Goal: Information Seeking & Learning: Find specific fact

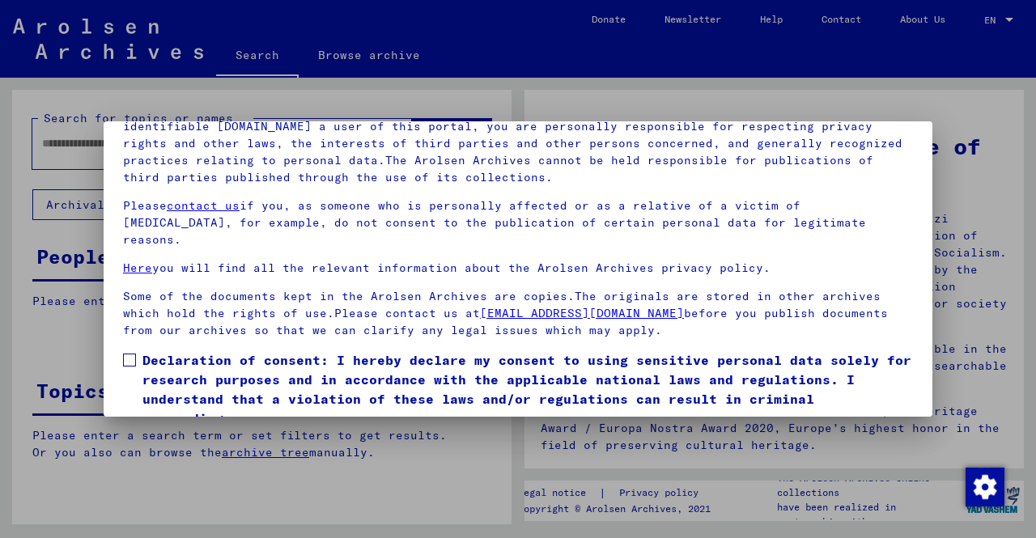
scroll to position [134, 0]
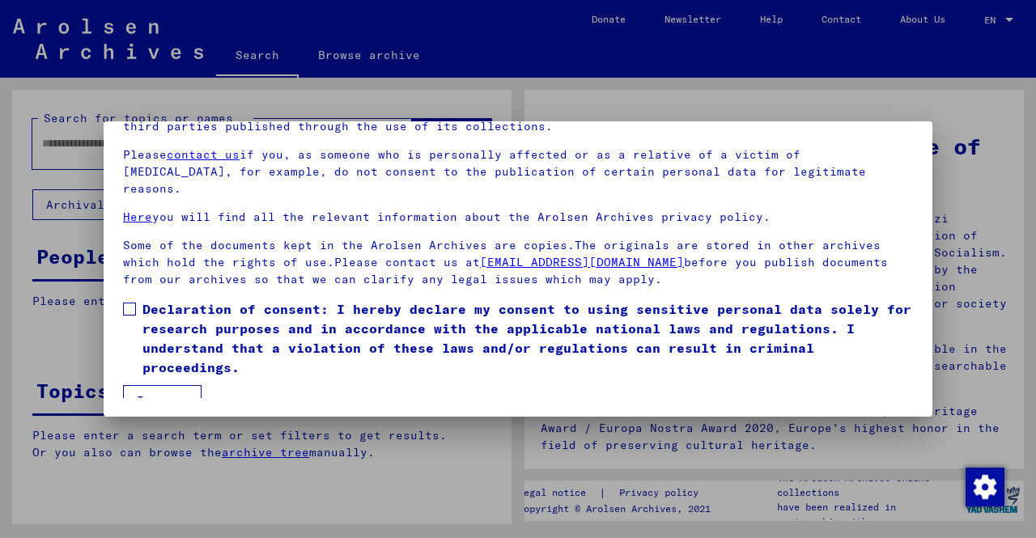
click at [276, 342] on span "Declaration of consent: I hereby declare my consent to using sensitive personal…" at bounding box center [527, 339] width 771 height 78
click at [162, 385] on button "I agree" at bounding box center [162, 400] width 79 height 31
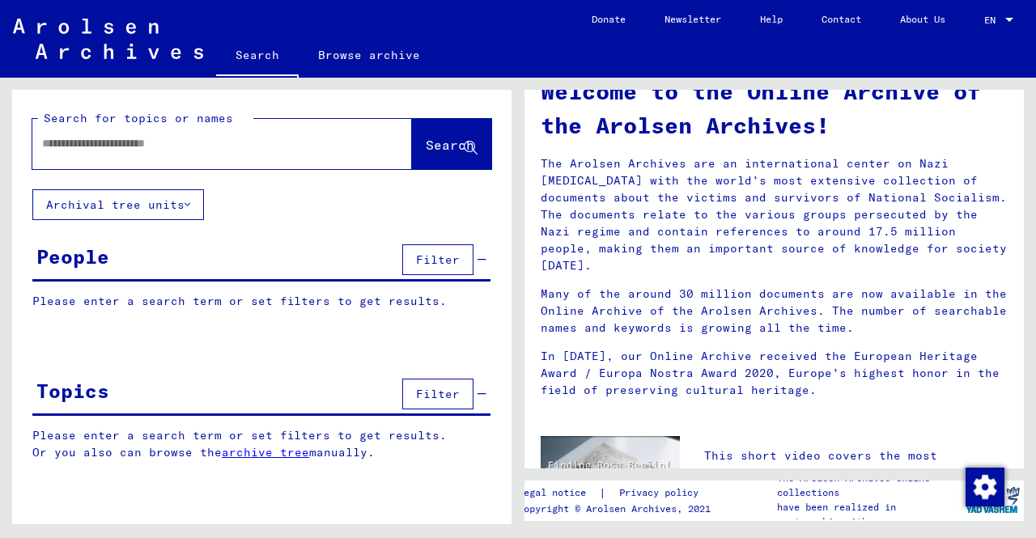
scroll to position [81, 0]
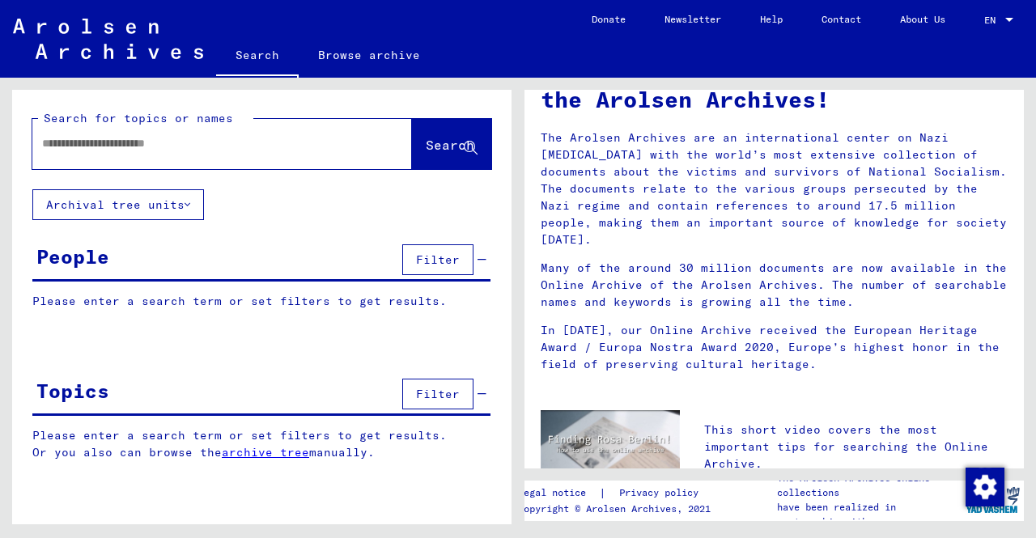
click at [391, 68] on link "Browse archive" at bounding box center [369, 55] width 141 height 39
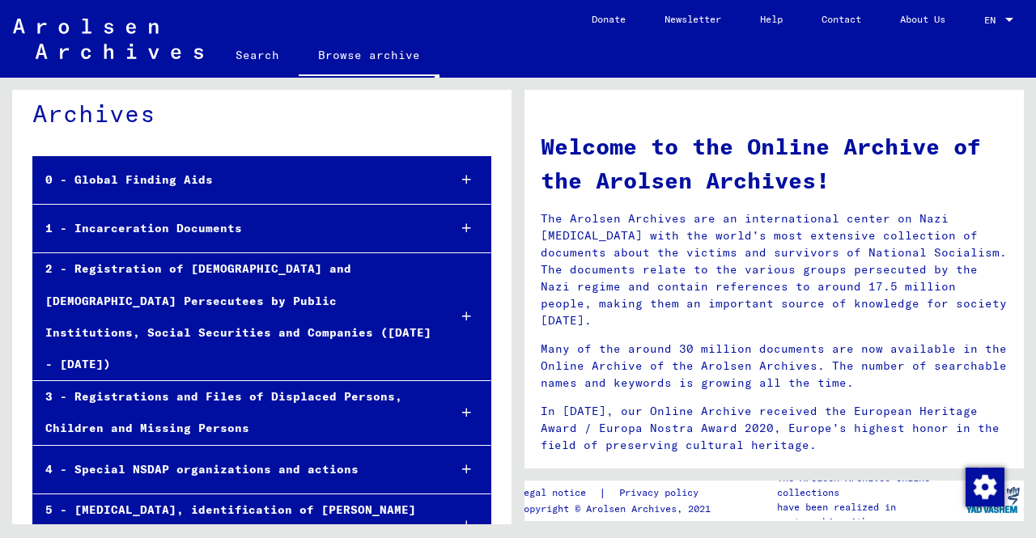
scroll to position [81, 0]
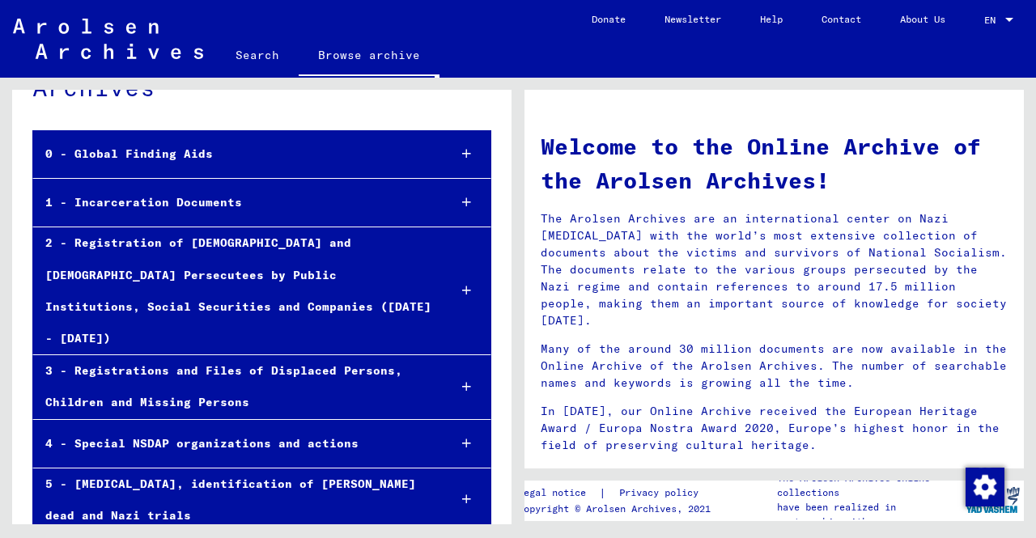
click at [408, 188] on div "1 - Incarceration Documents" at bounding box center [234, 203] width 402 height 32
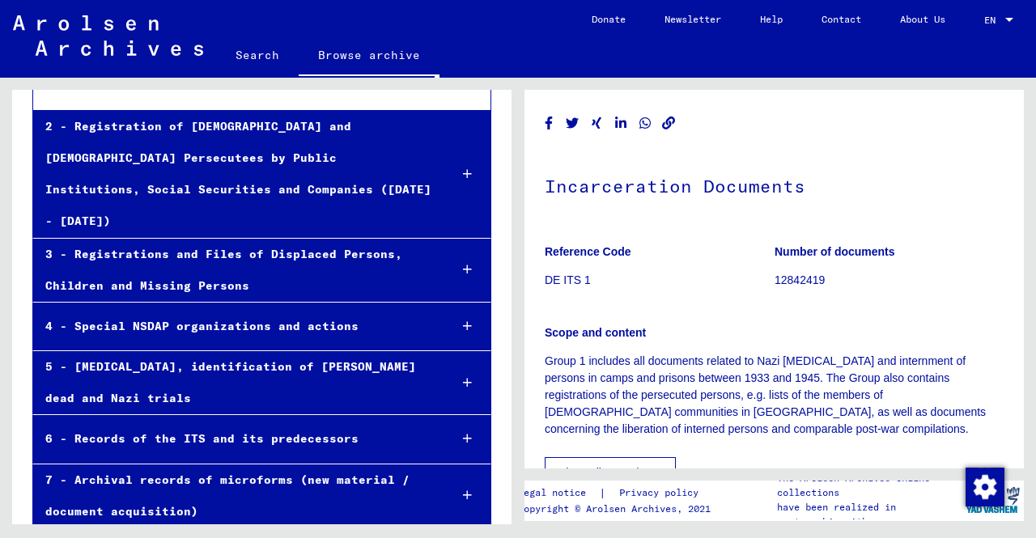
scroll to position [321, 0]
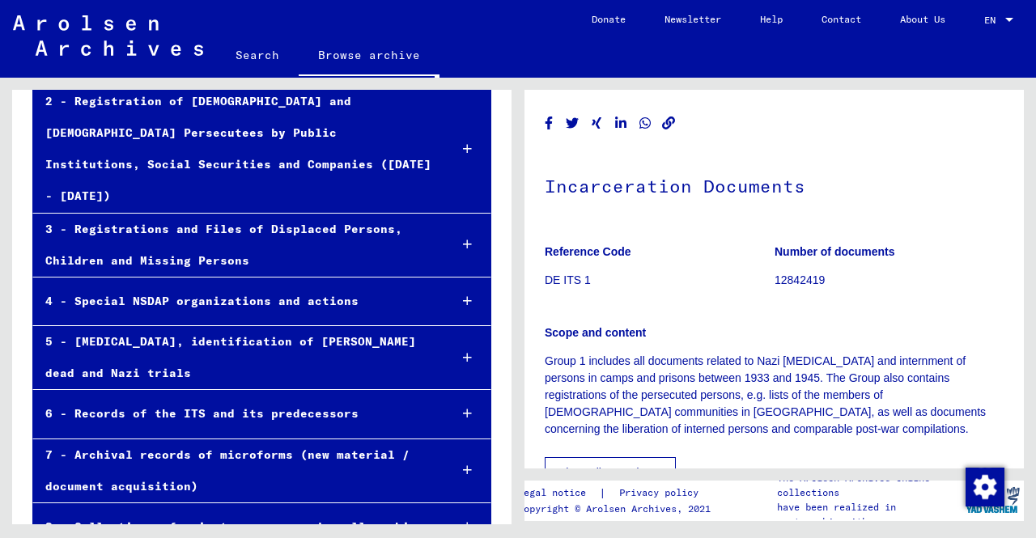
click at [444, 447] on div at bounding box center [467, 471] width 46 height 48
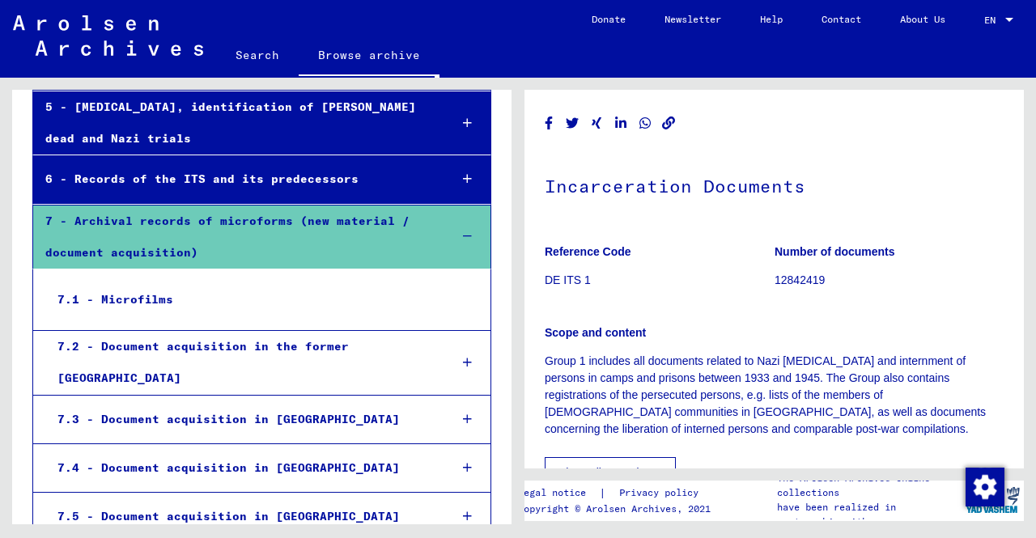
scroll to position [564, 0]
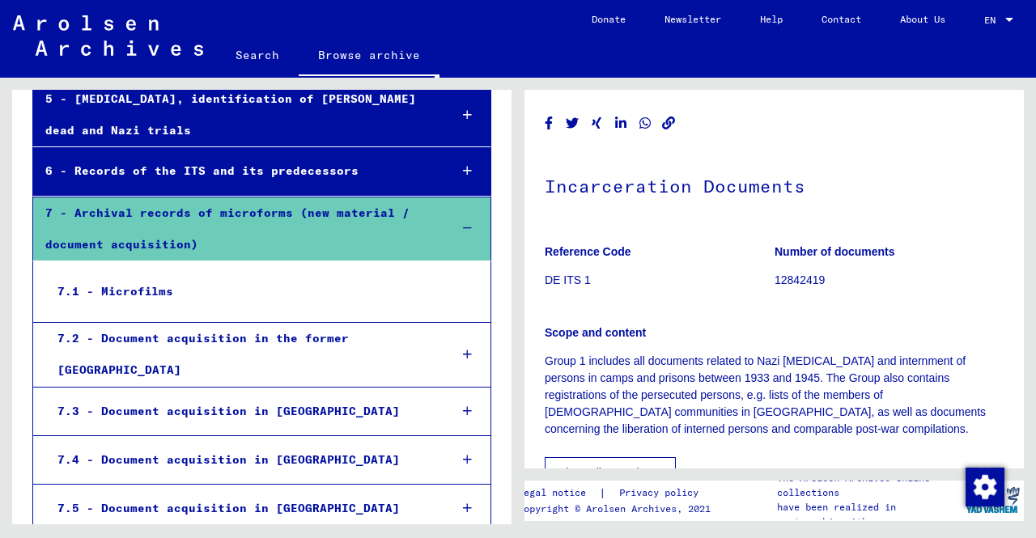
click at [397, 276] on div "7.1 - Microfilms" at bounding box center [239, 292] width 389 height 32
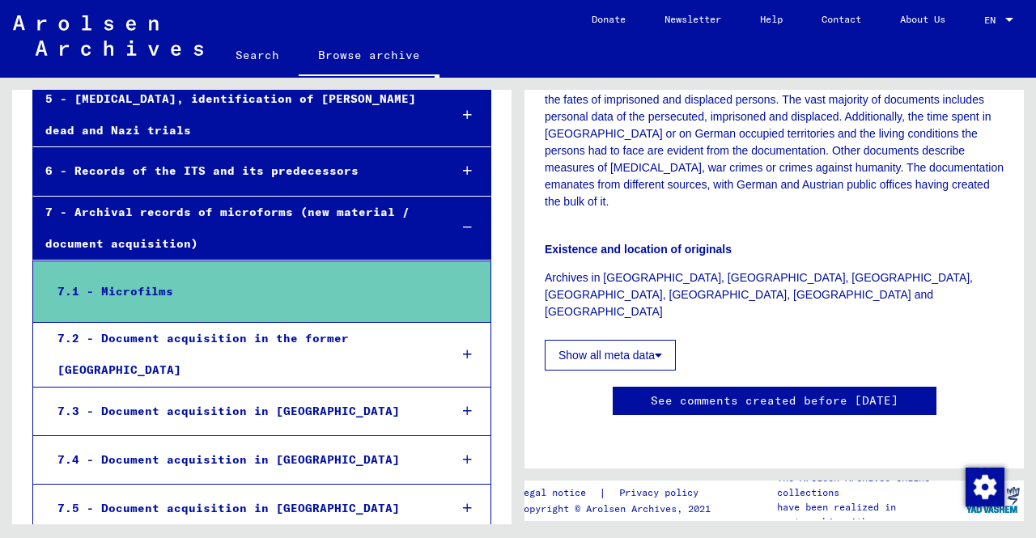
scroll to position [324, 0]
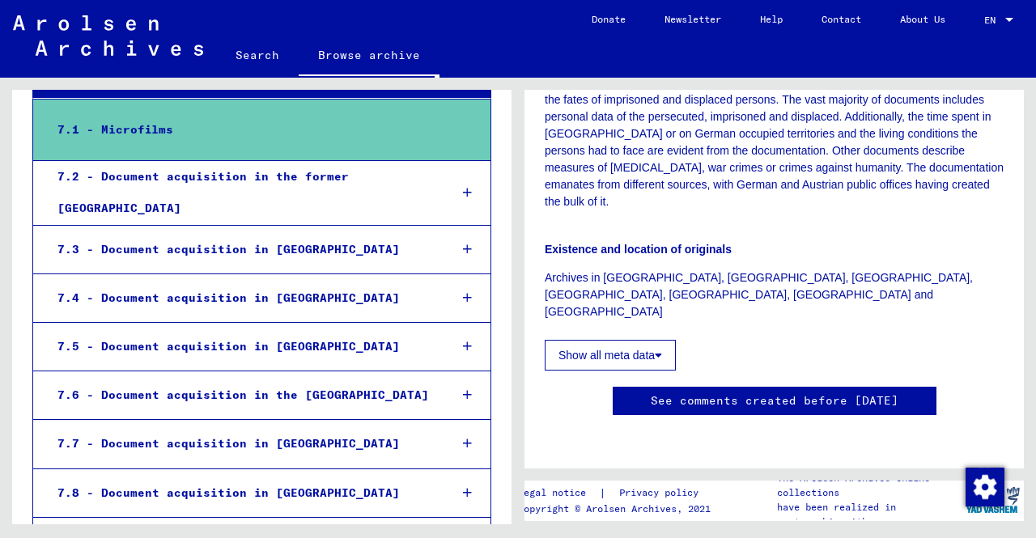
click at [445, 323] on div at bounding box center [467, 347] width 46 height 48
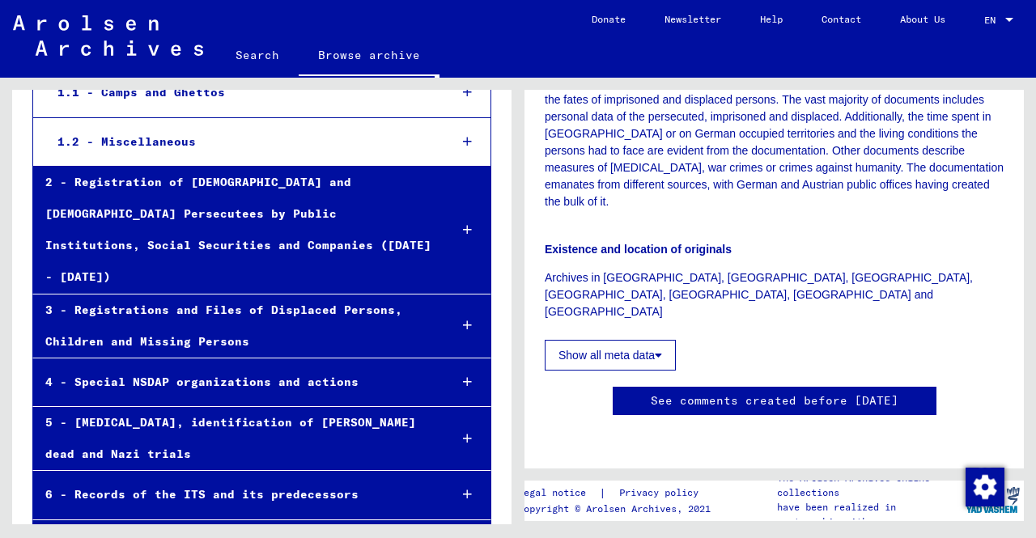
scroll to position [321, 0]
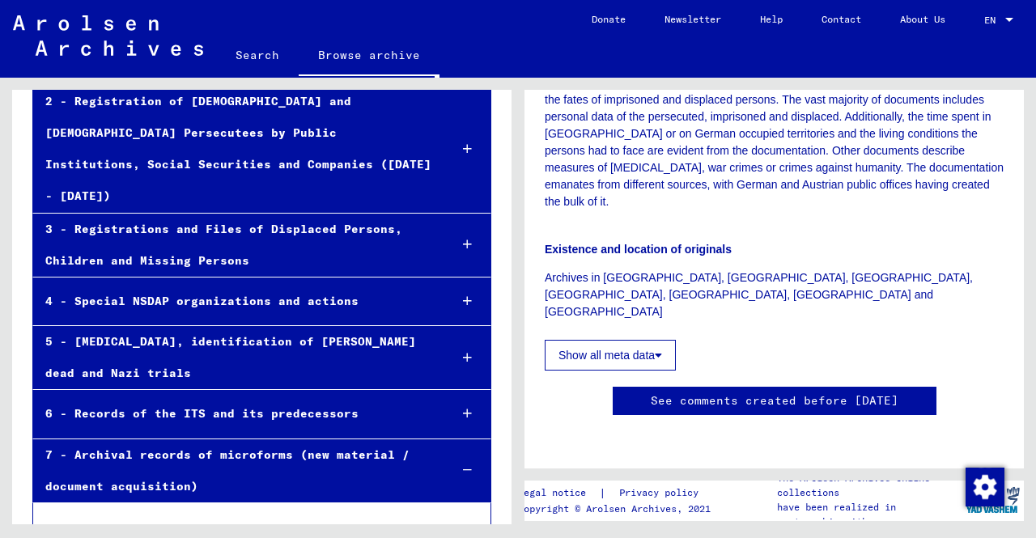
click at [455, 447] on div at bounding box center [467, 471] width 46 height 48
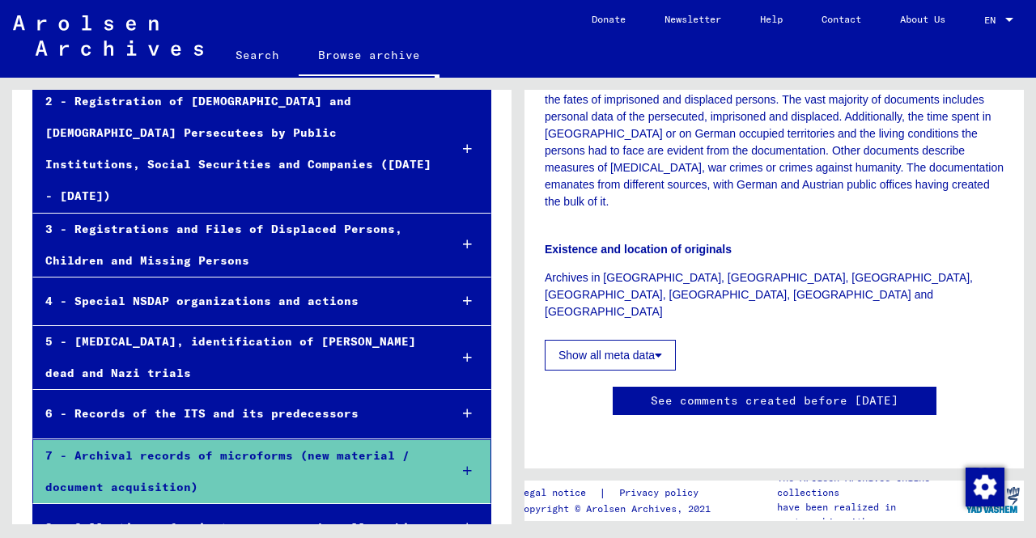
click at [457, 334] on div at bounding box center [467, 358] width 46 height 48
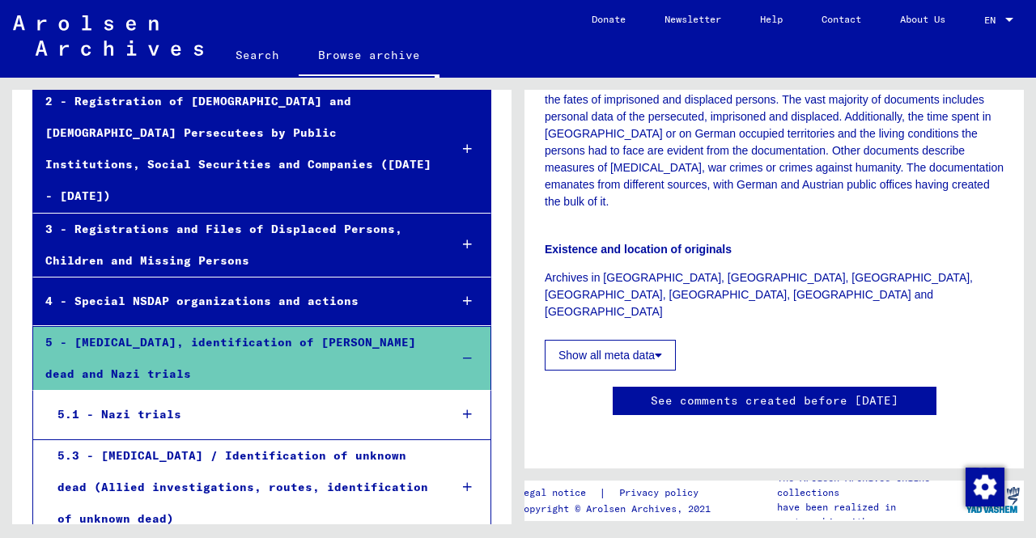
click at [463, 482] on icon at bounding box center [467, 487] width 9 height 11
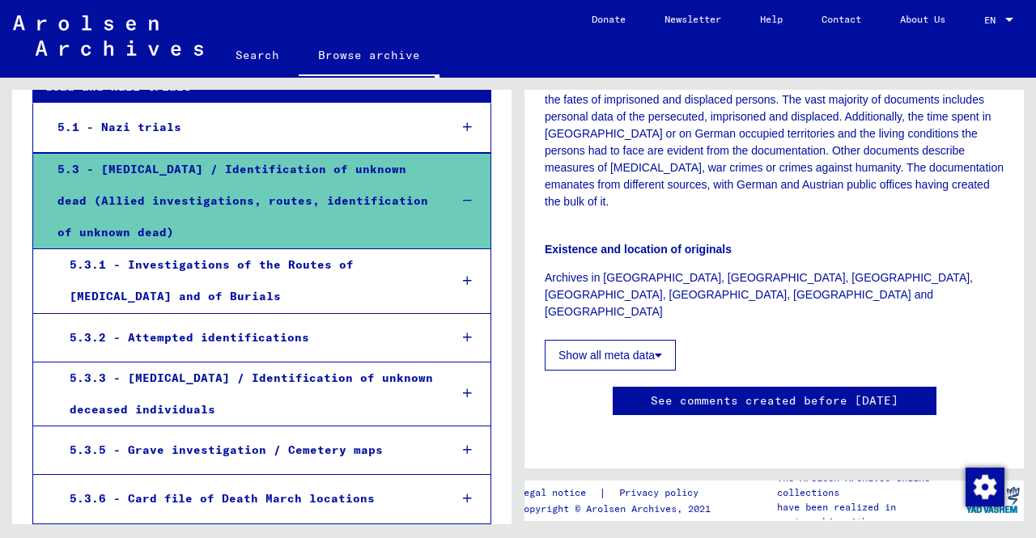
scroll to position [644, 0]
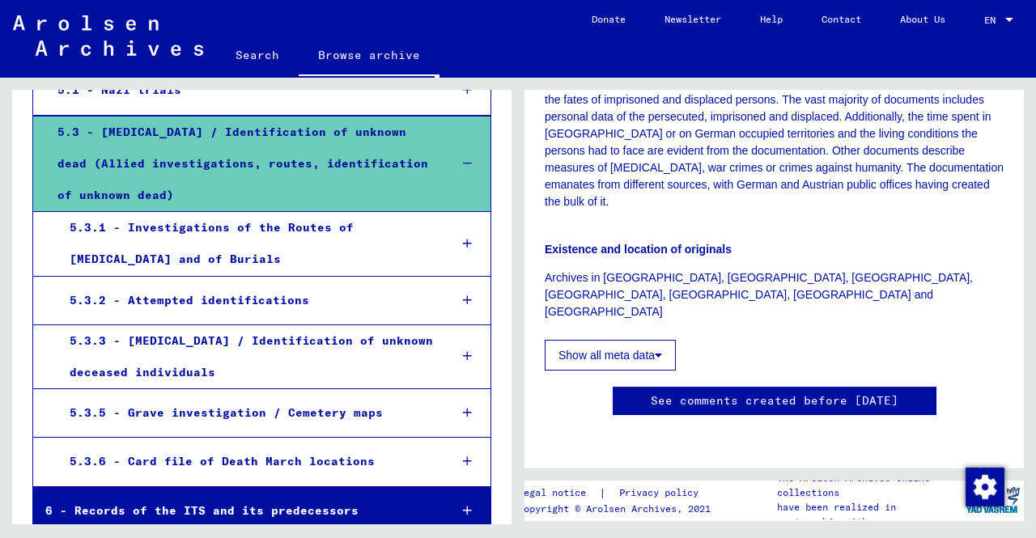
click at [463, 295] on icon at bounding box center [467, 300] width 9 height 11
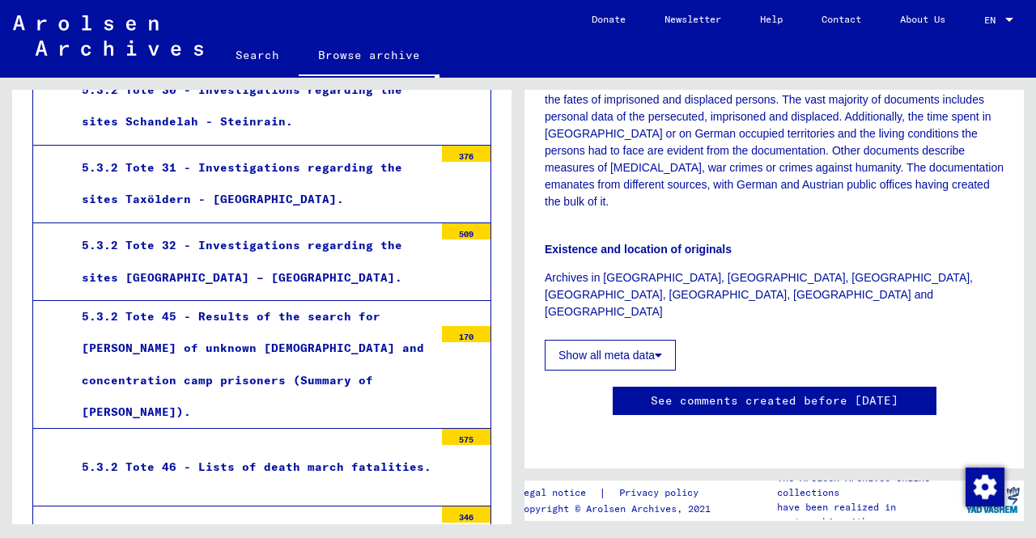
scroll to position [1372, 0]
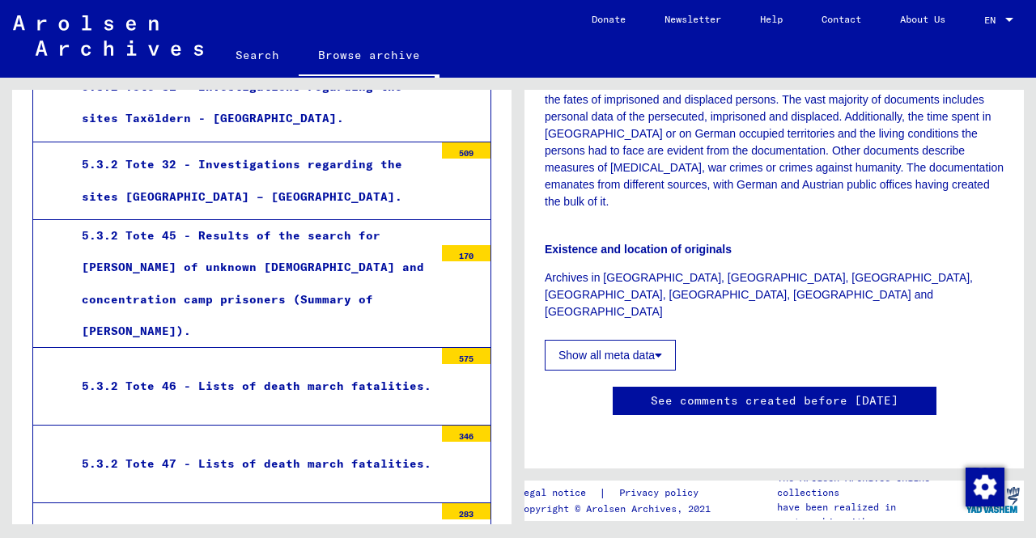
click at [398, 371] on div "5.3.2 Tote 46 - Lists of death march fatalities." at bounding box center [252, 387] width 364 height 32
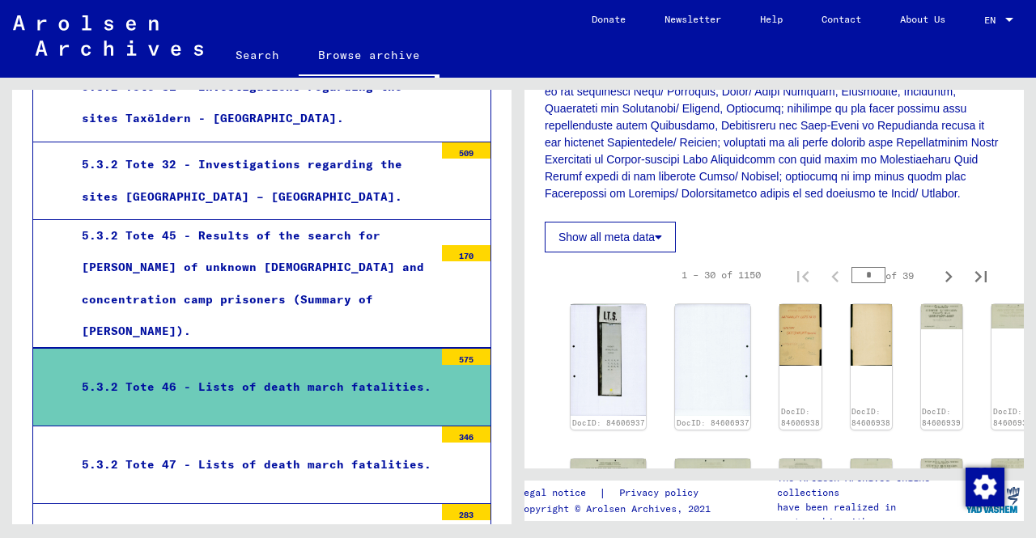
scroll to position [486, 0]
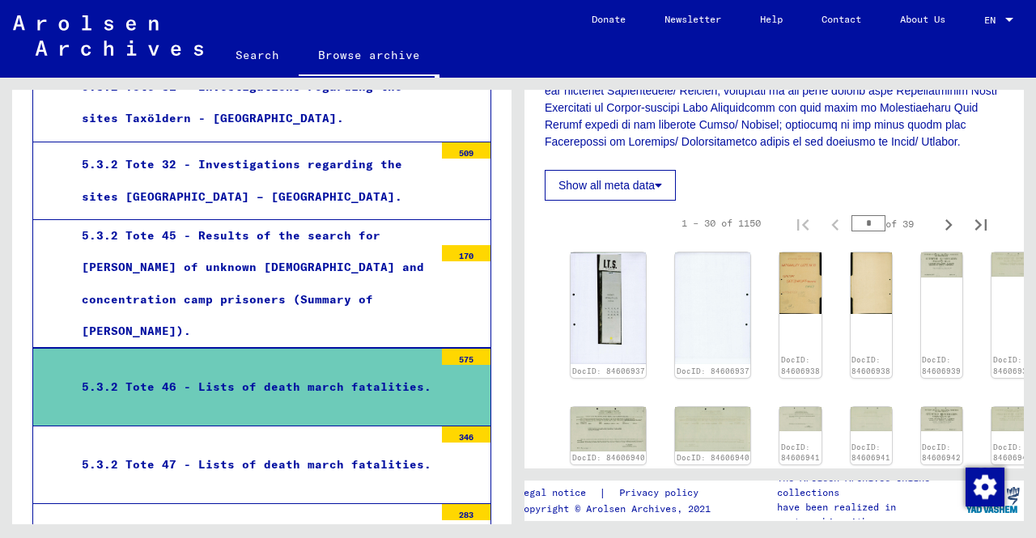
click at [712, 317] on div "DocID: 84606937 DocID: 84606937 DocID: 84606938 DocID: 84606938 DocID: 84606939…" at bounding box center [774, 495] width 420 height 498
click at [779, 314] on img at bounding box center [801, 281] width 44 height 65
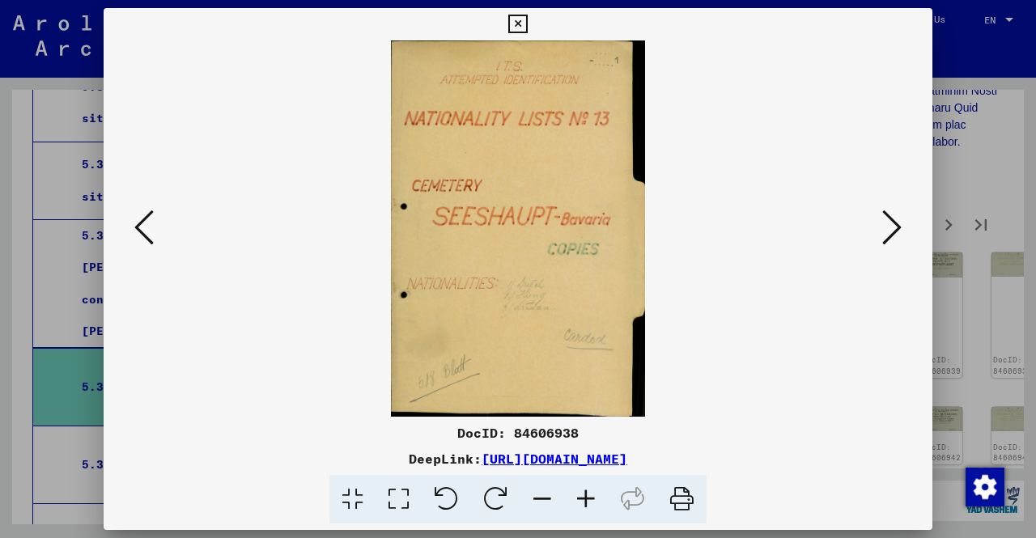
click at [895, 224] on icon at bounding box center [892, 227] width 19 height 39
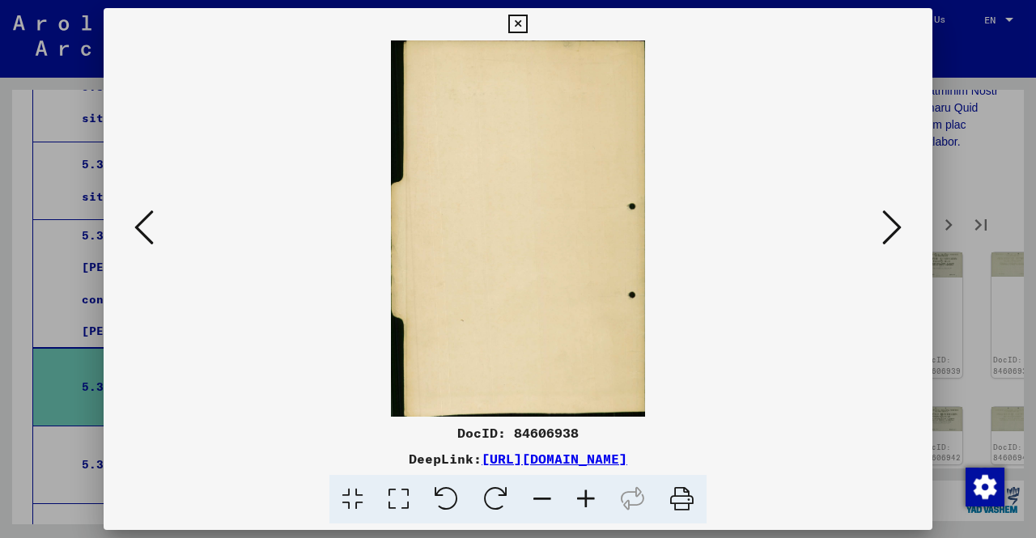
click at [895, 224] on icon at bounding box center [892, 227] width 19 height 39
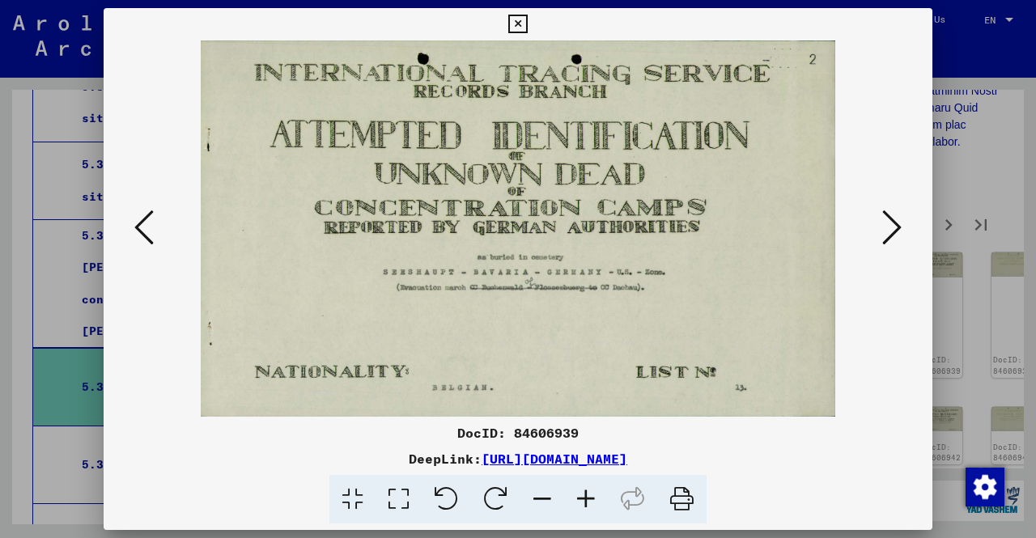
click at [0, 275] on div at bounding box center [518, 269] width 1036 height 538
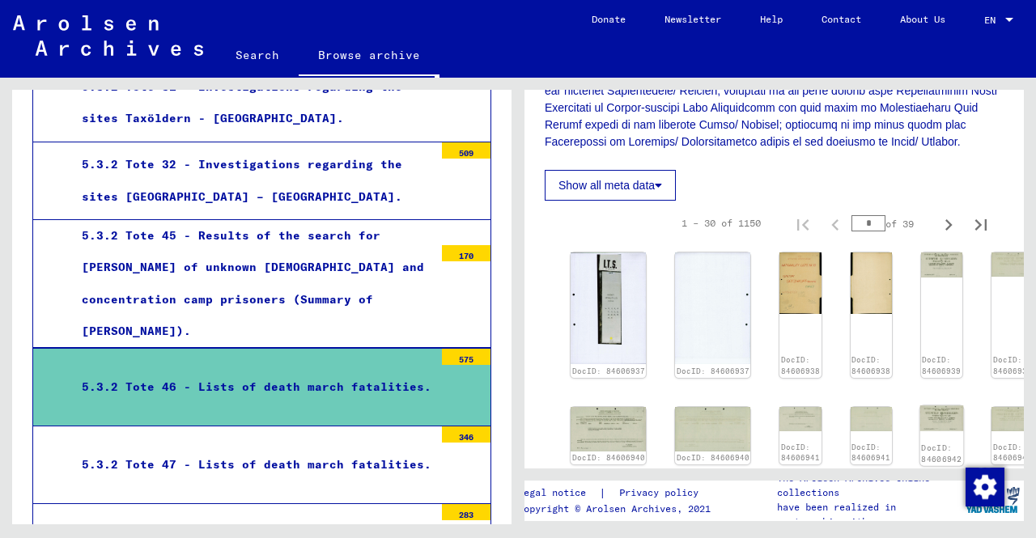
click at [920, 419] on img at bounding box center [942, 419] width 44 height 26
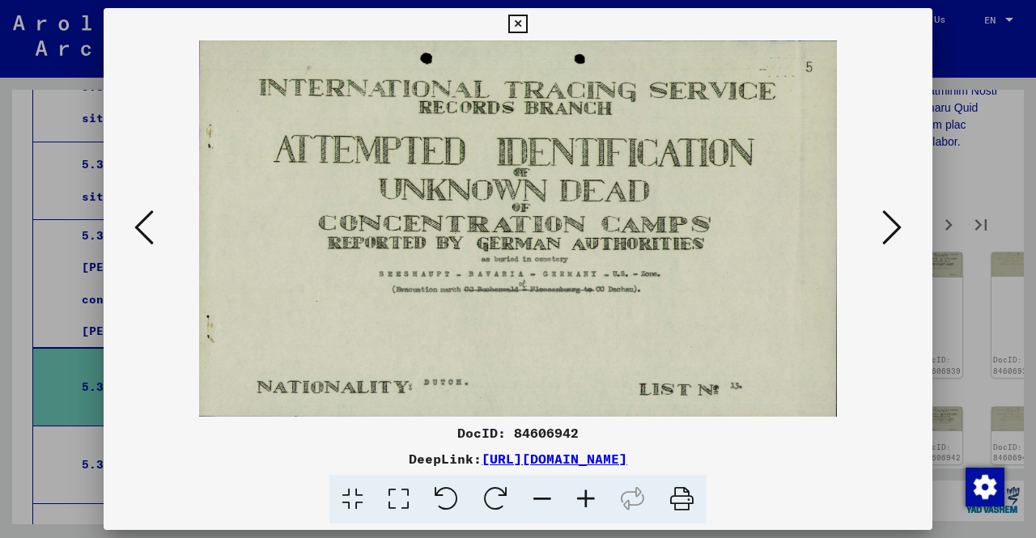
click at [989, 283] on div at bounding box center [518, 269] width 1036 height 538
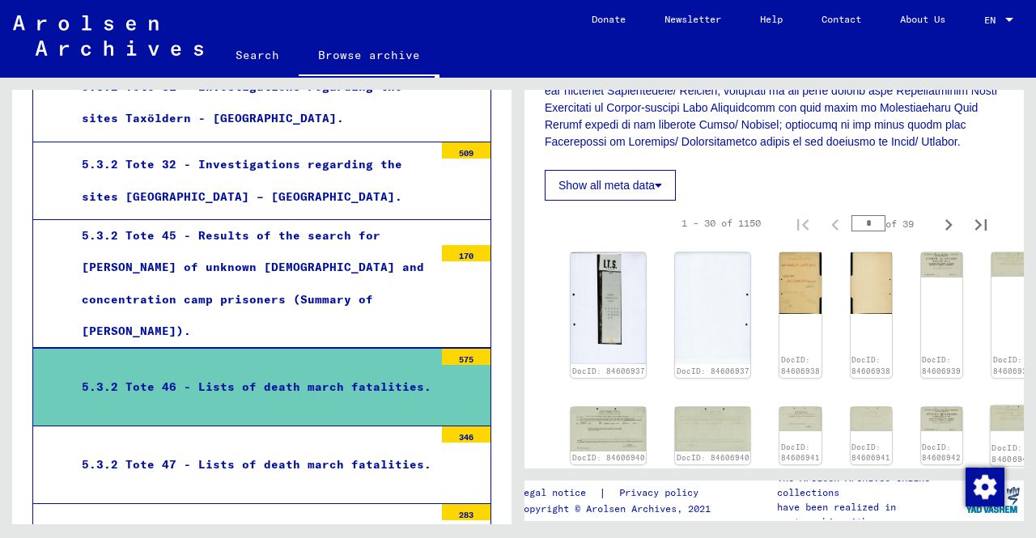
click at [991, 420] on img at bounding box center [1013, 419] width 44 height 26
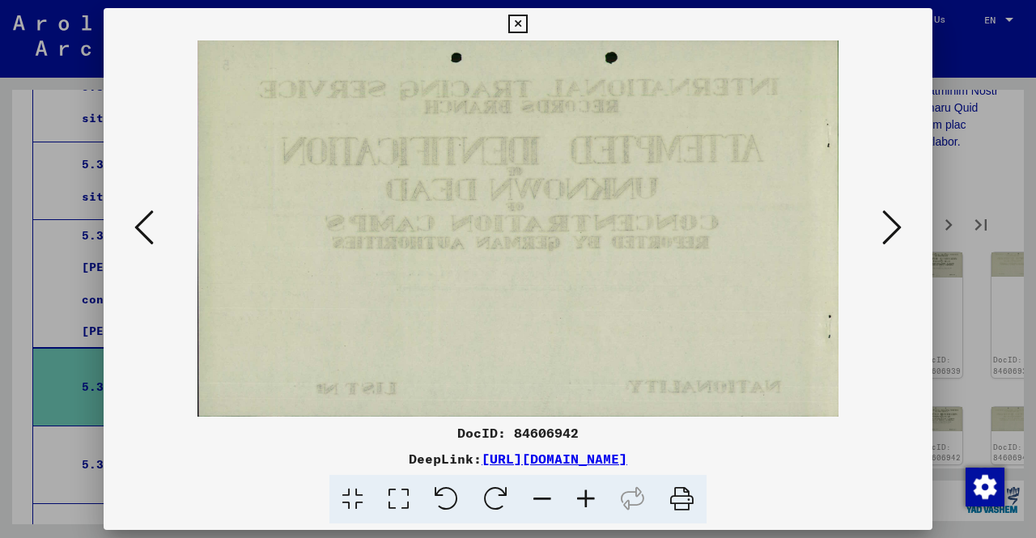
click at [1001, 378] on div at bounding box center [518, 269] width 1036 height 538
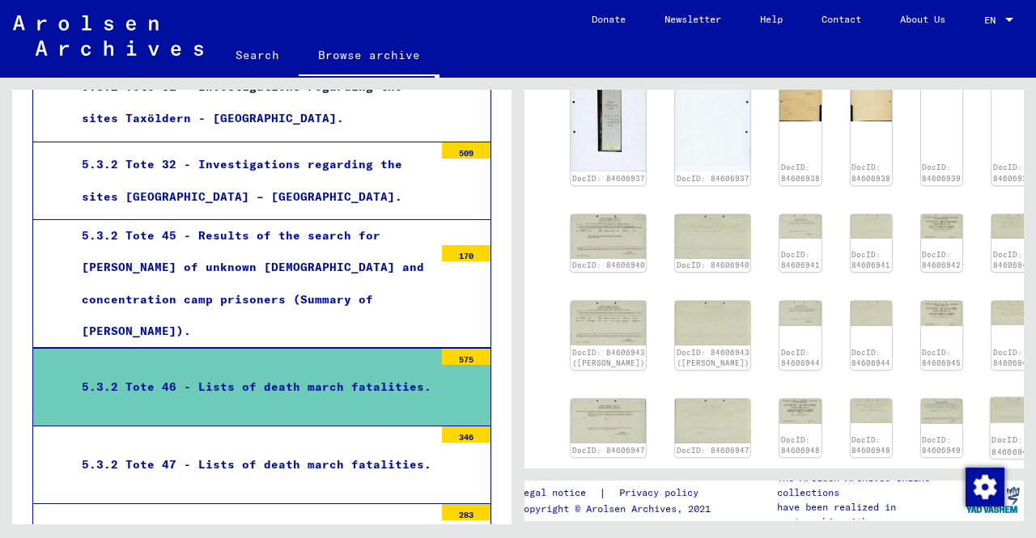
scroll to position [729, 0]
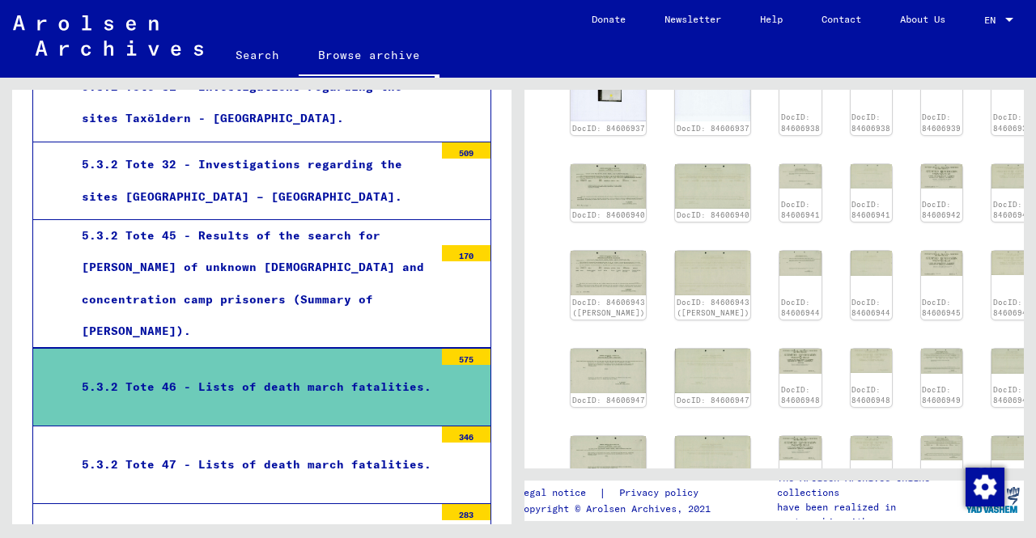
click at [761, 362] on div "DocID: 84606937 DocID: 84606937 DocID: 84606938 DocID: 84606938 DocID: 84606939…" at bounding box center [774, 252] width 420 height 498
click at [586, 364] on img at bounding box center [608, 371] width 79 height 47
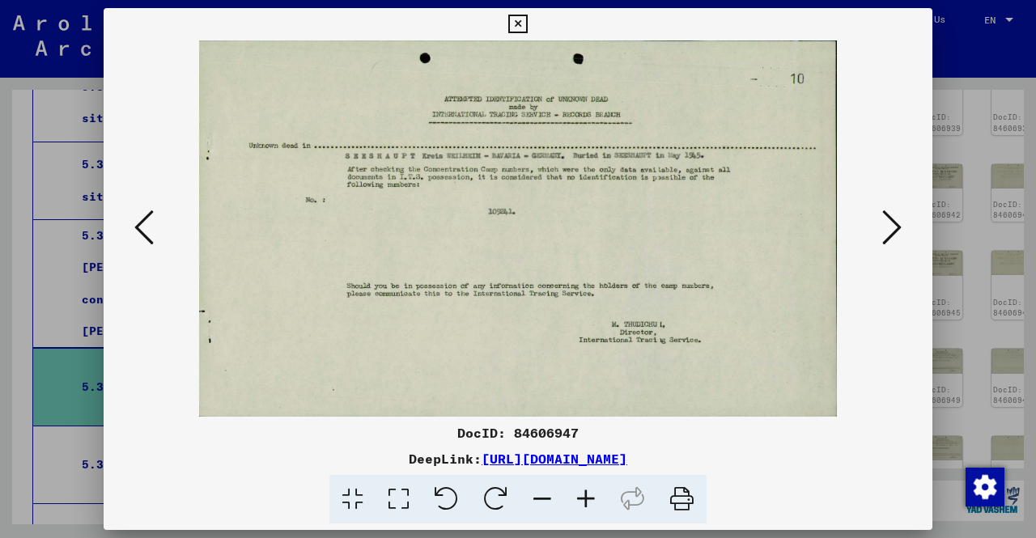
click at [894, 229] on icon at bounding box center [892, 227] width 19 height 39
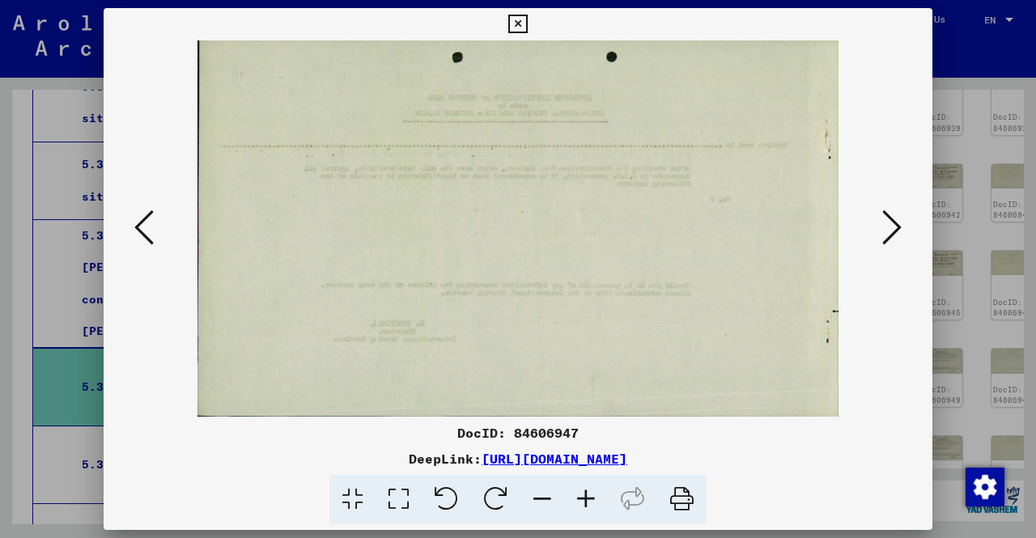
click at [894, 229] on icon at bounding box center [892, 227] width 19 height 39
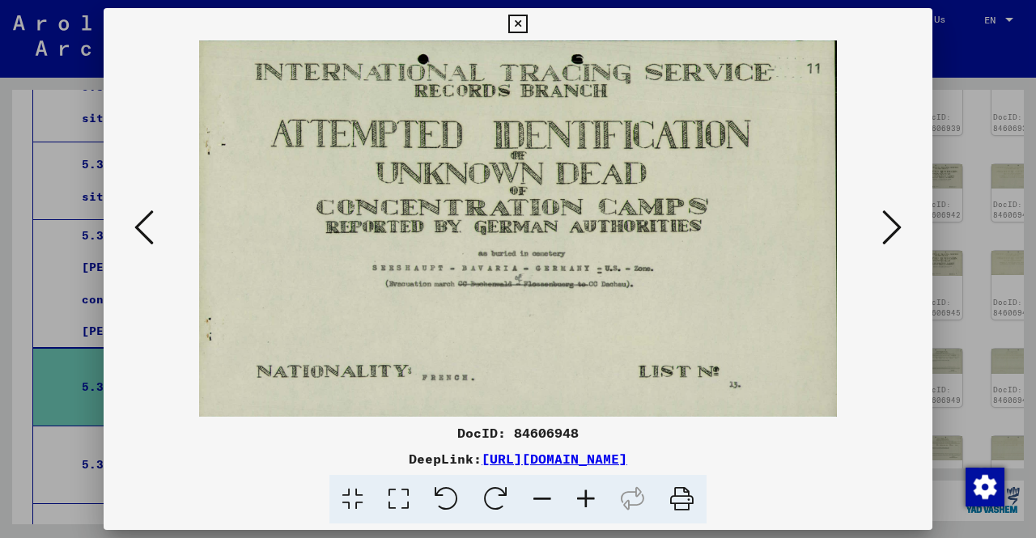
click at [894, 229] on icon at bounding box center [892, 227] width 19 height 39
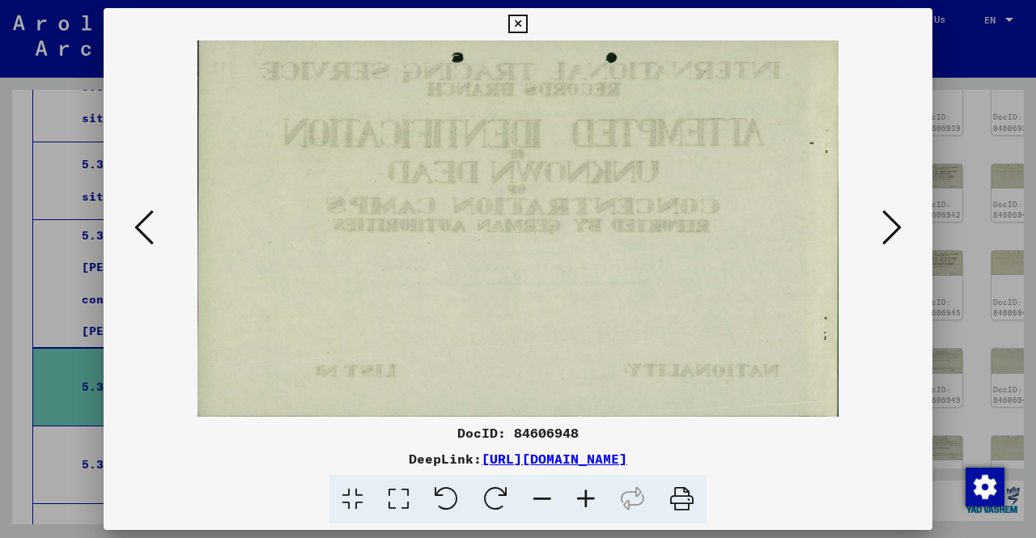
click at [894, 229] on icon at bounding box center [892, 227] width 19 height 39
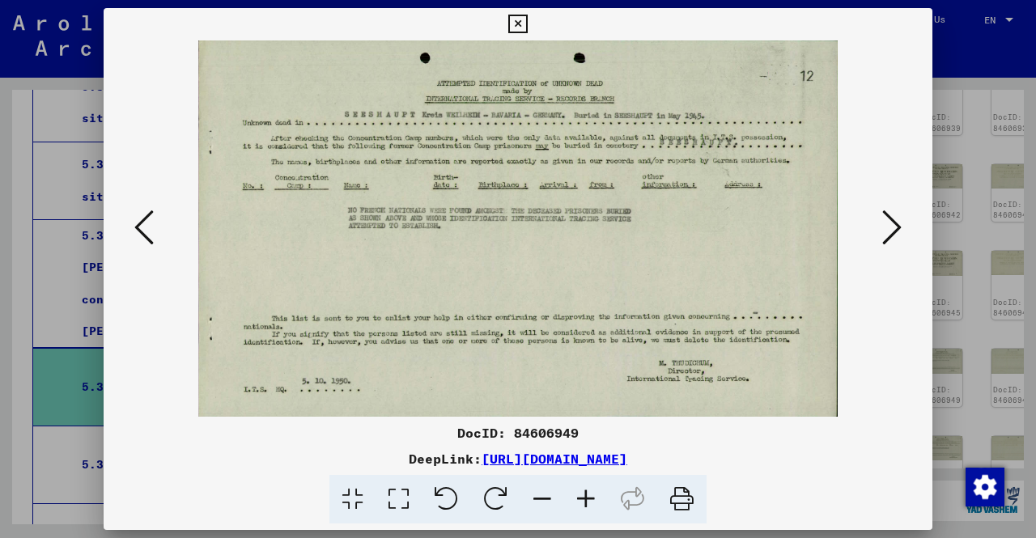
click at [976, 266] on div at bounding box center [518, 269] width 1036 height 538
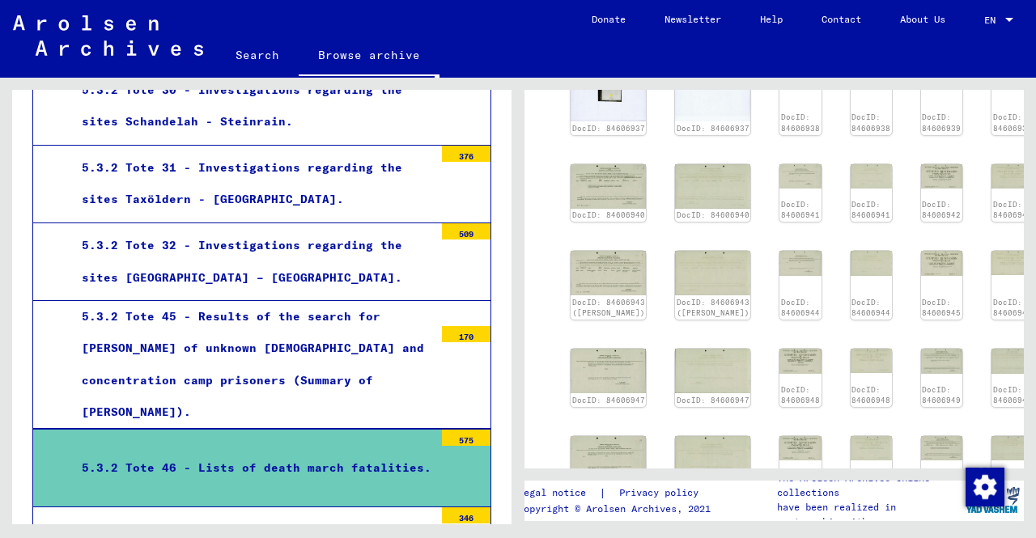
scroll to position [1372, 0]
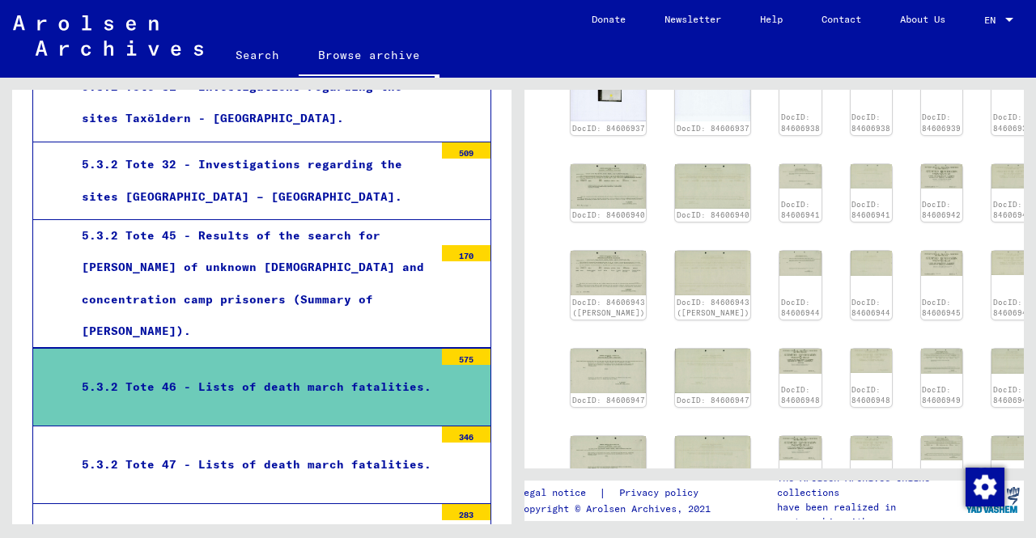
click at [363, 449] on div "5.3.2 Tote 47 - Lists of death march fatalities." at bounding box center [252, 465] width 364 height 32
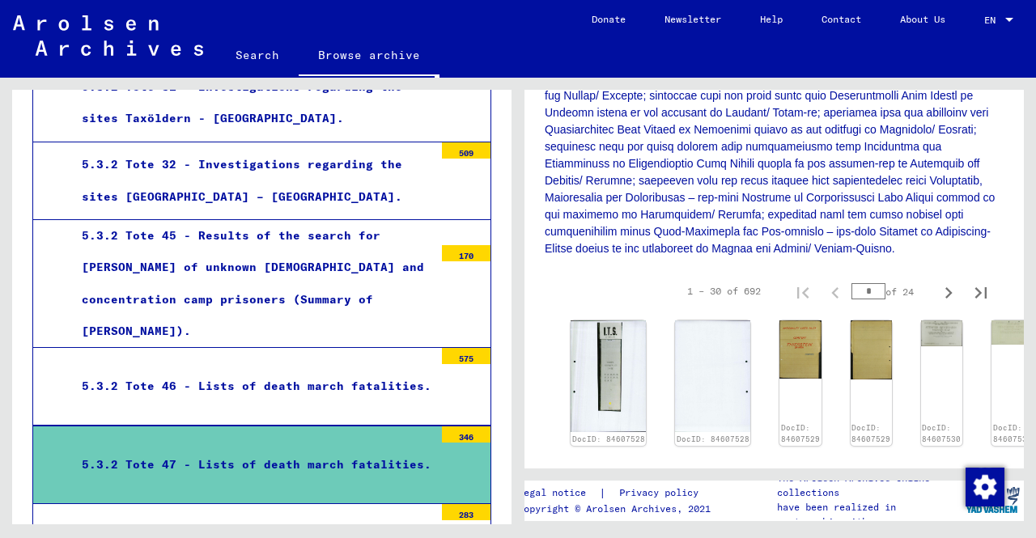
scroll to position [405, 0]
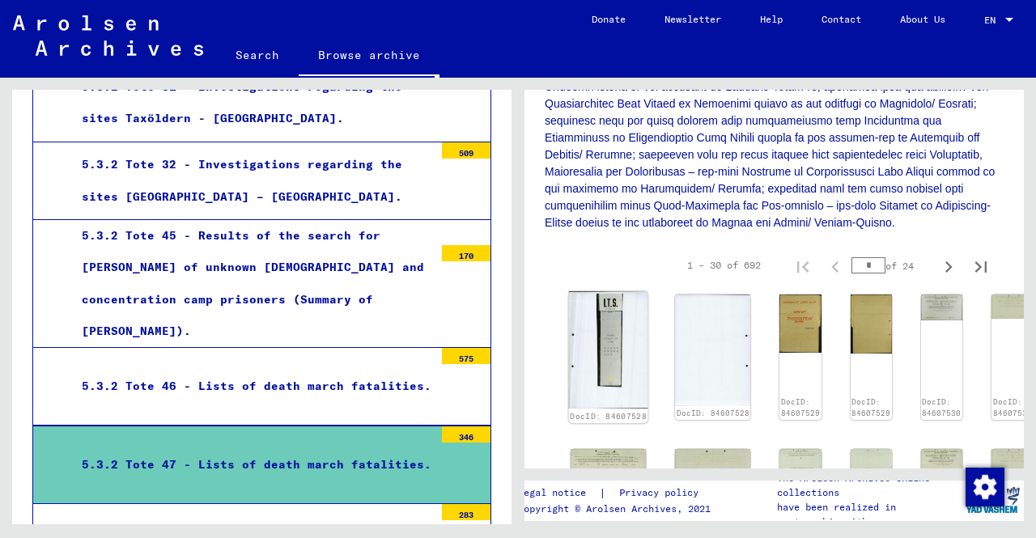
click at [588, 365] on img at bounding box center [608, 349] width 79 height 117
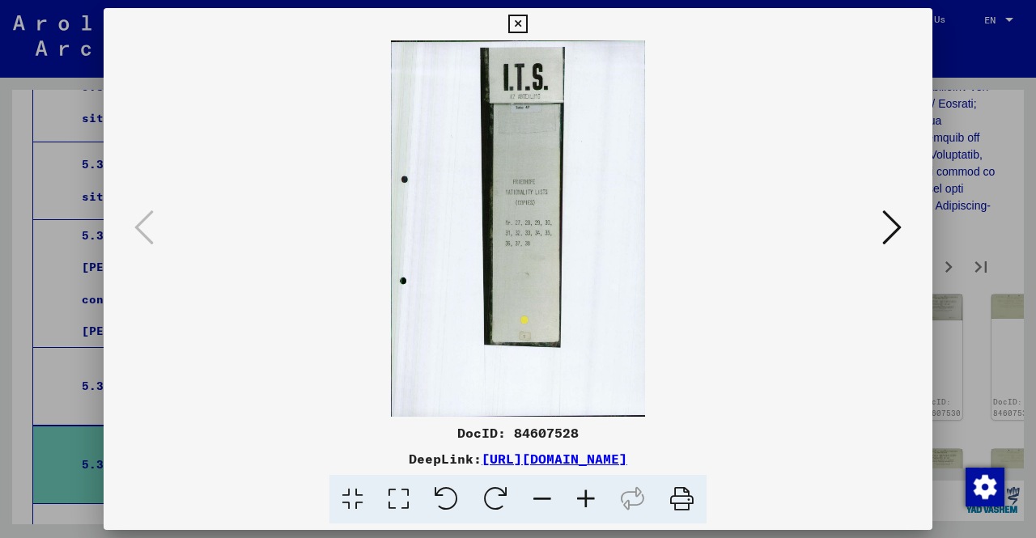
click at [868, 231] on img at bounding box center [518, 228] width 719 height 376
click at [874, 226] on img at bounding box center [518, 228] width 719 height 376
click at [889, 225] on icon at bounding box center [892, 227] width 19 height 39
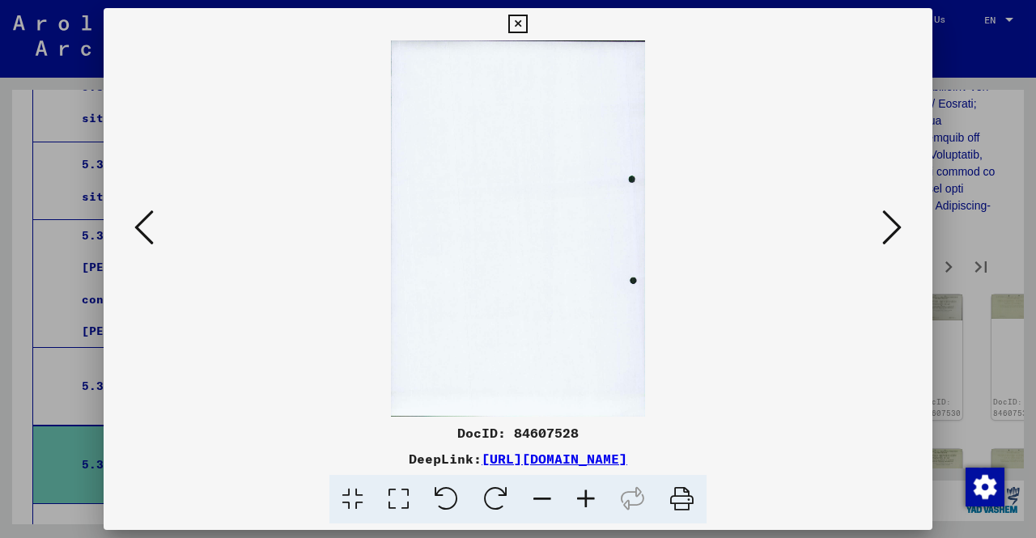
click at [889, 225] on icon at bounding box center [892, 227] width 19 height 39
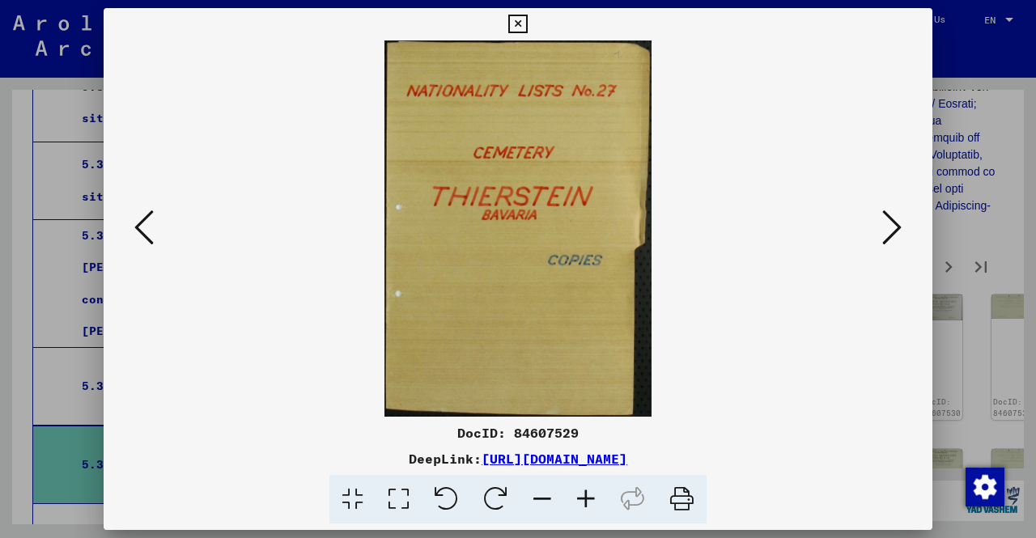
click at [889, 225] on icon at bounding box center [892, 227] width 19 height 39
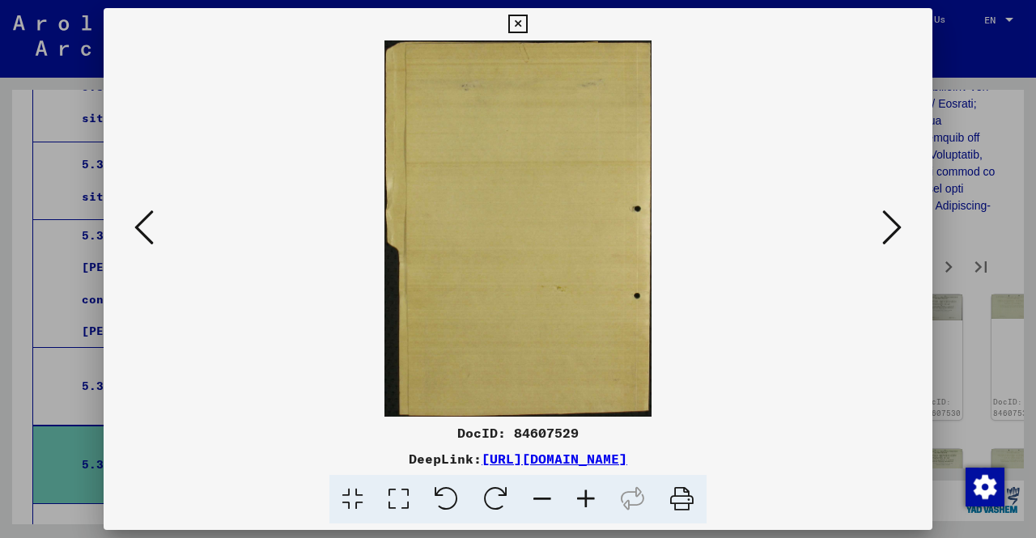
click at [889, 225] on icon at bounding box center [892, 227] width 19 height 39
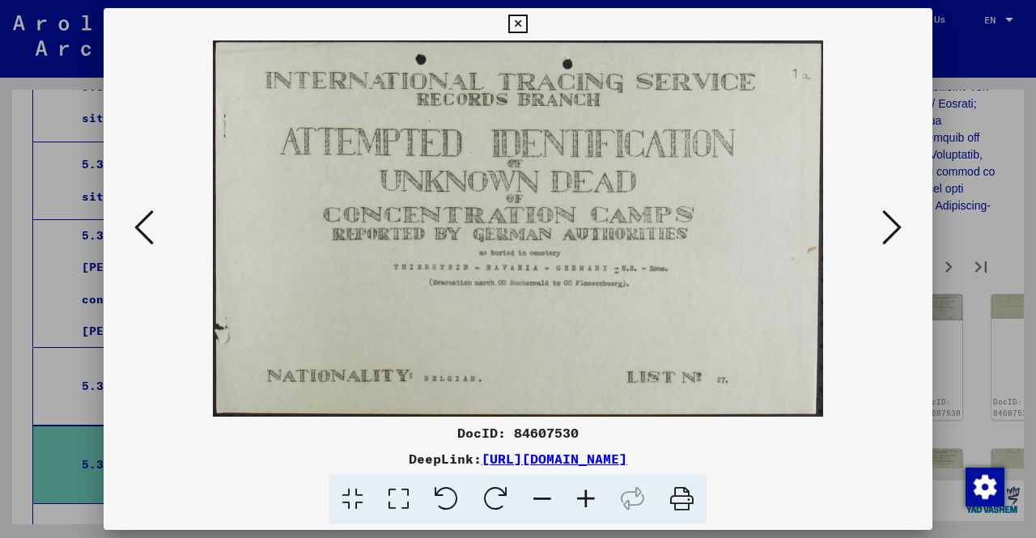
click at [889, 225] on icon at bounding box center [892, 227] width 19 height 39
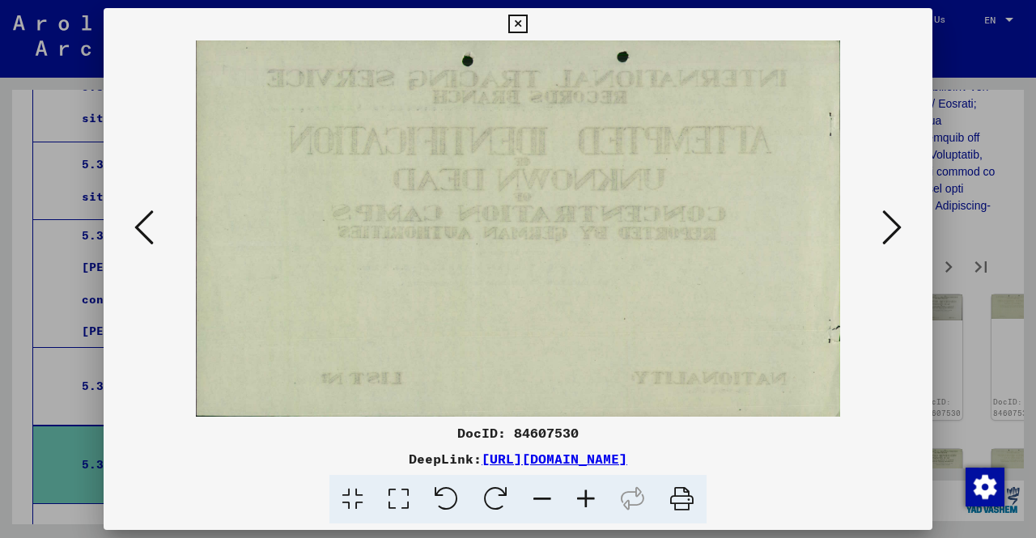
click at [889, 225] on icon at bounding box center [892, 227] width 19 height 39
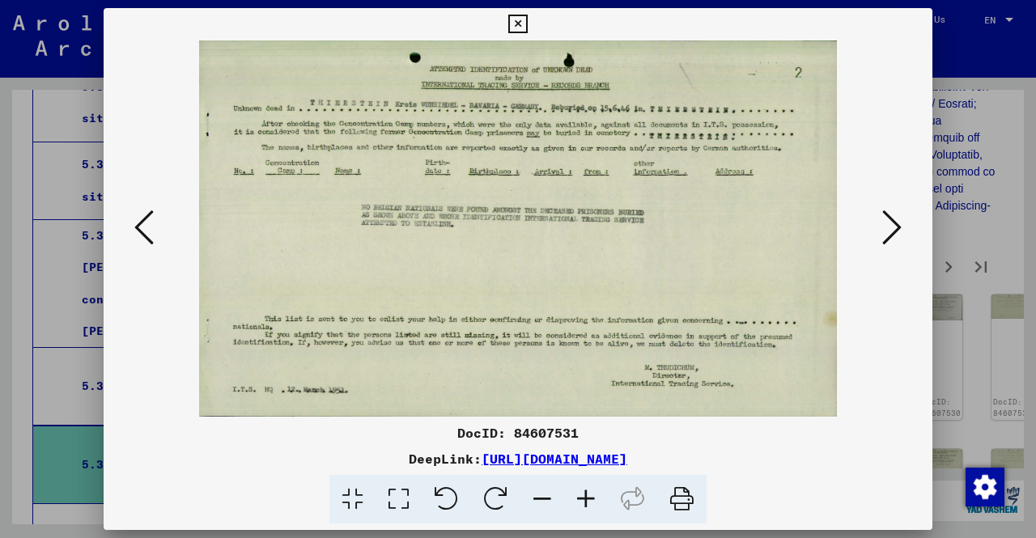
click at [889, 225] on icon at bounding box center [892, 227] width 19 height 39
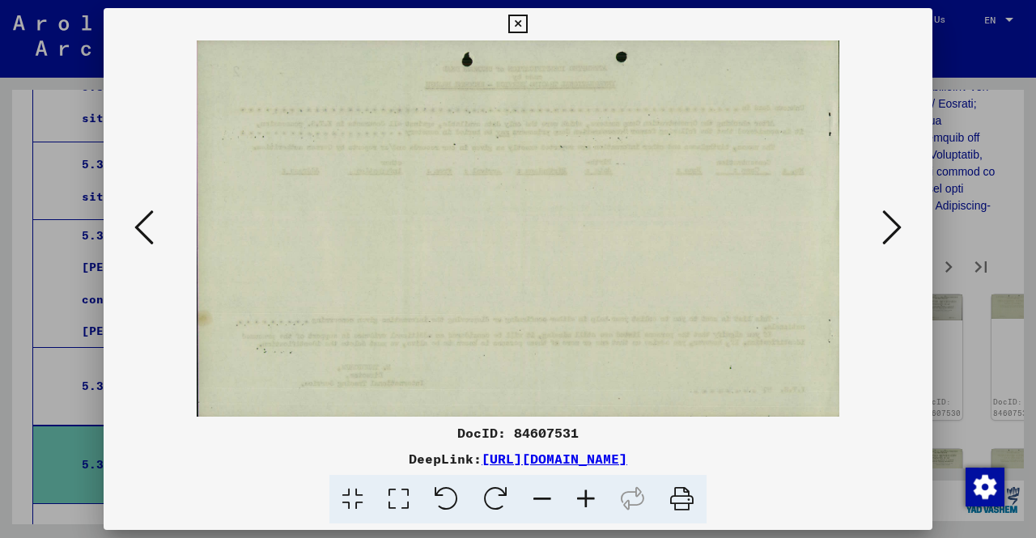
click at [889, 225] on icon at bounding box center [892, 227] width 19 height 39
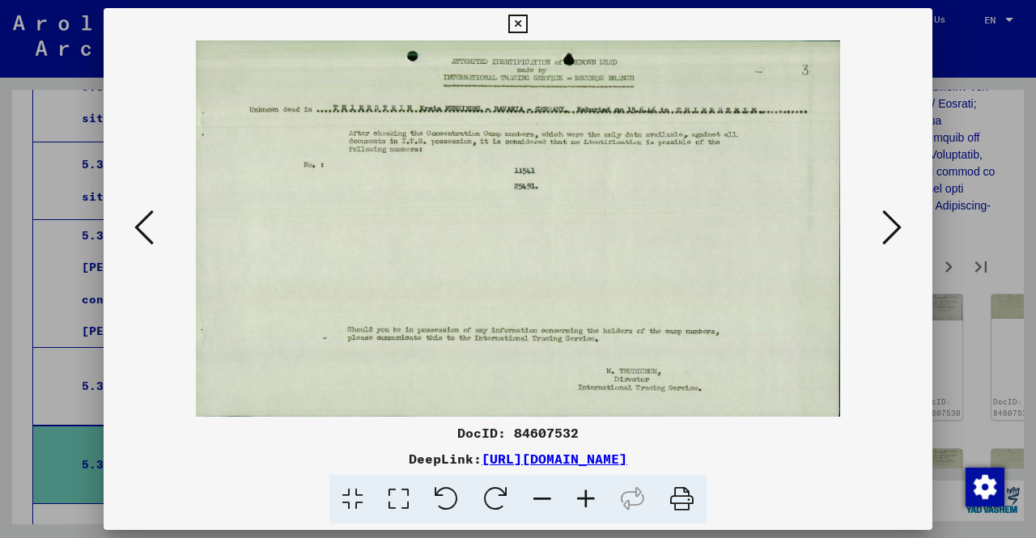
click at [889, 225] on icon at bounding box center [892, 227] width 19 height 39
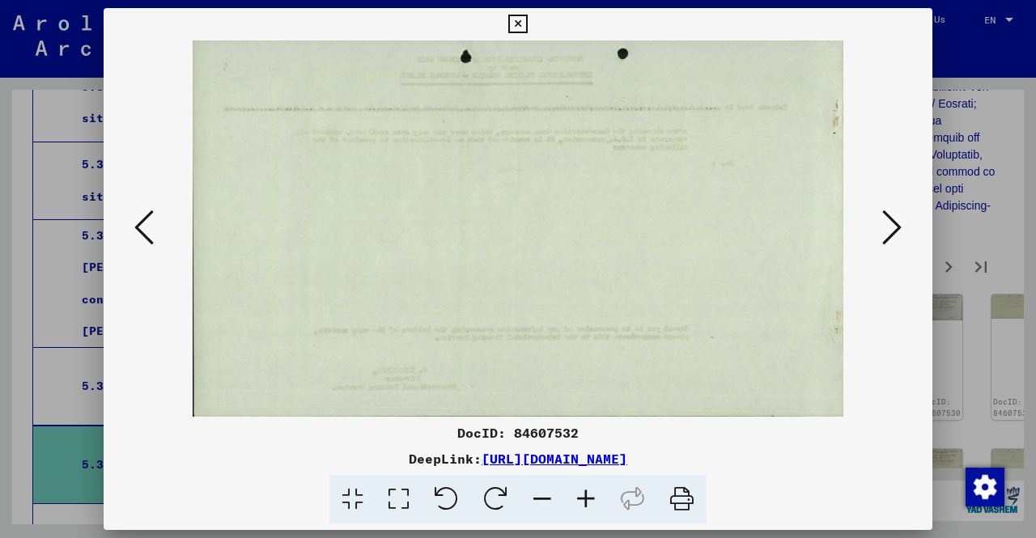
click at [889, 225] on icon at bounding box center [892, 227] width 19 height 39
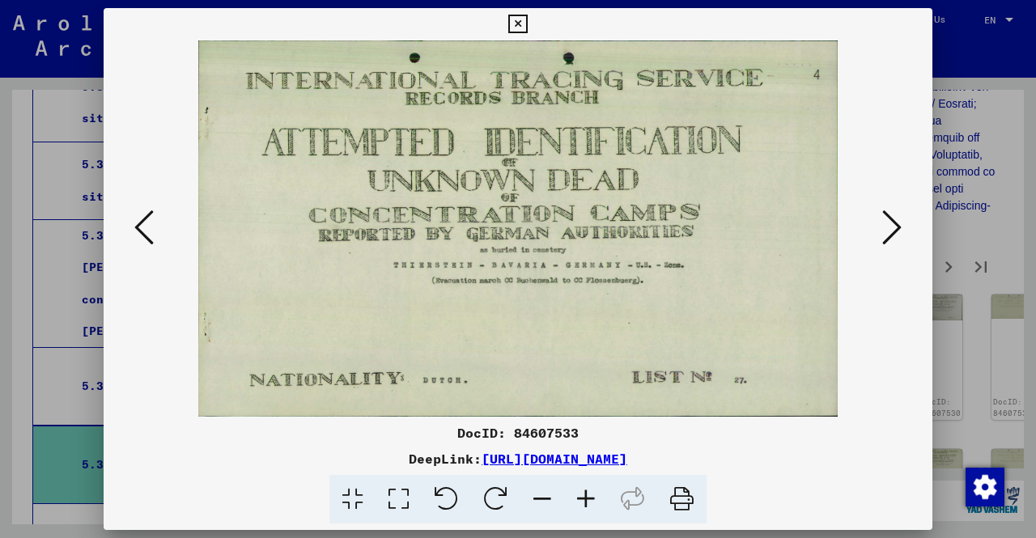
click at [889, 225] on icon at bounding box center [892, 227] width 19 height 39
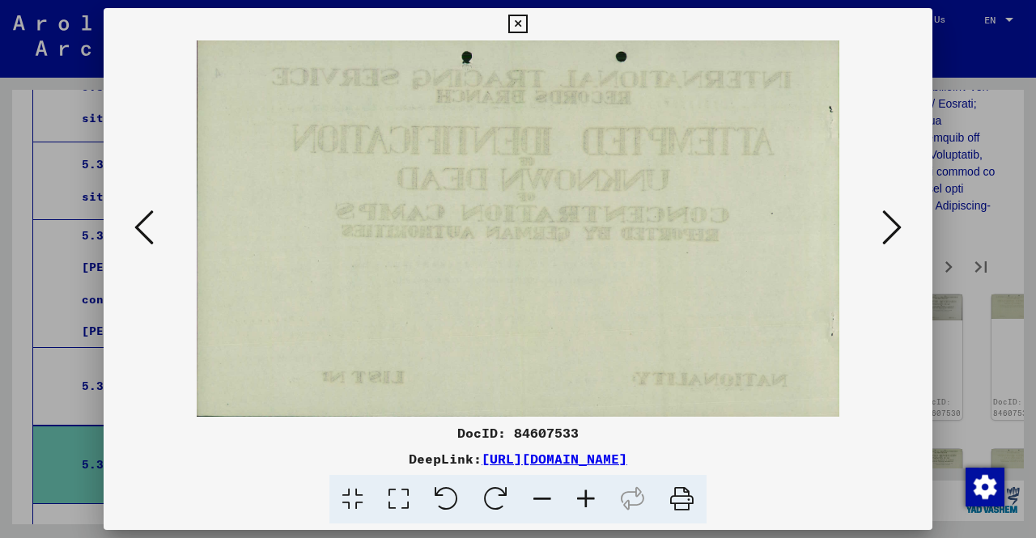
click at [910, 221] on div at bounding box center [518, 228] width 829 height 376
click at [900, 227] on icon at bounding box center [892, 227] width 19 height 39
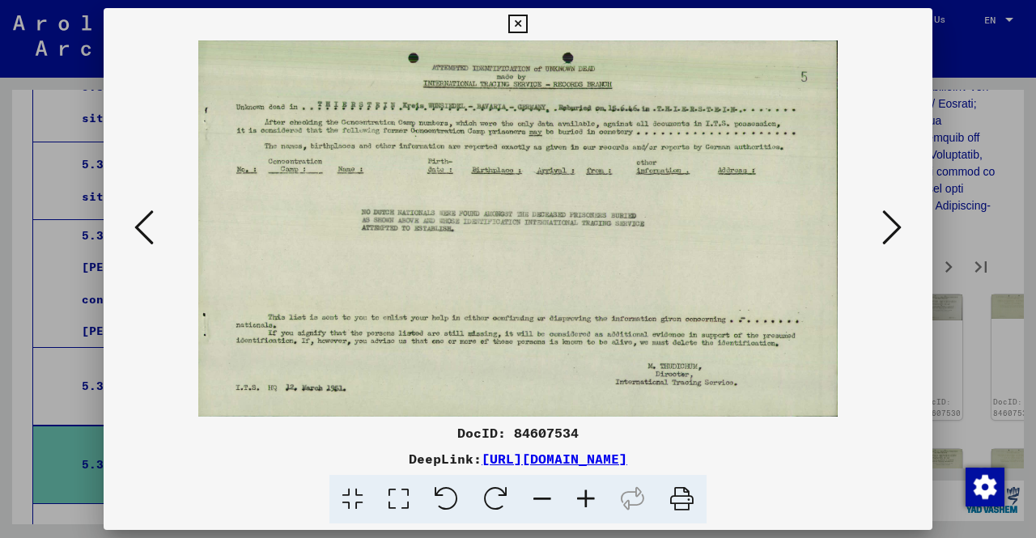
click at [900, 227] on icon at bounding box center [892, 227] width 19 height 39
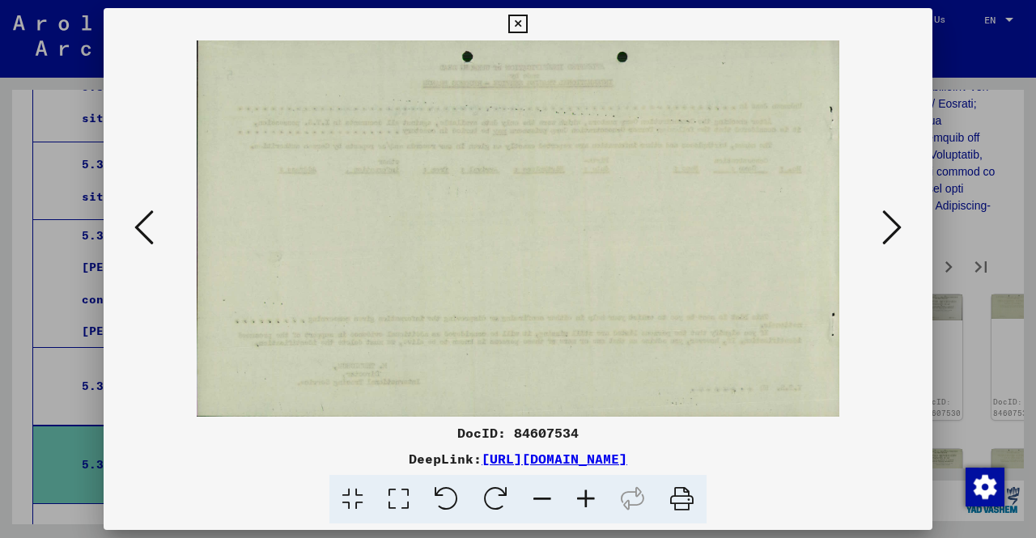
click at [900, 227] on icon at bounding box center [892, 227] width 19 height 39
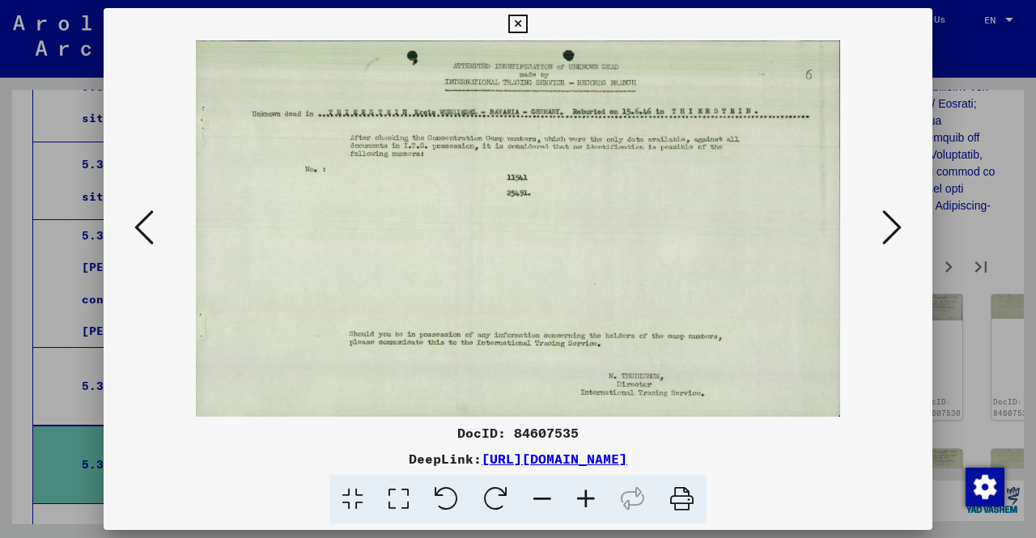
click at [905, 228] on button at bounding box center [892, 229] width 29 height 46
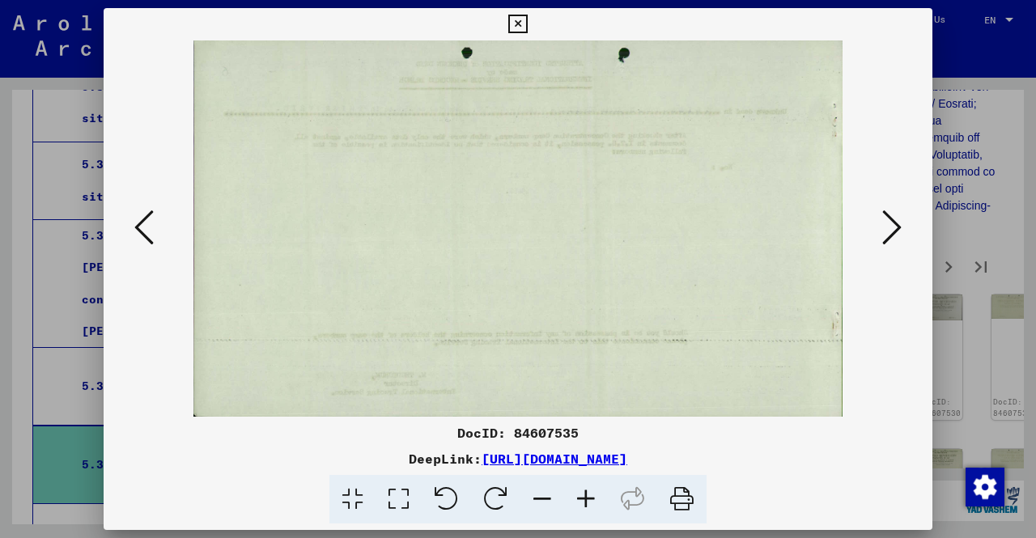
click at [991, 202] on div at bounding box center [518, 269] width 1036 height 538
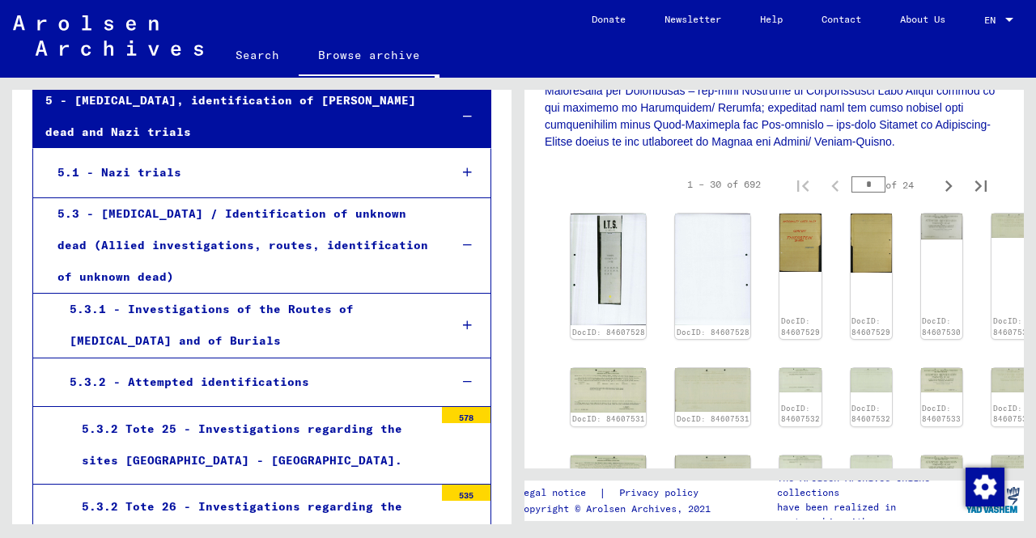
scroll to position [481, 0]
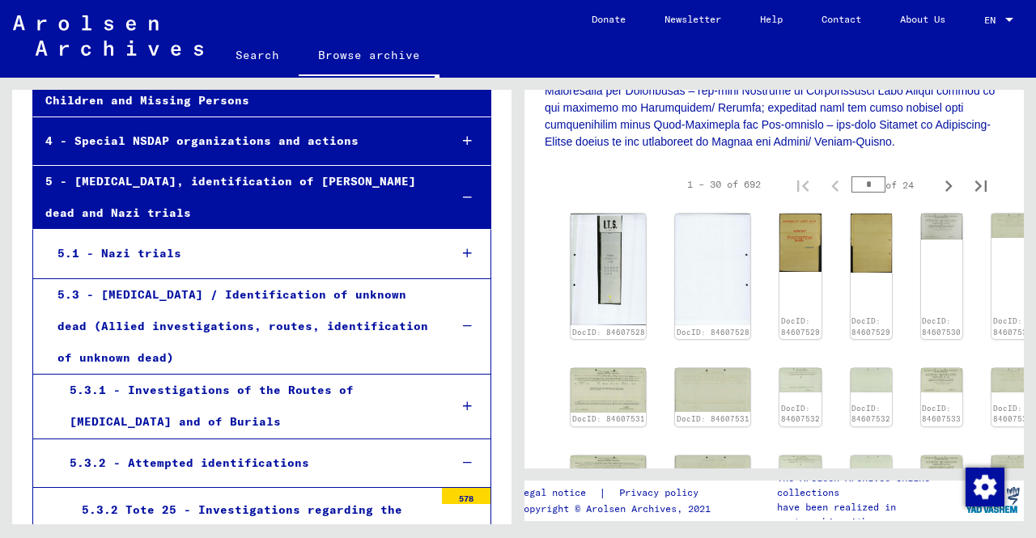
click at [444, 303] on div at bounding box center [467, 327] width 46 height 48
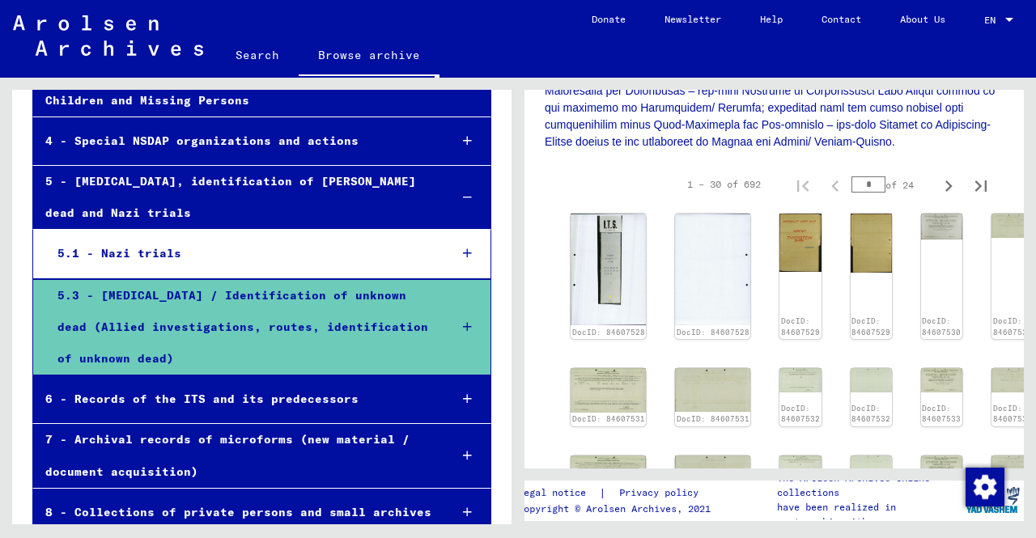
scroll to position [466, 0]
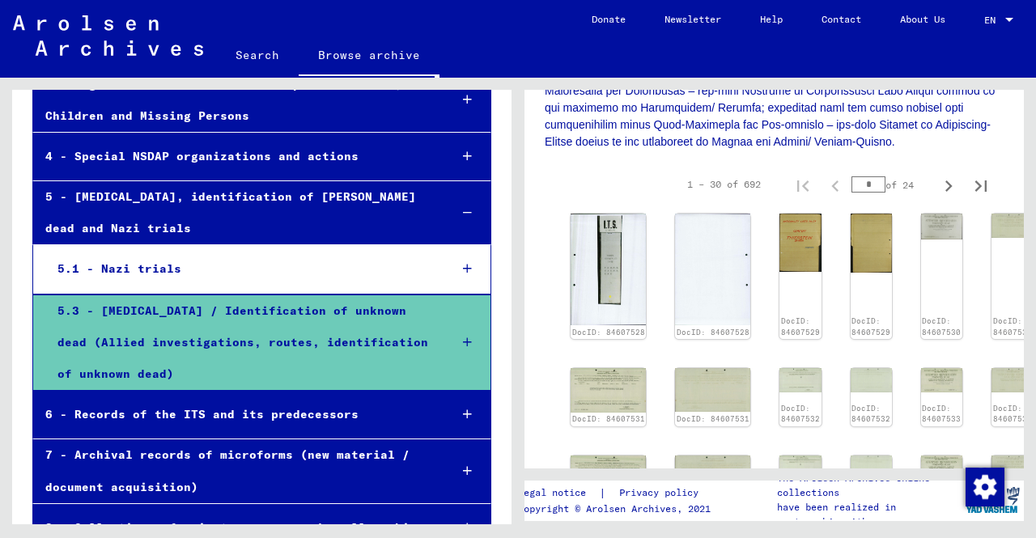
click at [463, 207] on icon at bounding box center [467, 212] width 9 height 11
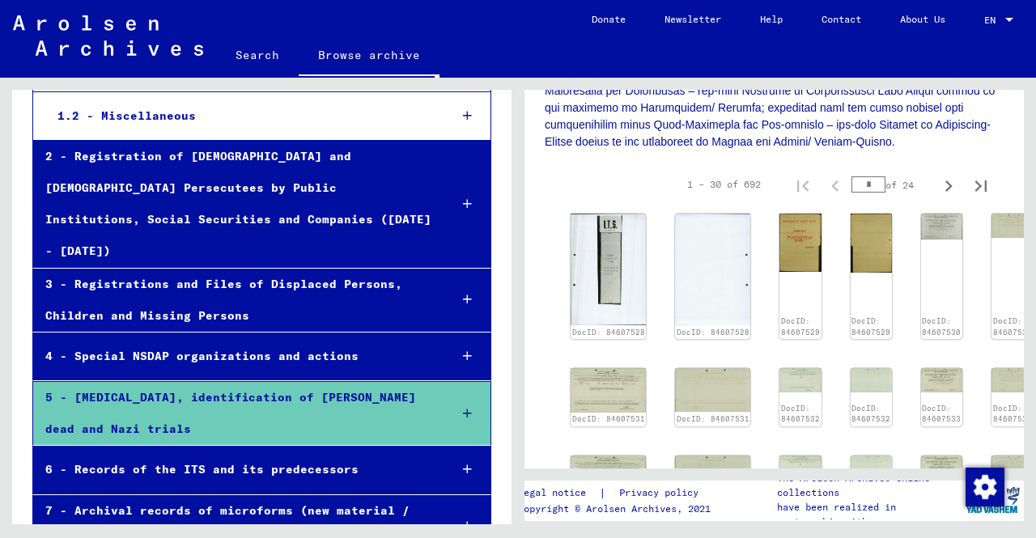
scroll to position [240, 0]
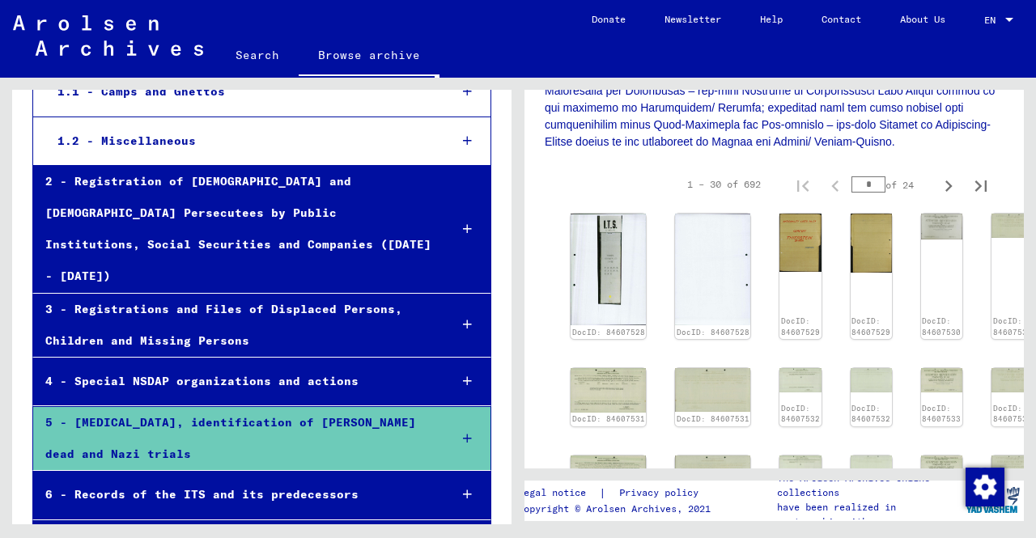
click at [463, 319] on icon at bounding box center [467, 324] width 9 height 11
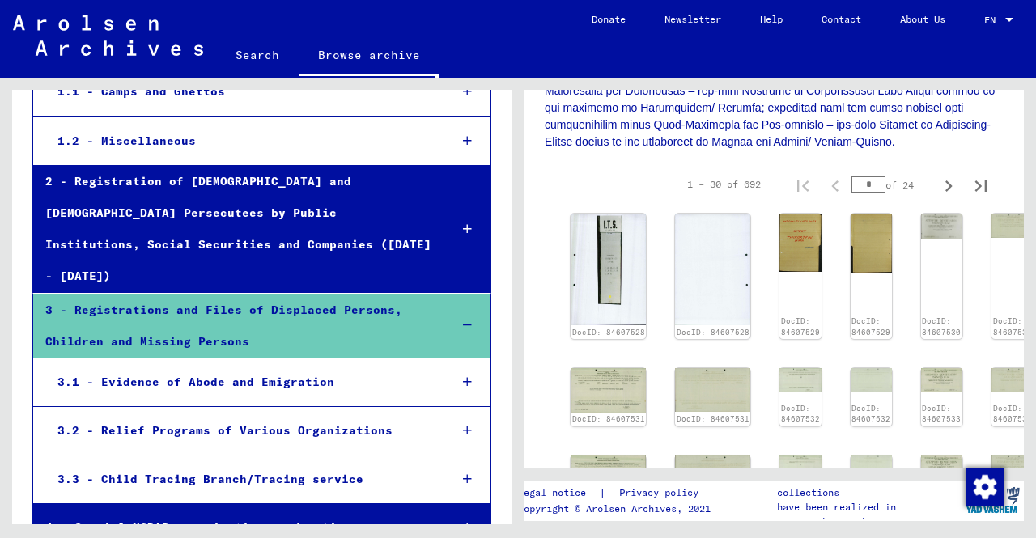
click at [463, 320] on icon at bounding box center [467, 325] width 9 height 11
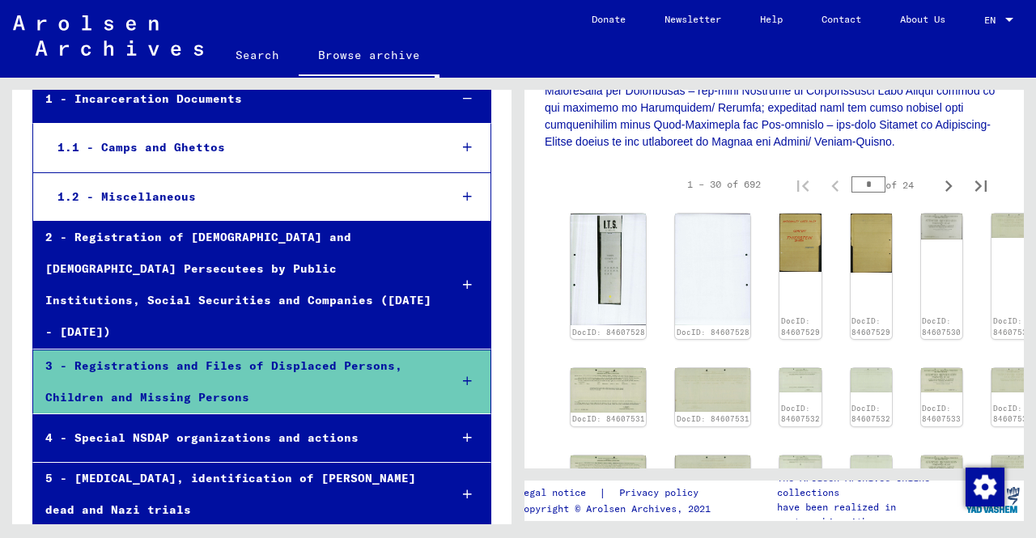
scroll to position [160, 0]
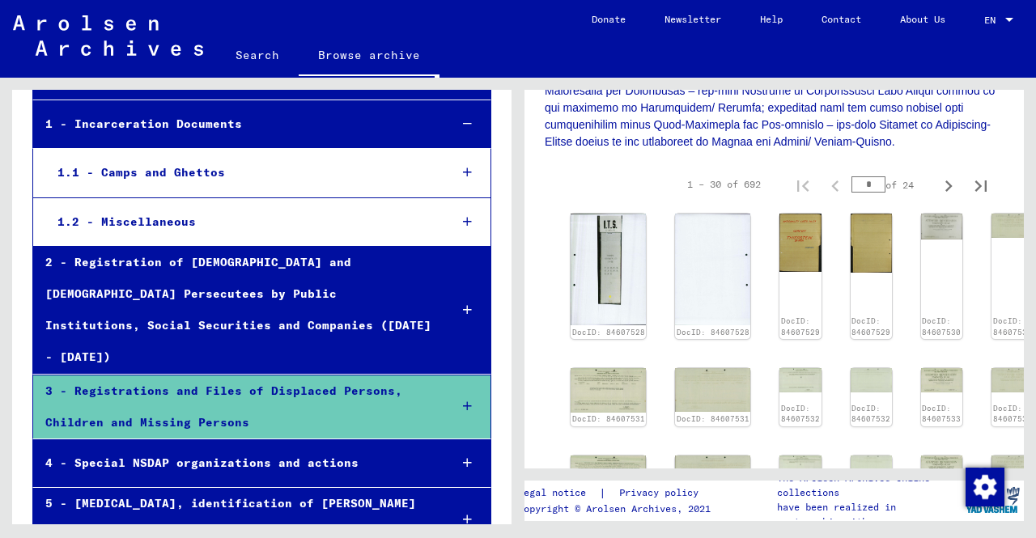
click at [463, 304] on icon at bounding box center [467, 309] width 9 height 11
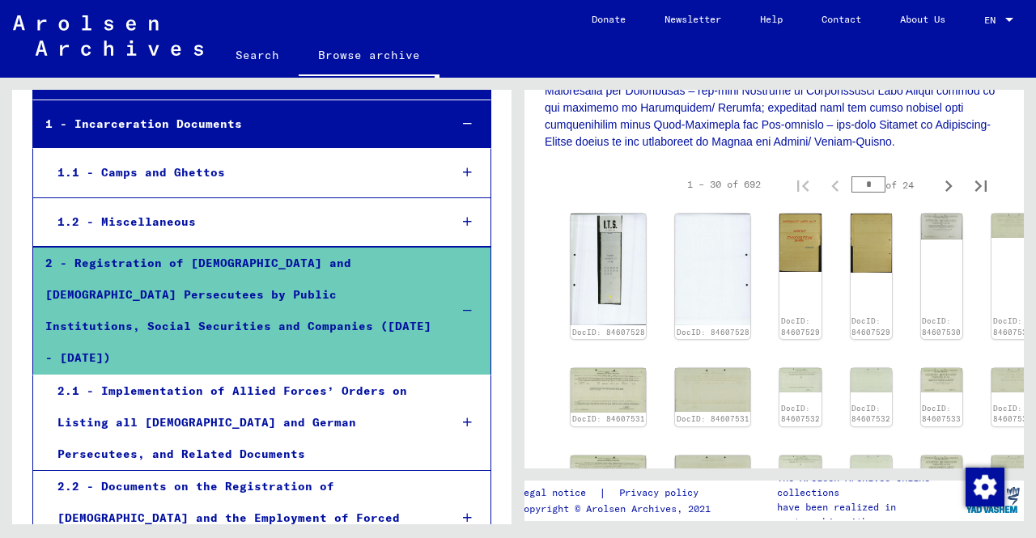
click at [463, 305] on icon at bounding box center [467, 310] width 9 height 11
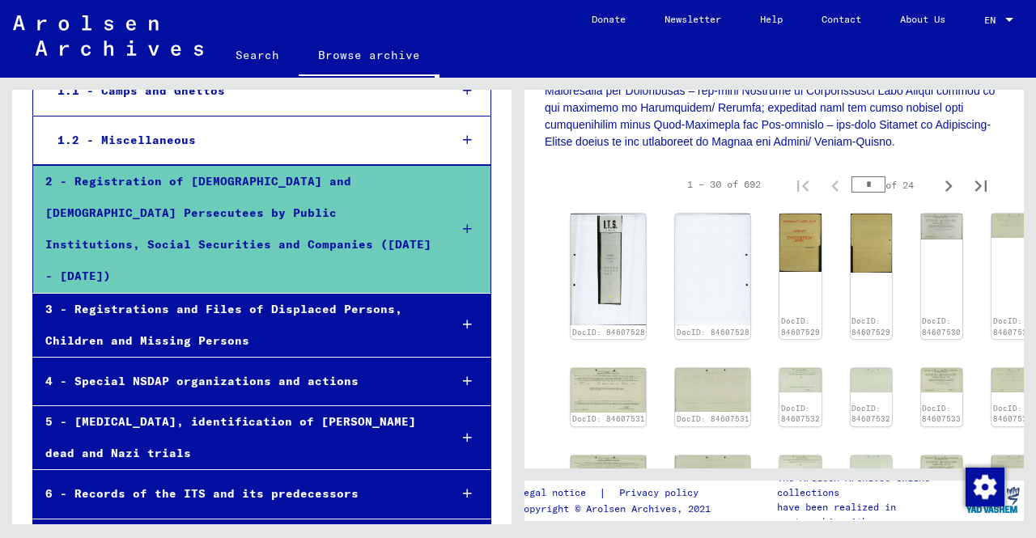
scroll to position [321, 0]
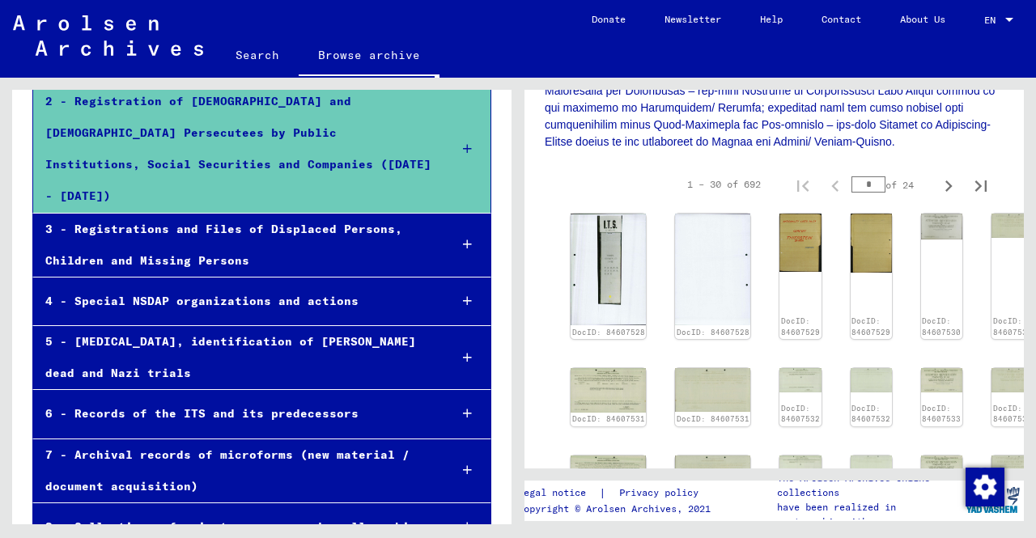
click at [445, 390] on div at bounding box center [467, 414] width 46 height 48
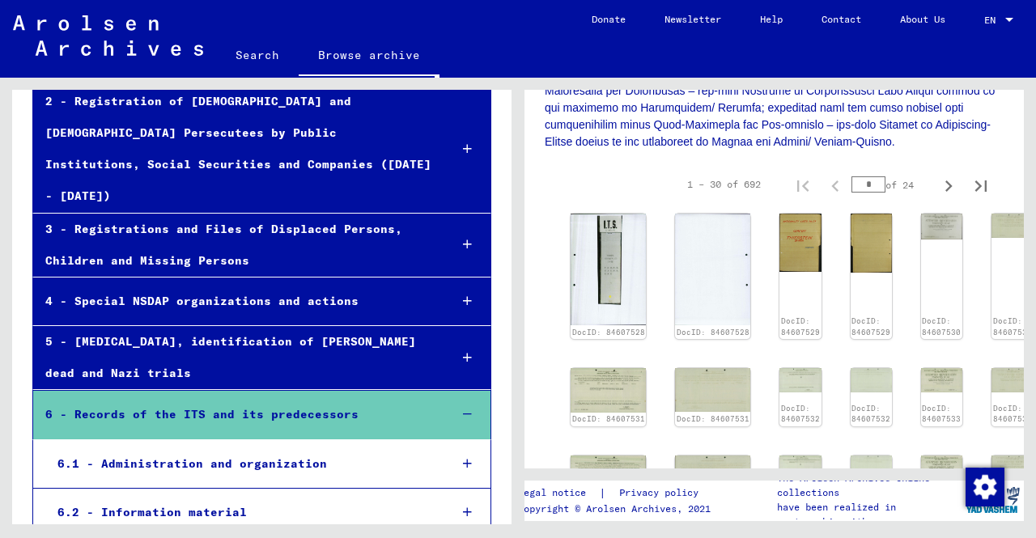
scroll to position [402, 0]
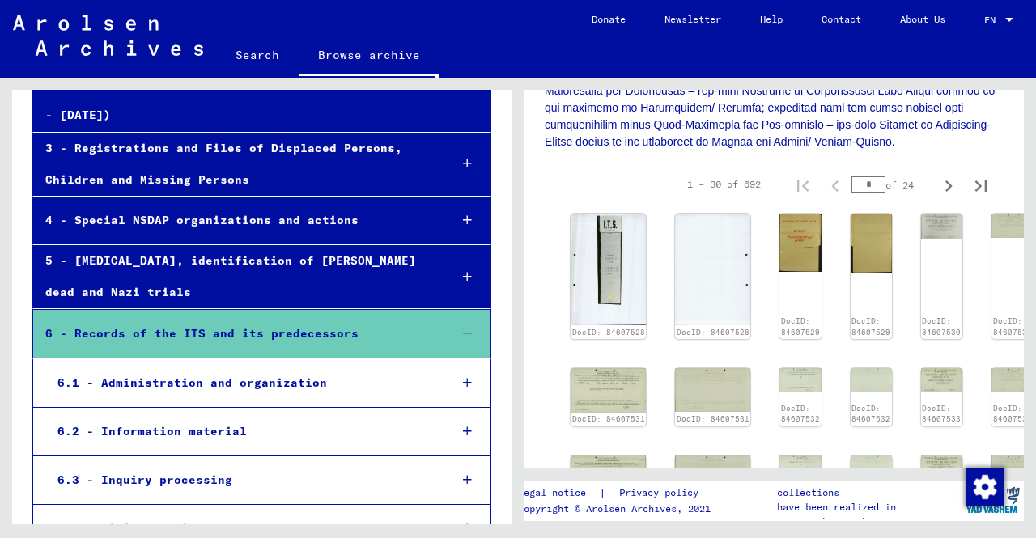
click at [464, 310] on div at bounding box center [467, 334] width 46 height 48
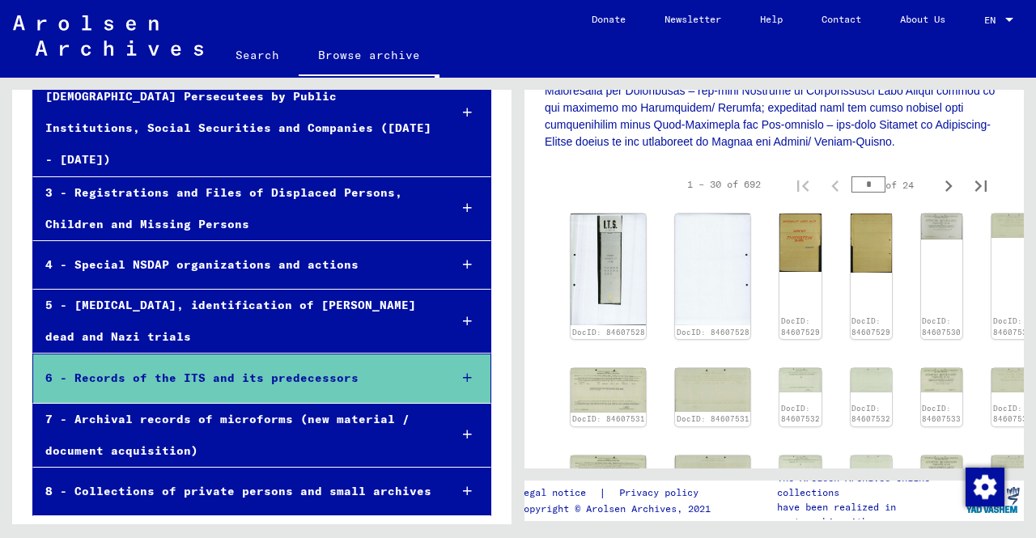
scroll to position [321, 0]
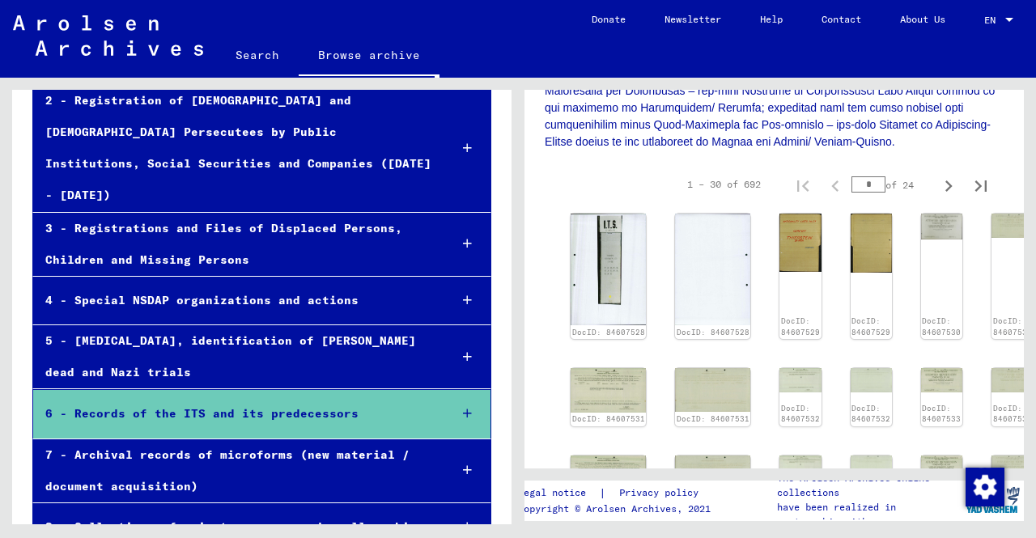
click at [452, 447] on div at bounding box center [467, 471] width 46 height 48
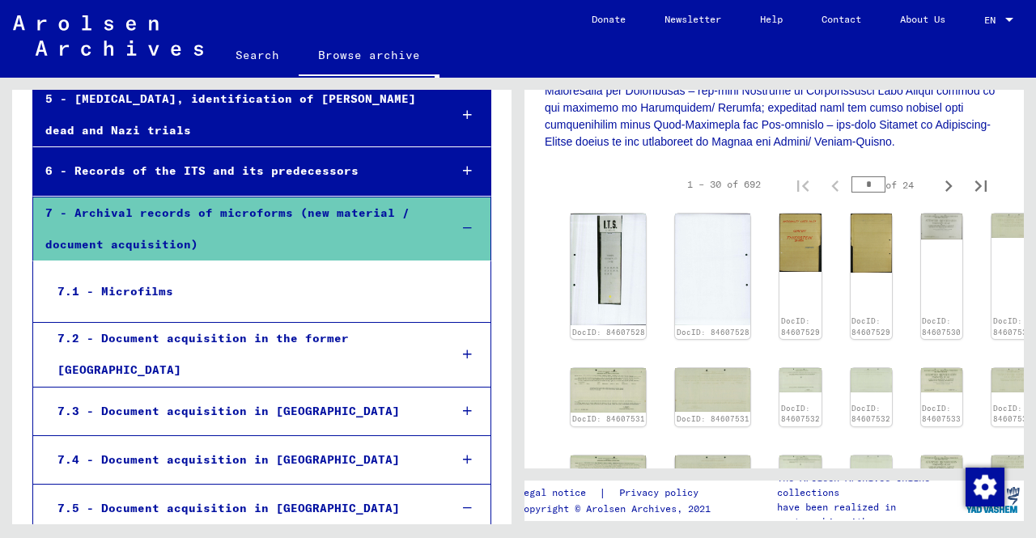
scroll to position [0, 0]
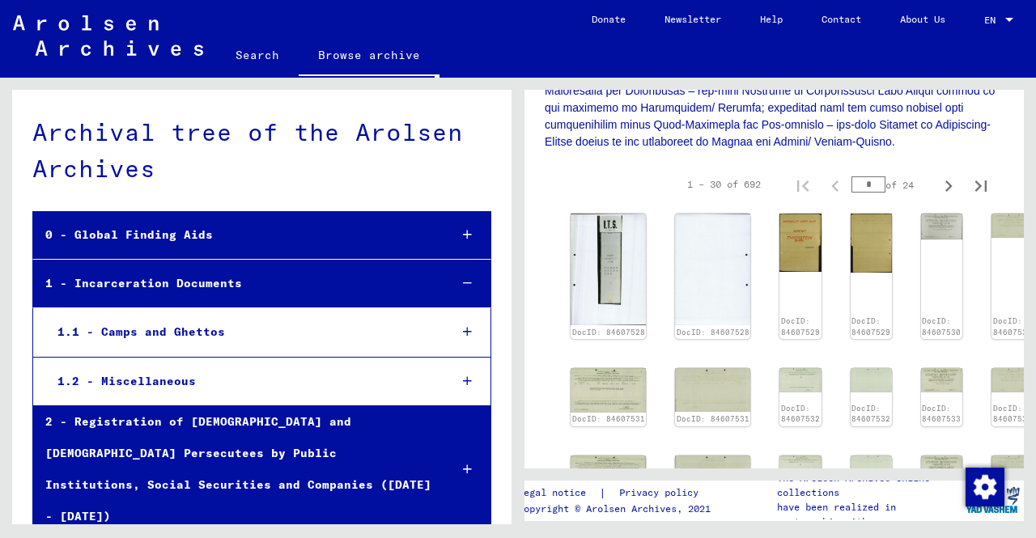
click at [450, 378] on div at bounding box center [467, 382] width 46 height 48
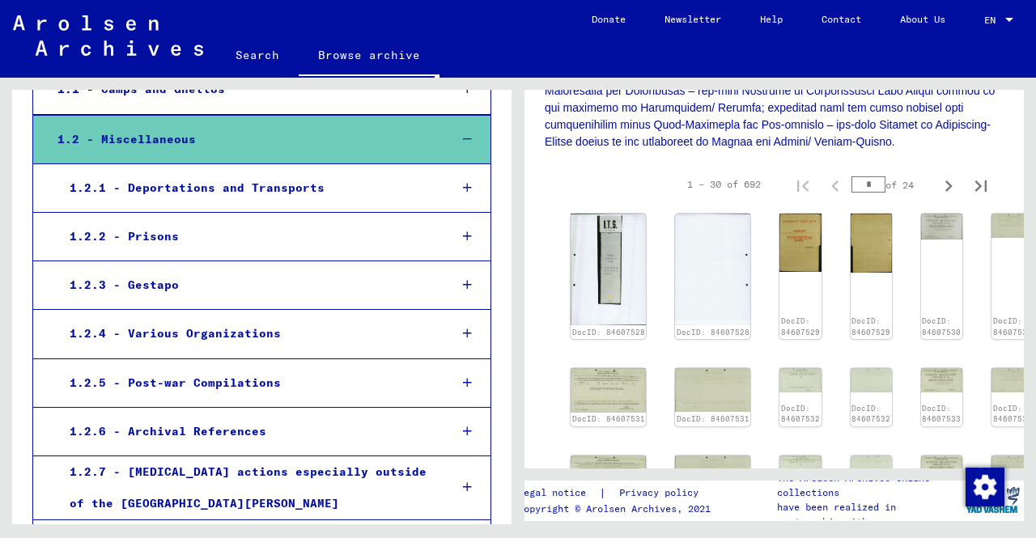
scroll to position [243, 0]
click at [465, 194] on div at bounding box center [467, 188] width 46 height 48
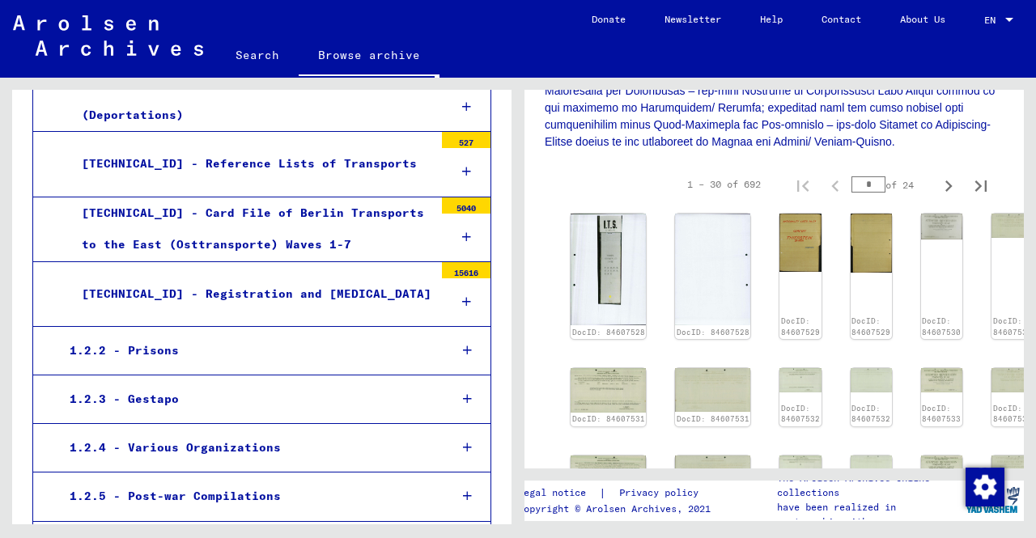
scroll to position [486, 0]
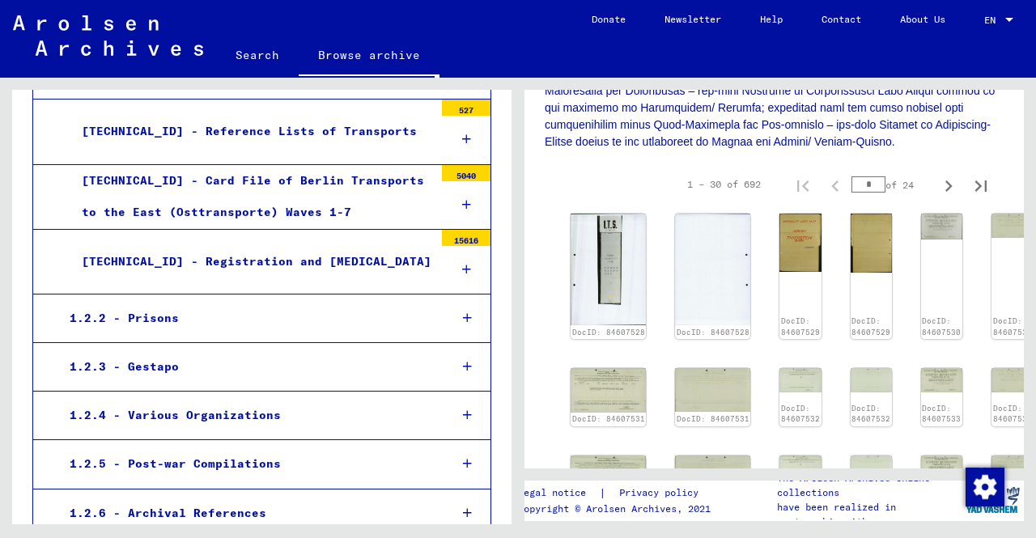
click at [368, 216] on div "[TECHNICAL_ID] - Card File of Berlin Transports to the East (Osttransporte) Wav…" at bounding box center [252, 196] width 364 height 63
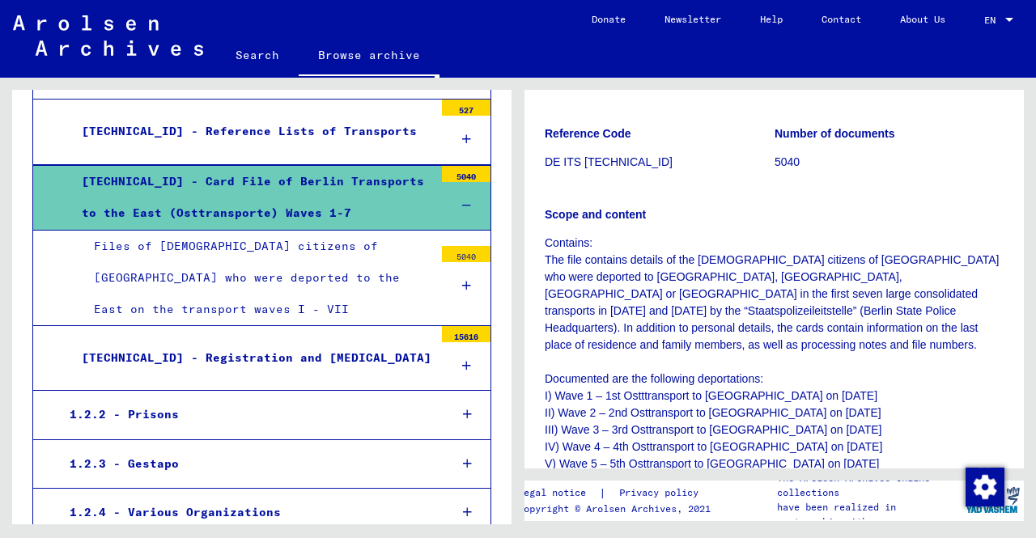
scroll to position [567, 0]
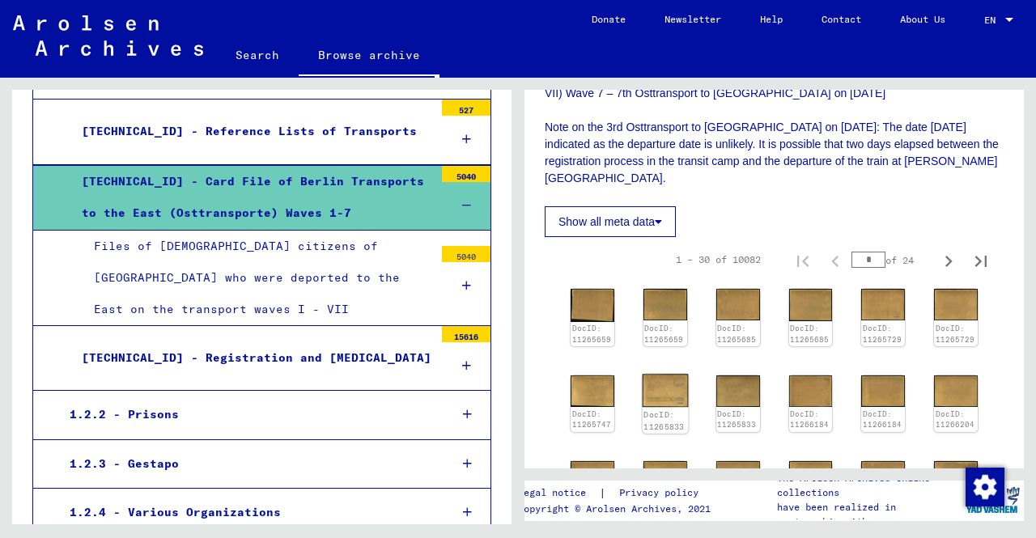
click at [666, 383] on img at bounding box center [665, 390] width 46 height 33
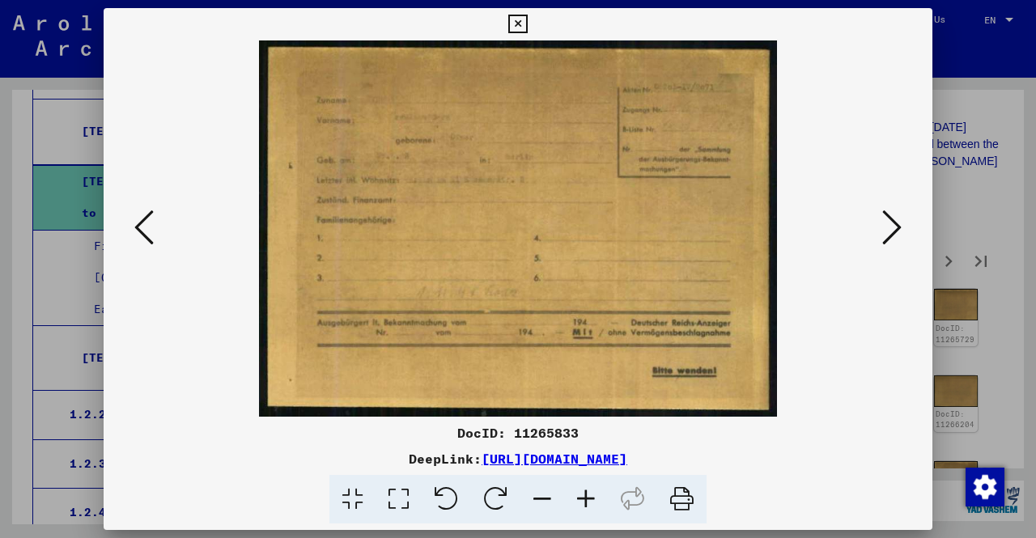
click at [886, 232] on icon at bounding box center [892, 227] width 19 height 39
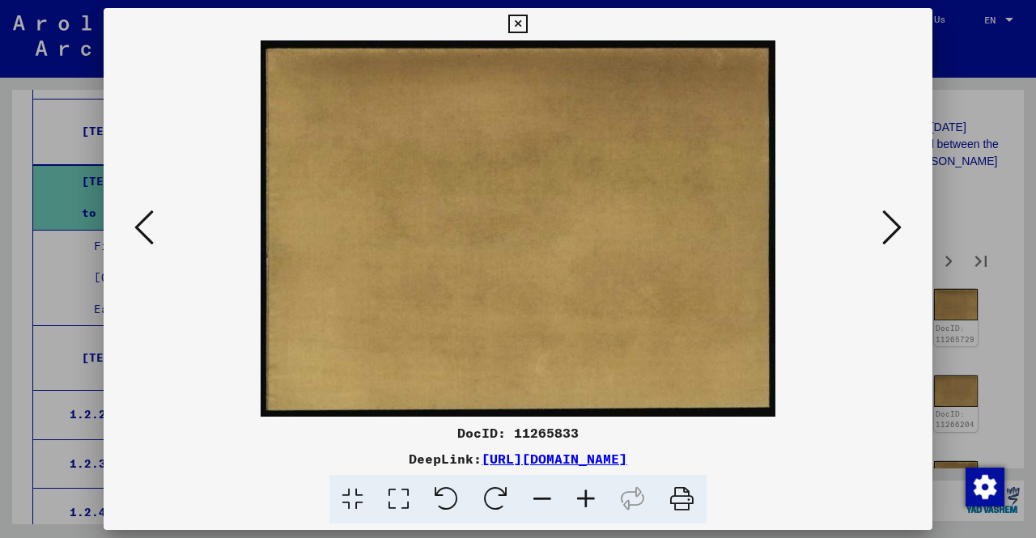
click at [883, 235] on icon at bounding box center [892, 227] width 19 height 39
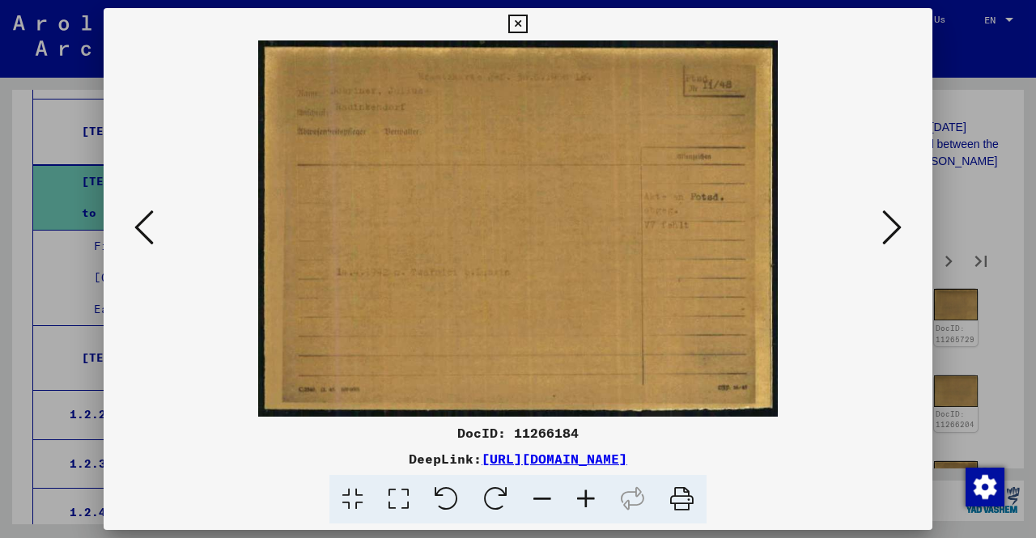
click at [886, 229] on icon at bounding box center [892, 227] width 19 height 39
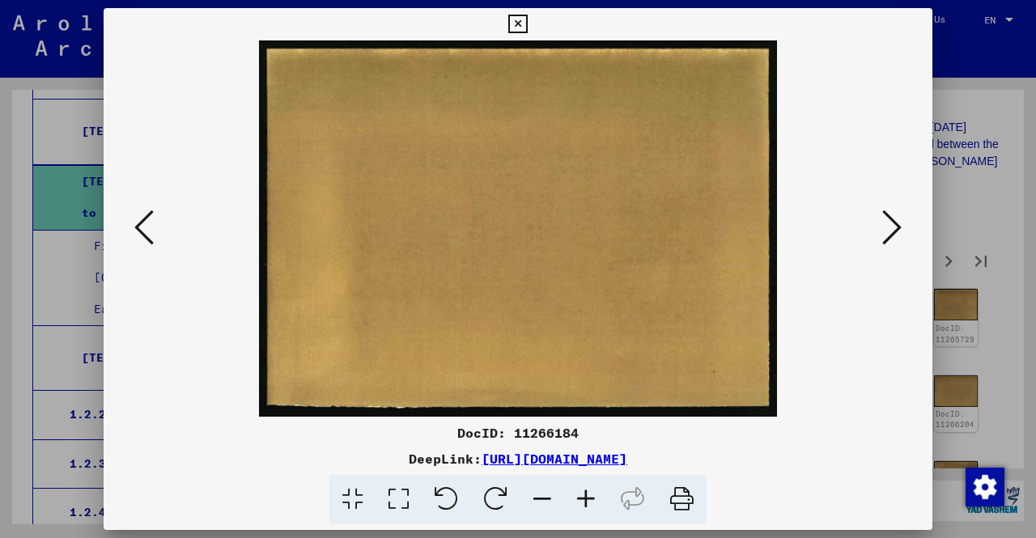
click at [886, 229] on icon at bounding box center [892, 227] width 19 height 39
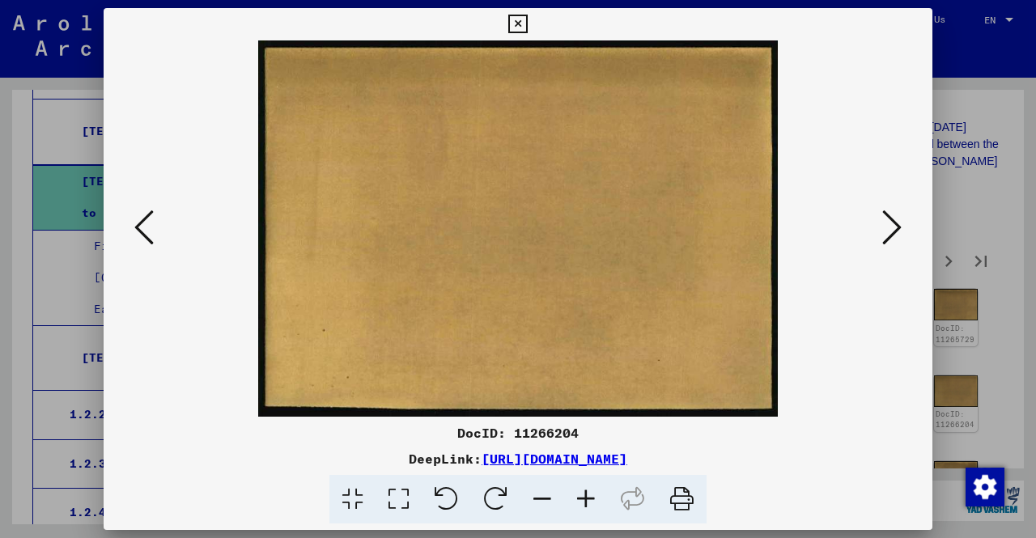
click at [886, 229] on icon at bounding box center [892, 227] width 19 height 39
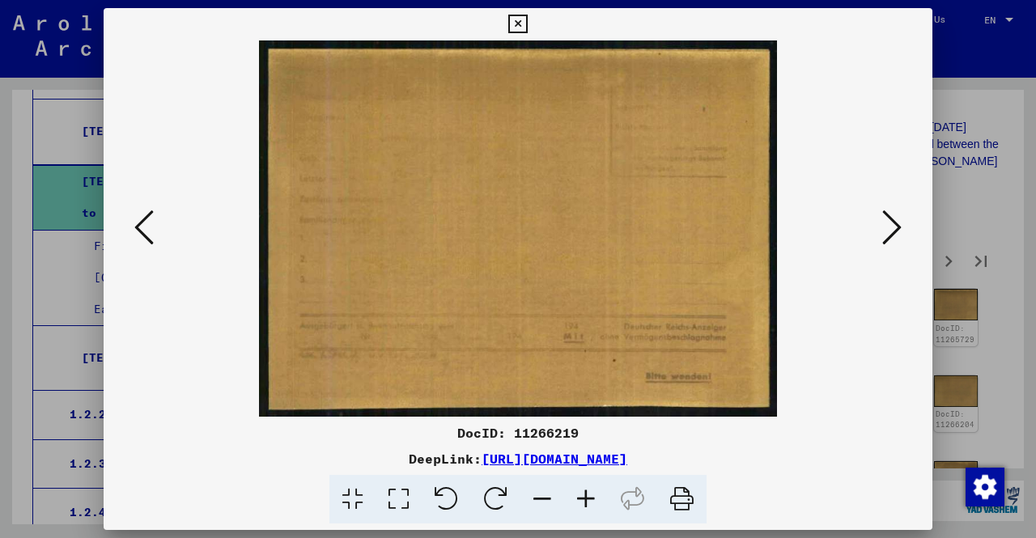
click at [887, 228] on icon at bounding box center [892, 227] width 19 height 39
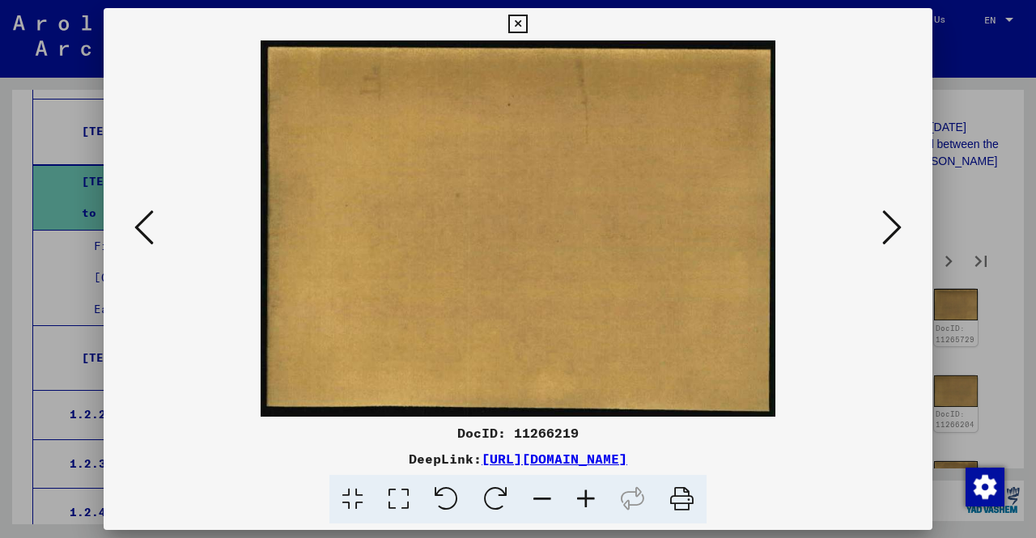
click at [887, 225] on icon at bounding box center [892, 227] width 19 height 39
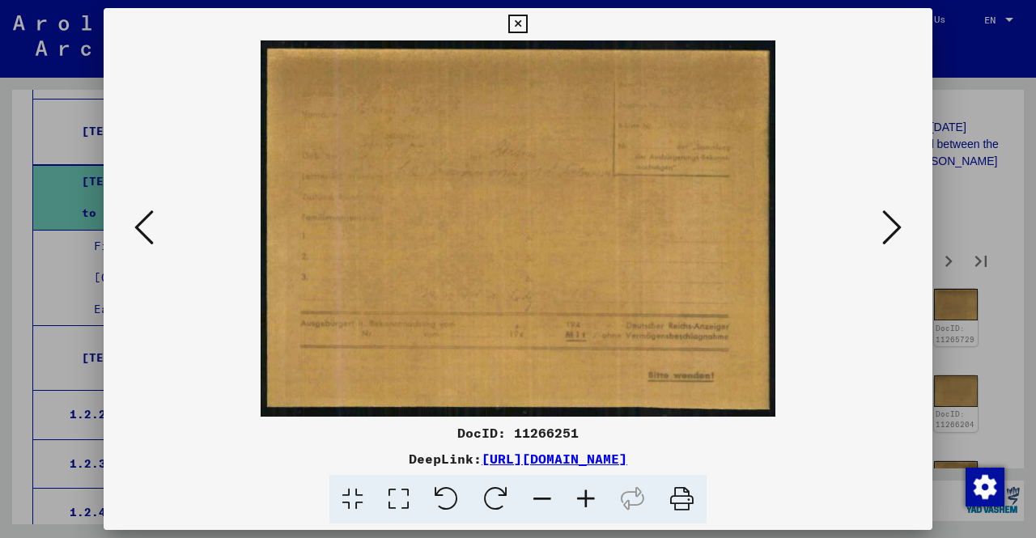
click at [887, 225] on icon at bounding box center [892, 227] width 19 height 39
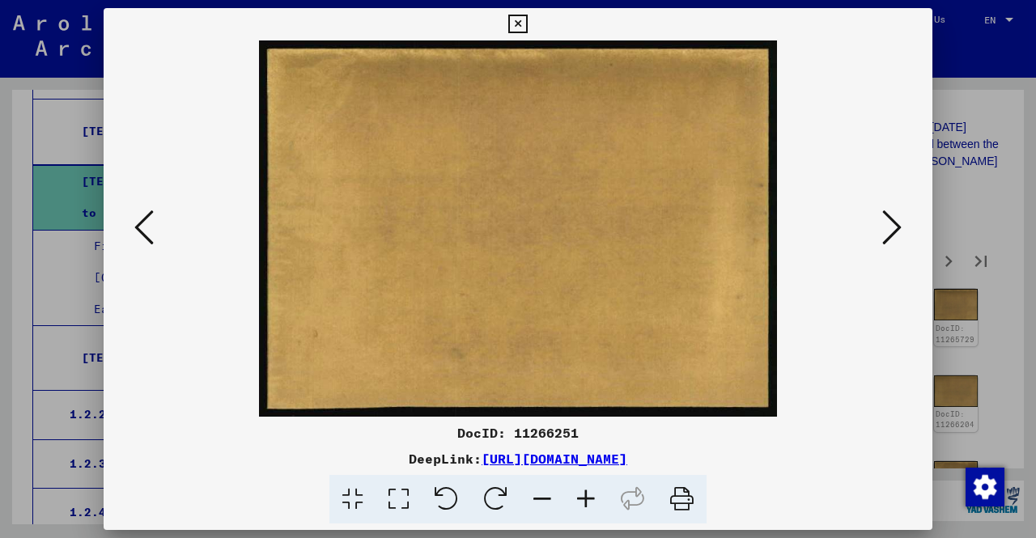
click at [887, 226] on icon at bounding box center [892, 227] width 19 height 39
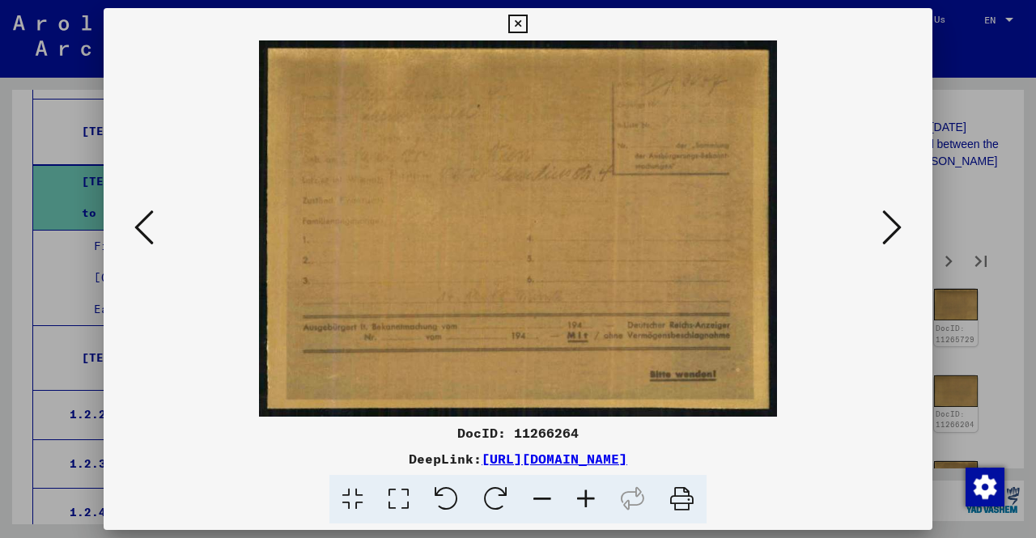
click at [887, 226] on icon at bounding box center [892, 227] width 19 height 39
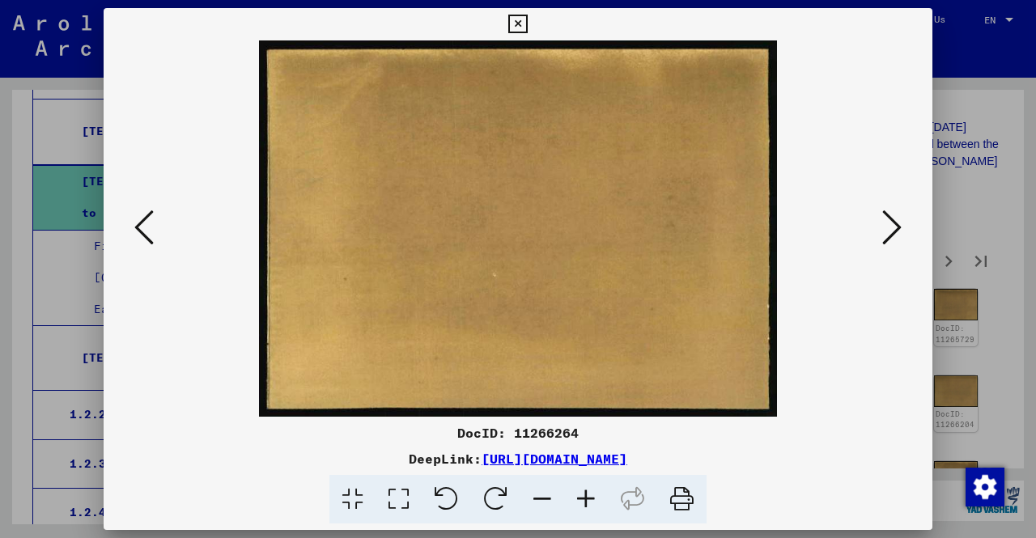
click at [887, 226] on icon at bounding box center [892, 227] width 19 height 39
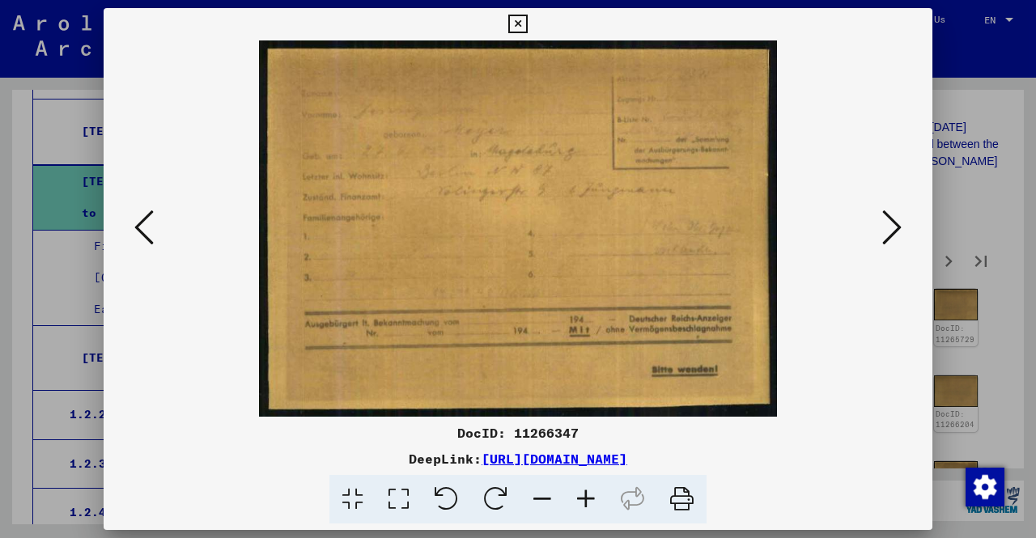
click at [885, 226] on icon at bounding box center [892, 227] width 19 height 39
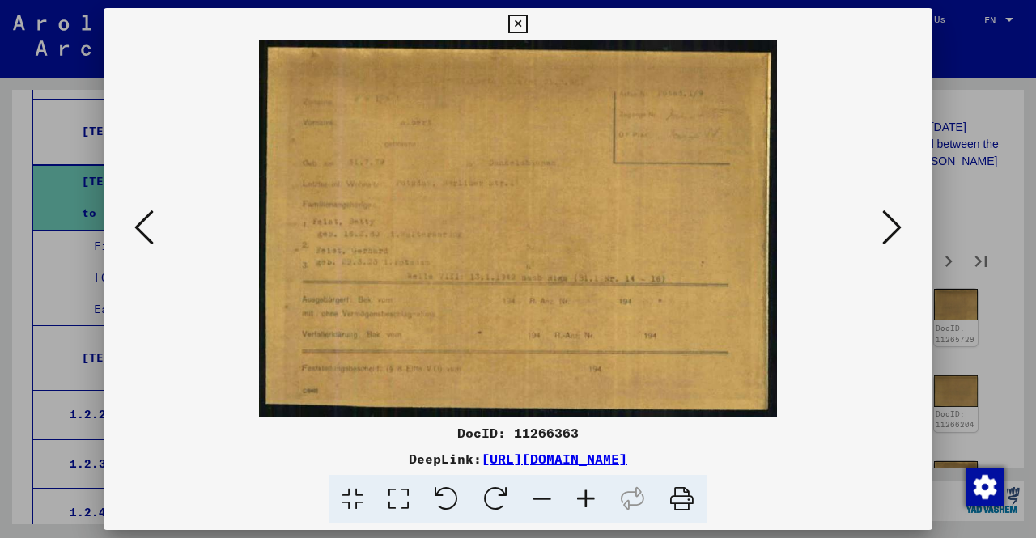
click at [885, 226] on icon at bounding box center [892, 227] width 19 height 39
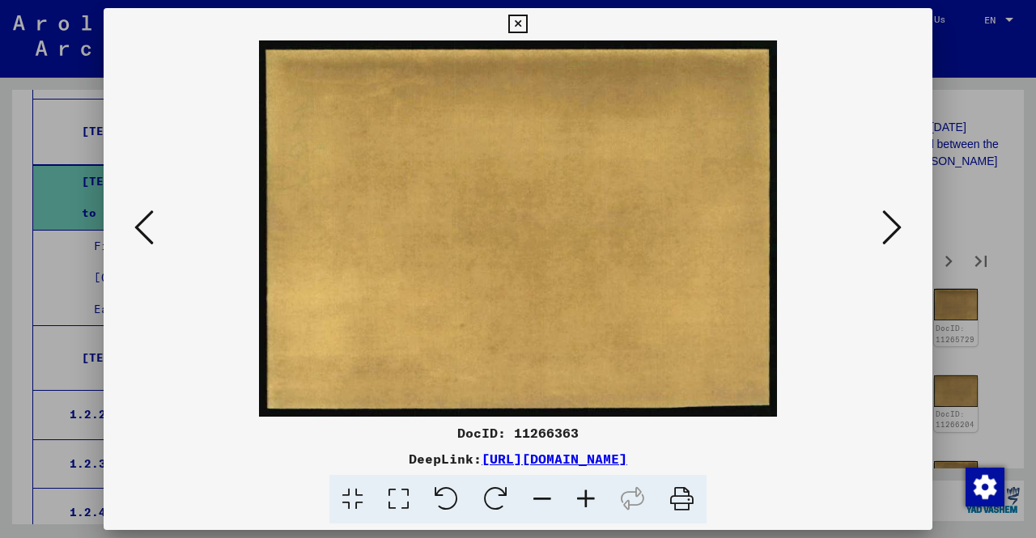
click at [888, 226] on icon at bounding box center [892, 227] width 19 height 39
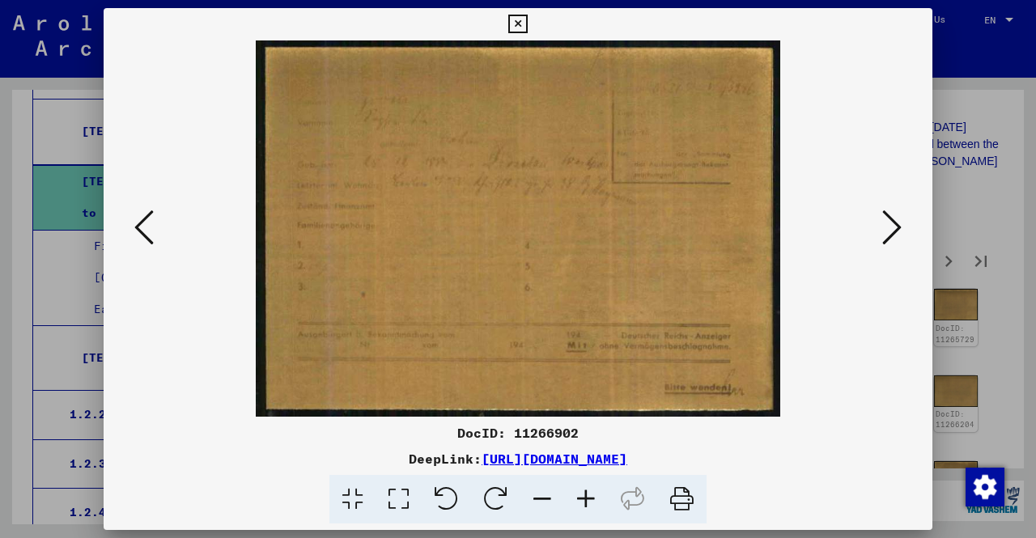
click at [975, 221] on div at bounding box center [518, 269] width 1036 height 538
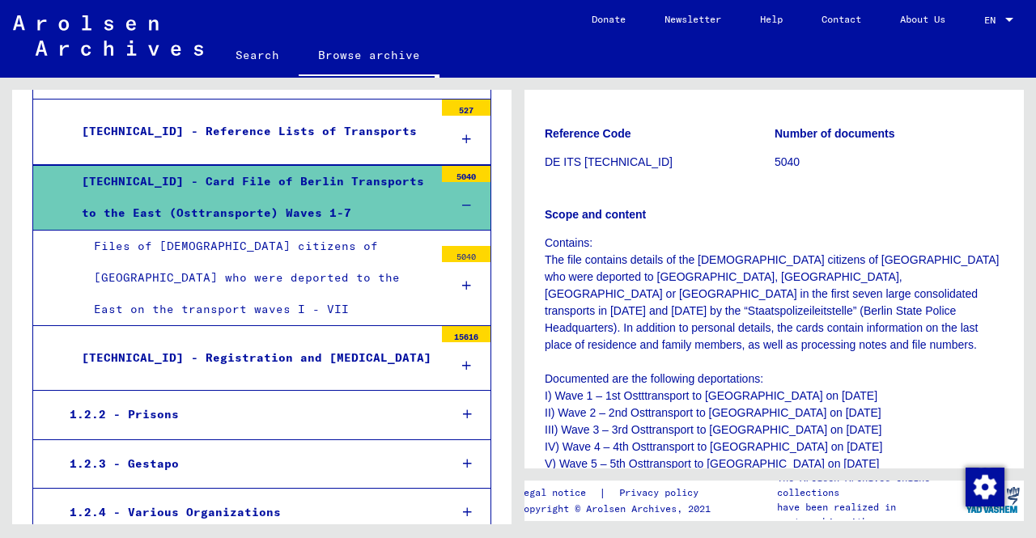
scroll to position [243, 0]
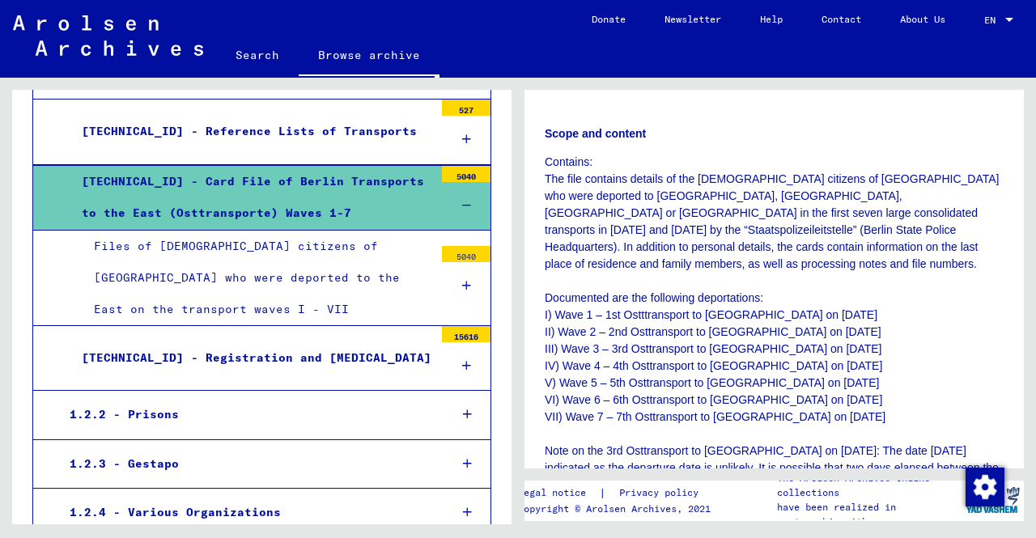
click at [462, 202] on icon at bounding box center [466, 205] width 9 height 11
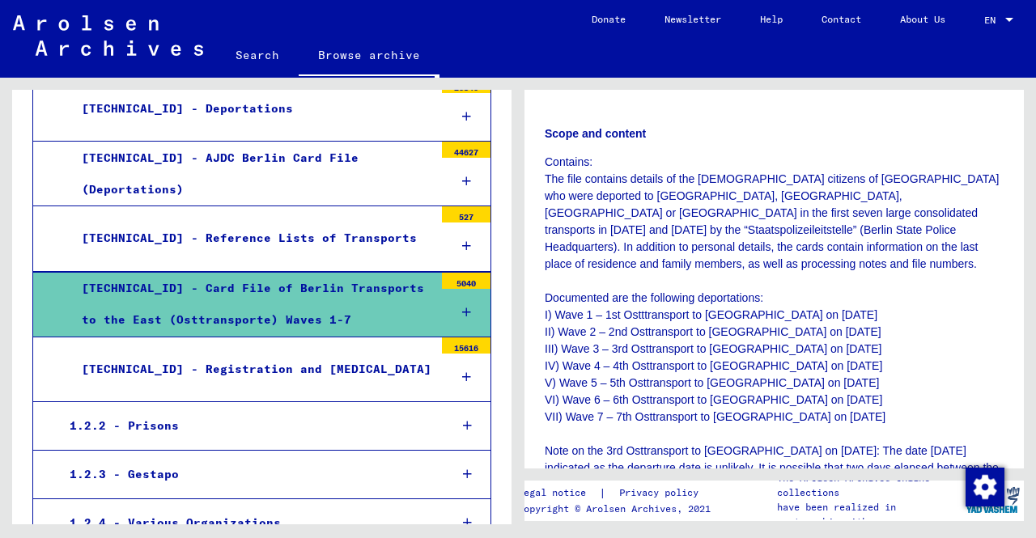
scroll to position [404, 0]
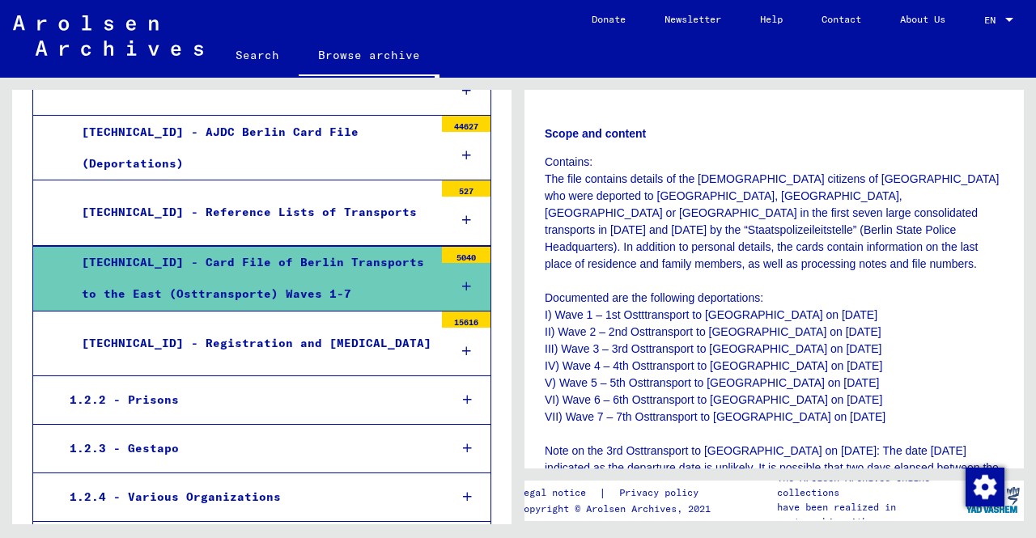
click at [447, 386] on div at bounding box center [467, 400] width 46 height 48
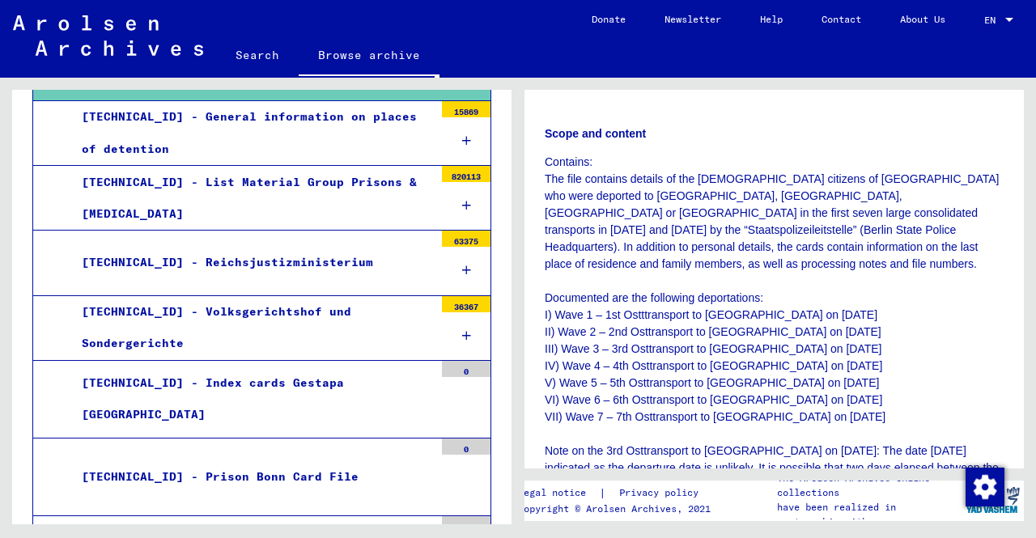
scroll to position [809, 0]
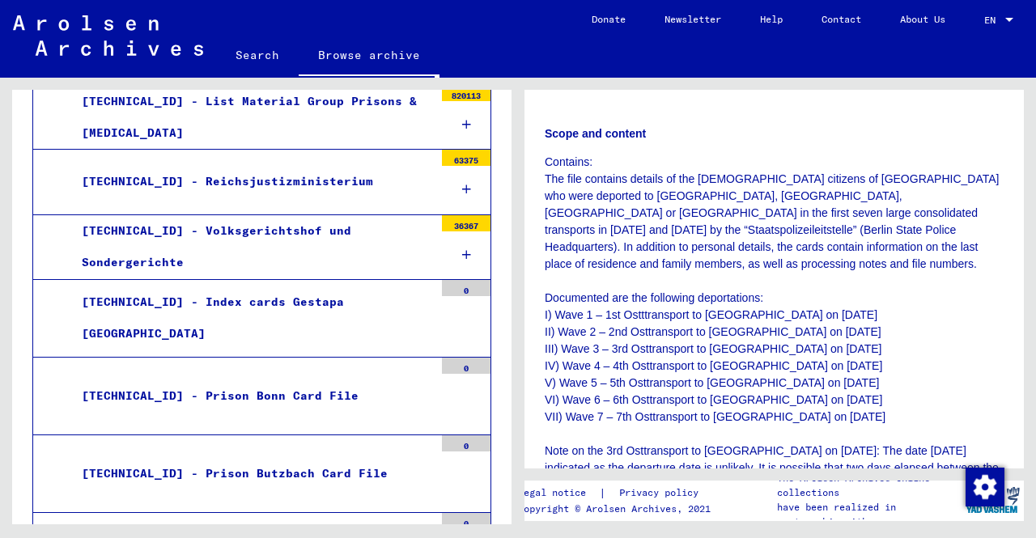
click at [359, 396] on div "[TECHNICAL_ID] - Prison Bonn Card File" at bounding box center [252, 397] width 364 height 32
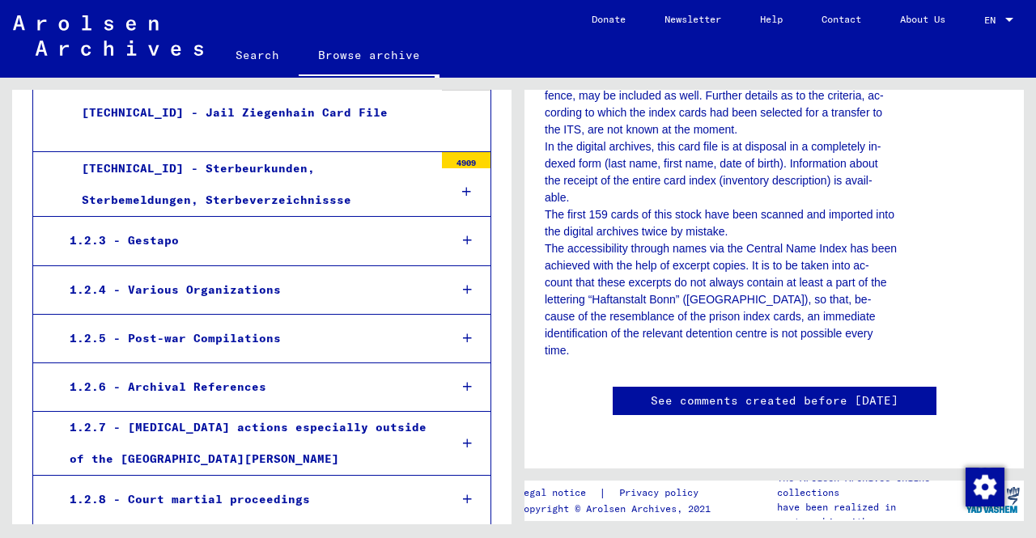
scroll to position [1456, 0]
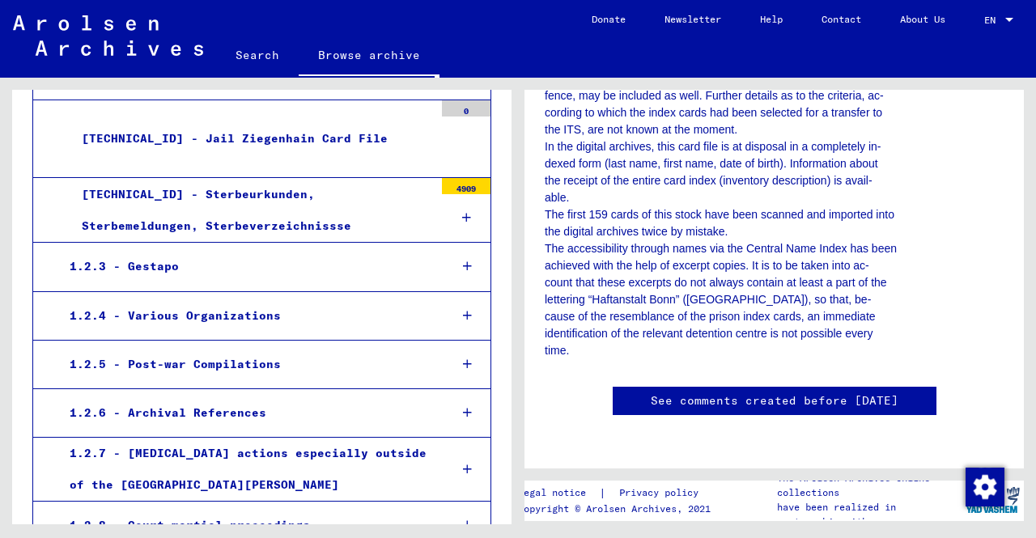
click at [349, 213] on div "[TECHNICAL_ID] - Sterbeurkunden, Sterbemeldungen, Sterbeverzeichnissse" at bounding box center [252, 210] width 364 height 63
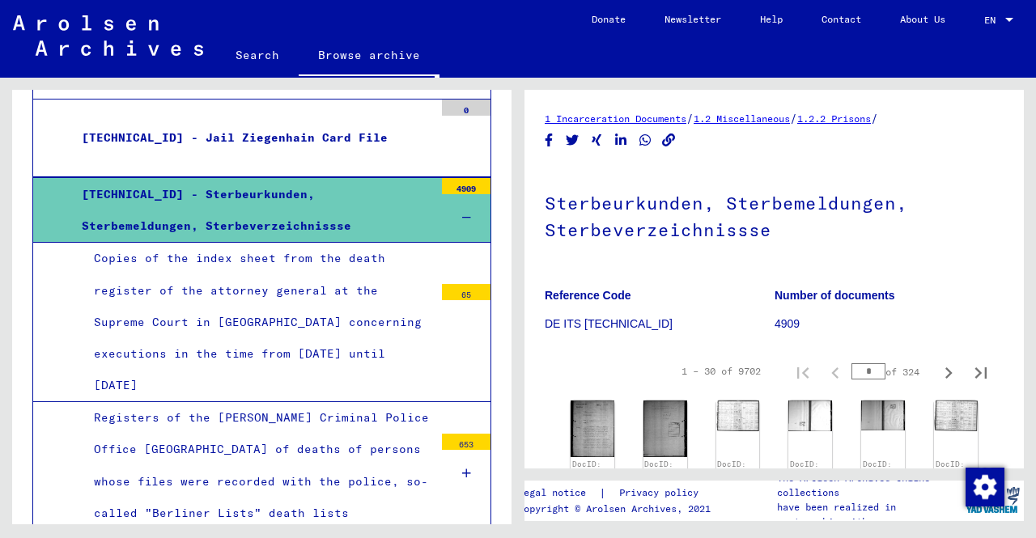
scroll to position [81, 0]
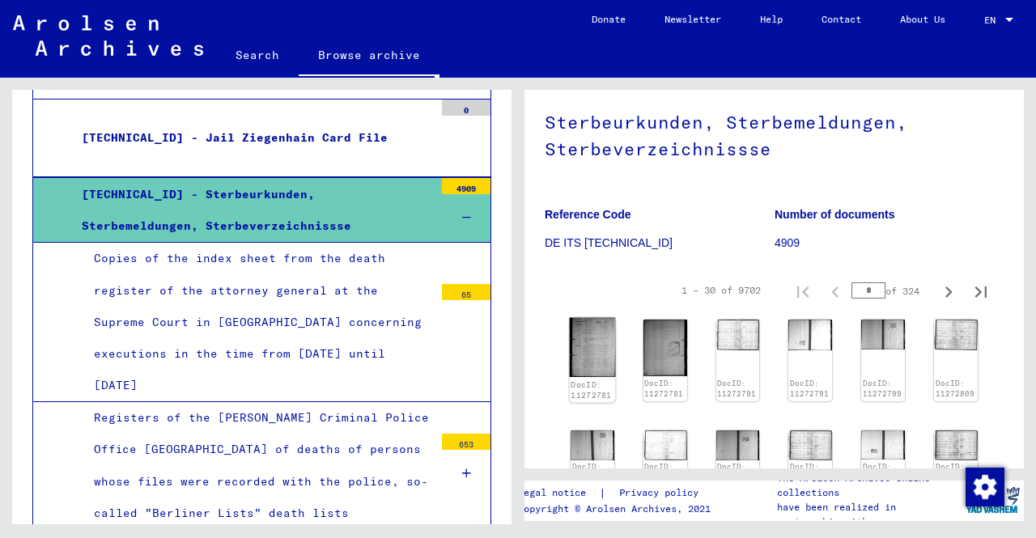
click at [590, 327] on img at bounding box center [593, 348] width 46 height 60
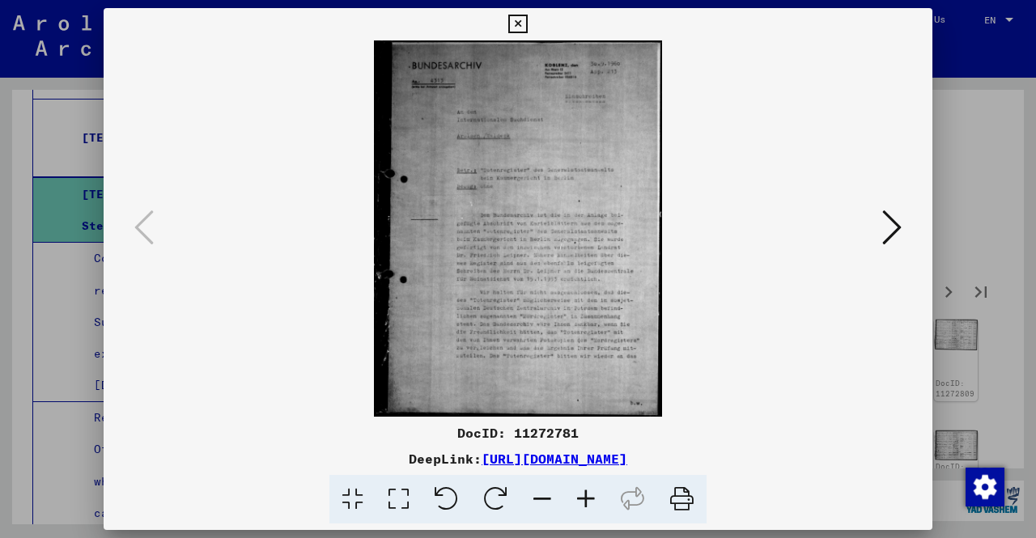
drag, startPoint x: 886, startPoint y: 230, endPoint x: 772, endPoint y: 220, distance: 113.8
click at [780, 222] on div at bounding box center [518, 228] width 829 height 376
click at [598, 488] on icon at bounding box center [586, 499] width 44 height 49
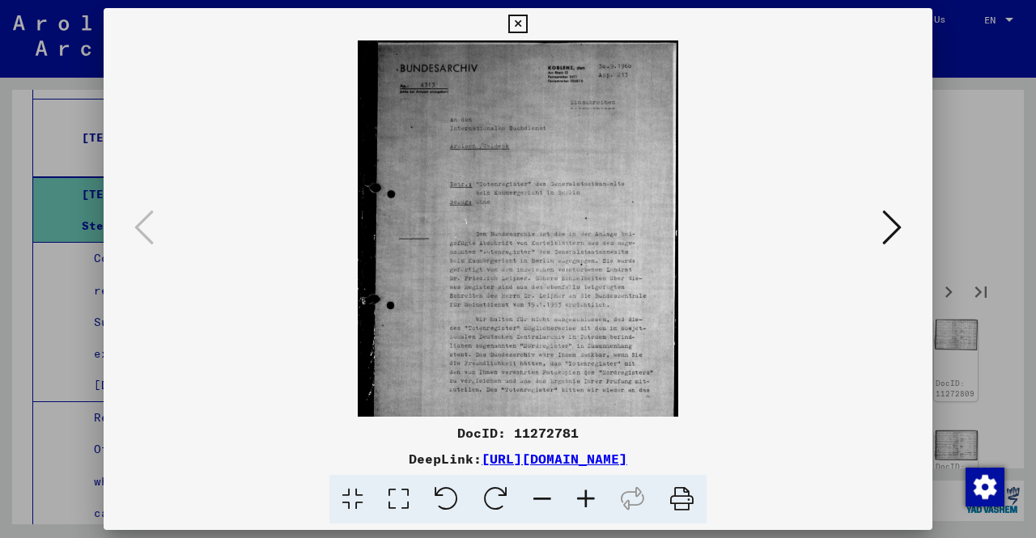
click at [598, 488] on icon at bounding box center [586, 499] width 44 height 49
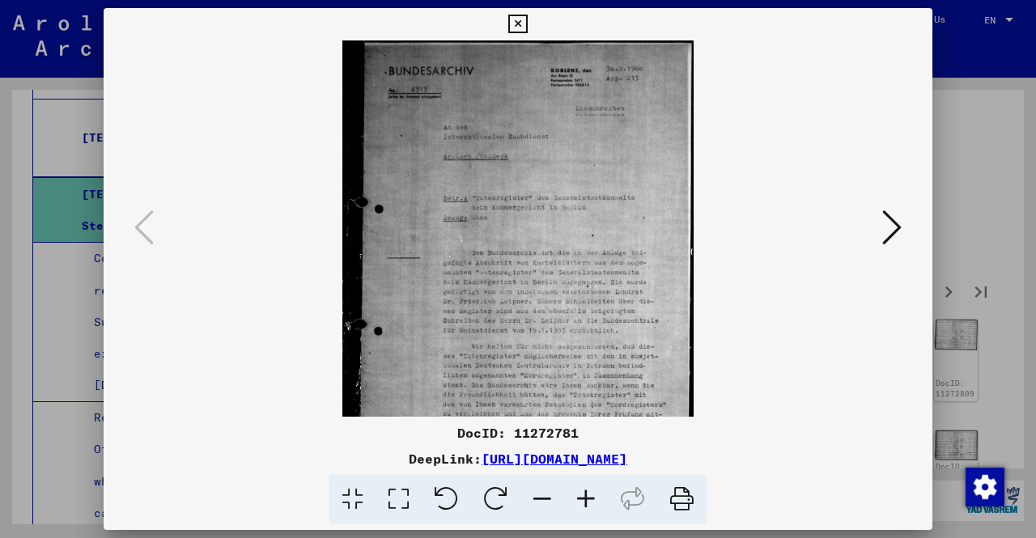
click at [598, 488] on icon at bounding box center [586, 499] width 44 height 49
click at [596, 490] on icon at bounding box center [586, 499] width 44 height 49
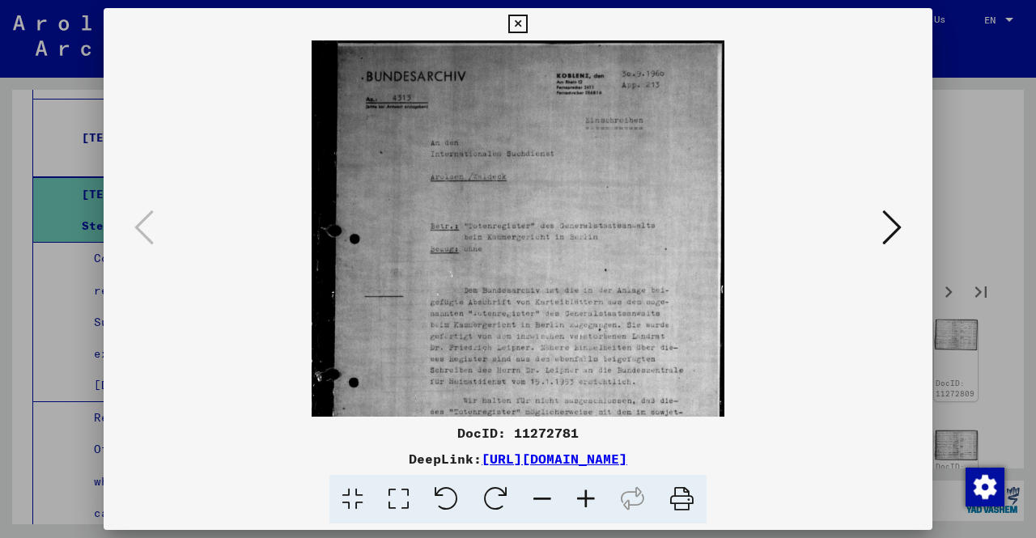
click at [596, 490] on icon at bounding box center [586, 499] width 44 height 49
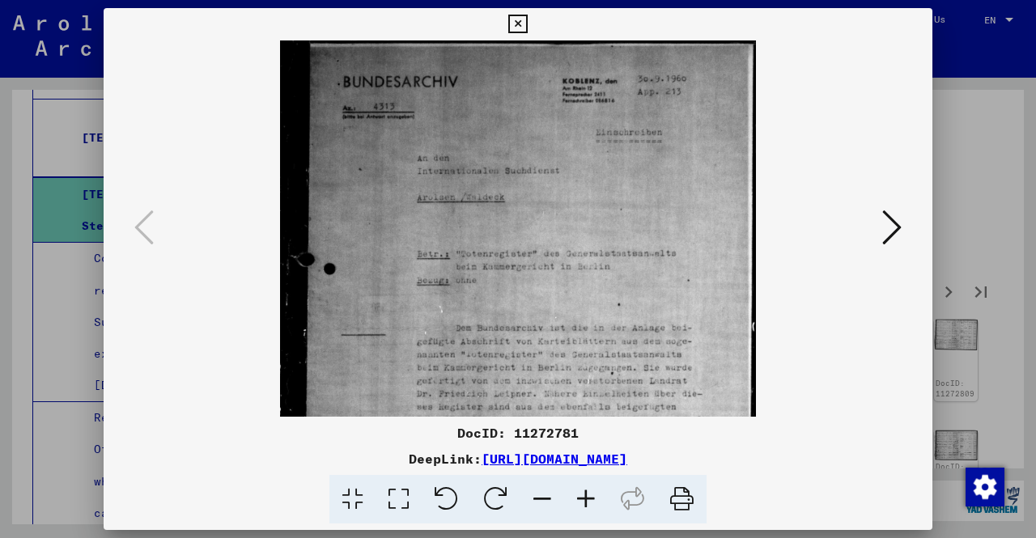
click at [596, 490] on icon at bounding box center [586, 499] width 44 height 49
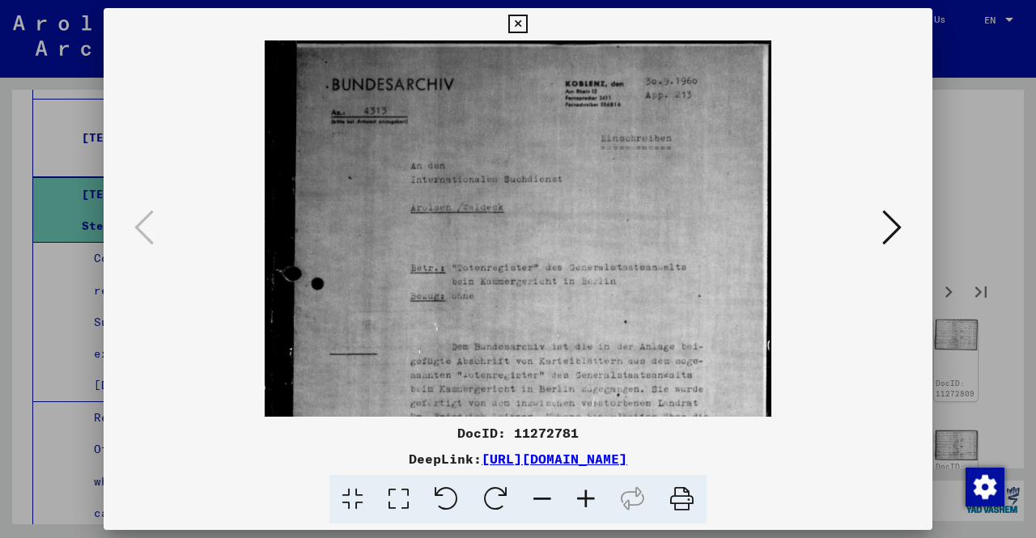
click at [596, 490] on icon at bounding box center [586, 499] width 44 height 49
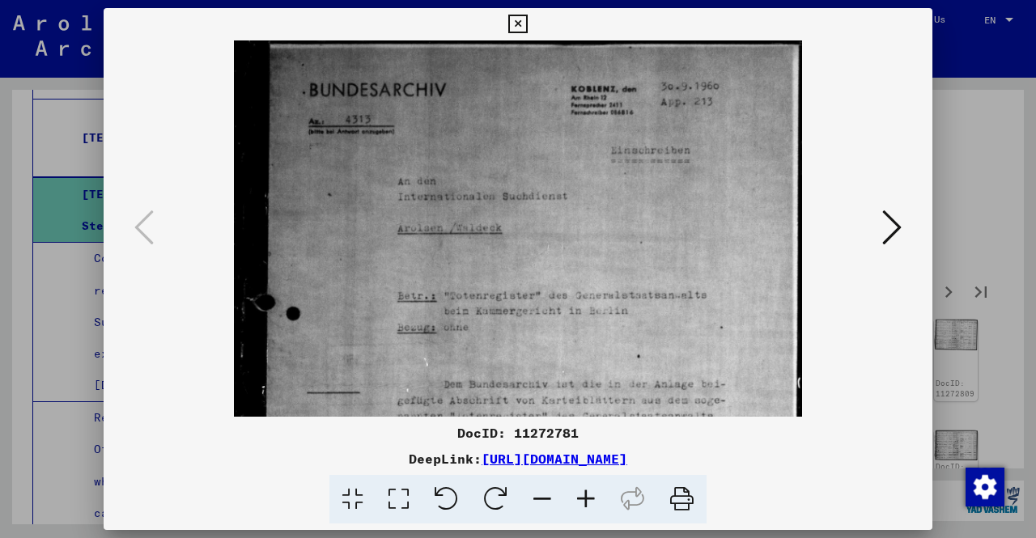
click at [596, 491] on icon at bounding box center [586, 499] width 44 height 49
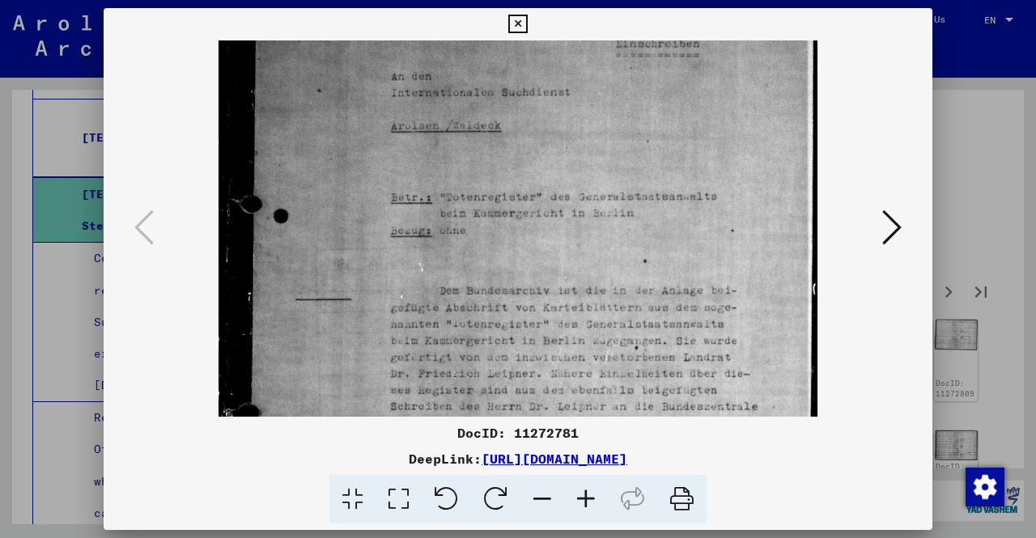
scroll to position [113, 0]
drag, startPoint x: 746, startPoint y: 383, endPoint x: 752, endPoint y: 273, distance: 110.3
click at [752, 273] on img at bounding box center [519, 317] width 600 height 781
click at [893, 239] on icon at bounding box center [892, 227] width 19 height 39
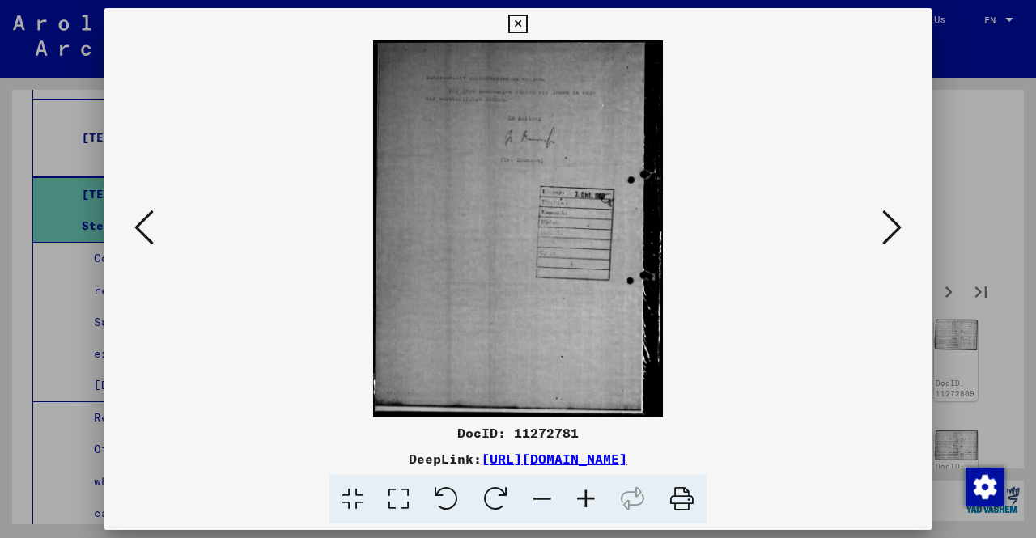
scroll to position [0, 0]
click at [893, 239] on icon at bounding box center [892, 227] width 19 height 39
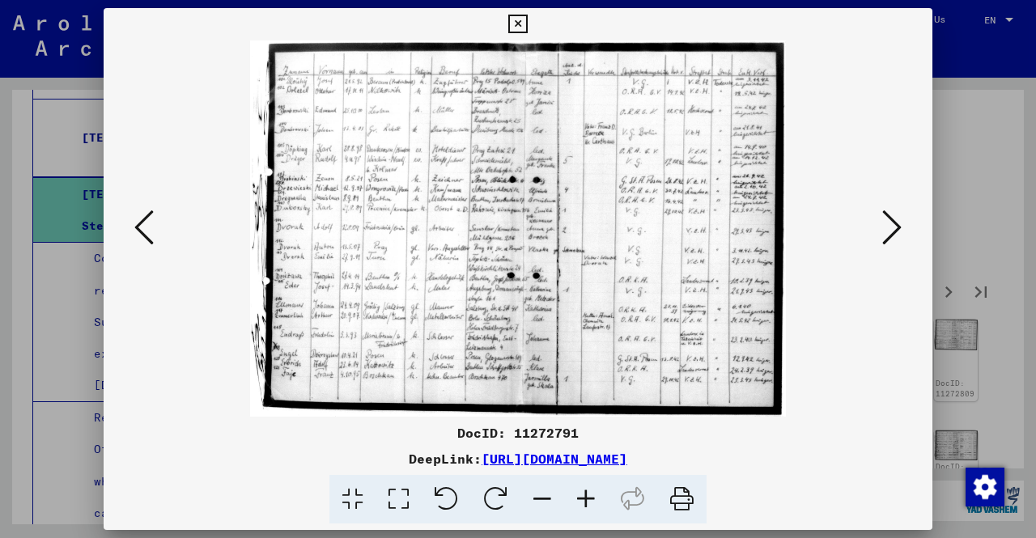
click at [893, 239] on icon at bounding box center [892, 227] width 19 height 39
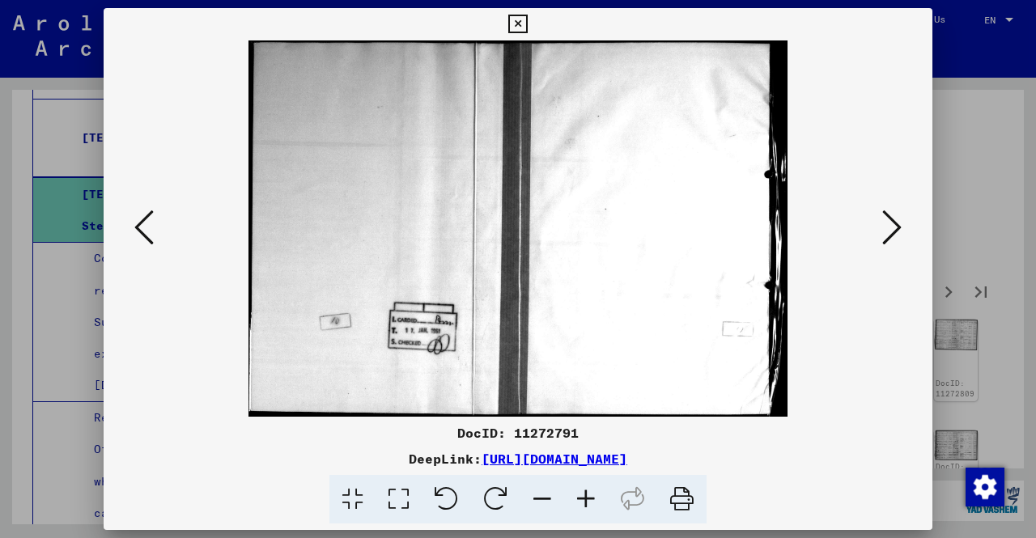
click at [894, 239] on icon at bounding box center [892, 227] width 19 height 39
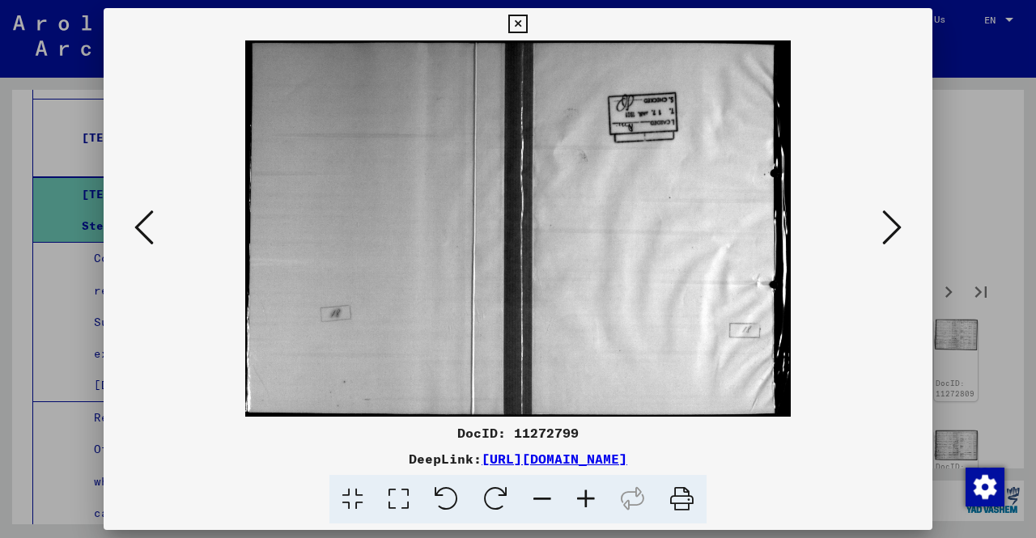
click at [894, 239] on icon at bounding box center [892, 227] width 19 height 39
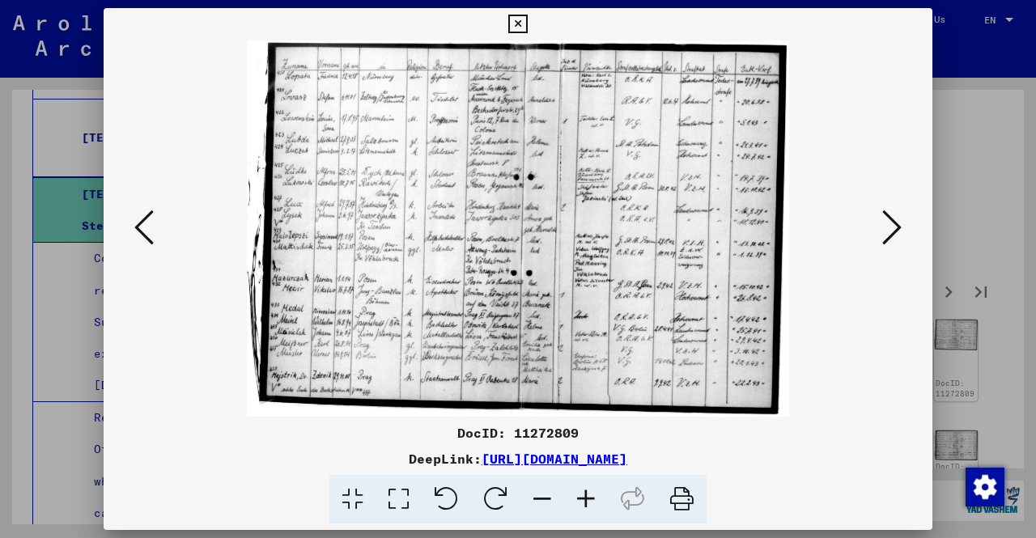
click at [894, 239] on icon at bounding box center [892, 227] width 19 height 39
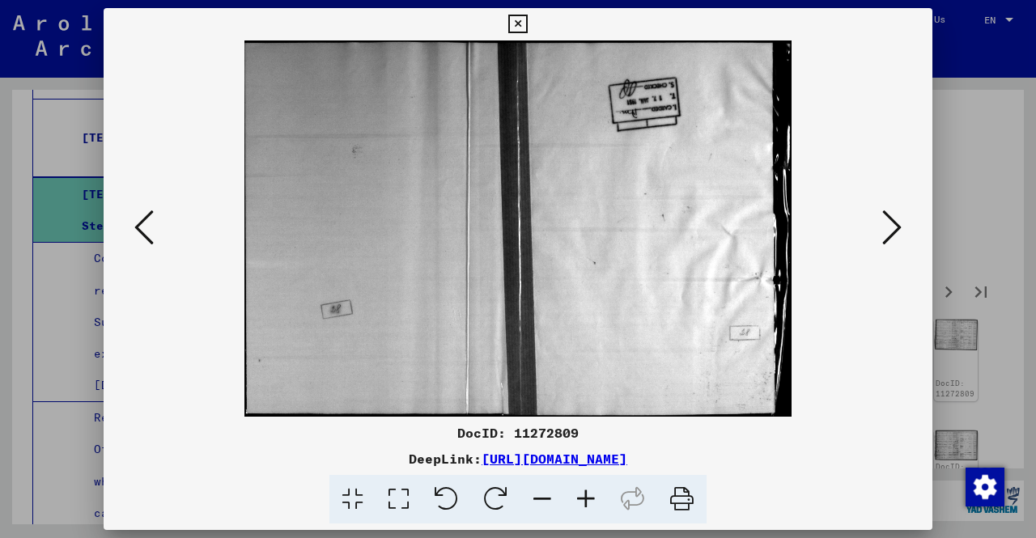
click at [894, 239] on icon at bounding box center [892, 227] width 19 height 39
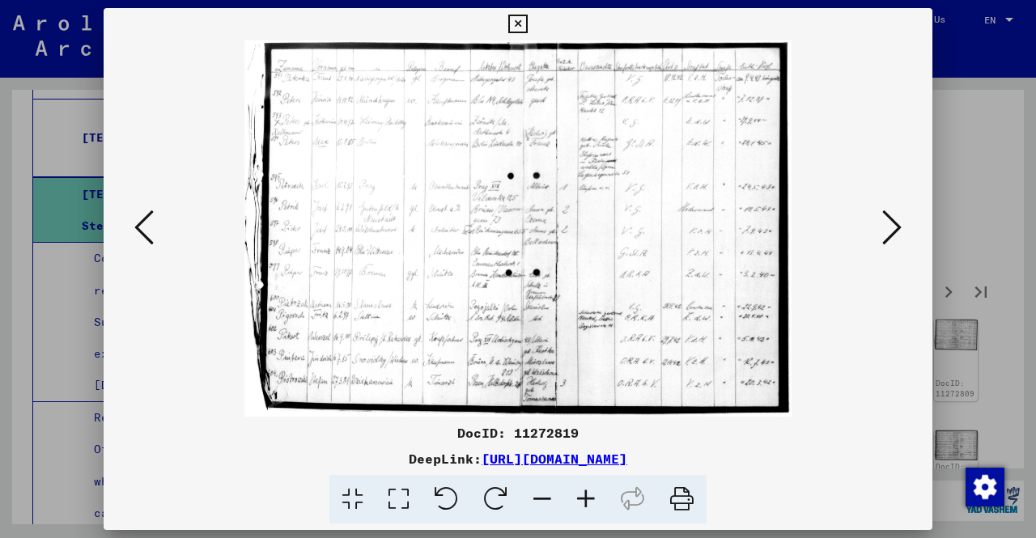
click at [1023, 210] on div at bounding box center [518, 269] width 1036 height 538
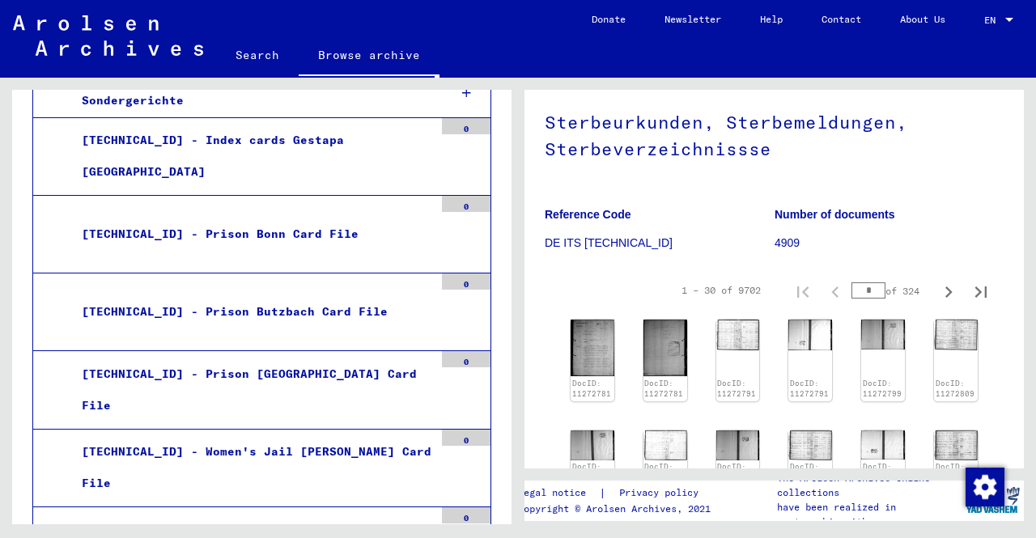
scroll to position [727, 0]
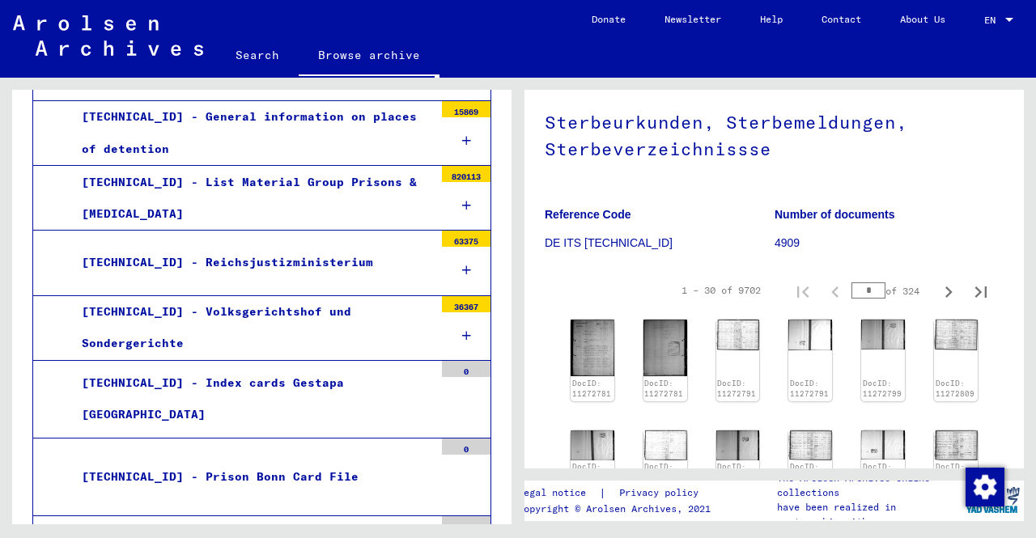
click at [337, 335] on div "[TECHNICAL_ID] - Volksgerichtshof und Sondergerichte" at bounding box center [252, 327] width 364 height 63
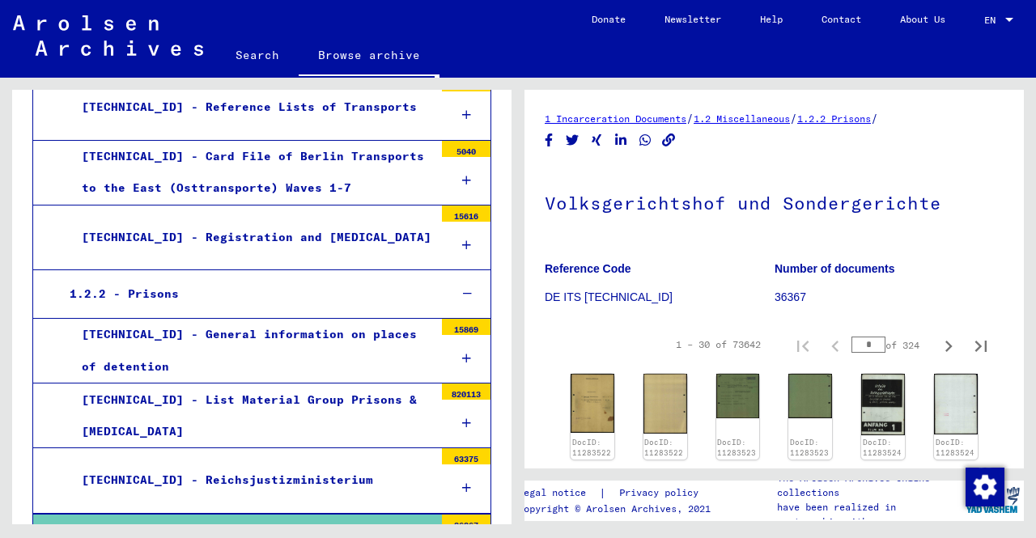
scroll to position [484, 0]
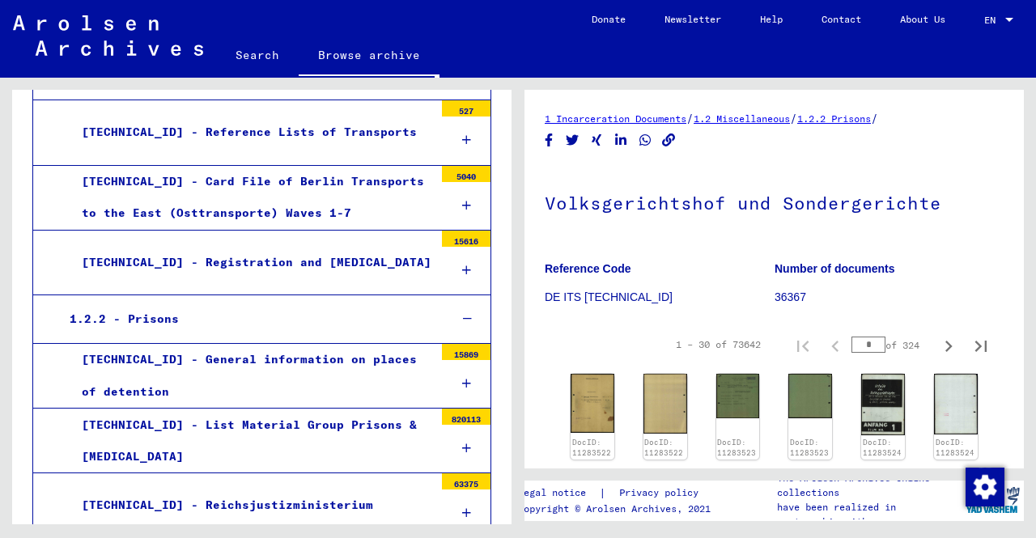
click at [368, 266] on div "[TECHNICAL_ID] - Registration and [MEDICAL_DATA]" at bounding box center [252, 263] width 364 height 32
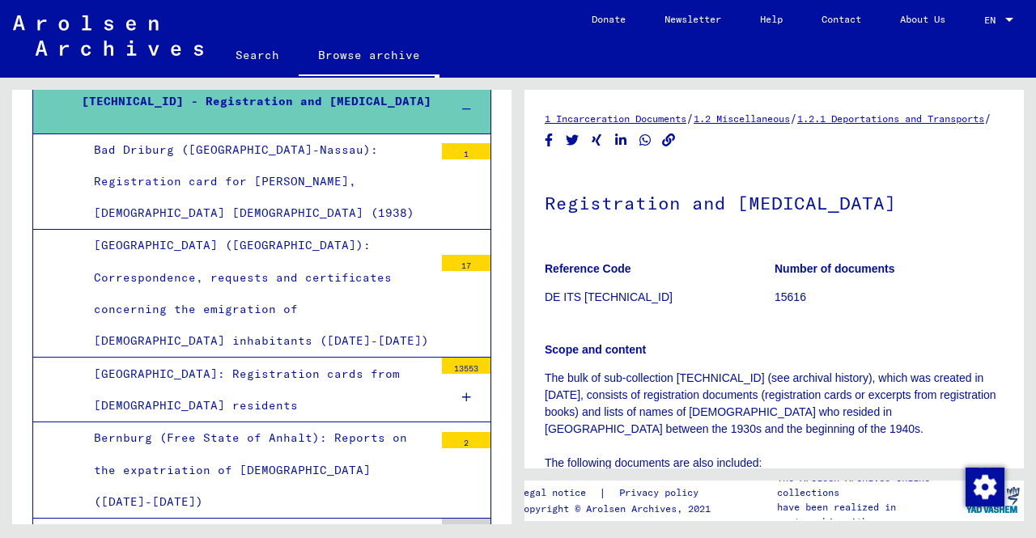
click at [454, 374] on div at bounding box center [466, 398] width 49 height 48
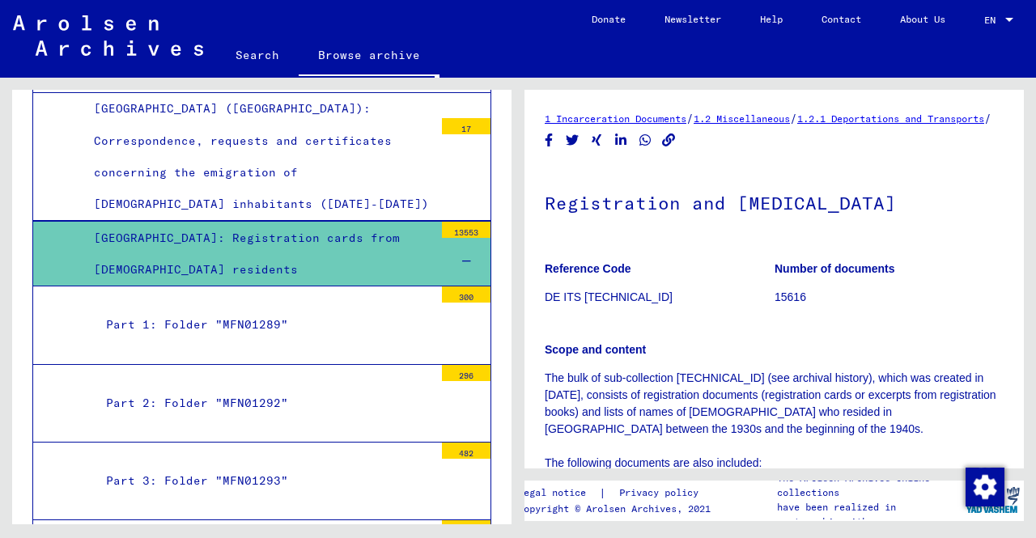
scroll to position [807, 0]
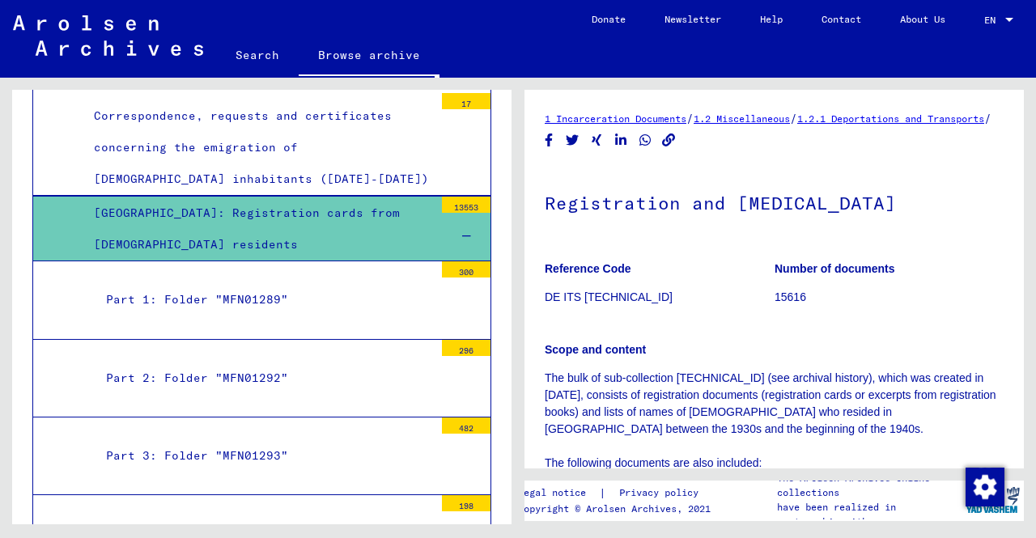
click at [356, 270] on mat-tree-node "Part 1: Folder "MFN01289" 300" at bounding box center [261, 301] width 459 height 78
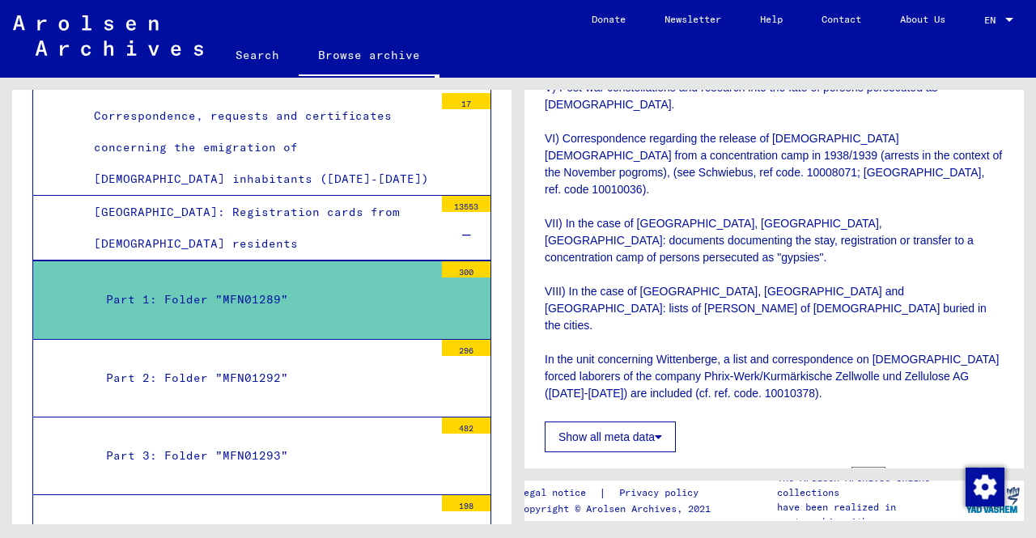
scroll to position [972, 0]
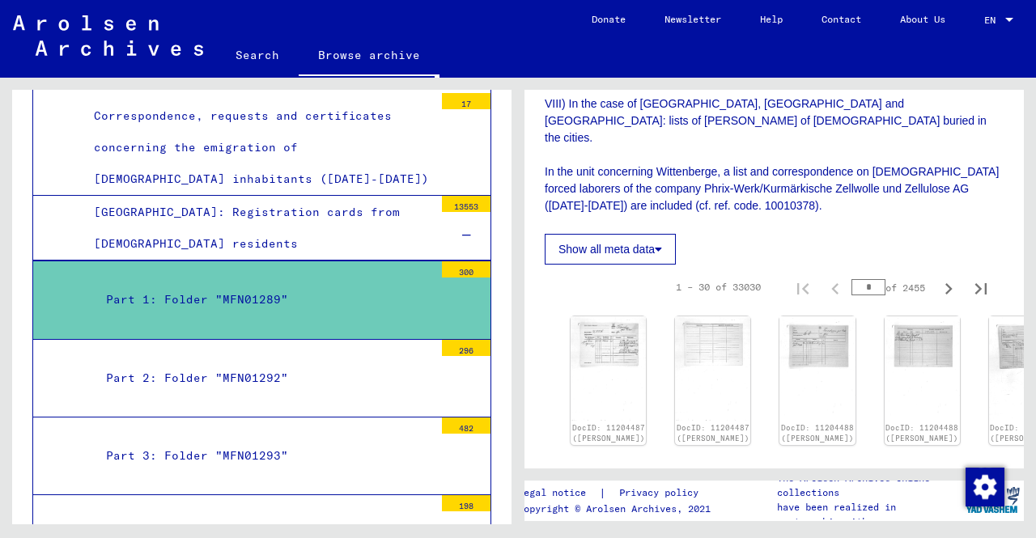
click at [274, 363] on div "Part 2: Folder "MFN01292"" at bounding box center [264, 379] width 340 height 32
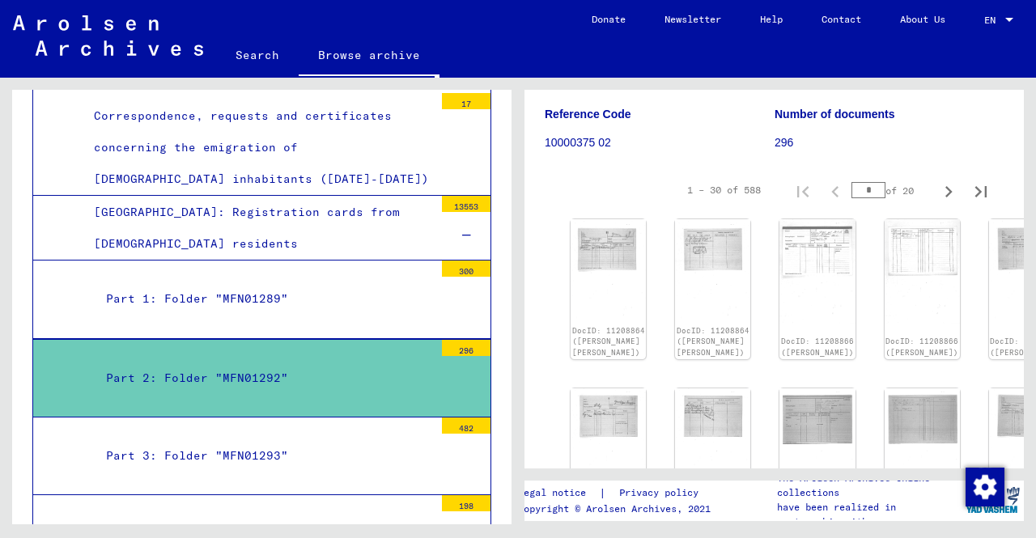
scroll to position [162, 0]
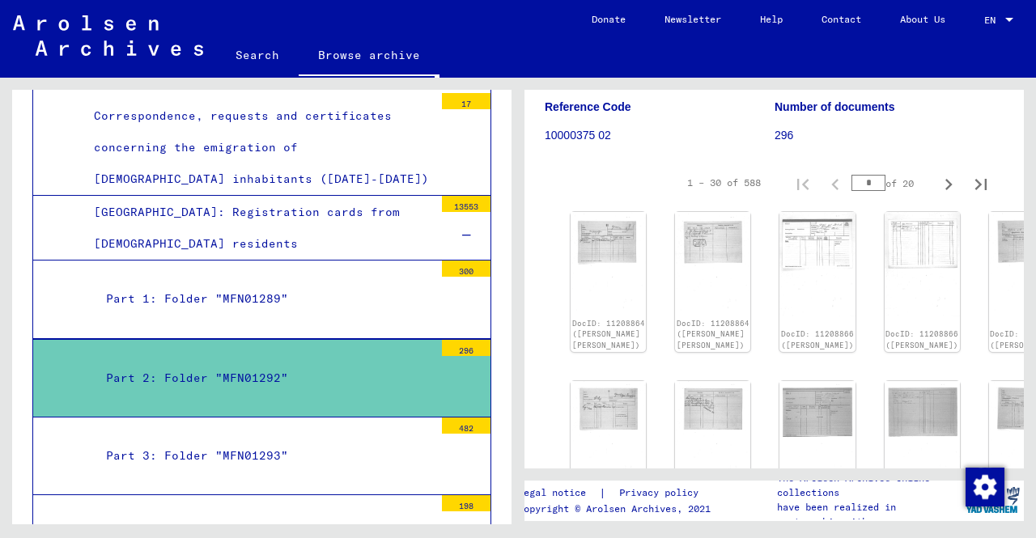
click at [334, 283] on div "Part 1: Folder "MFN01289"" at bounding box center [264, 299] width 340 height 32
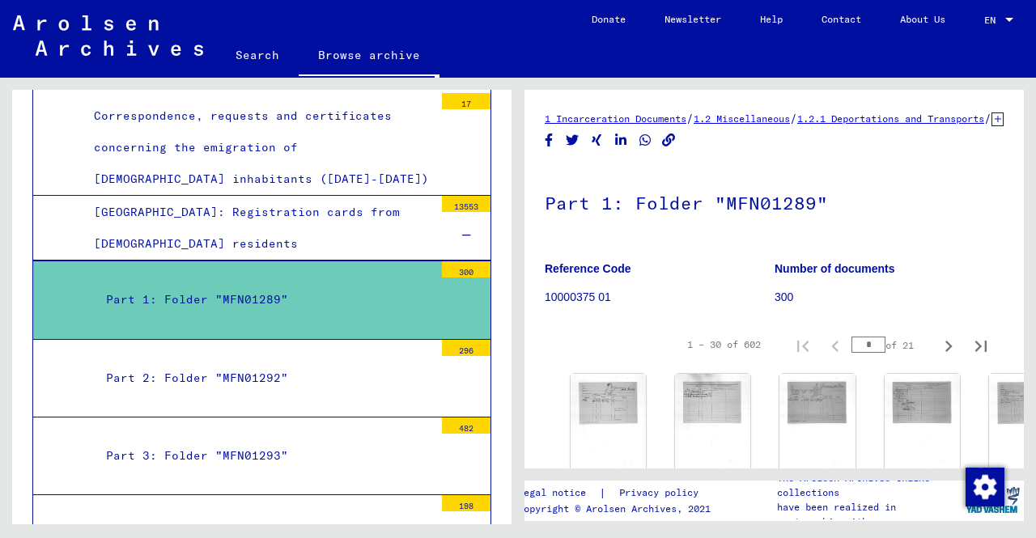
click at [304, 197] on div "[GEOGRAPHIC_DATA]: Registration cards from [DEMOGRAPHIC_DATA] residents" at bounding box center [258, 228] width 352 height 63
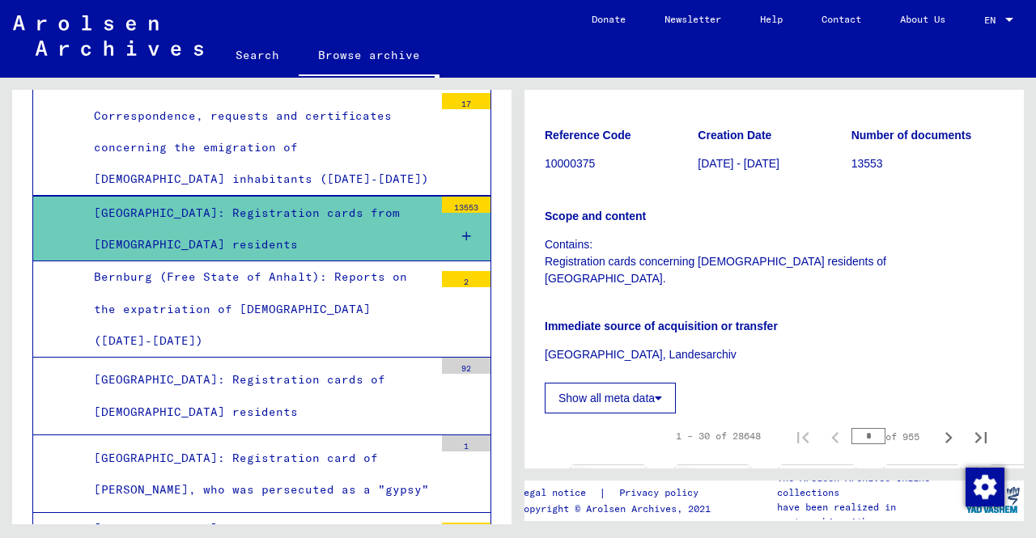
scroll to position [162, 0]
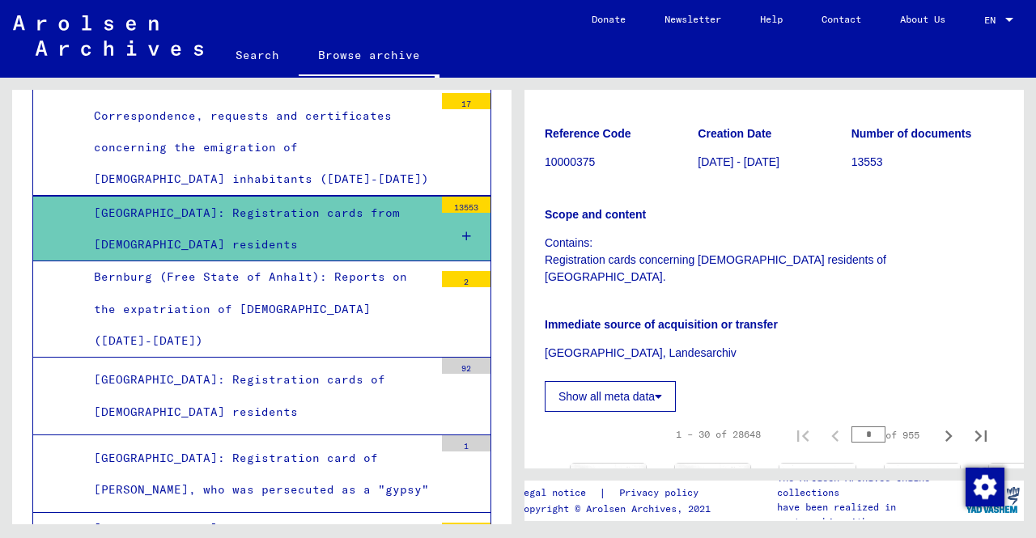
click at [462, 231] on icon at bounding box center [466, 236] width 9 height 11
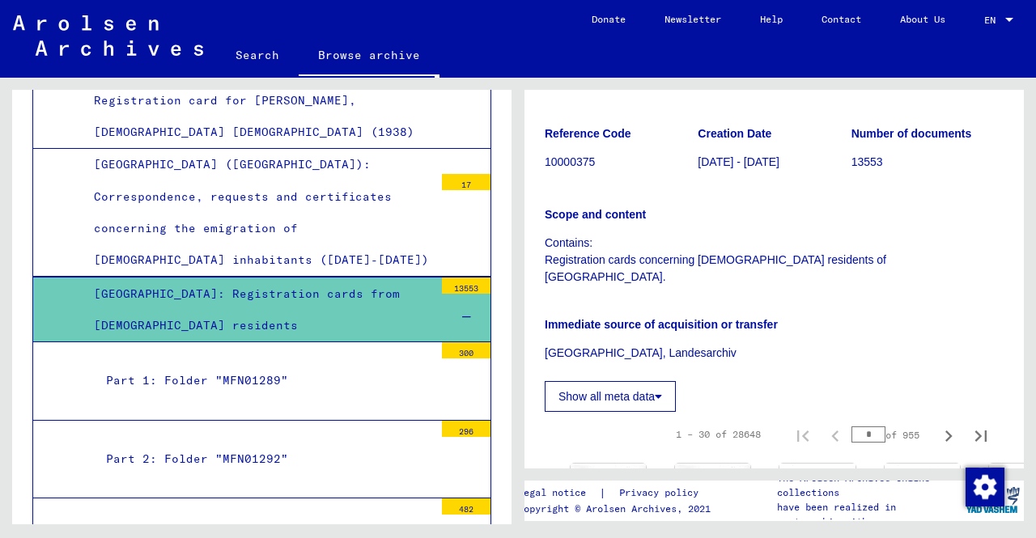
scroll to position [807, 0]
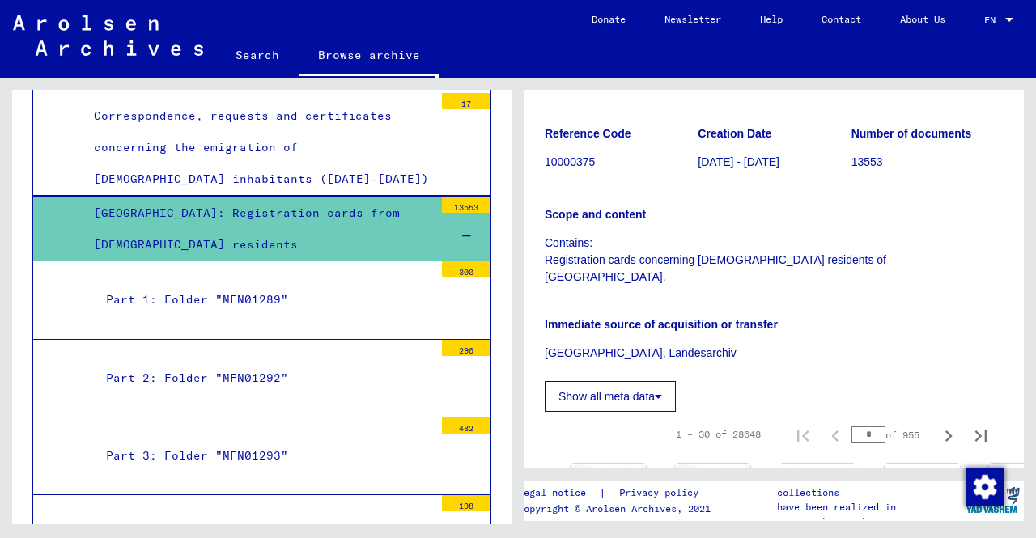
click at [338, 284] on div "Part 1: Folder "MFN01289"" at bounding box center [264, 300] width 340 height 32
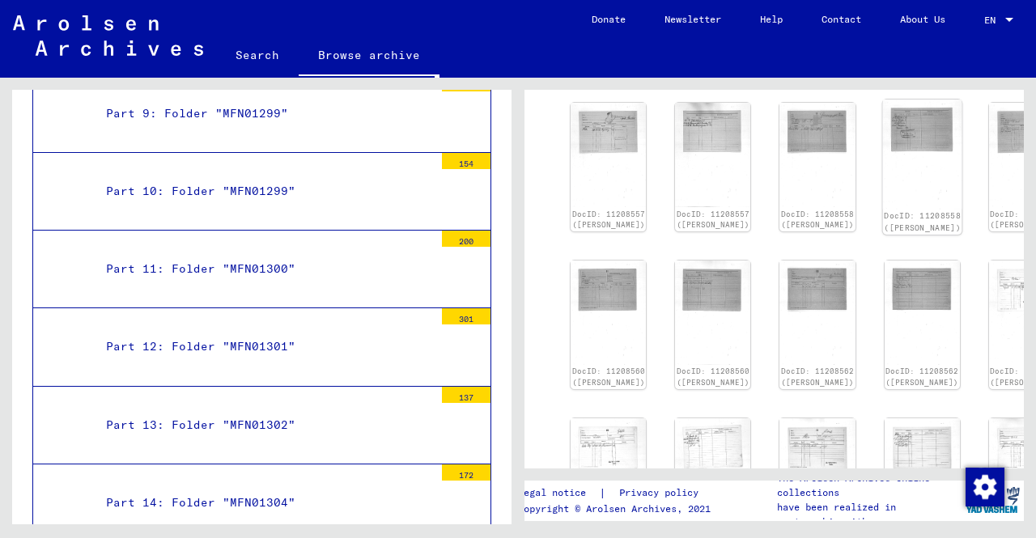
scroll to position [324, 0]
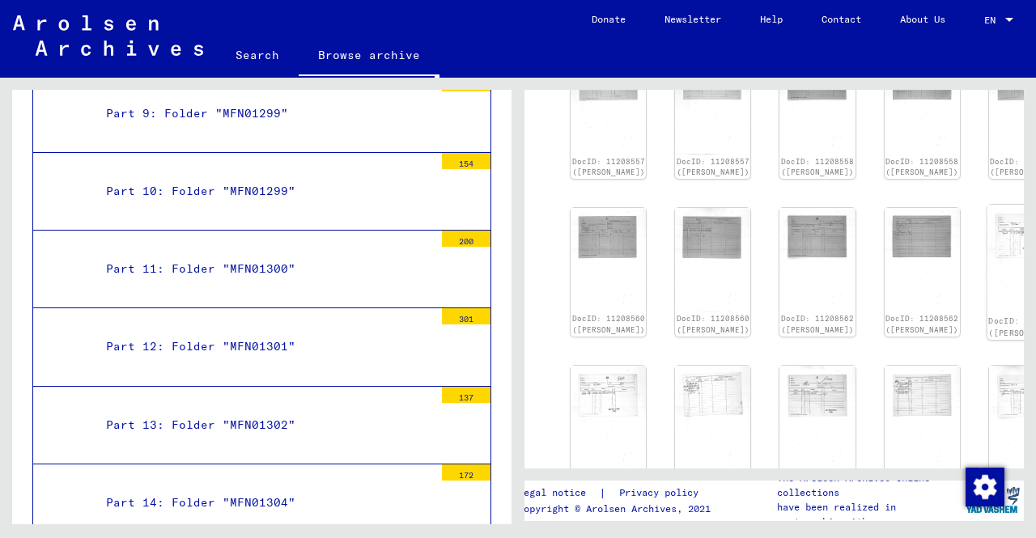
click at [987, 258] on img at bounding box center [1026, 259] width 79 height 109
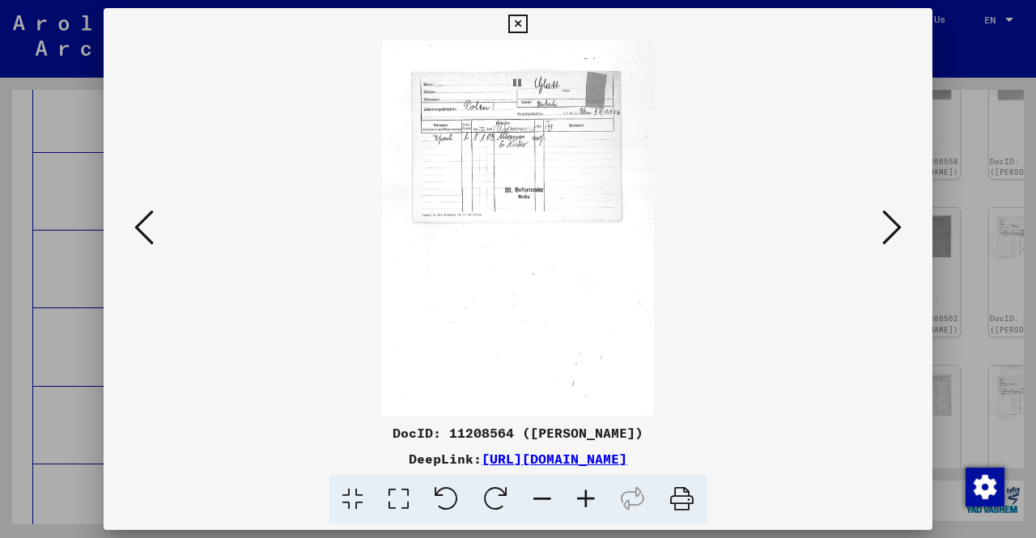
click at [588, 500] on icon at bounding box center [586, 499] width 44 height 49
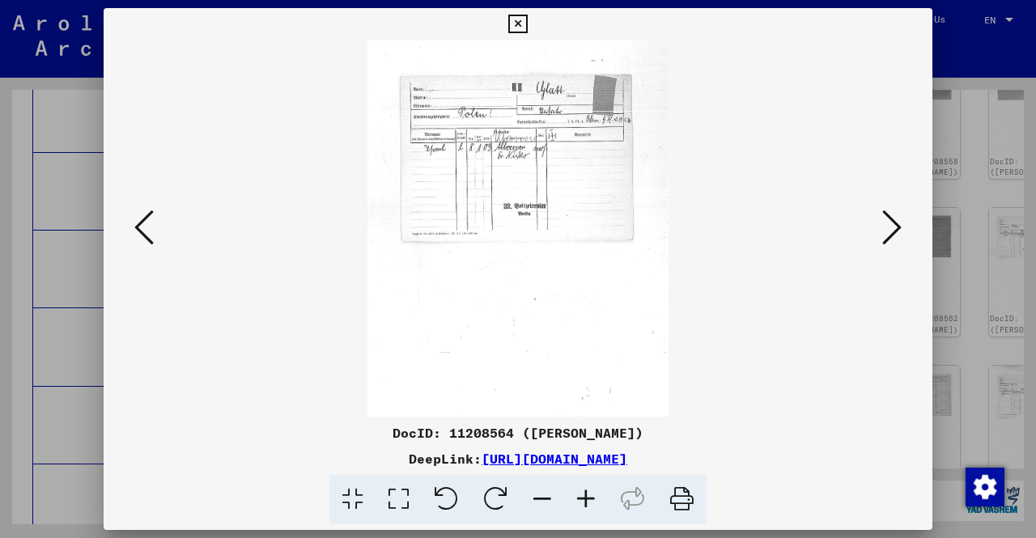
click at [588, 500] on icon at bounding box center [586, 499] width 44 height 49
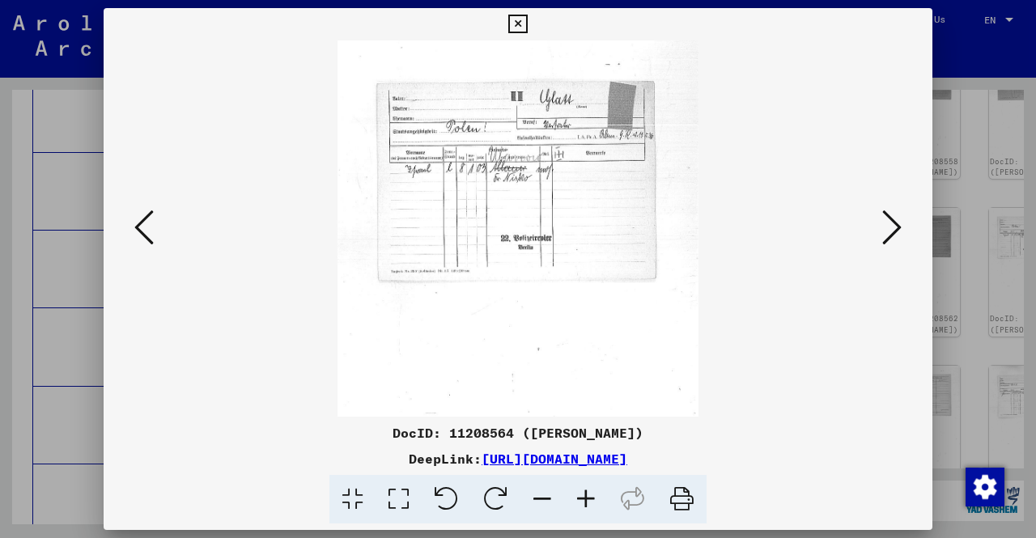
click at [588, 500] on icon at bounding box center [586, 499] width 44 height 49
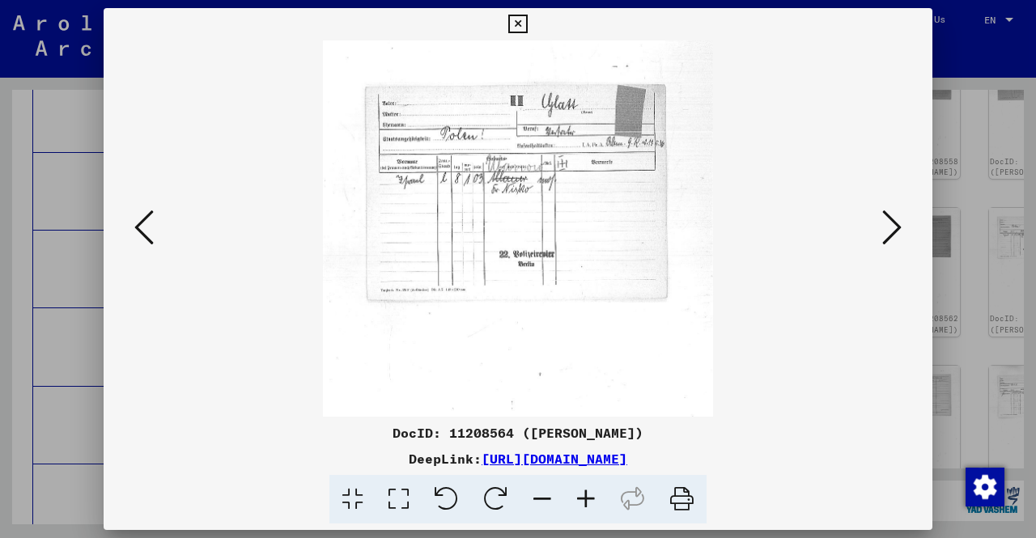
click at [588, 500] on icon at bounding box center [586, 499] width 44 height 49
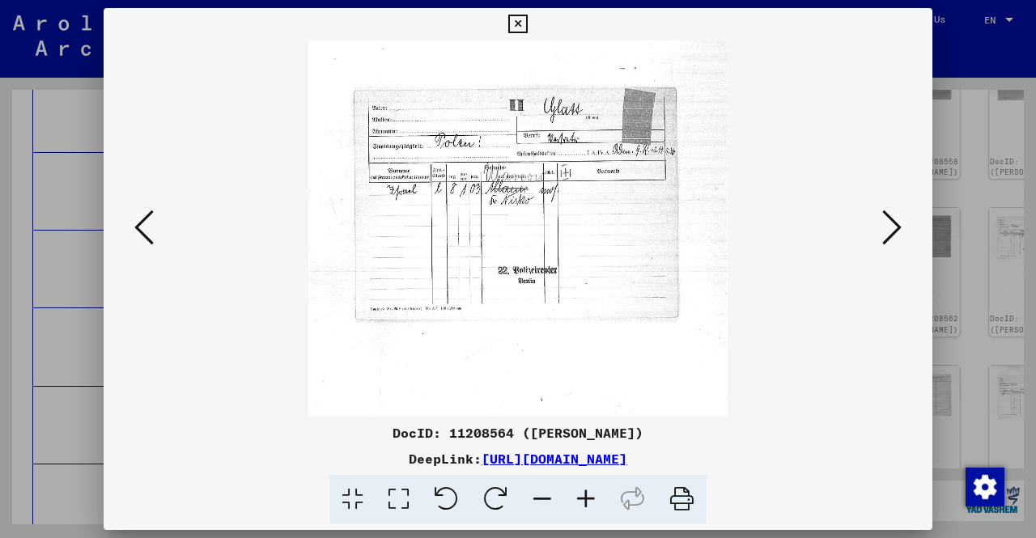
click at [588, 500] on icon at bounding box center [586, 499] width 44 height 49
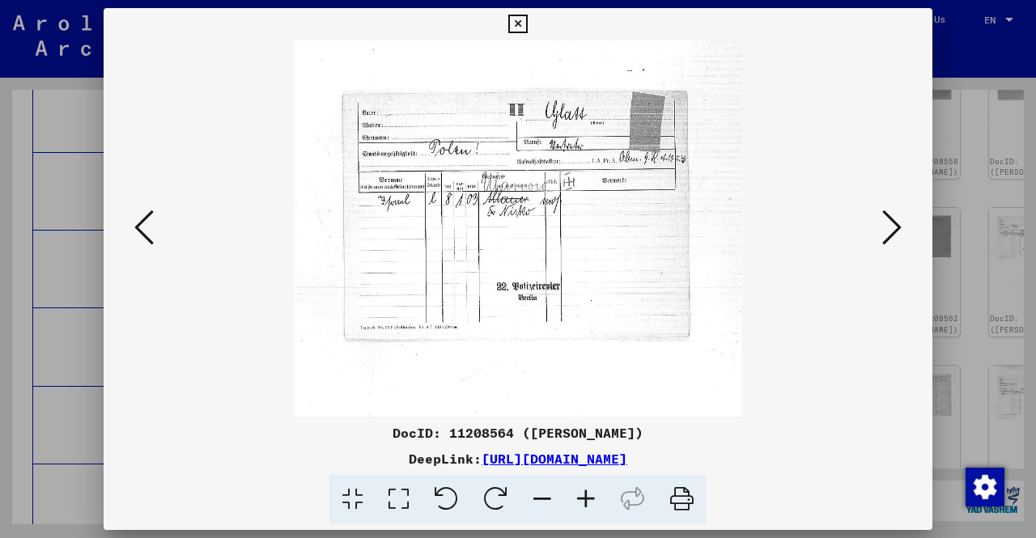
click at [588, 500] on icon at bounding box center [586, 499] width 44 height 49
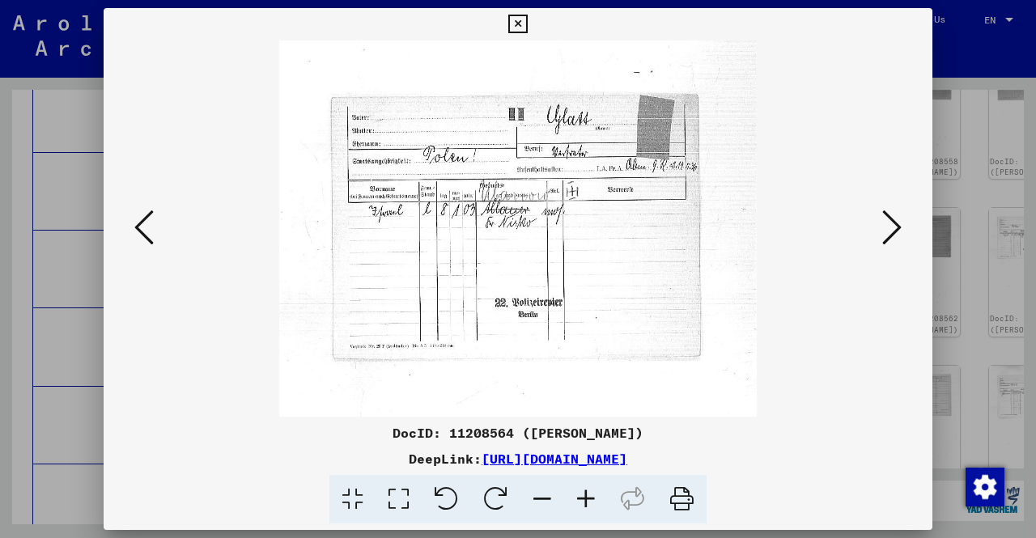
click at [588, 500] on icon at bounding box center [586, 499] width 44 height 49
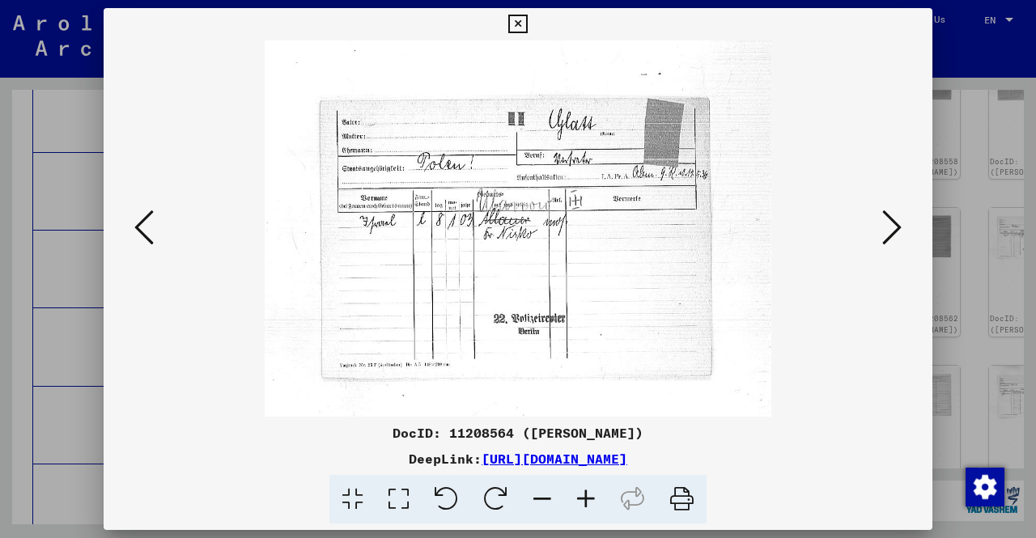
click at [588, 500] on icon at bounding box center [586, 499] width 44 height 49
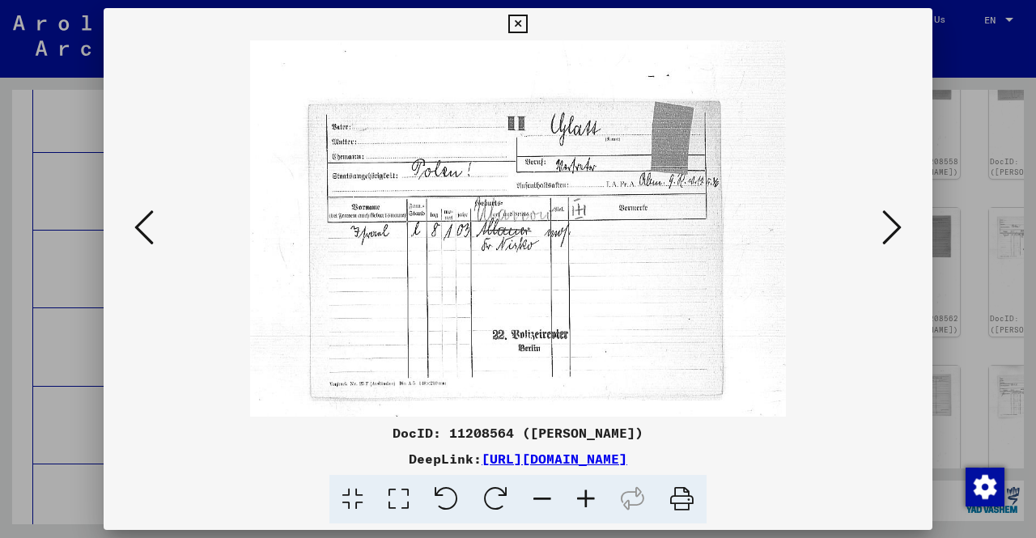
click at [588, 500] on icon at bounding box center [586, 499] width 44 height 49
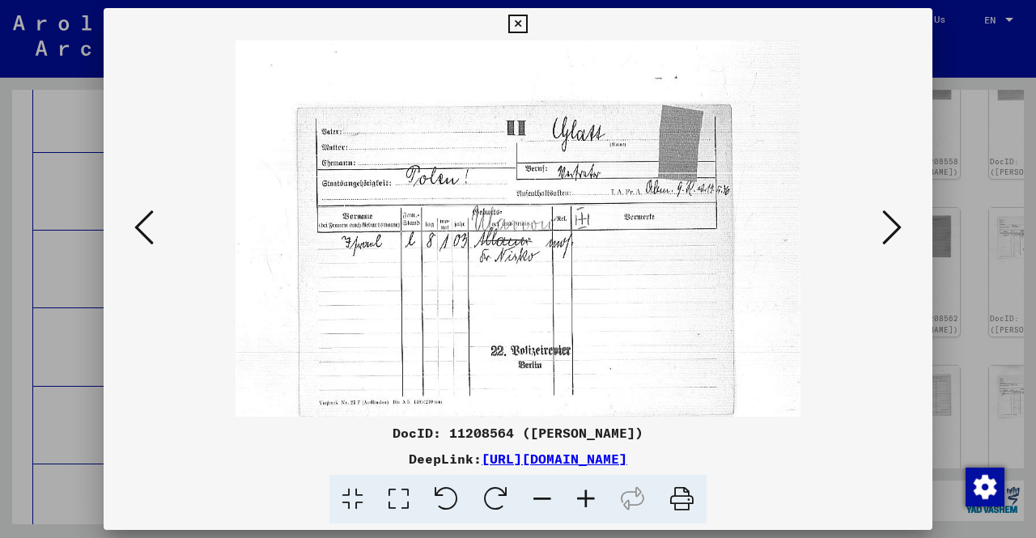
click at [588, 500] on icon at bounding box center [586, 499] width 44 height 49
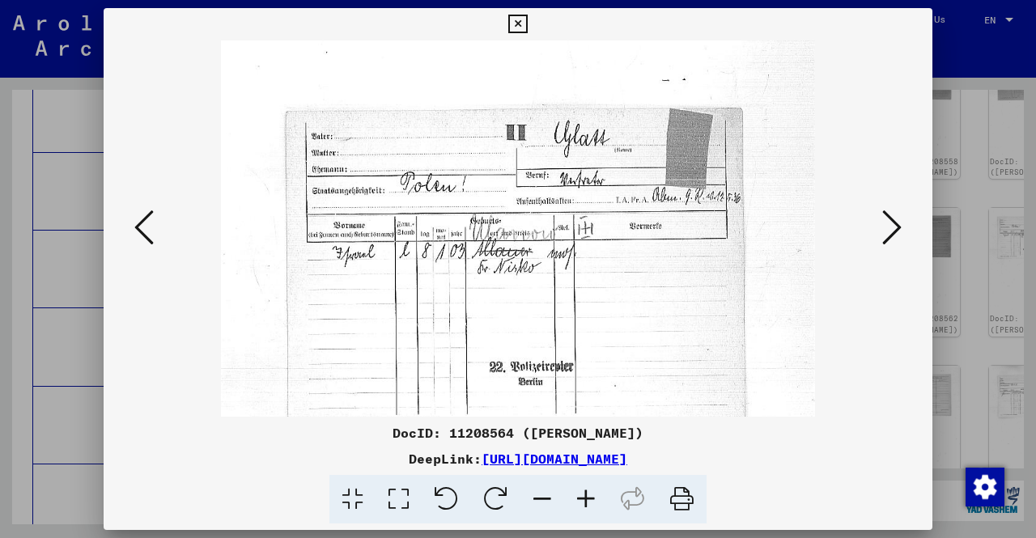
click at [588, 500] on icon at bounding box center [586, 499] width 44 height 49
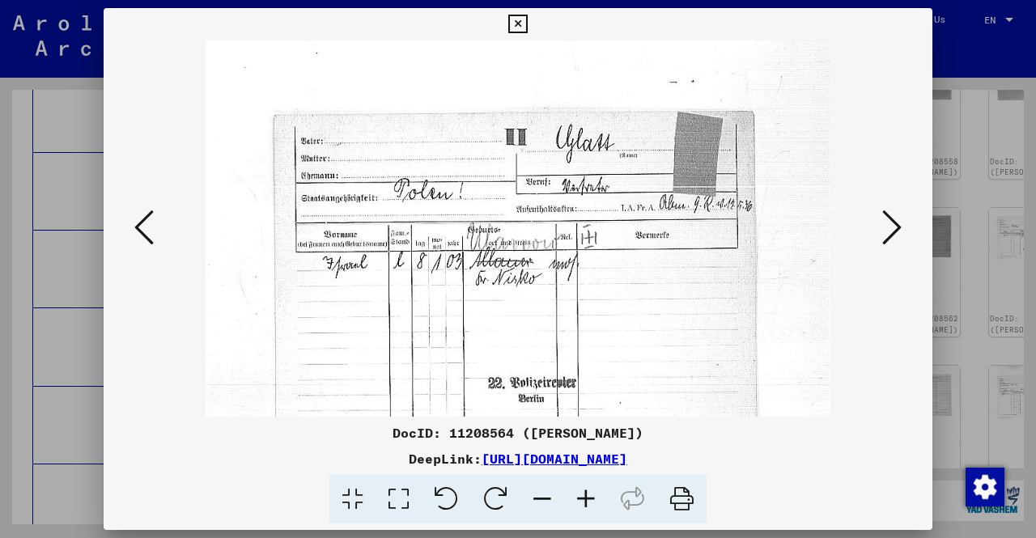
click at [1, 331] on div at bounding box center [518, 269] width 1036 height 538
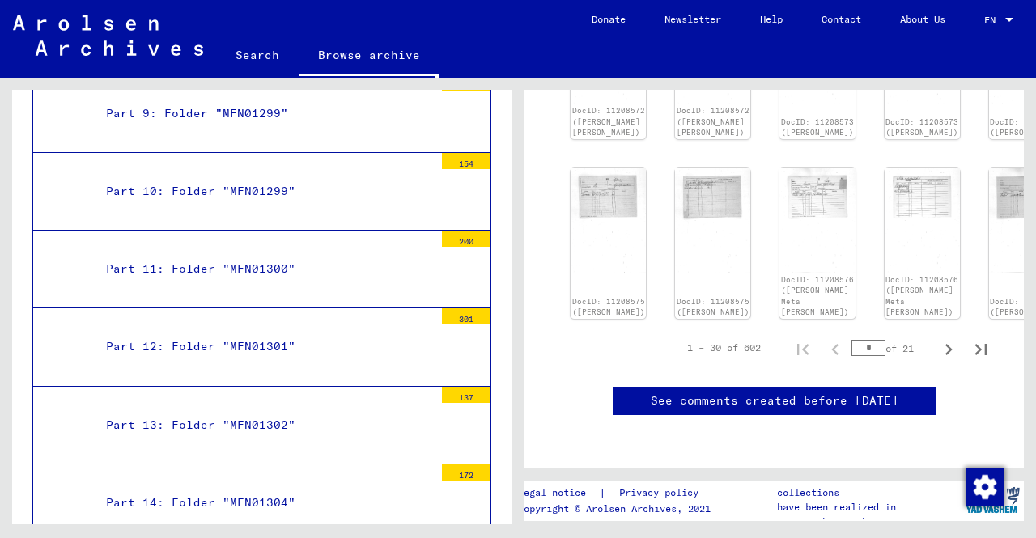
scroll to position [810, 0]
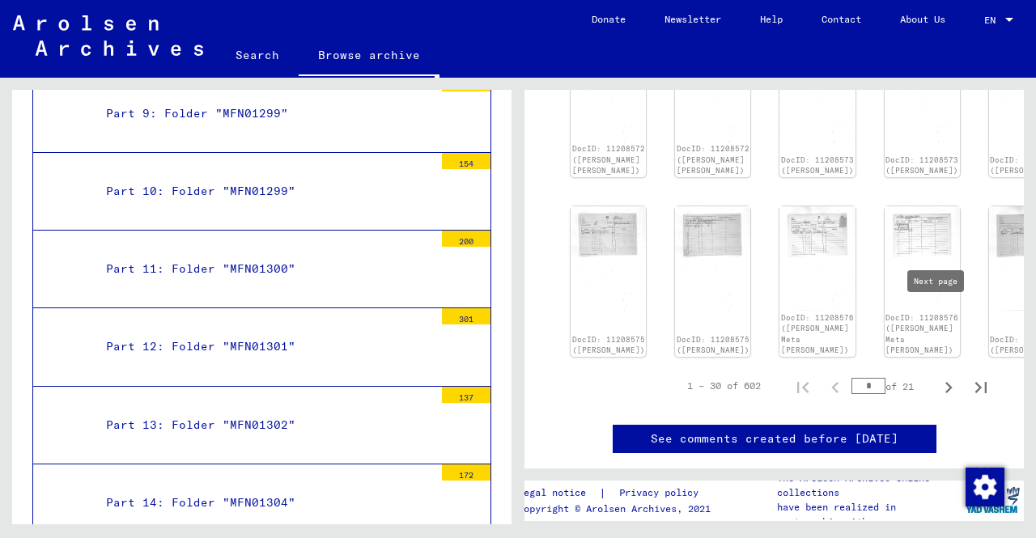
click at [938, 376] on icon "Next page" at bounding box center [949, 387] width 23 height 23
type input "*"
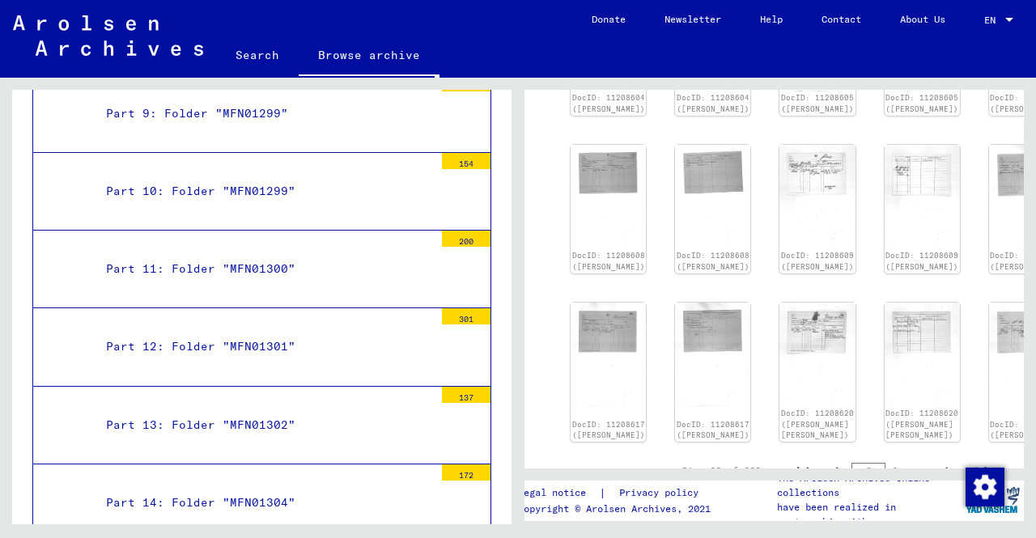
scroll to position [729, 0]
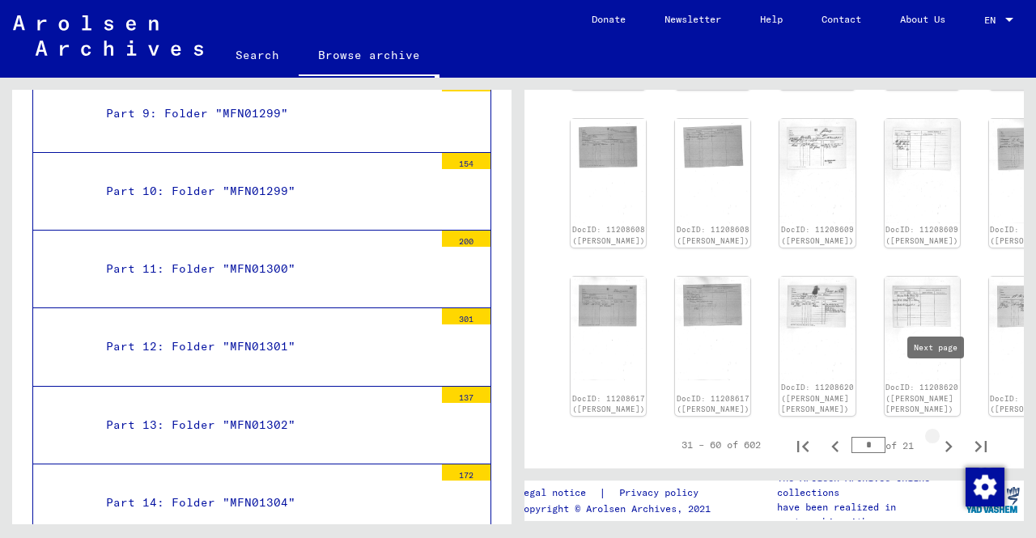
click at [938, 436] on icon "Next page" at bounding box center [949, 447] width 23 height 23
type input "*"
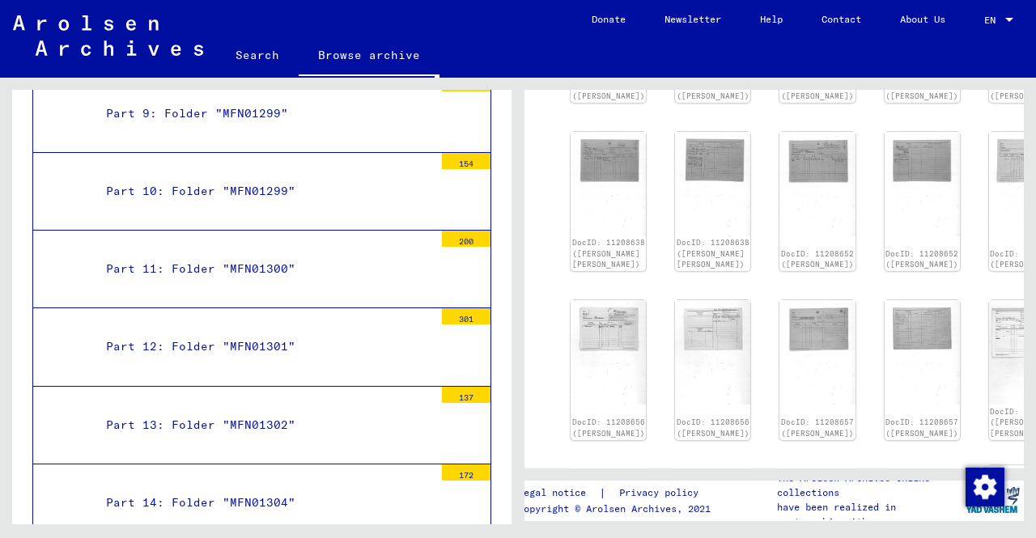
scroll to position [570, 0]
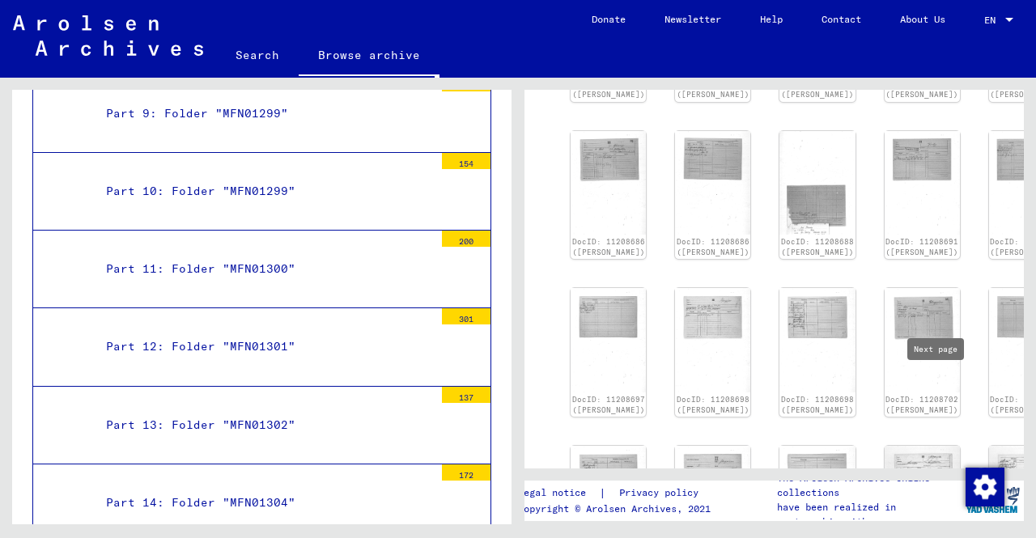
type input "*"
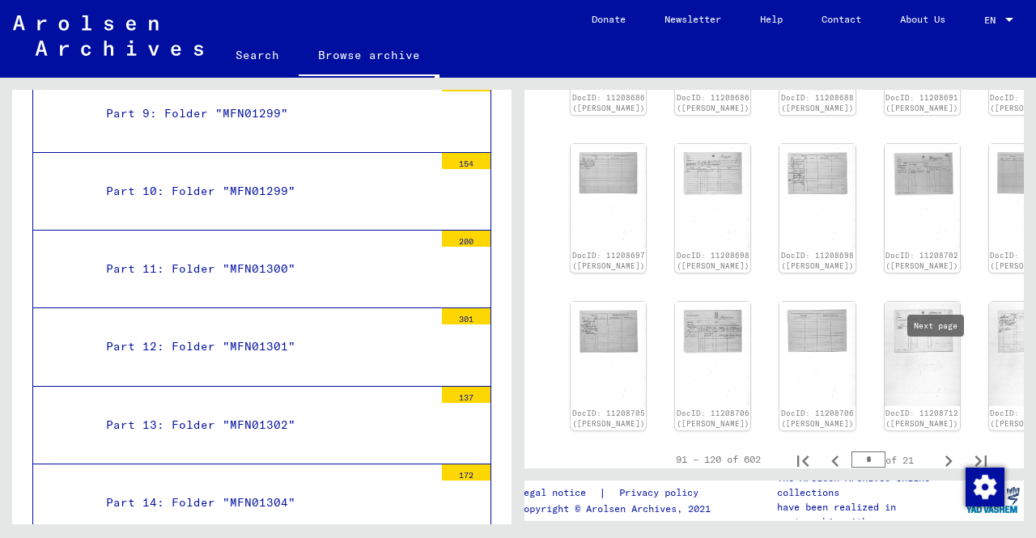
click at [938, 450] on icon "Next page" at bounding box center [949, 461] width 23 height 23
type input "*"
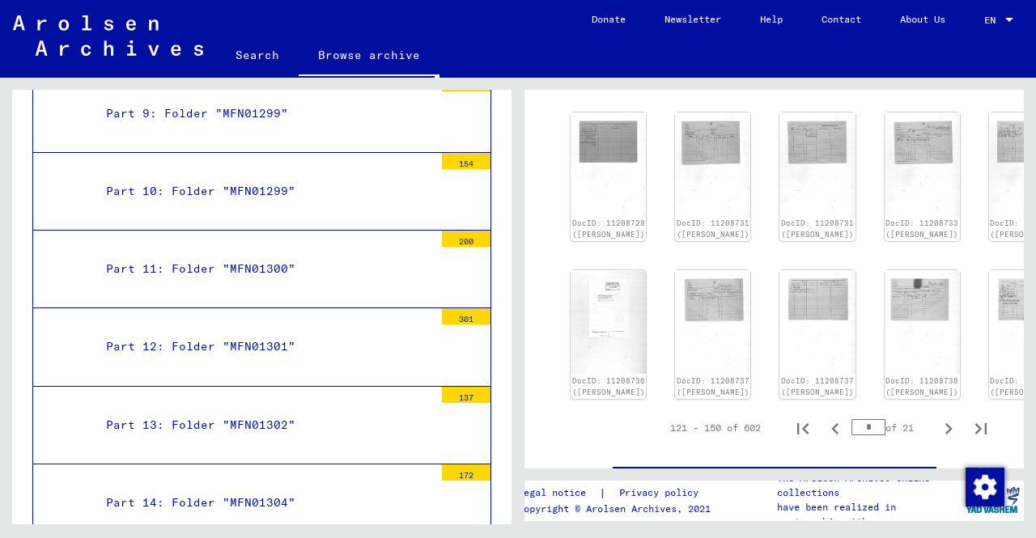
scroll to position [795, 0]
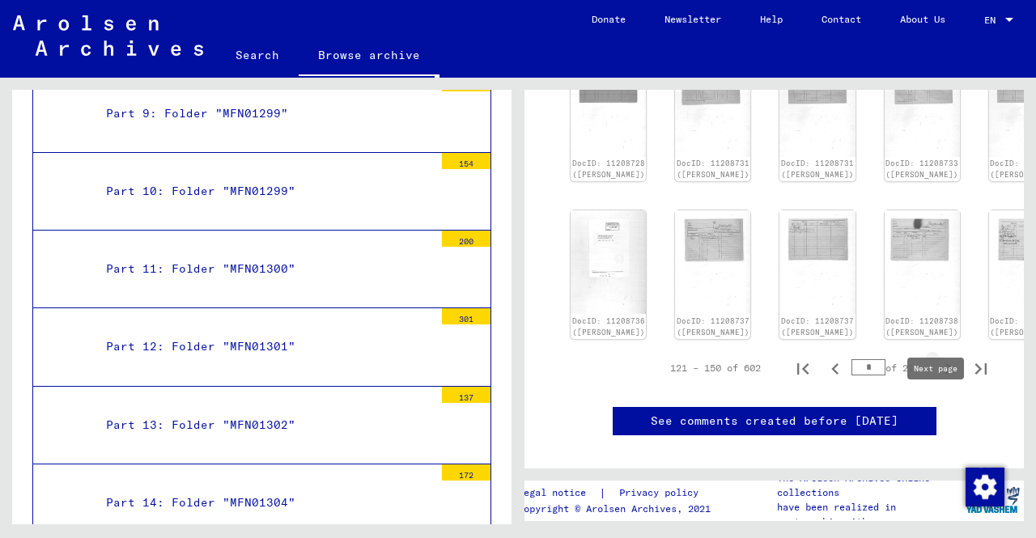
click at [938, 381] on icon "Next page" at bounding box center [949, 369] width 23 height 23
type input "*"
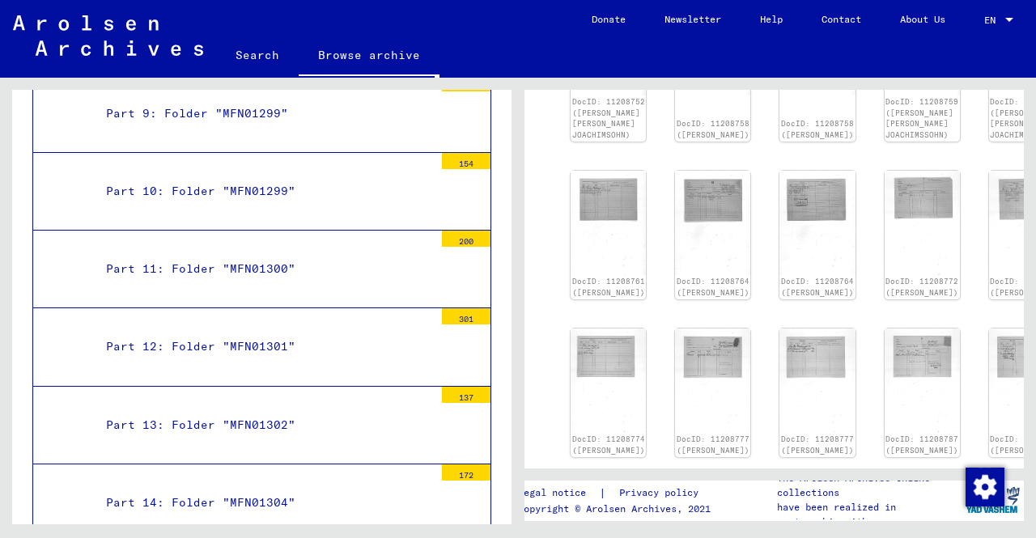
scroll to position [732, 0]
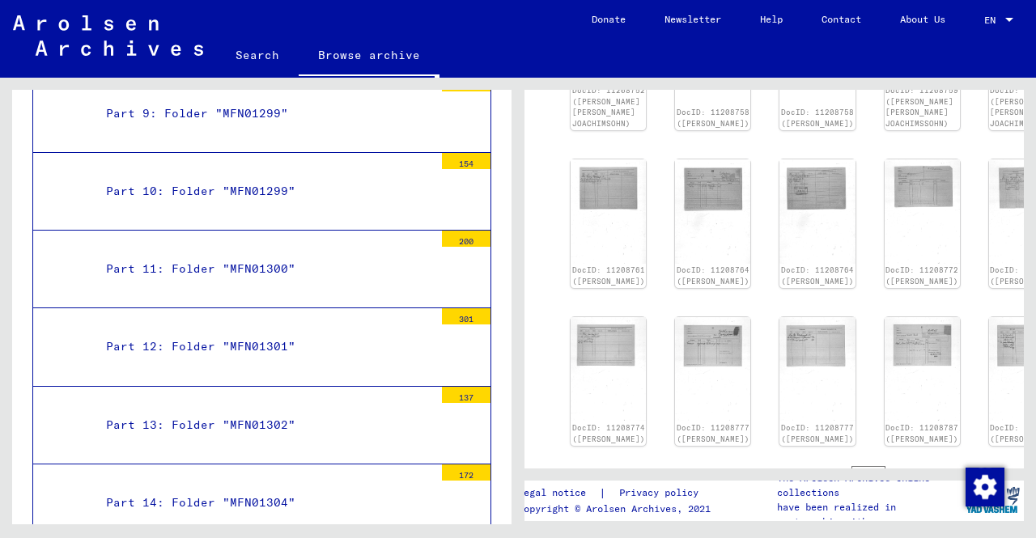
drag, startPoint x: 935, startPoint y: 422, endPoint x: 995, endPoint y: 427, distance: 60.1
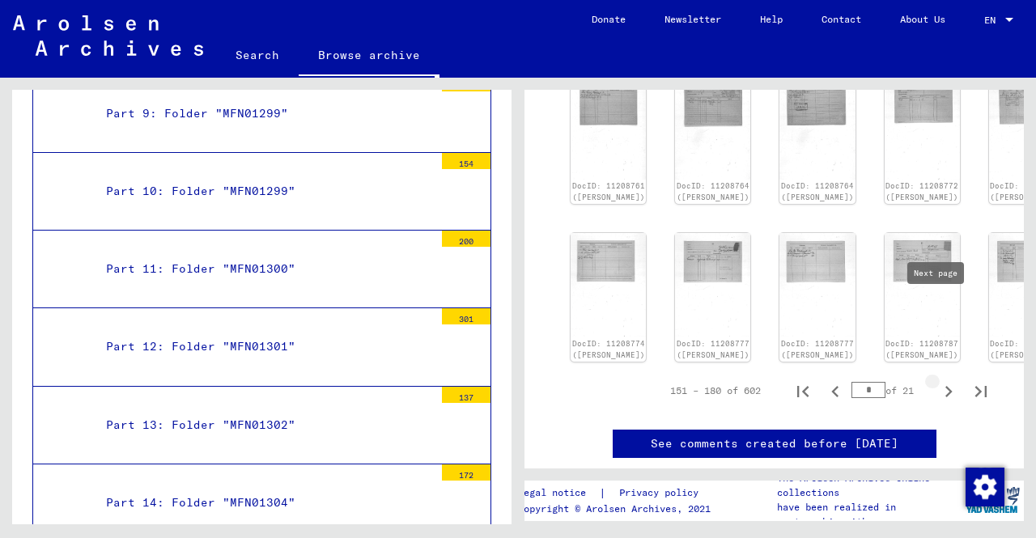
click at [939, 381] on icon "Next page" at bounding box center [949, 392] width 23 height 23
type input "*"
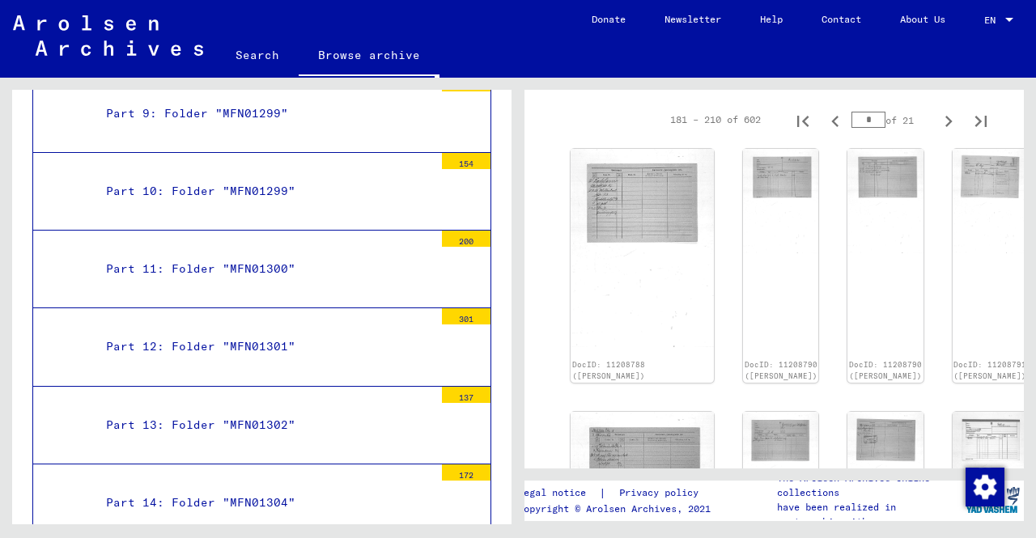
scroll to position [236, 0]
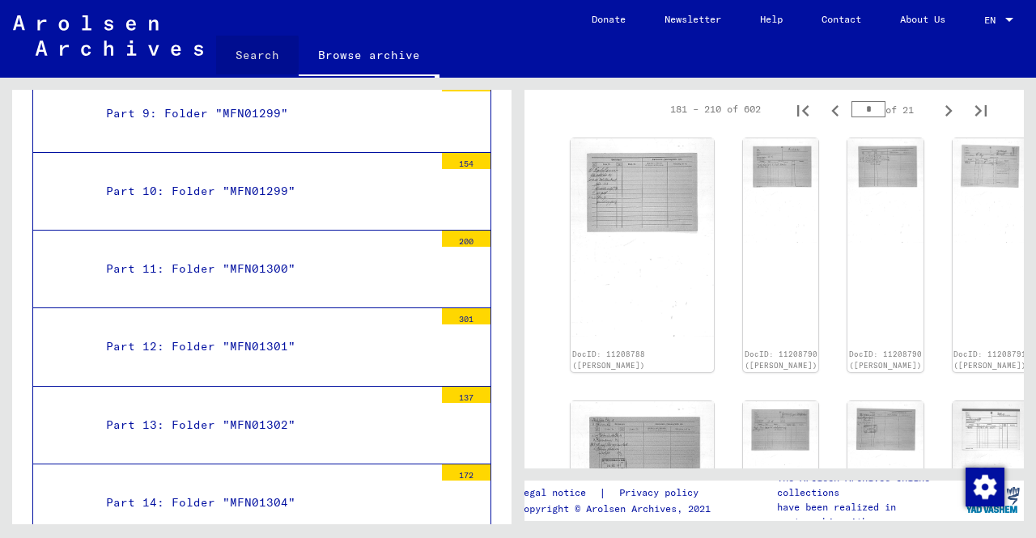
click at [246, 53] on link "Search" at bounding box center [257, 55] width 83 height 39
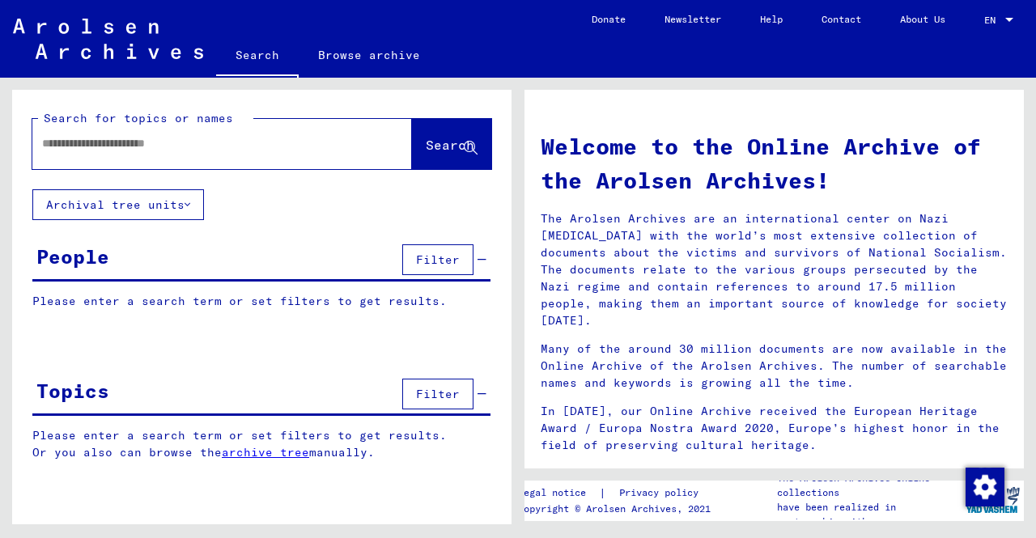
click at [299, 138] on input "text" at bounding box center [202, 143] width 321 height 17
type input "**********"
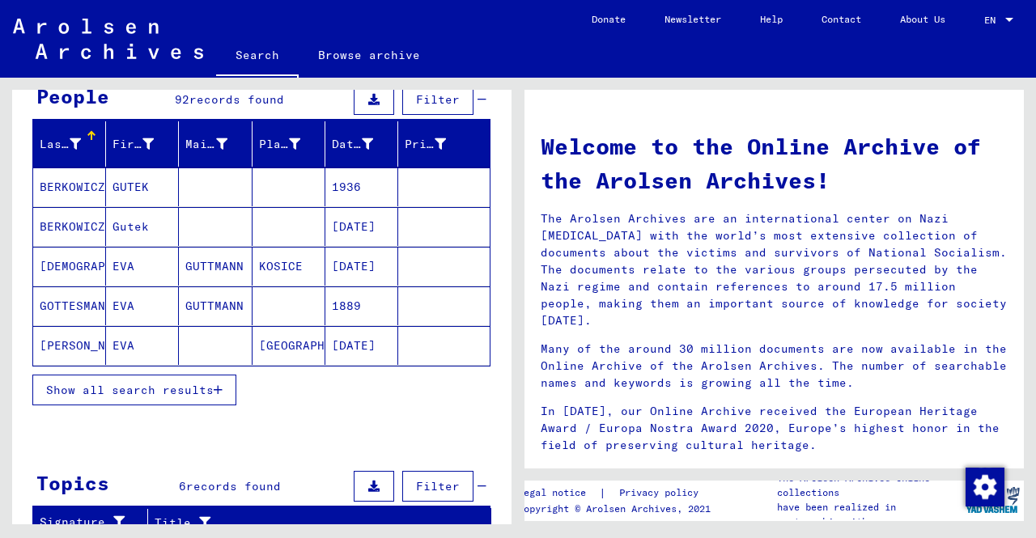
scroll to position [162, 0]
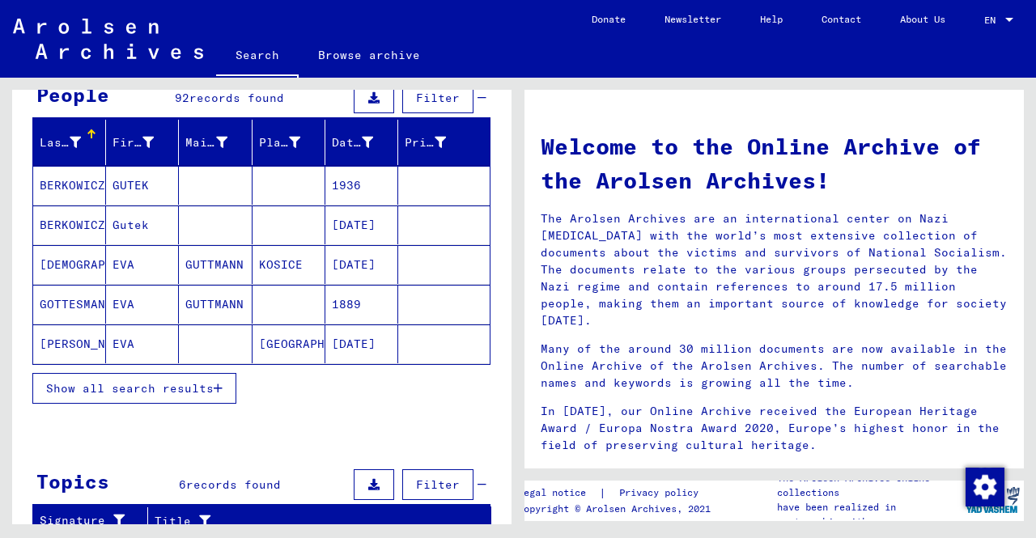
click at [217, 383] on icon "button" at bounding box center [218, 388] width 9 height 11
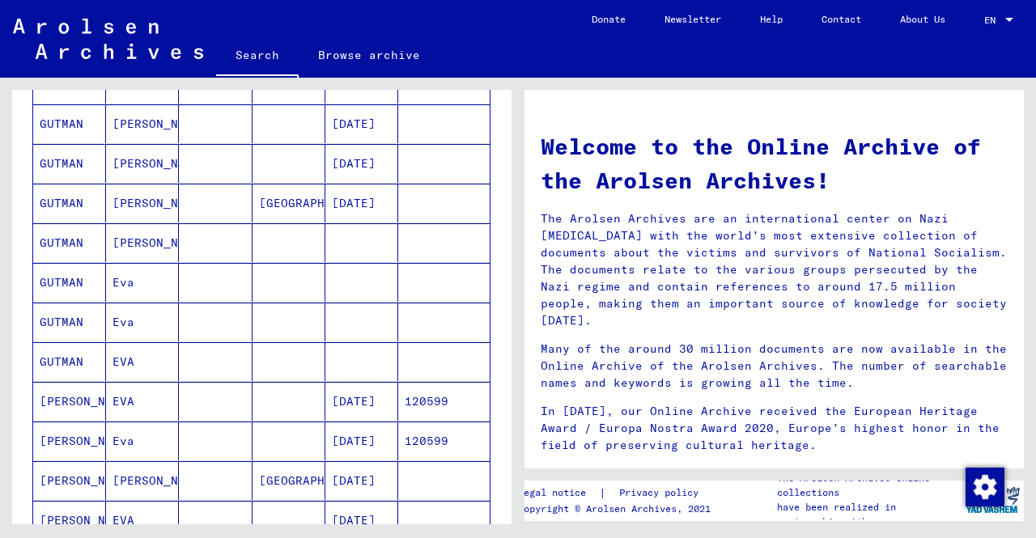
scroll to position [648, 0]
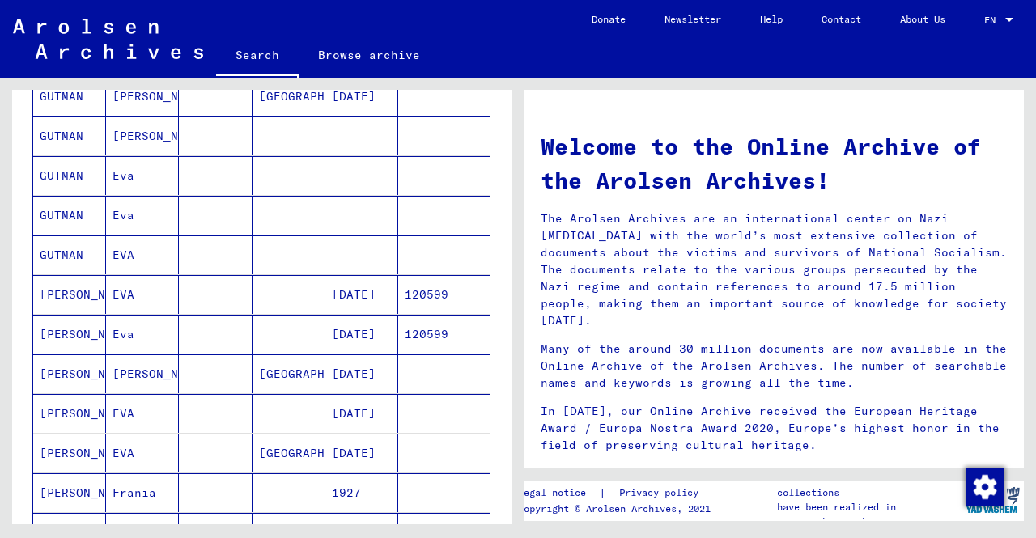
click at [332, 411] on mat-cell "[DATE]" at bounding box center [361, 413] width 73 height 39
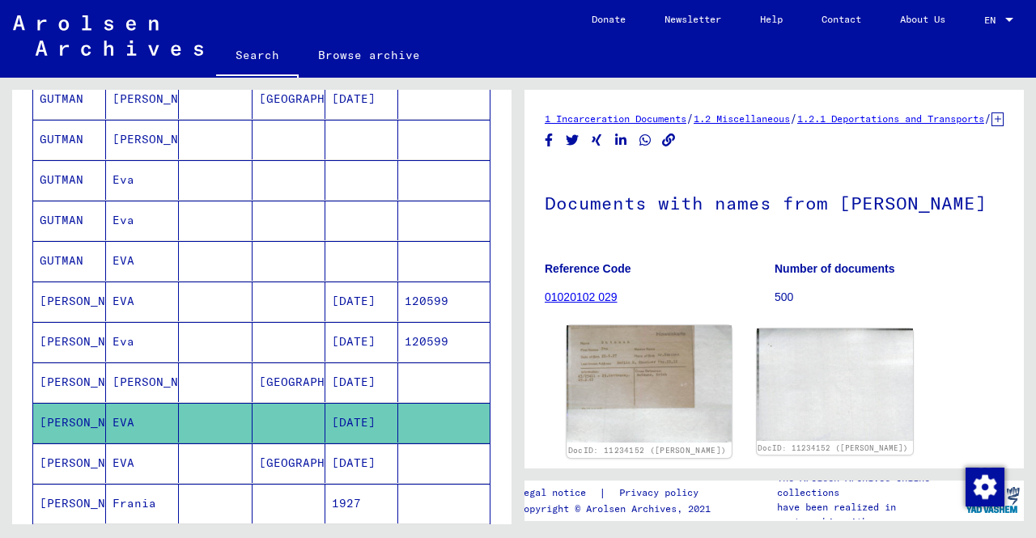
click at [695, 399] on img at bounding box center [649, 383] width 164 height 117
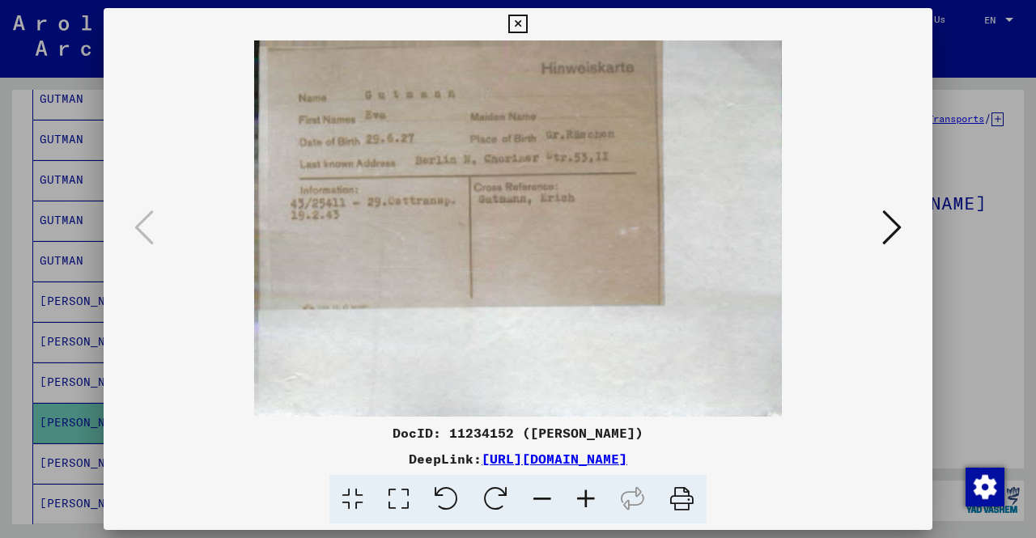
click at [11, 168] on div at bounding box center [518, 269] width 1036 height 538
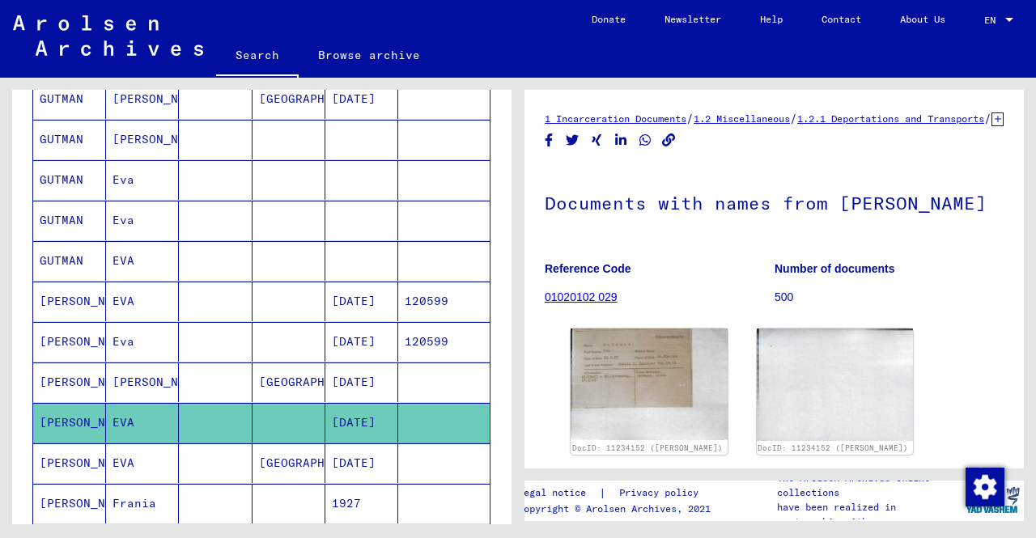
click at [259, 363] on mat-cell "[GEOGRAPHIC_DATA]" at bounding box center [289, 383] width 73 height 40
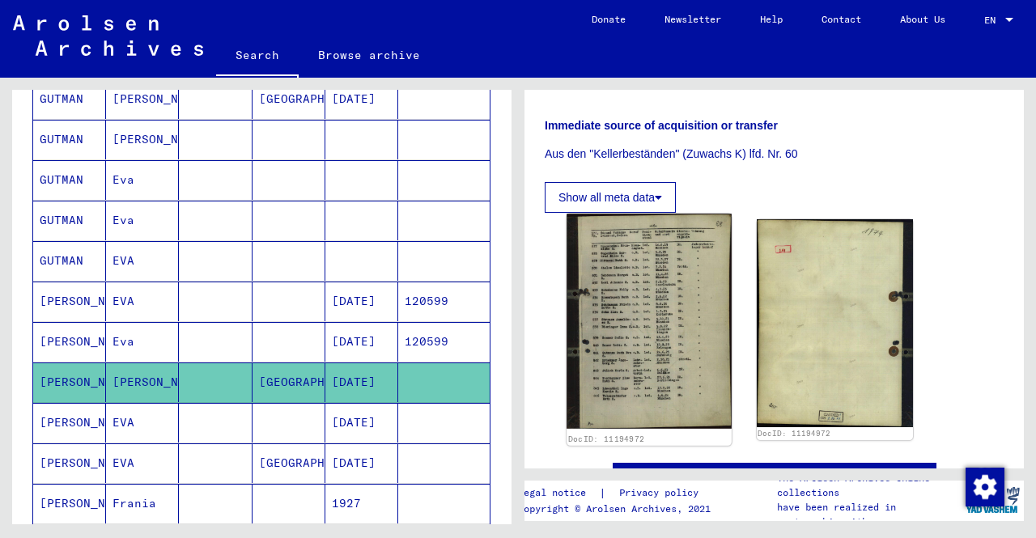
scroll to position [405, 0]
click at [704, 224] on img at bounding box center [649, 321] width 164 height 215
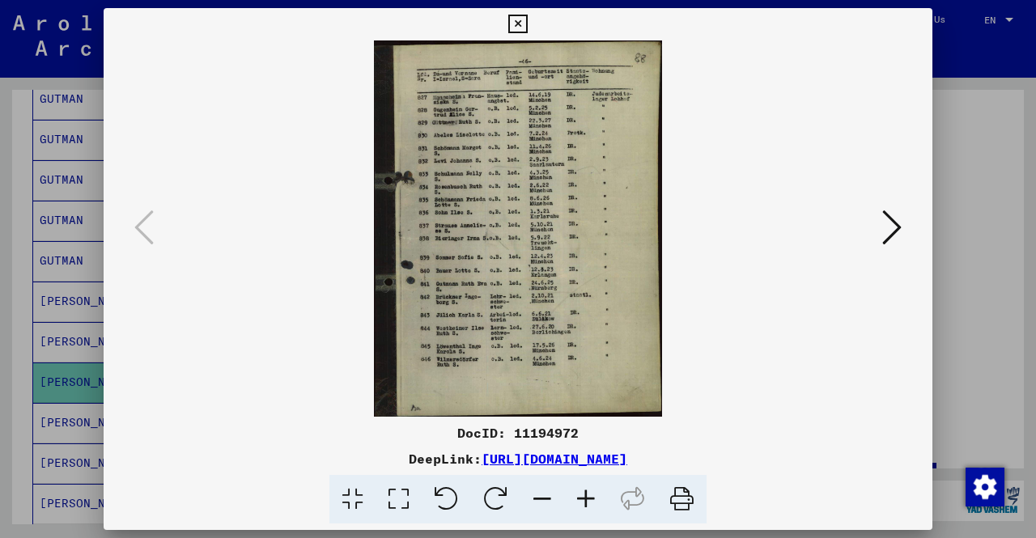
click at [578, 498] on icon at bounding box center [586, 499] width 44 height 49
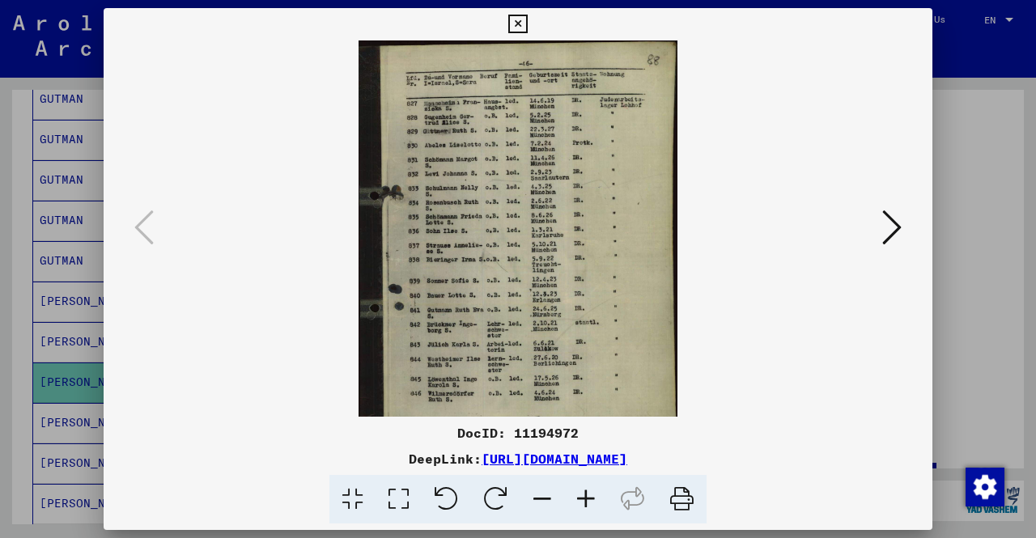
click at [578, 498] on icon at bounding box center [586, 499] width 44 height 49
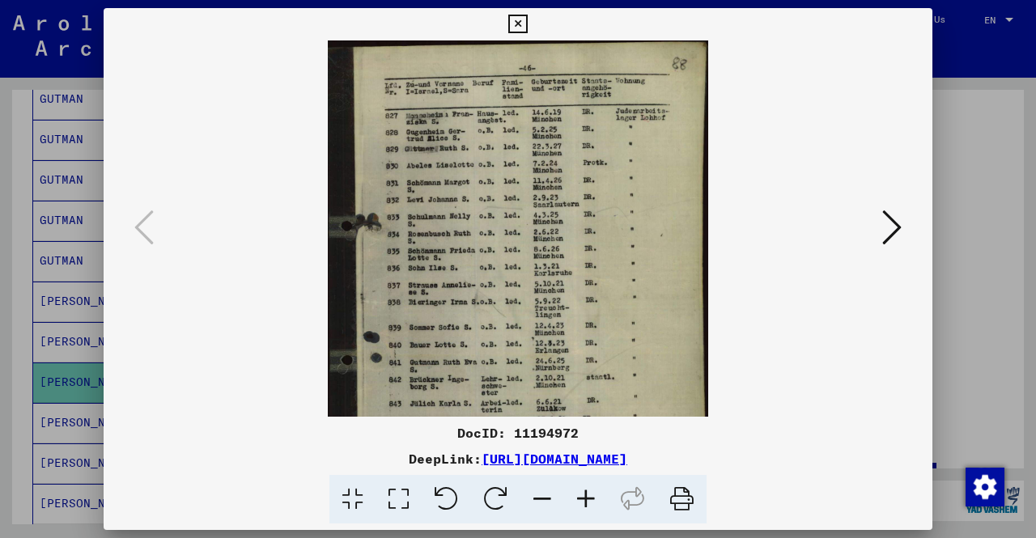
click at [578, 498] on icon at bounding box center [586, 499] width 44 height 49
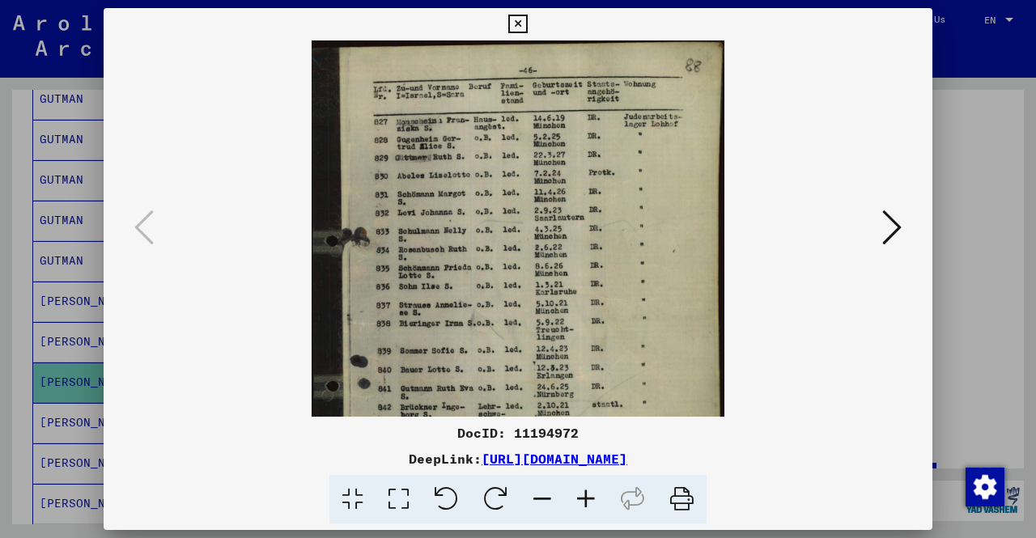
click at [578, 498] on icon at bounding box center [586, 499] width 44 height 49
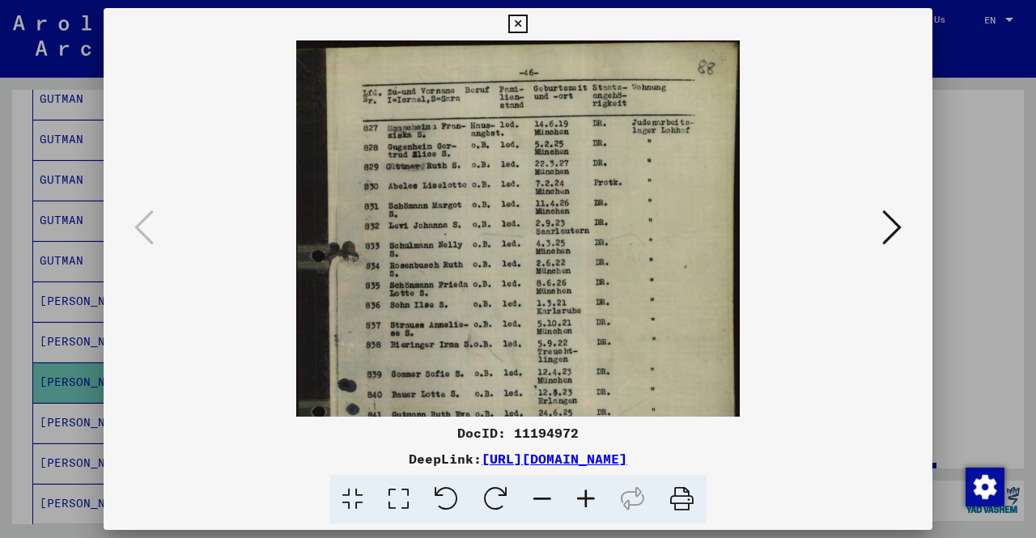
click at [578, 498] on icon at bounding box center [586, 499] width 44 height 49
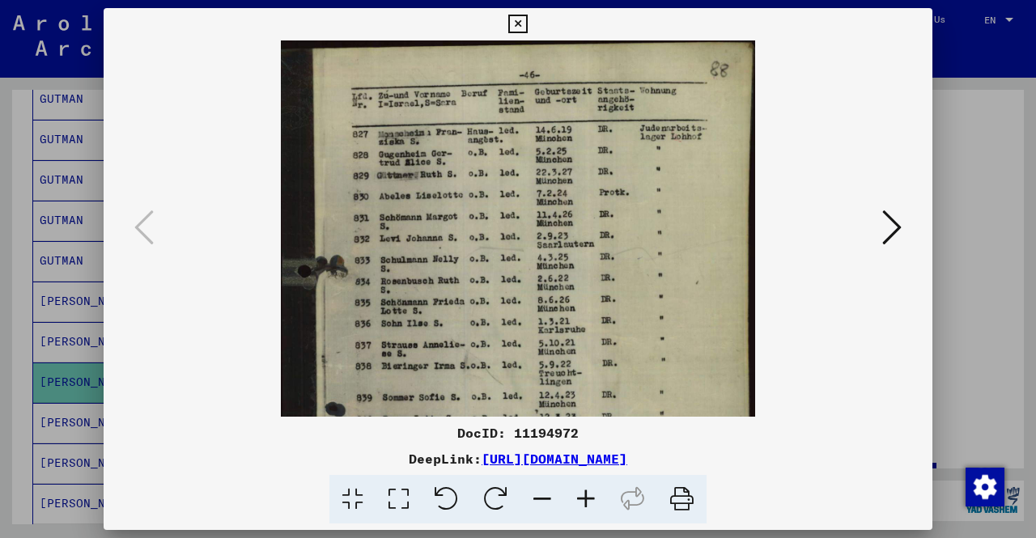
click at [578, 498] on icon at bounding box center [586, 499] width 44 height 49
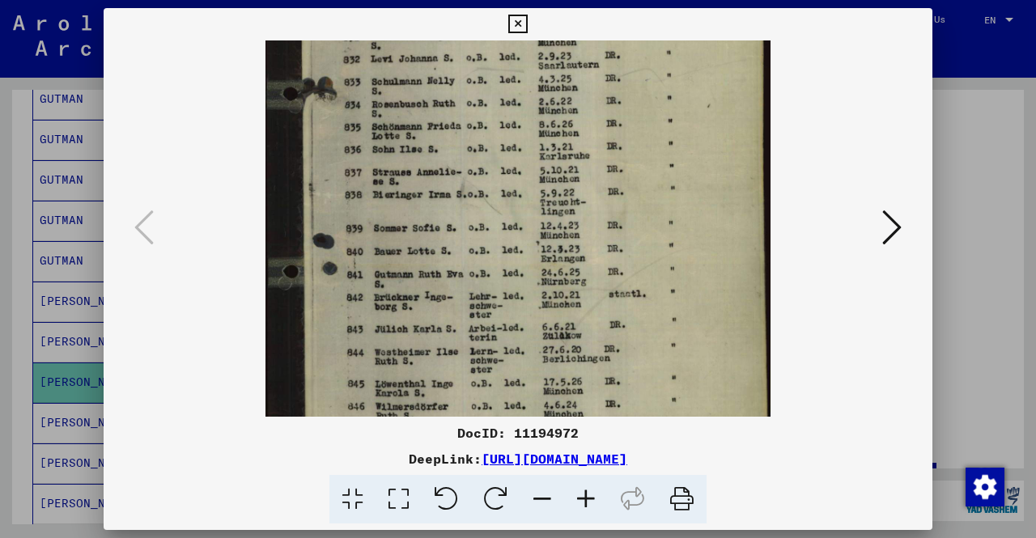
scroll to position [194, 0]
drag, startPoint x: 515, startPoint y: 361, endPoint x: 500, endPoint y: 174, distance: 187.6
click at [500, 174] on img at bounding box center [518, 176] width 505 height 660
click at [0, 287] on div at bounding box center [518, 269] width 1036 height 538
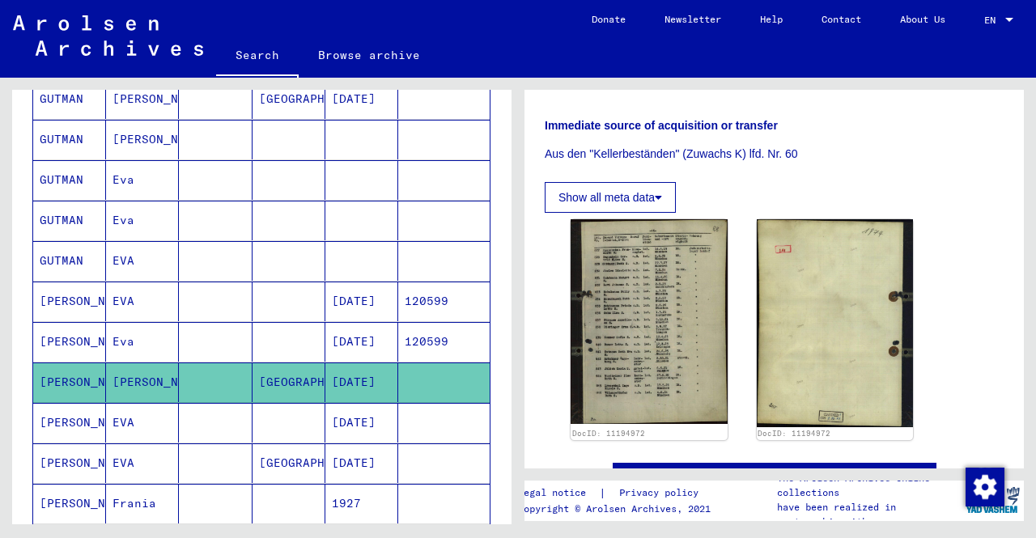
click at [75, 300] on mat-cell "[PERSON_NAME]" at bounding box center [69, 302] width 73 height 40
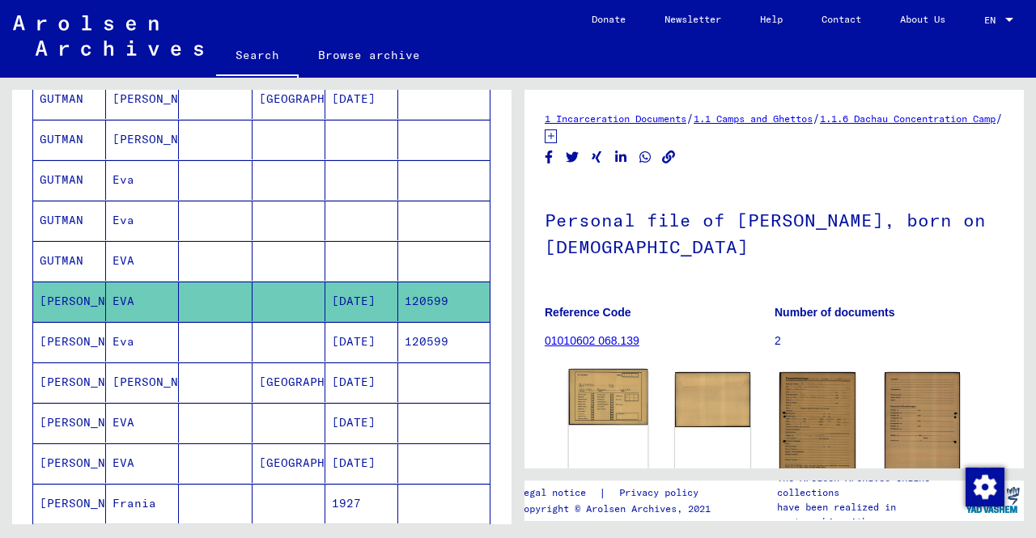
click at [612, 389] on img at bounding box center [608, 397] width 79 height 56
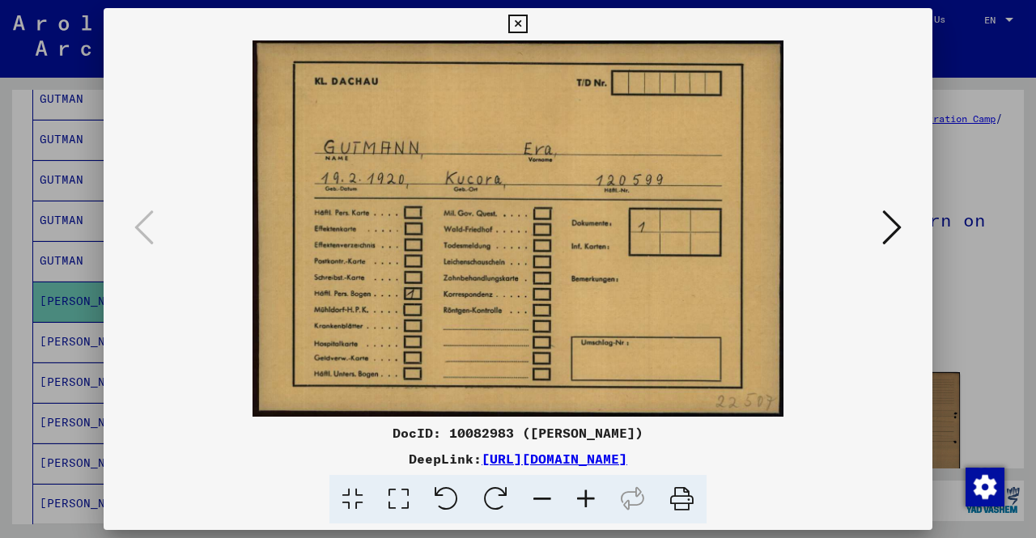
click at [3, 291] on div at bounding box center [518, 269] width 1036 height 538
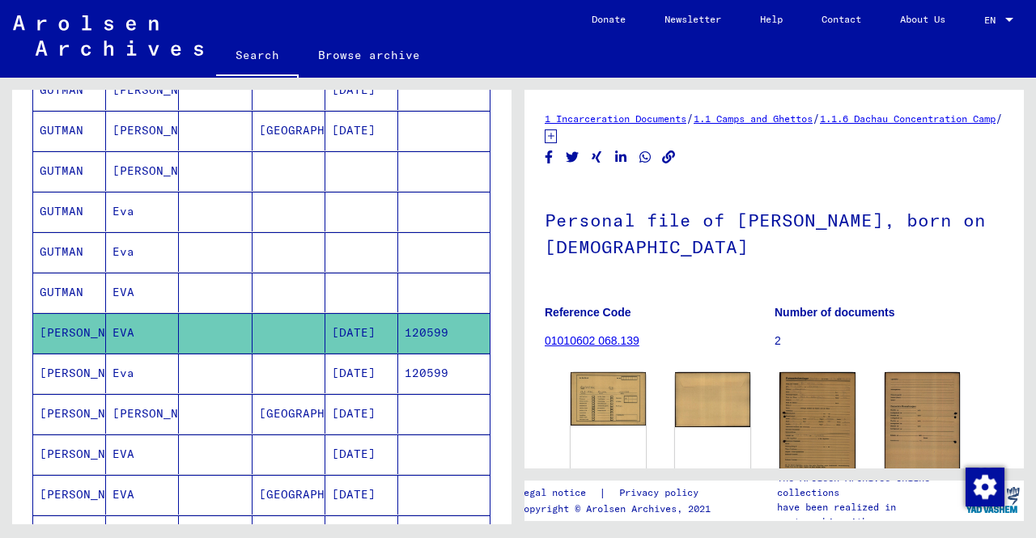
scroll to position [572, 0]
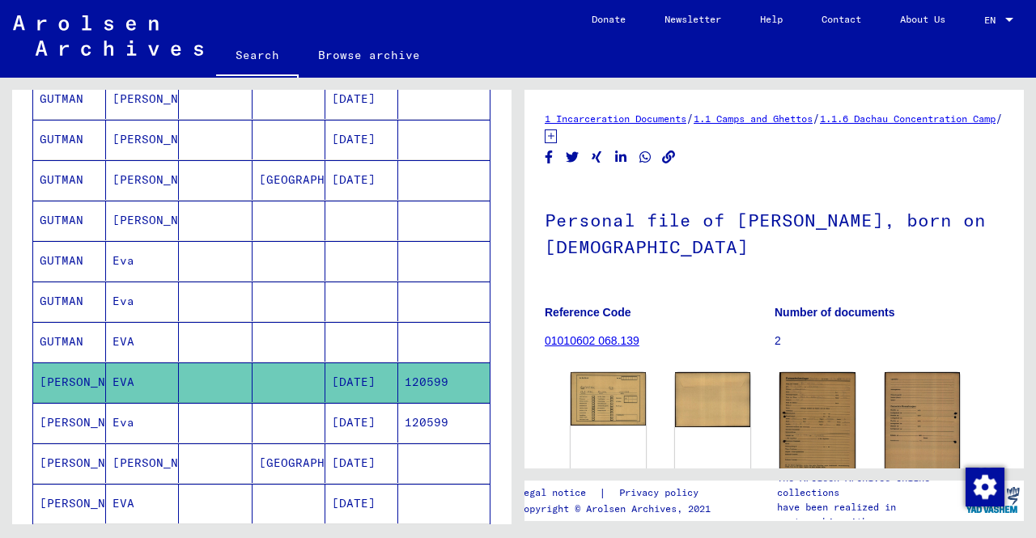
click at [84, 483] on icon at bounding box center [67, 473] width 40 height 65
click at [84, 484] on icon at bounding box center [67, 473] width 40 height 65
click at [265, 503] on mat-cell at bounding box center [289, 504] width 73 height 40
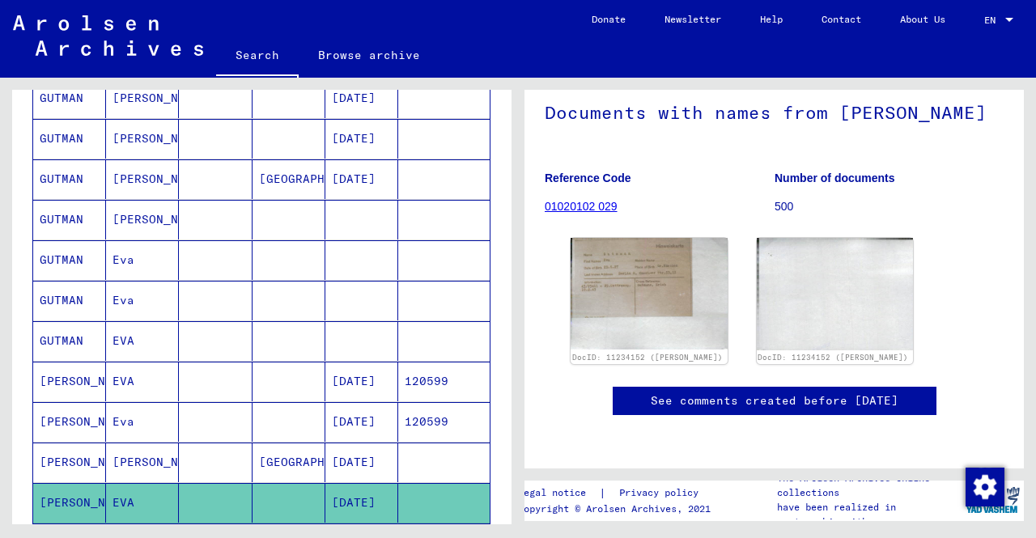
scroll to position [572, 0]
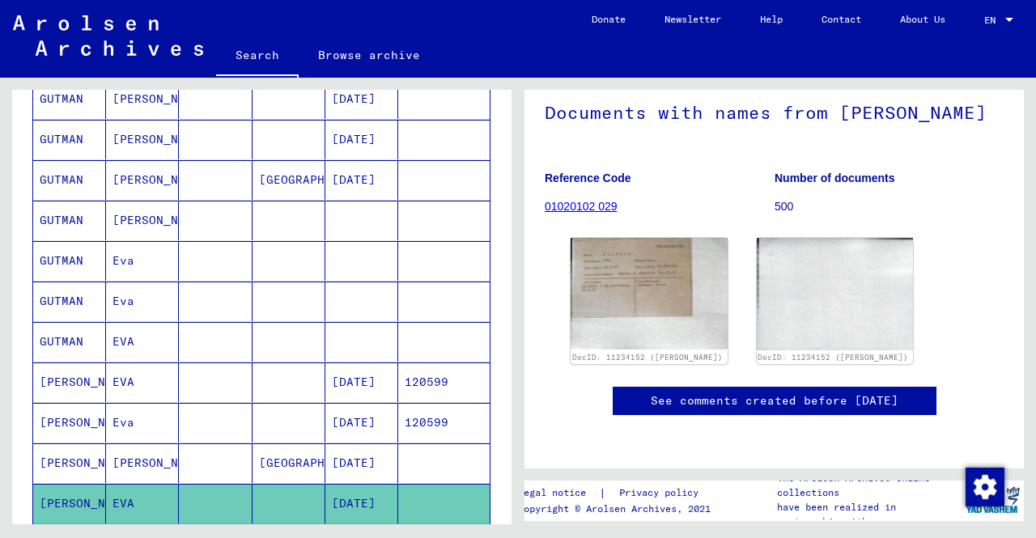
click at [228, 247] on mat-cell at bounding box center [215, 261] width 73 height 40
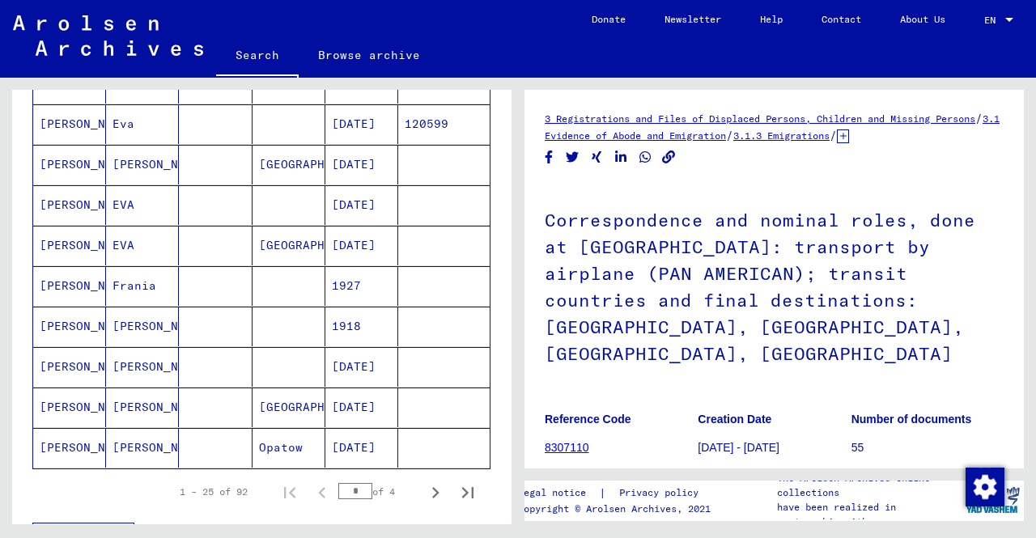
scroll to position [896, 0]
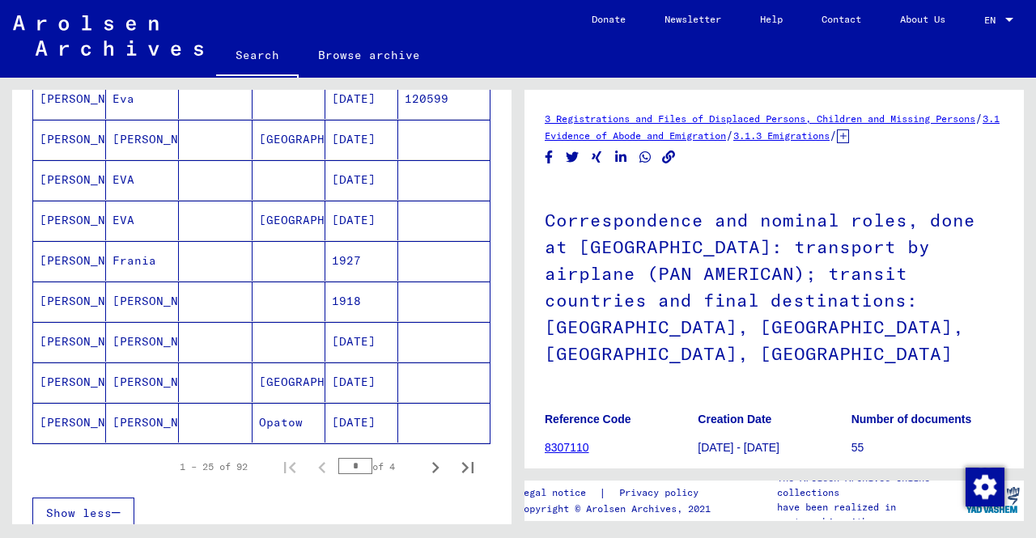
click at [151, 250] on mat-cell "Frania" at bounding box center [142, 261] width 73 height 40
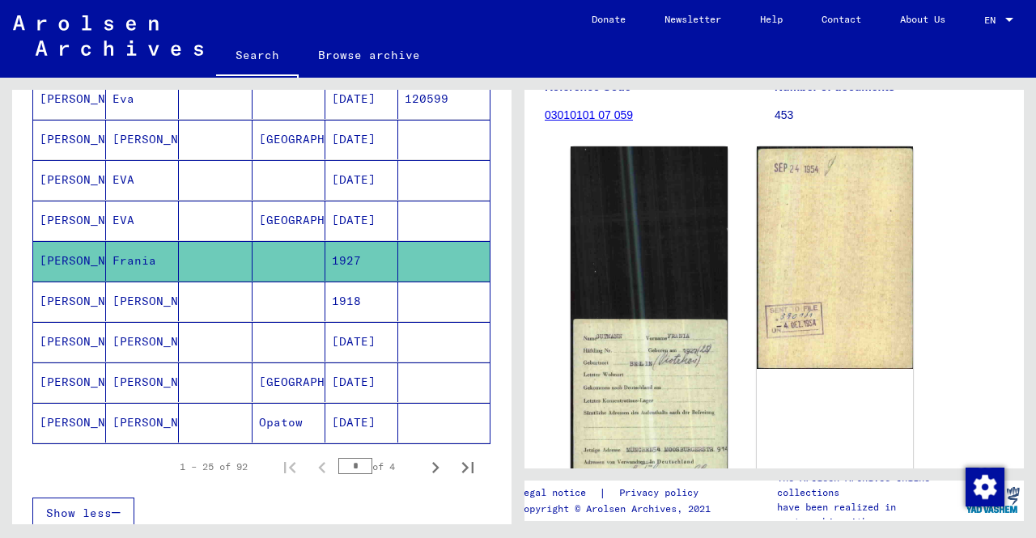
scroll to position [977, 0]
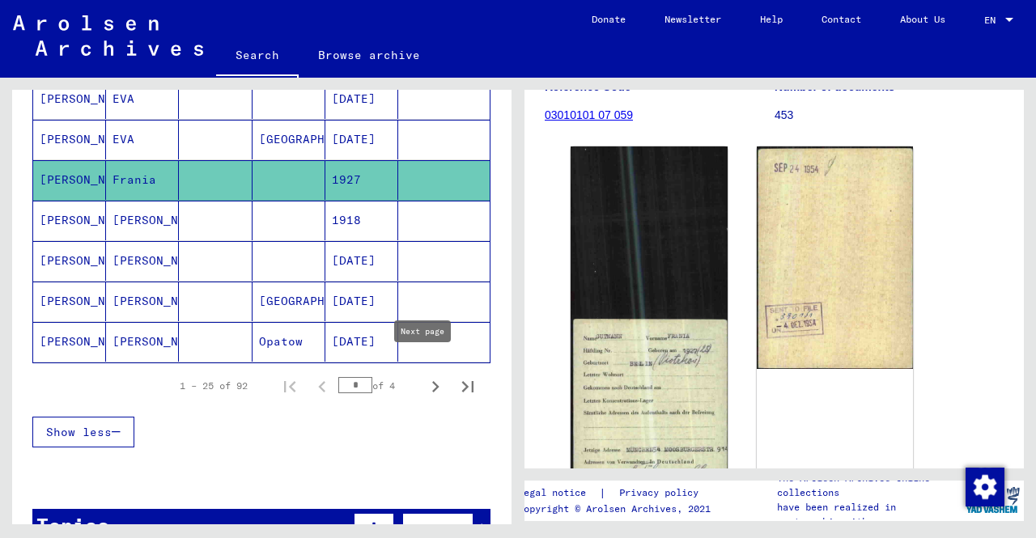
click at [424, 376] on icon "Next page" at bounding box center [435, 387] width 23 height 23
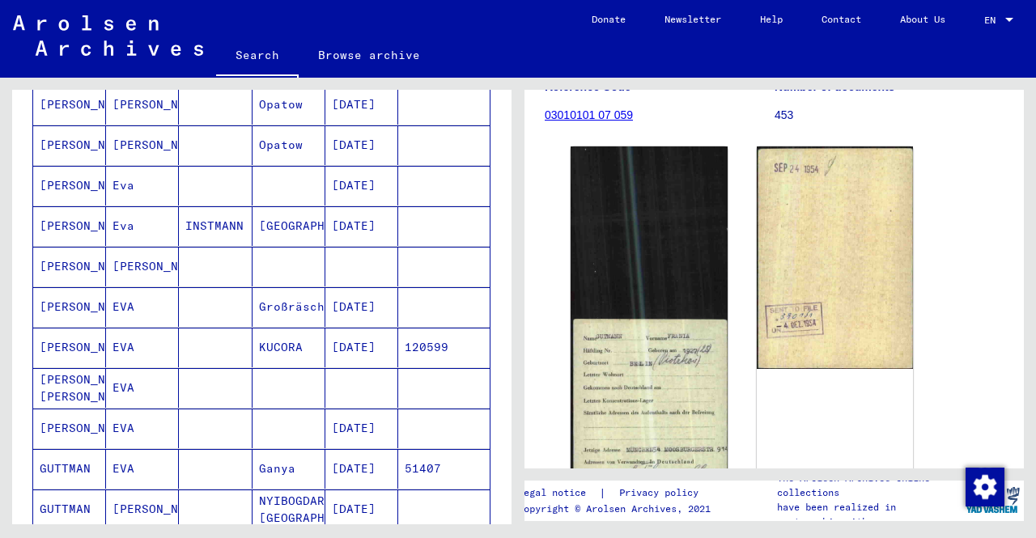
scroll to position [162, 0]
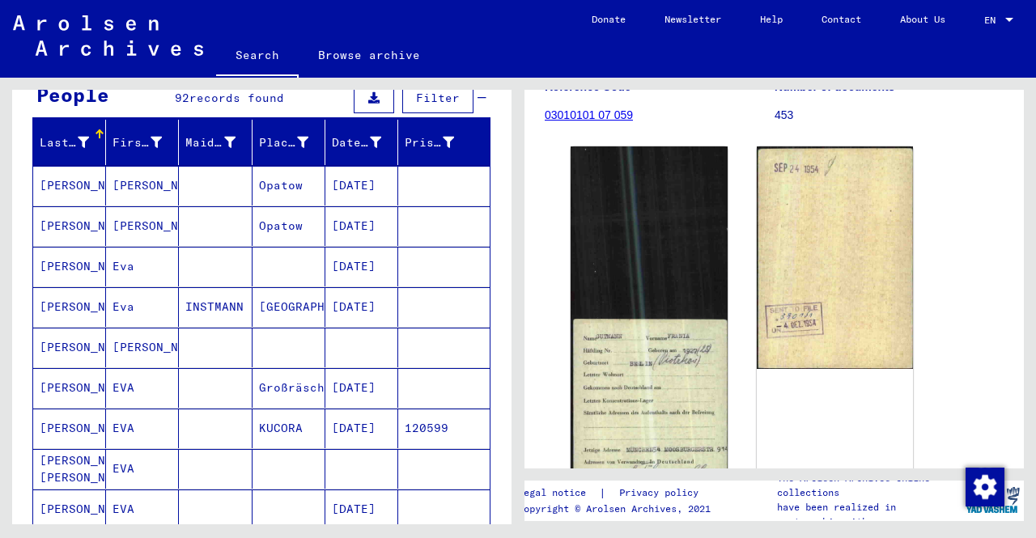
click at [157, 454] on mat-cell "EVA" at bounding box center [142, 469] width 73 height 40
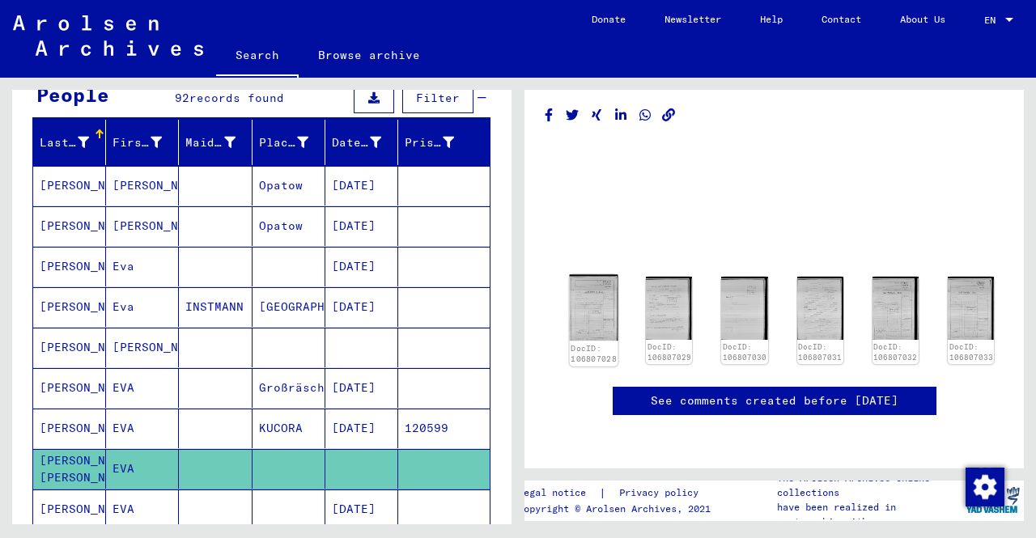
click at [610, 275] on img at bounding box center [594, 308] width 49 height 66
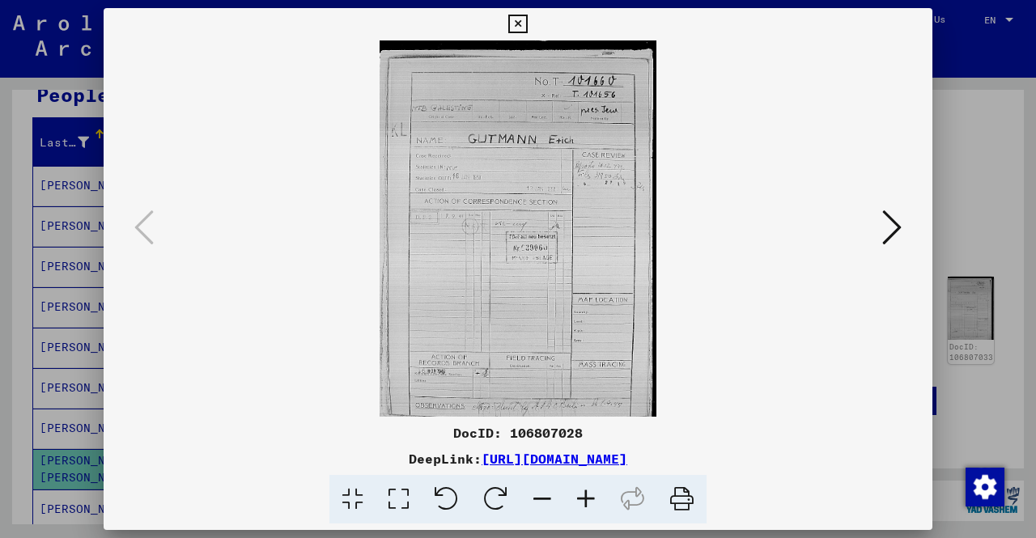
click at [589, 497] on icon at bounding box center [586, 499] width 44 height 49
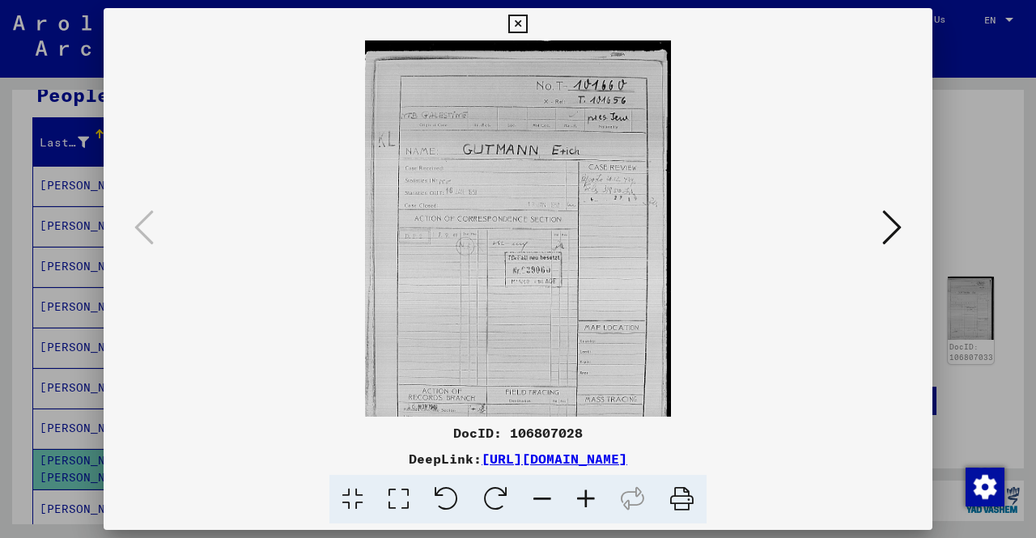
click at [589, 497] on icon at bounding box center [586, 499] width 44 height 49
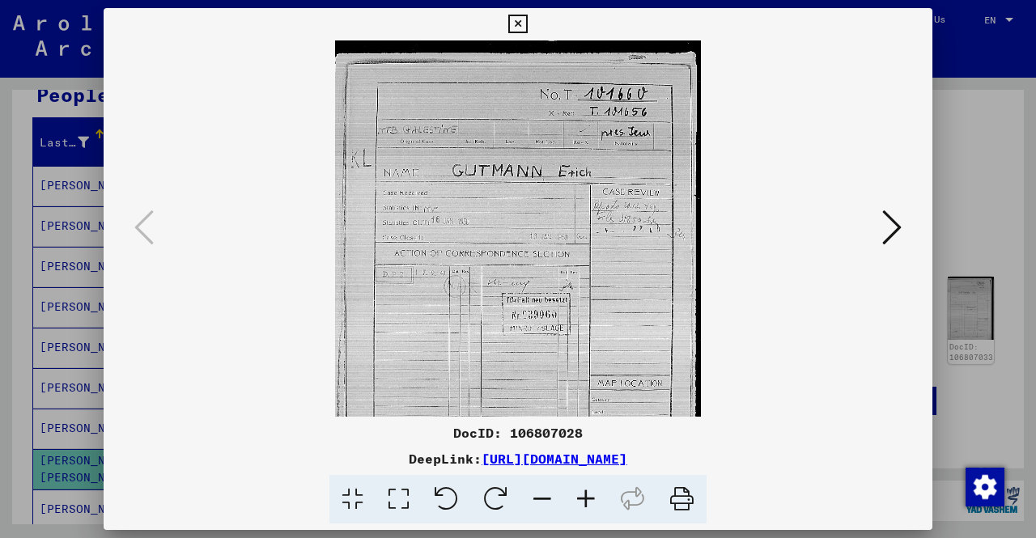
click at [589, 497] on icon at bounding box center [586, 499] width 44 height 49
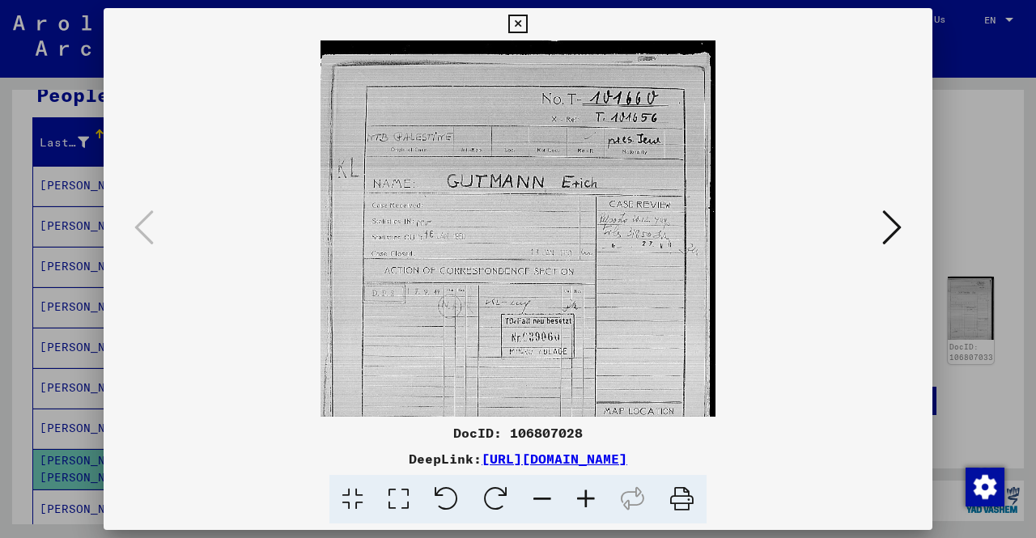
click at [589, 497] on icon at bounding box center [586, 499] width 44 height 49
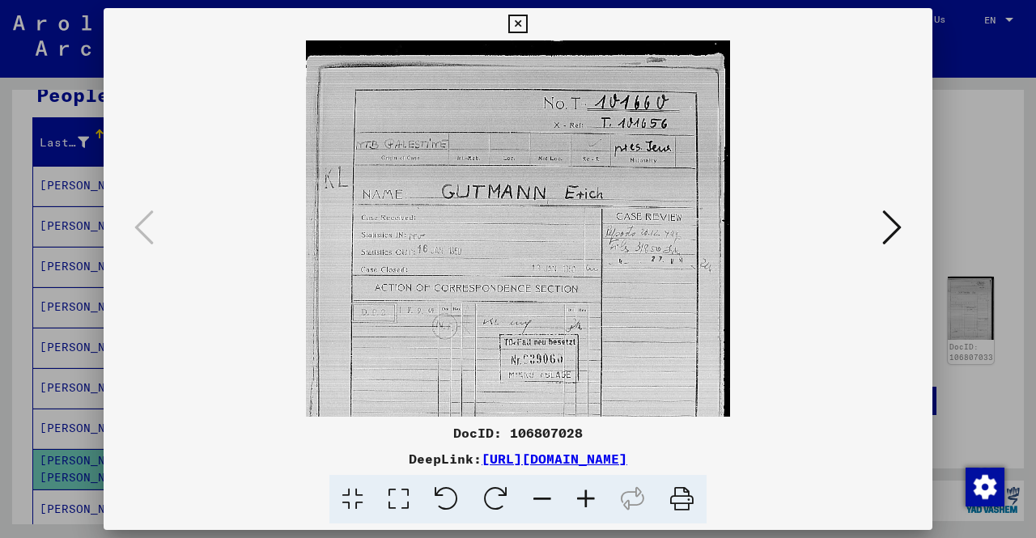
click at [589, 497] on icon at bounding box center [586, 499] width 44 height 49
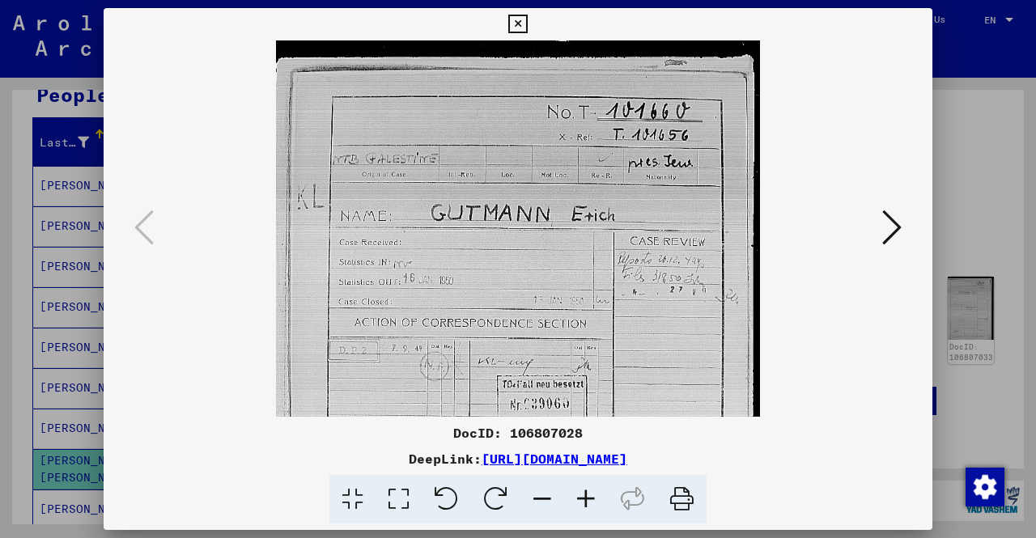
click at [589, 497] on icon at bounding box center [586, 499] width 44 height 49
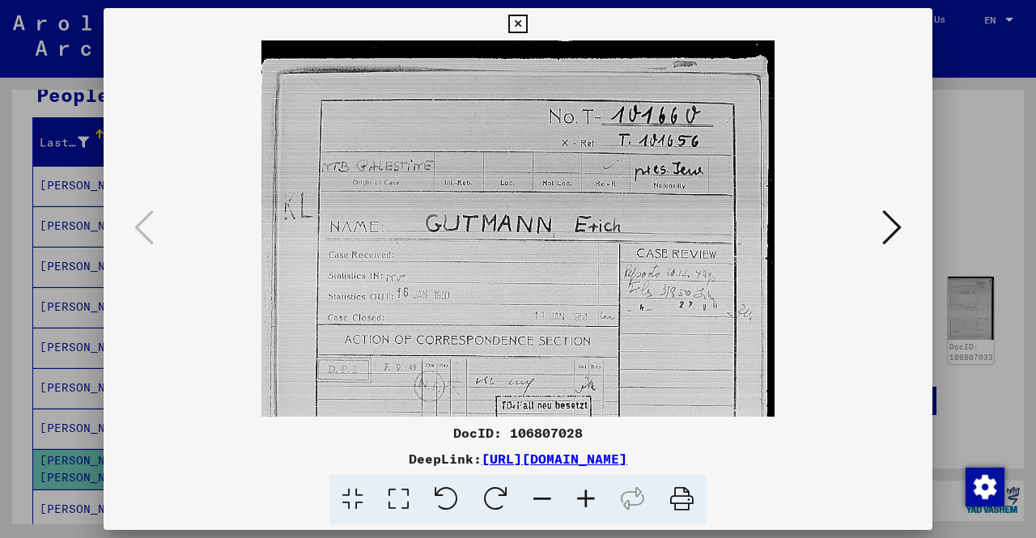
click at [892, 242] on icon at bounding box center [892, 227] width 19 height 39
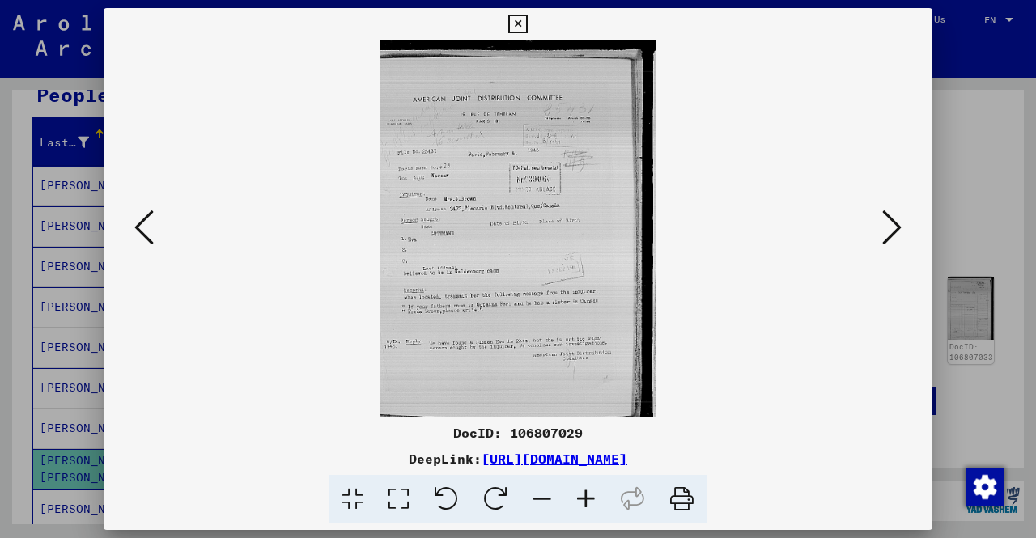
drag, startPoint x: 893, startPoint y: 228, endPoint x: 656, endPoint y: 435, distance: 314.5
click at [698, 402] on div at bounding box center [518, 228] width 829 height 376
click at [583, 495] on icon at bounding box center [586, 499] width 44 height 49
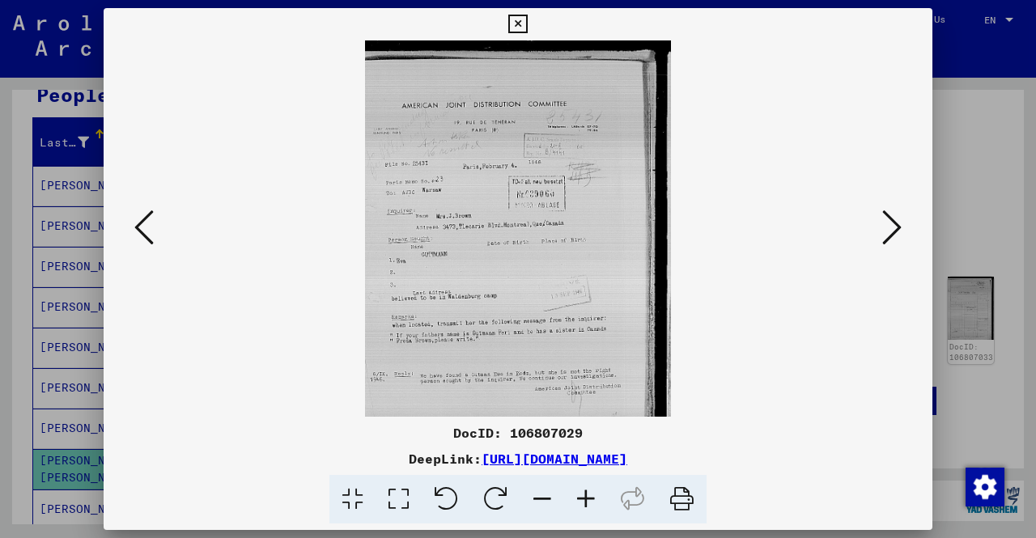
click at [583, 495] on icon at bounding box center [586, 499] width 44 height 49
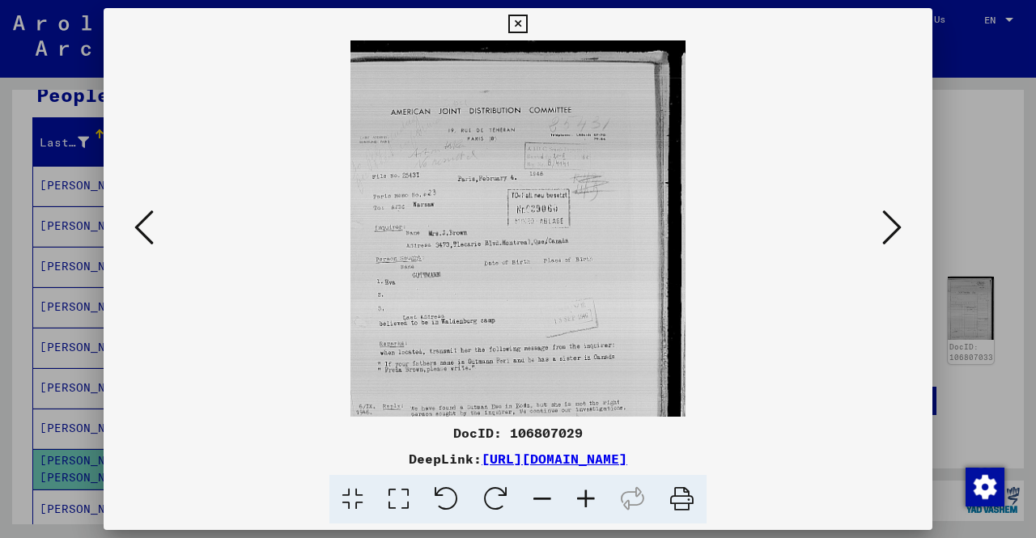
click at [583, 495] on icon at bounding box center [586, 499] width 44 height 49
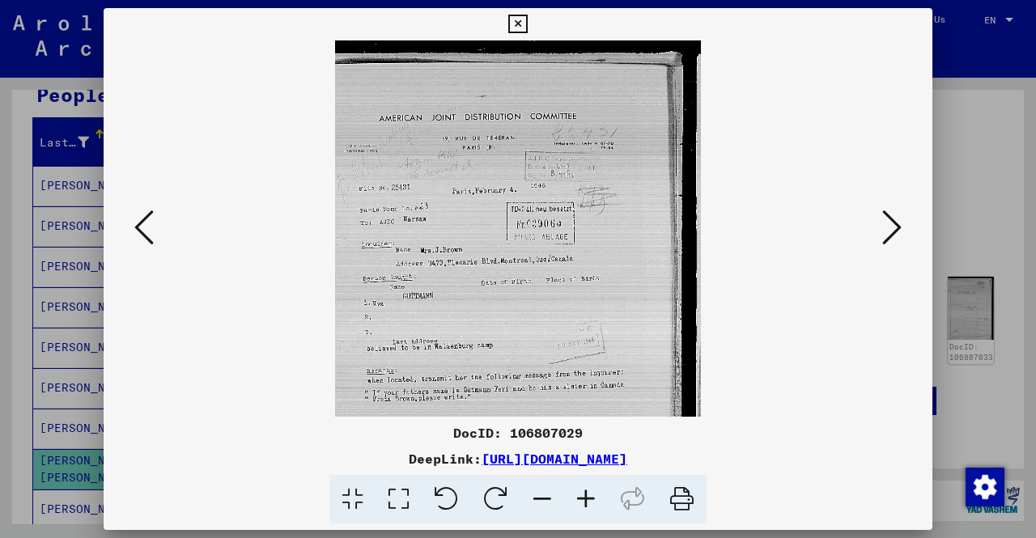
click at [583, 495] on icon at bounding box center [586, 499] width 44 height 49
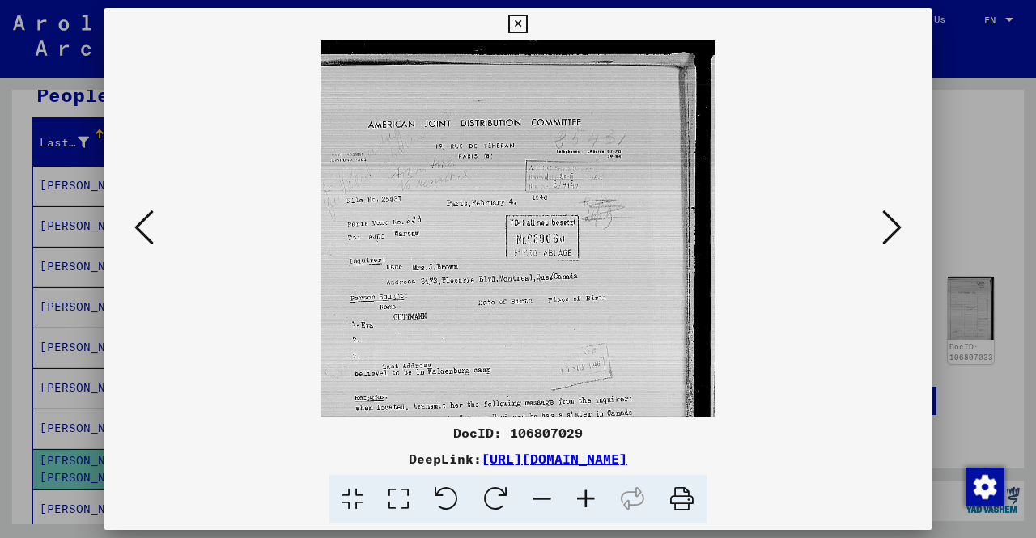
click at [583, 496] on icon at bounding box center [586, 499] width 44 height 49
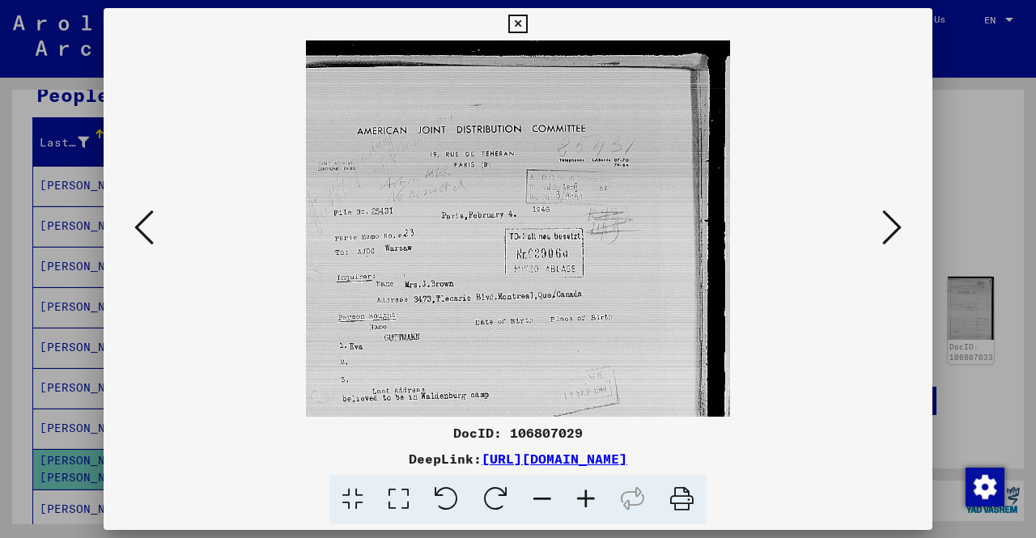
click at [581, 500] on icon at bounding box center [586, 499] width 44 height 49
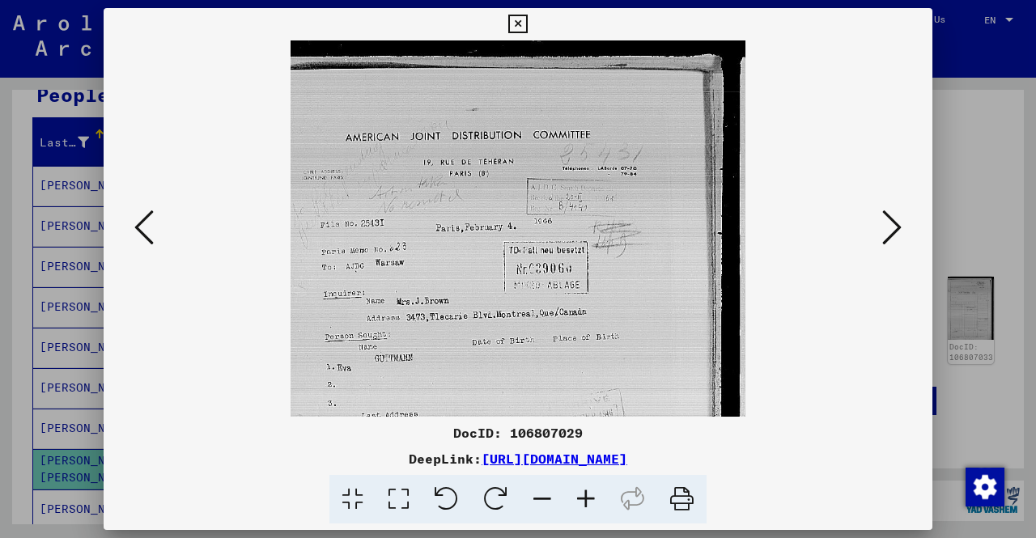
click at [581, 502] on icon at bounding box center [586, 499] width 44 height 49
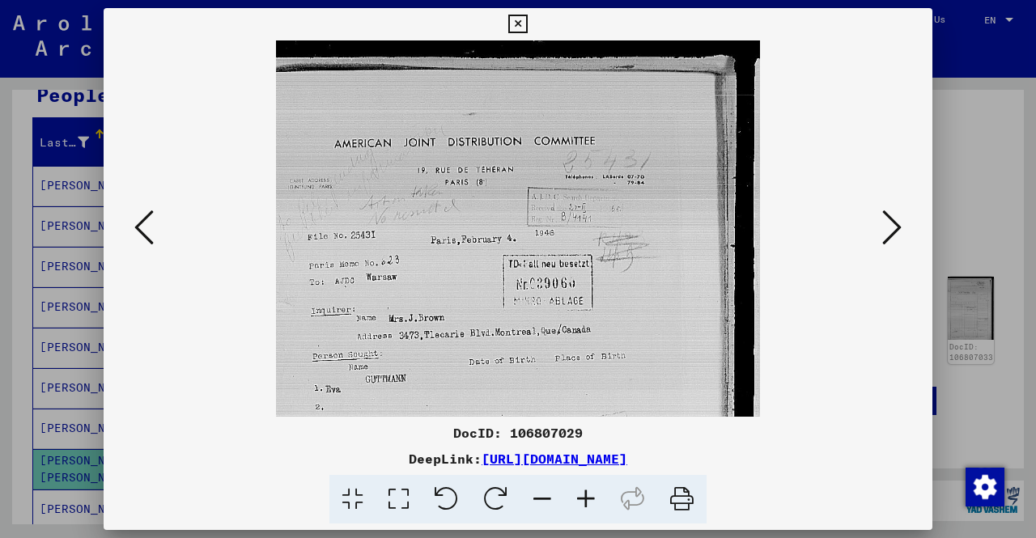
click at [580, 504] on icon at bounding box center [586, 499] width 44 height 49
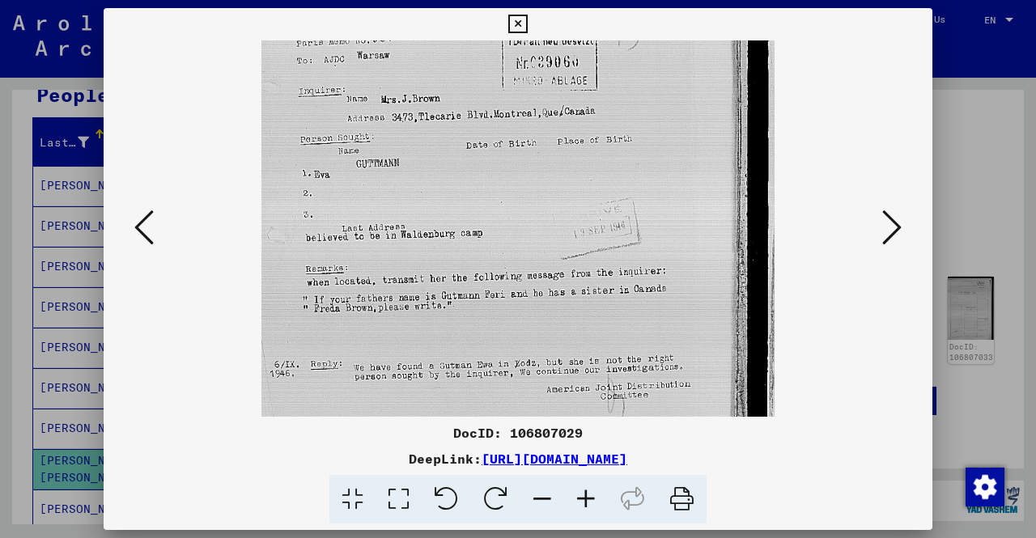
scroll to position [238, 0]
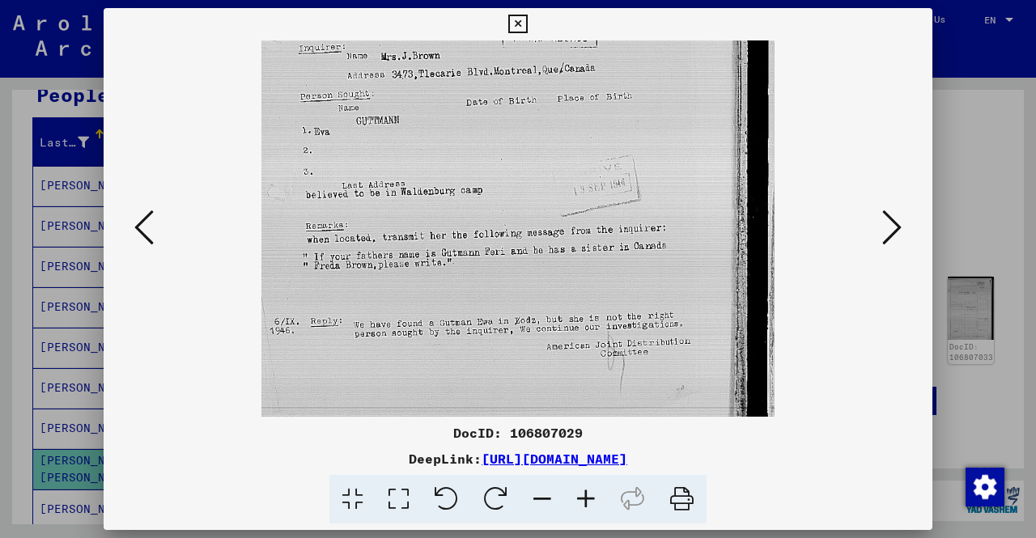
drag, startPoint x: 598, startPoint y: 381, endPoint x: 588, endPoint y: 143, distance: 237.5
click at [588, 143] on img at bounding box center [519, 111] width 514 height 700
click at [892, 219] on icon at bounding box center [892, 227] width 19 height 39
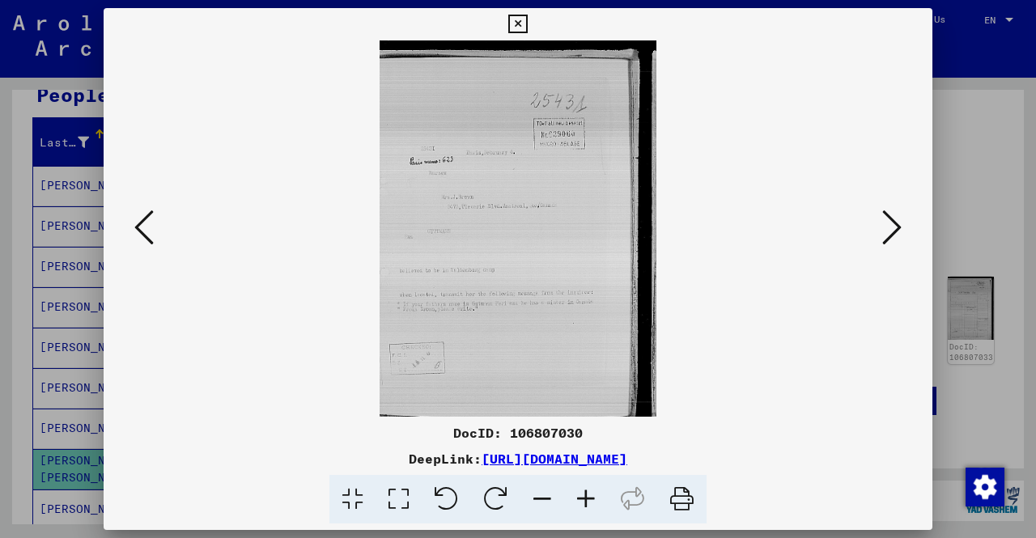
click at [892, 219] on icon at bounding box center [892, 227] width 19 height 39
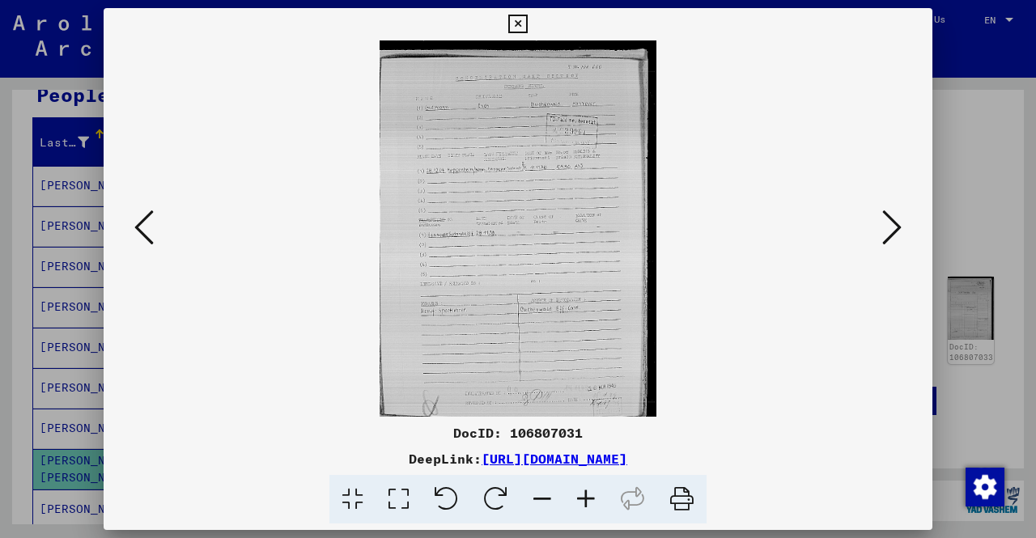
click at [591, 490] on icon at bounding box center [586, 499] width 44 height 49
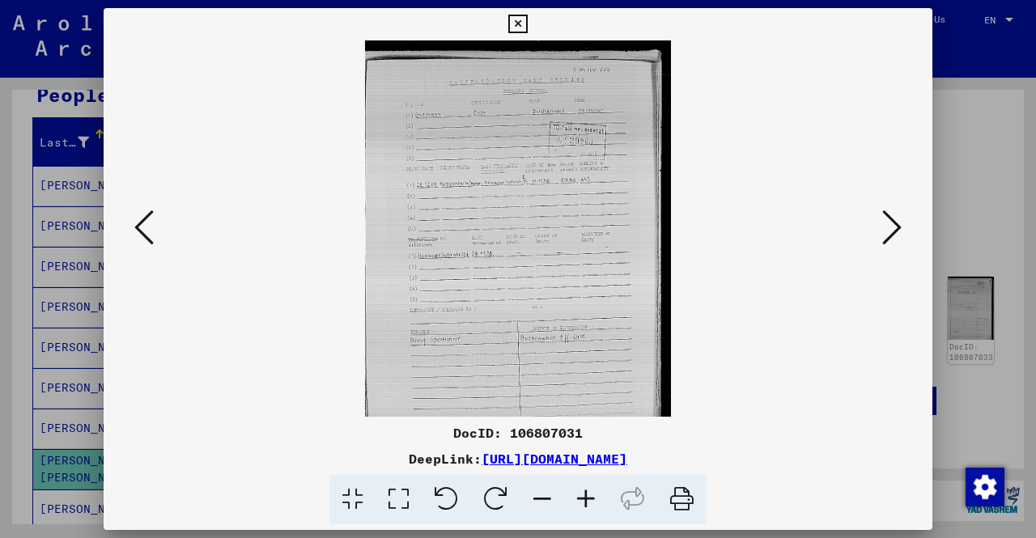
click at [591, 490] on icon at bounding box center [586, 499] width 44 height 49
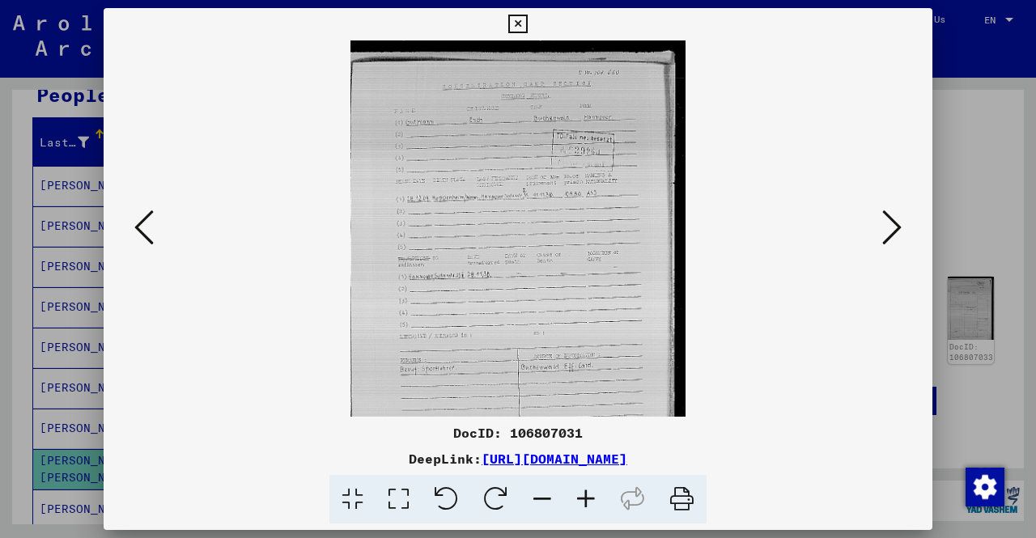
click at [591, 490] on icon at bounding box center [586, 499] width 44 height 49
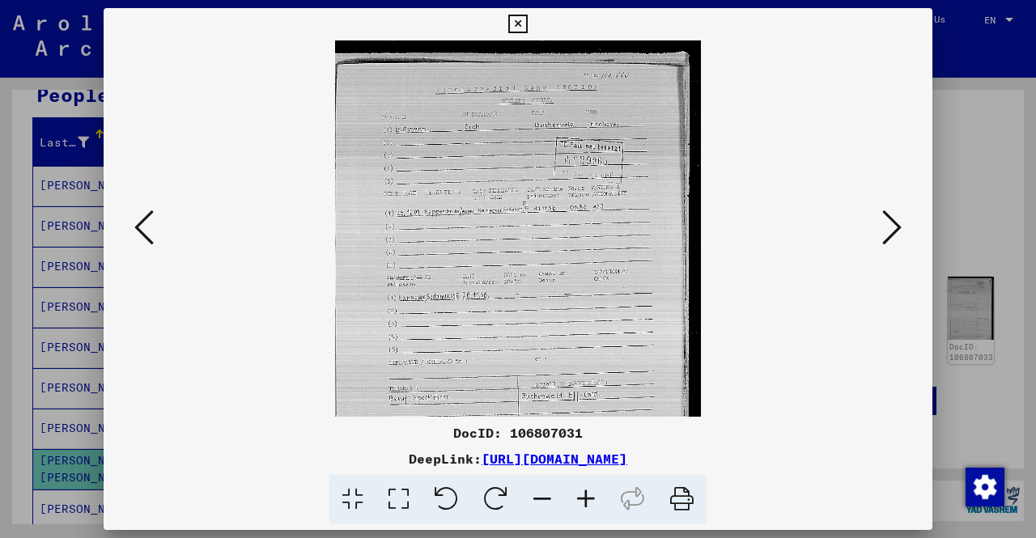
click at [591, 490] on icon at bounding box center [586, 499] width 44 height 49
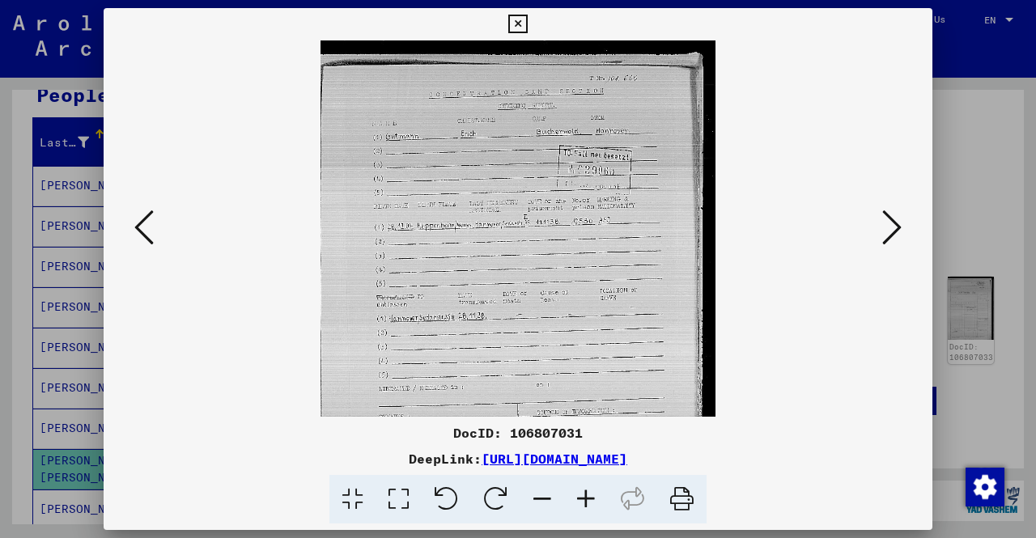
click at [589, 490] on icon at bounding box center [586, 499] width 44 height 49
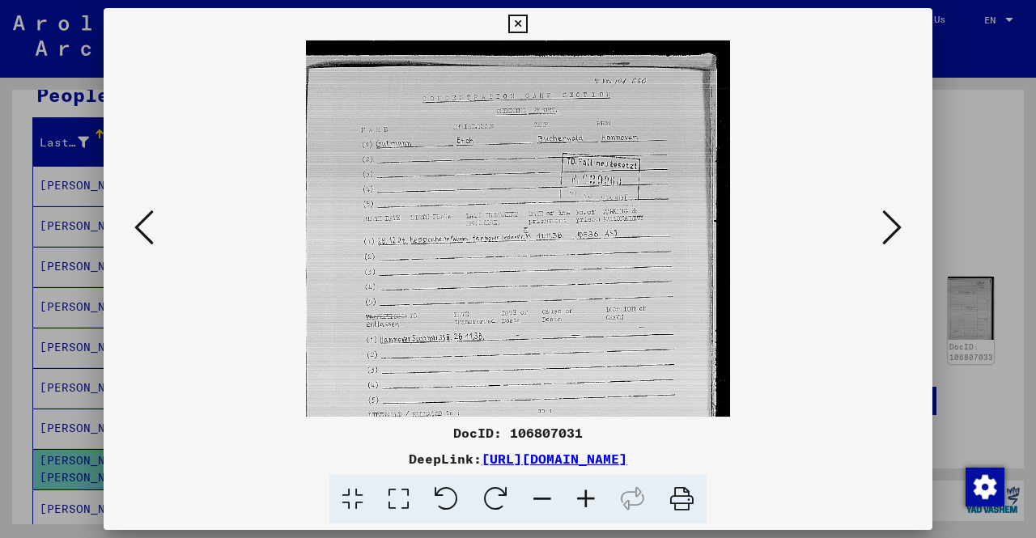
click at [588, 487] on icon at bounding box center [586, 499] width 44 height 49
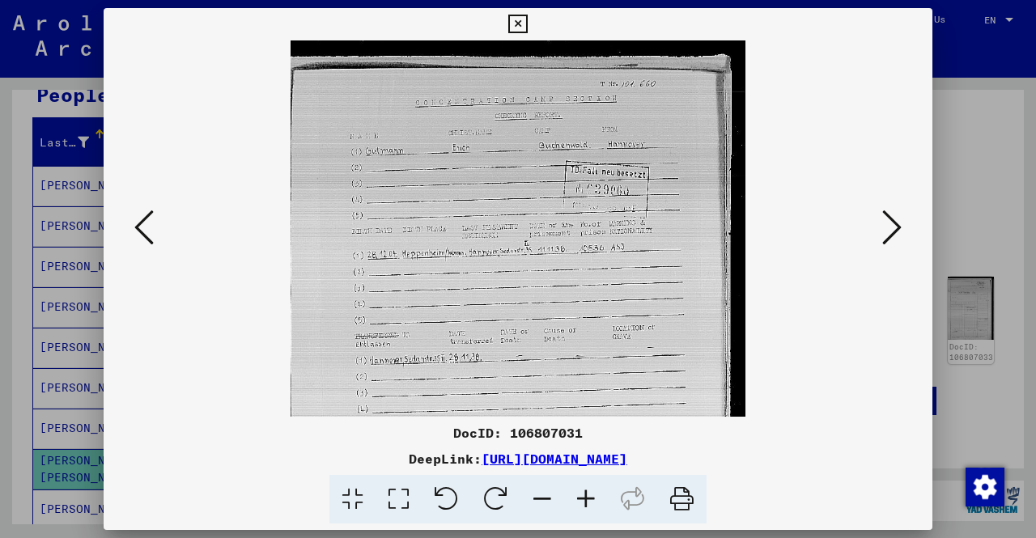
click at [588, 487] on icon at bounding box center [586, 499] width 44 height 49
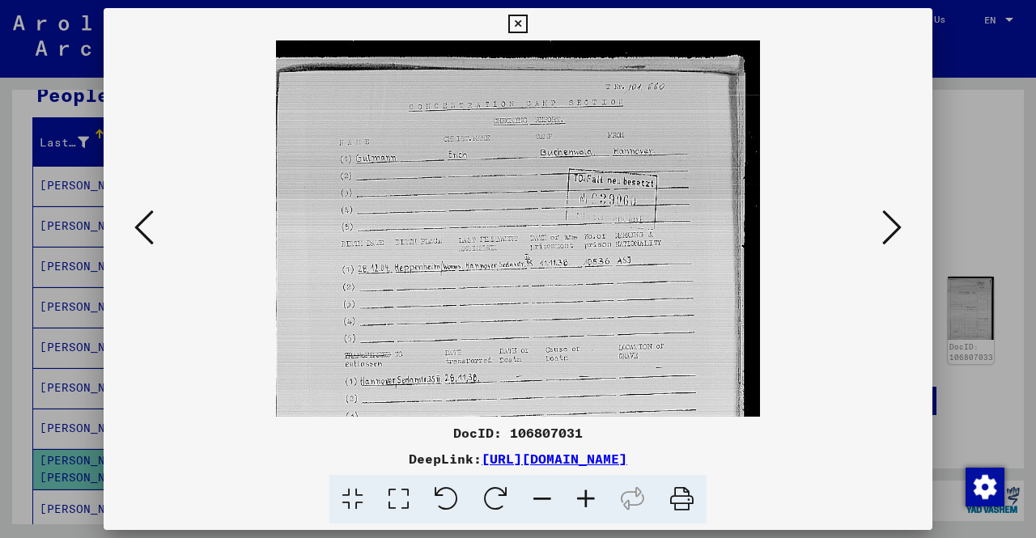
click at [588, 487] on icon at bounding box center [586, 499] width 44 height 49
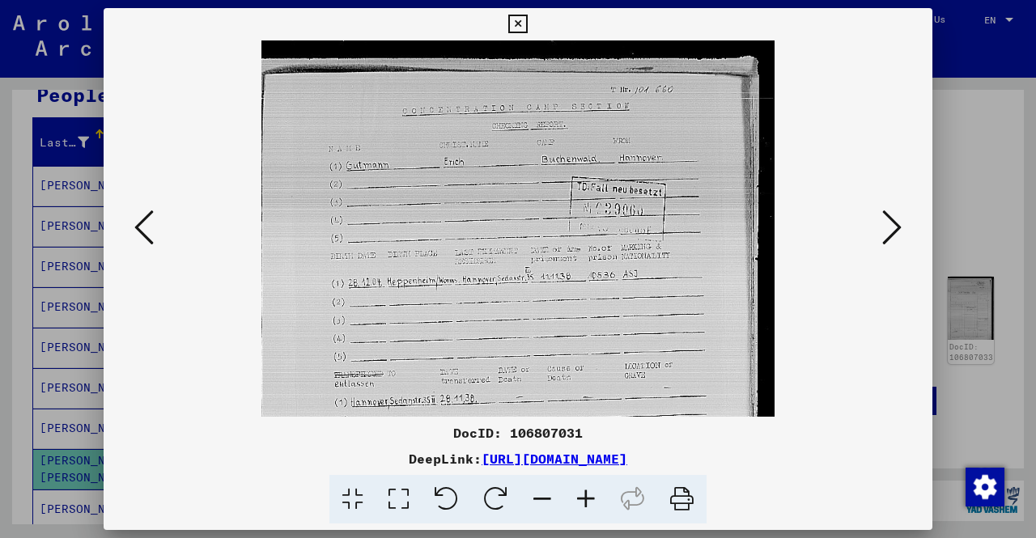
click at [588, 487] on icon at bounding box center [586, 499] width 44 height 49
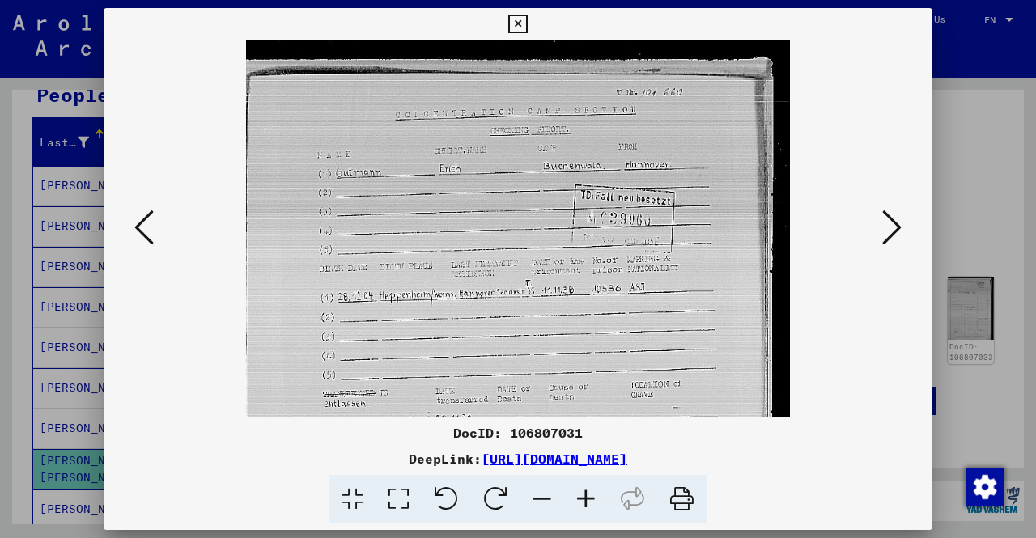
click at [588, 487] on icon at bounding box center [586, 499] width 44 height 49
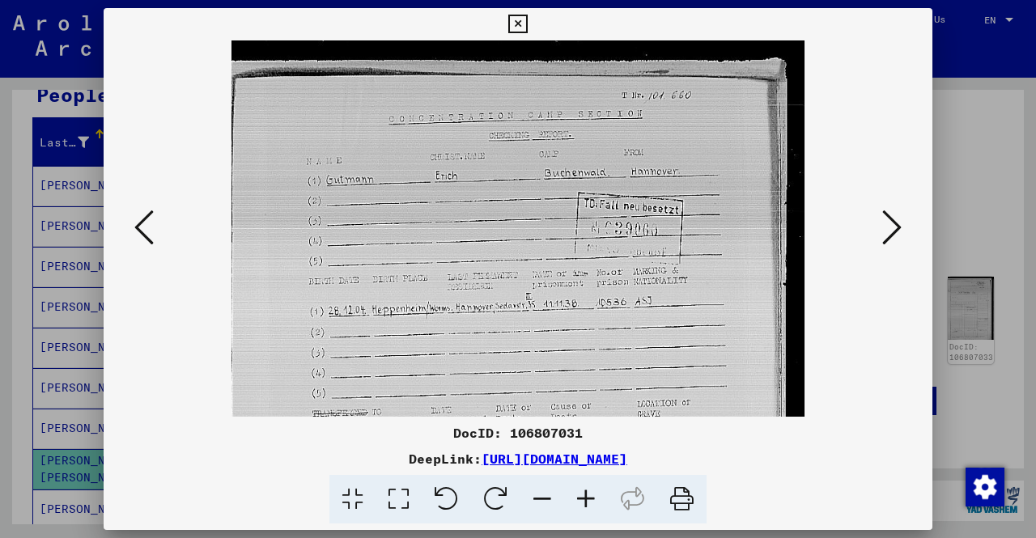
click at [586, 487] on icon at bounding box center [586, 499] width 44 height 49
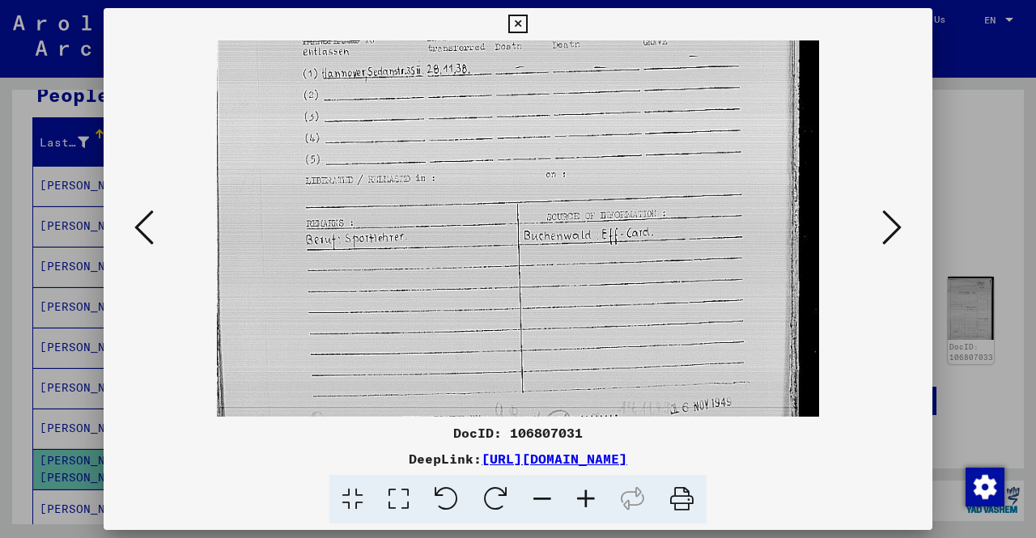
scroll to position [393, 0]
drag, startPoint x: 538, startPoint y: 367, endPoint x: 452, endPoint y: -6, distance: 382.4
click at [452, 0] on html "**********" at bounding box center [518, 269] width 1036 height 538
drag, startPoint x: 701, startPoint y: 424, endPoint x: 687, endPoint y: 365, distance: 60.9
click at [687, 365] on div "DocID: 106807031 DeepLink: [URL][DOMAIN_NAME]" at bounding box center [518, 266] width 829 height 517
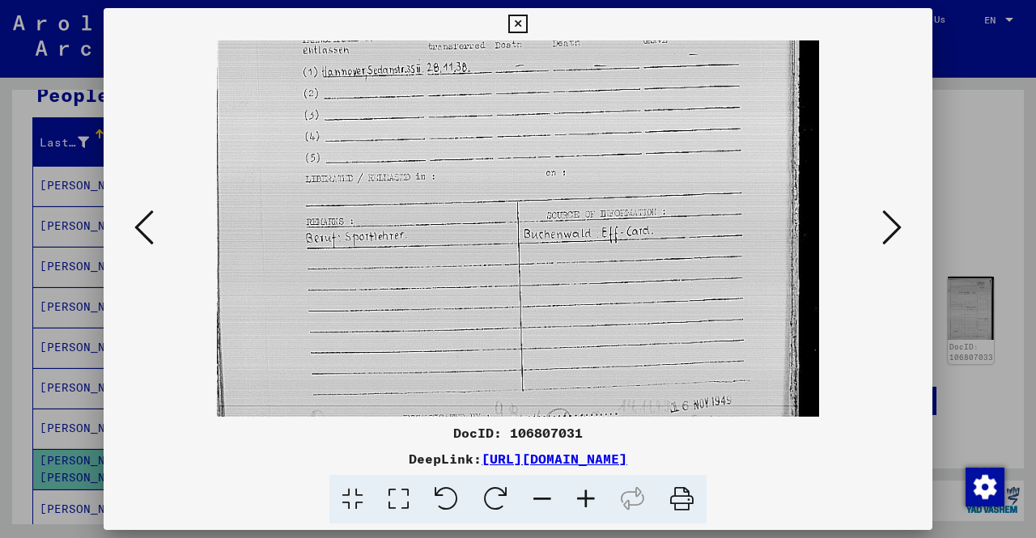
scroll to position [445, 0]
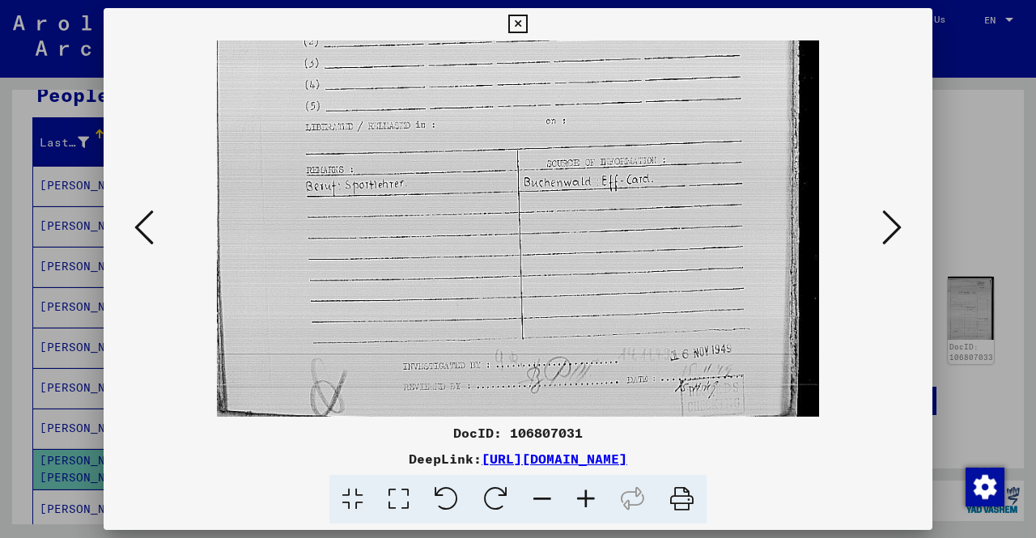
drag, startPoint x: 663, startPoint y: 245, endPoint x: 649, endPoint y: 187, distance: 59.9
click at [649, 187] on img at bounding box center [518, 6] width 603 height 822
click at [639, 183] on div at bounding box center [639, 183] width 0 height 0
click at [800, 315] on img at bounding box center [518, 6] width 603 height 822
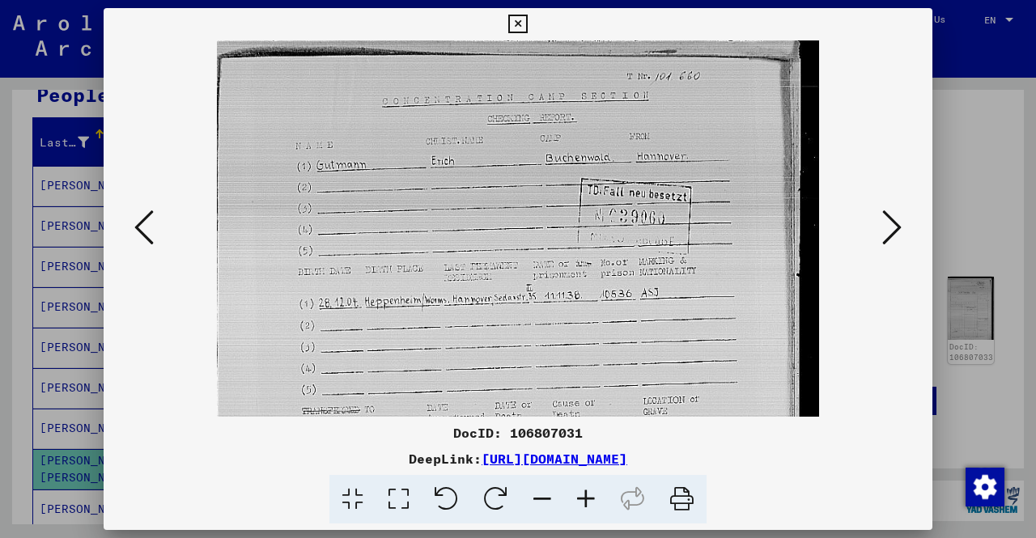
drag, startPoint x: 675, startPoint y: 140, endPoint x: 811, endPoint y: 555, distance: 437.1
click at [811, 538] on html "**********" at bounding box center [518, 269] width 1036 height 538
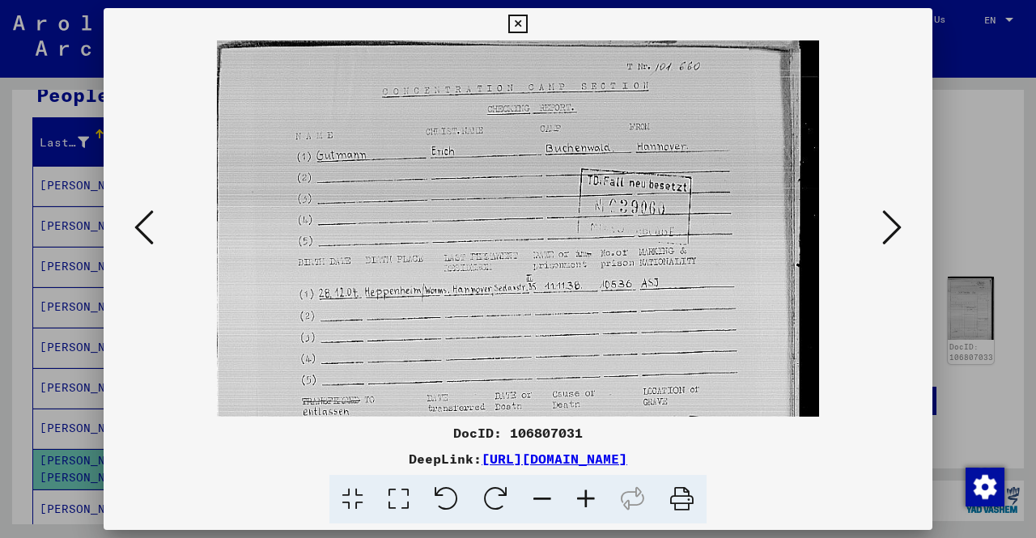
scroll to position [0, 0]
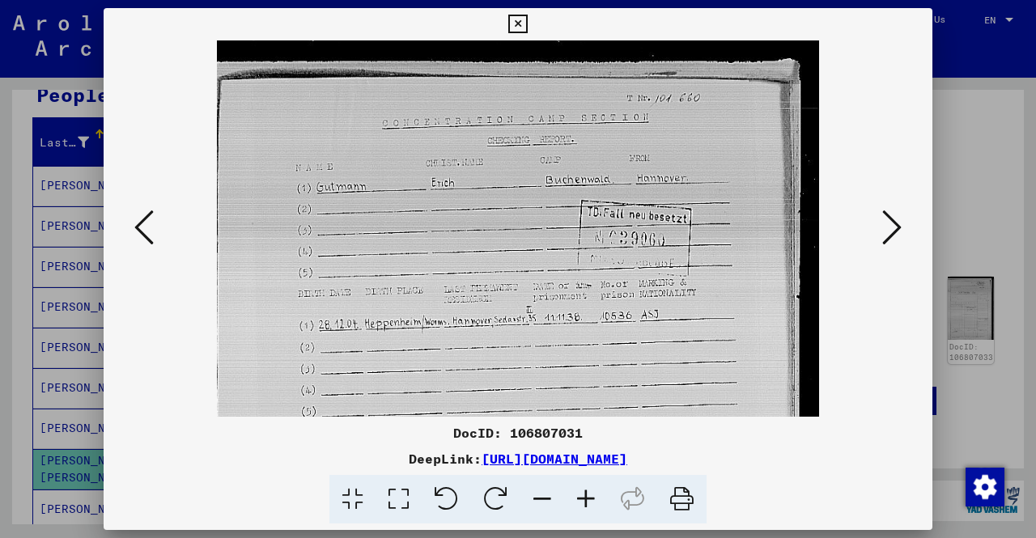
drag, startPoint x: 688, startPoint y: 232, endPoint x: 709, endPoint y: 304, distance: 74.3
click at [709, 304] on img at bounding box center [518, 451] width 603 height 822
click at [804, 305] on img at bounding box center [518, 451] width 603 height 822
click at [897, 317] on div at bounding box center [518, 228] width 829 height 376
click at [887, 230] on icon at bounding box center [892, 227] width 19 height 39
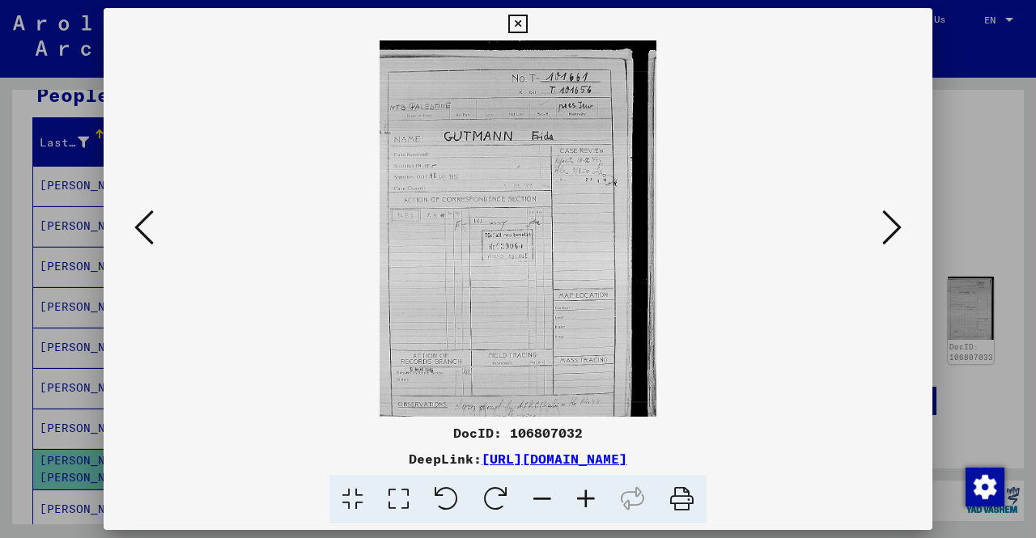
click at [886, 223] on icon at bounding box center [892, 227] width 19 height 39
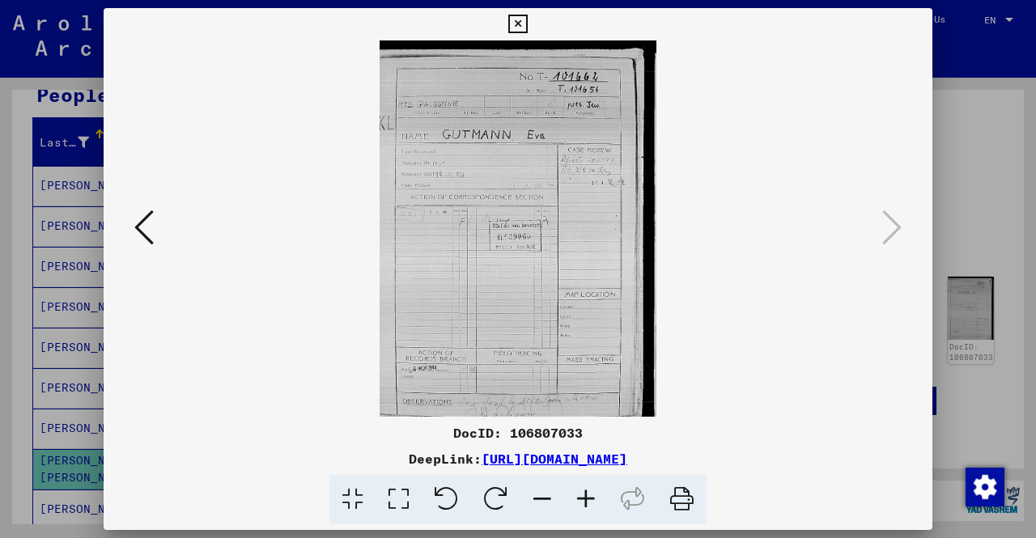
click at [0, 262] on div at bounding box center [518, 269] width 1036 height 538
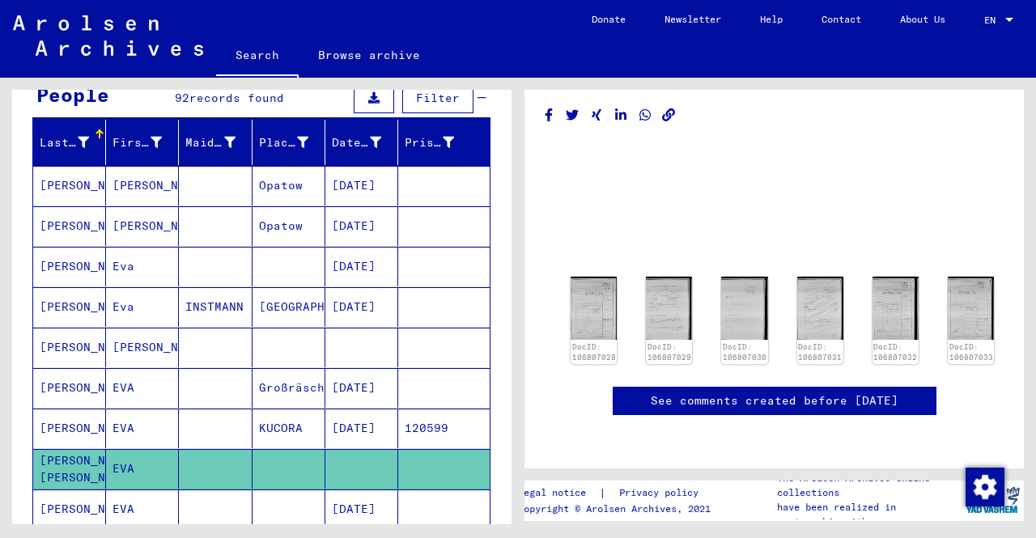
scroll to position [11, 0]
click at [209, 469] on mat-cell at bounding box center [215, 469] width 73 height 40
click at [585, 322] on img at bounding box center [594, 308] width 49 height 66
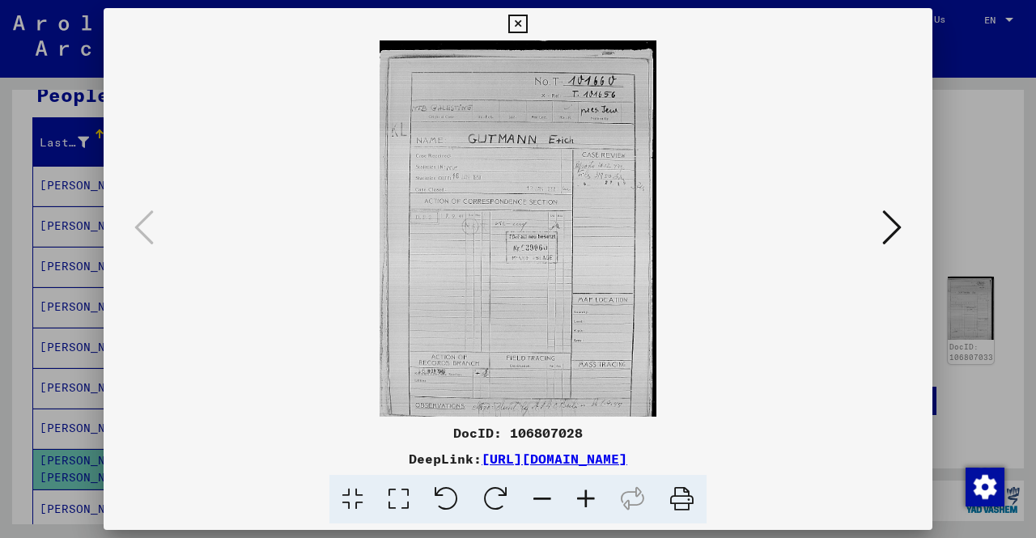
click at [557, 459] on link "[URL][DOMAIN_NAME]" at bounding box center [555, 459] width 146 height 16
click at [0, 244] on div at bounding box center [518, 269] width 1036 height 538
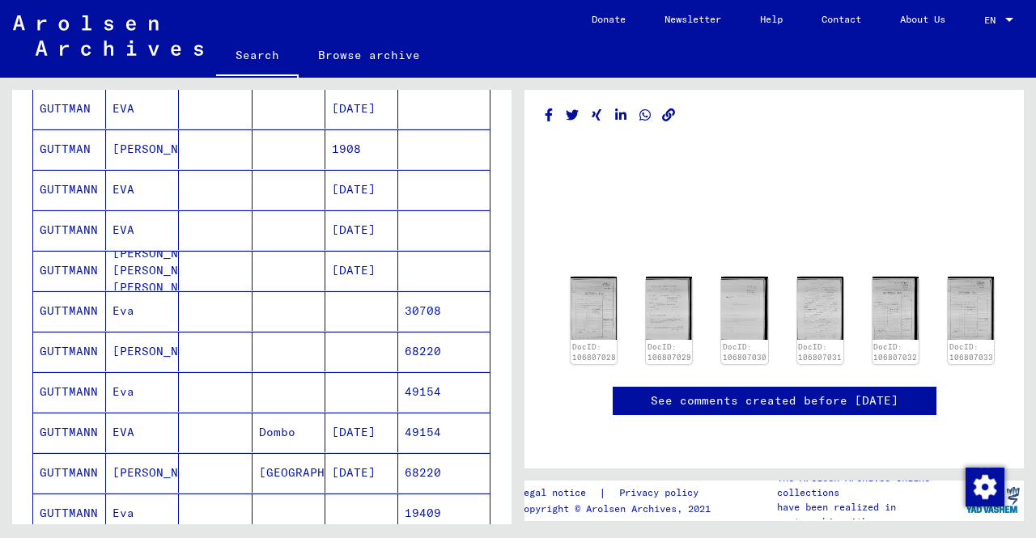
scroll to position [729, 0]
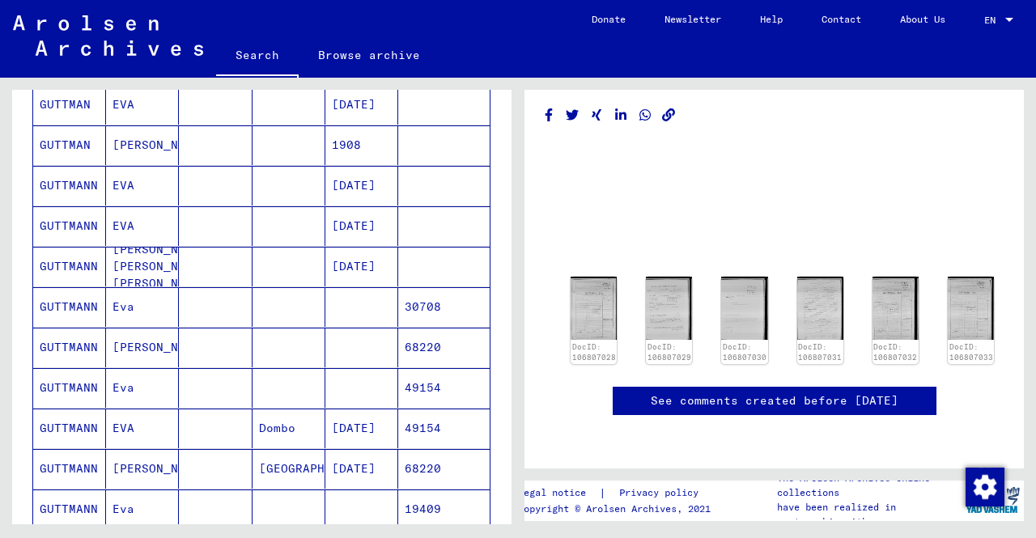
drag, startPoint x: 150, startPoint y: 296, endPoint x: 233, endPoint y: 312, distance: 85.0
click at [233, 312] on mat-row "[PERSON_NAME] 30708" at bounding box center [261, 307] width 457 height 40
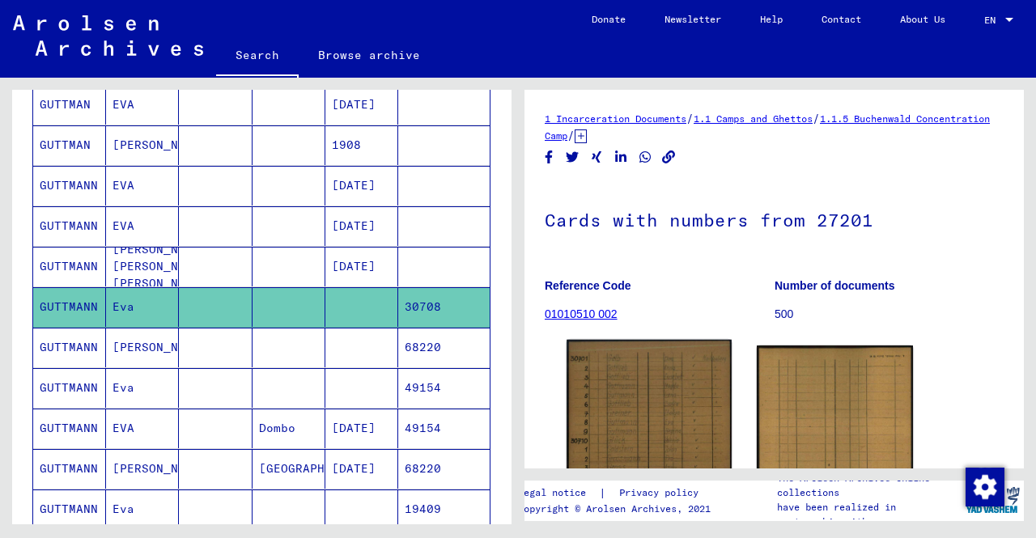
click at [640, 381] on img at bounding box center [649, 457] width 164 height 234
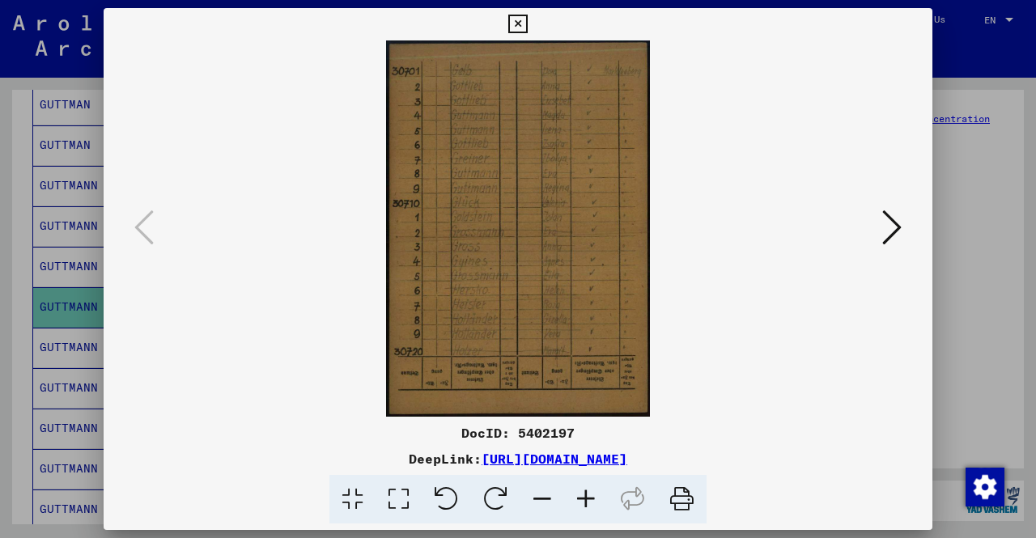
click at [0, 331] on div at bounding box center [518, 269] width 1036 height 538
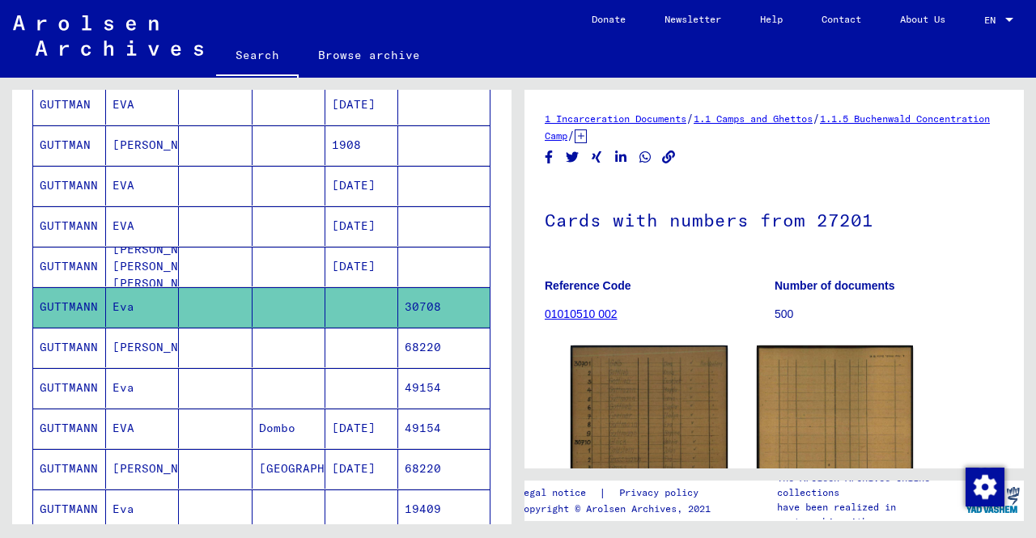
click at [122, 330] on mat-cell "[PERSON_NAME]" at bounding box center [142, 348] width 73 height 40
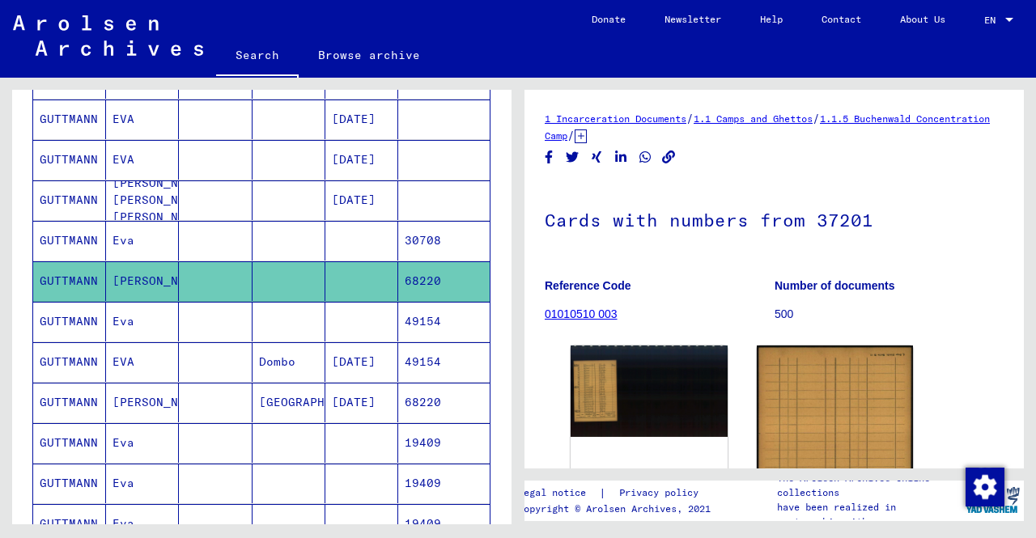
scroll to position [891, 0]
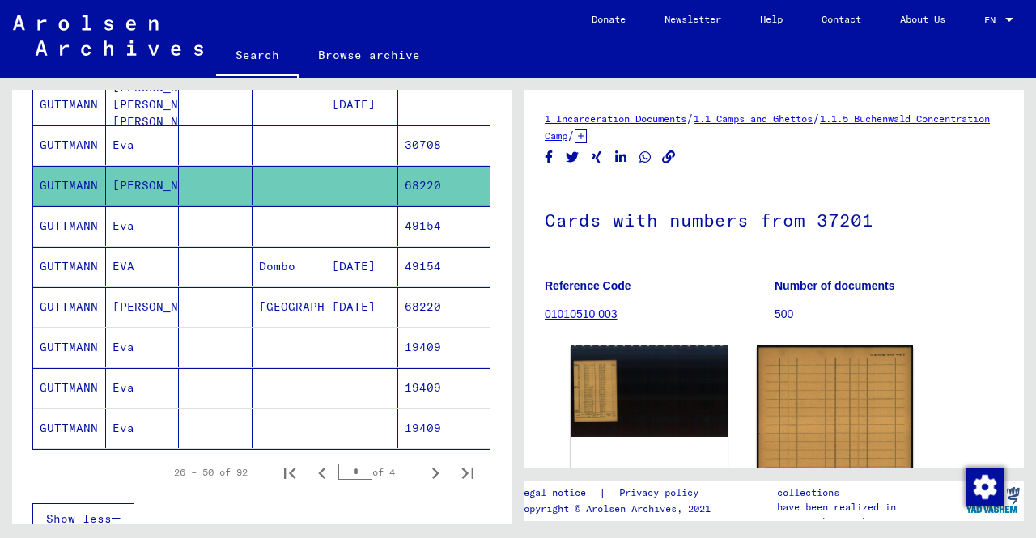
click at [351, 211] on mat-cell at bounding box center [361, 226] width 73 height 40
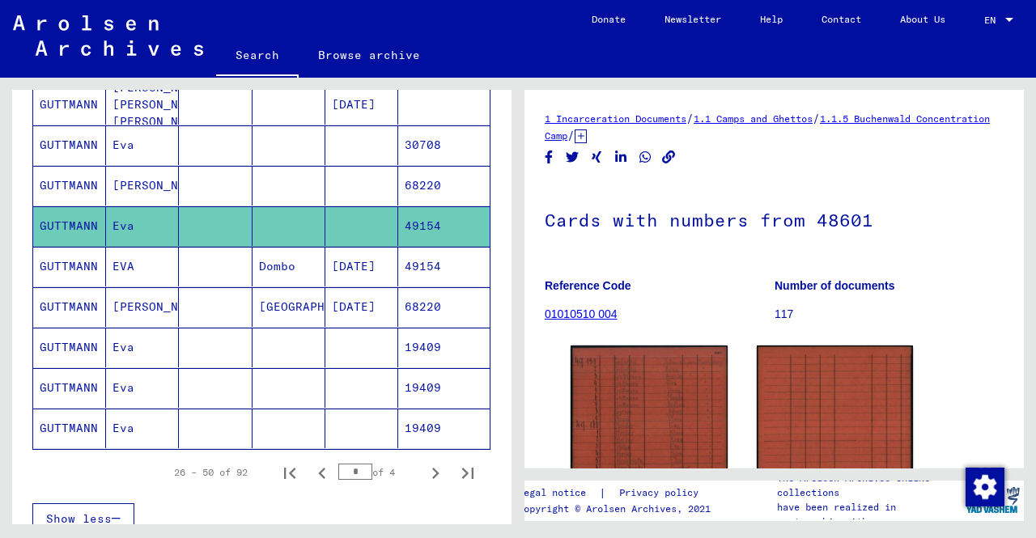
click at [338, 409] on mat-cell at bounding box center [361, 429] width 73 height 40
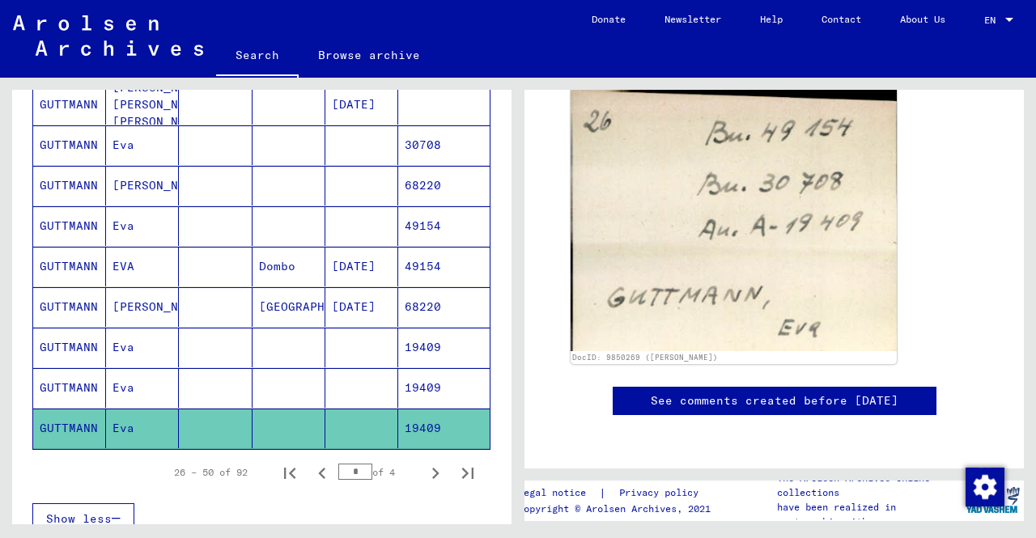
scroll to position [324, 0]
click at [336, 368] on mat-cell at bounding box center [361, 388] width 73 height 40
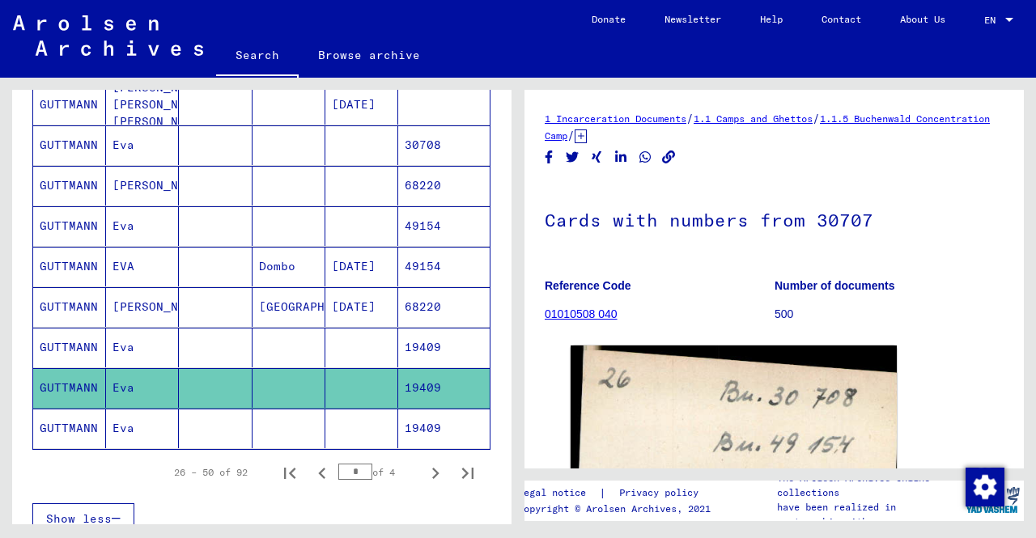
click at [400, 339] on mat-cell "19409" at bounding box center [443, 348] width 91 height 40
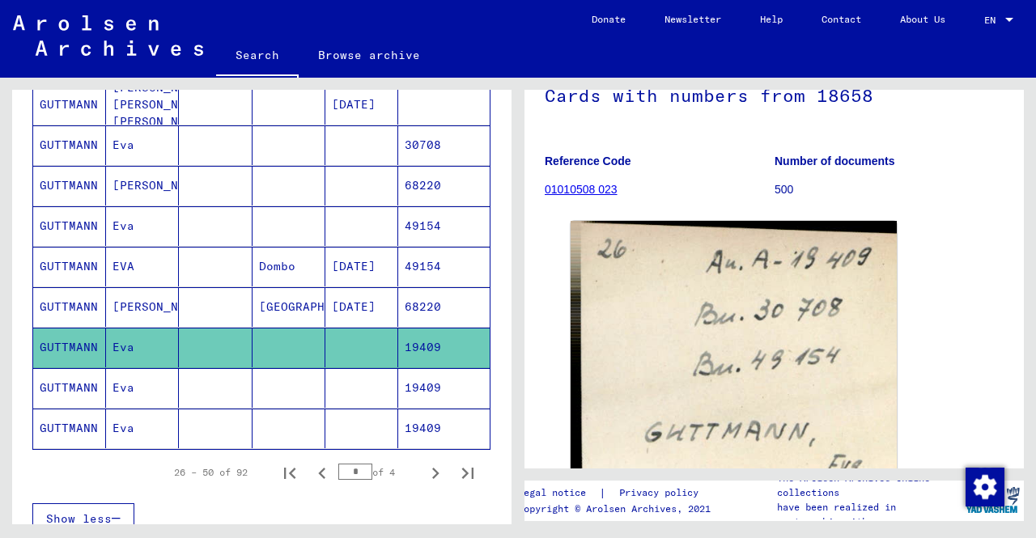
scroll to position [162, 0]
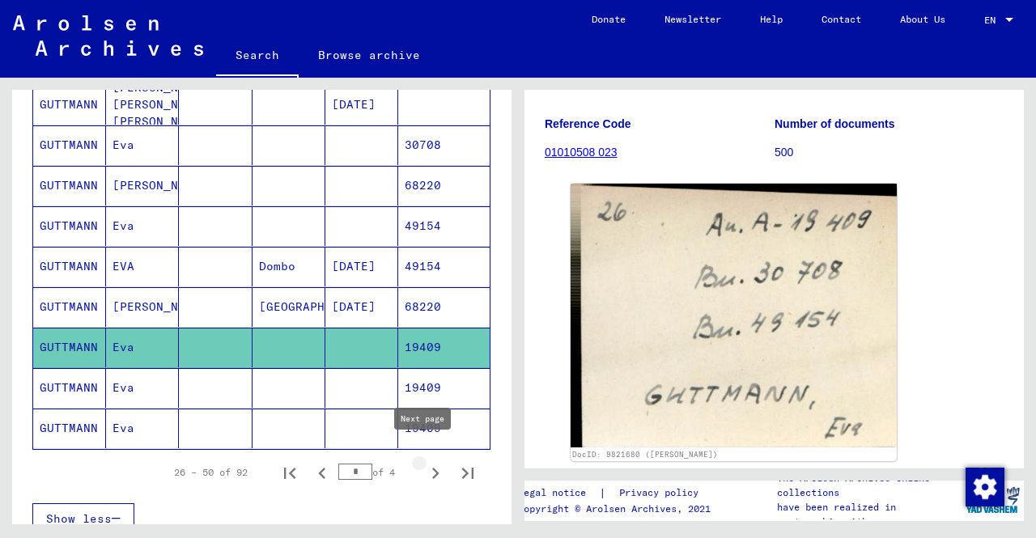
click at [427, 462] on icon "Next page" at bounding box center [435, 473] width 23 height 23
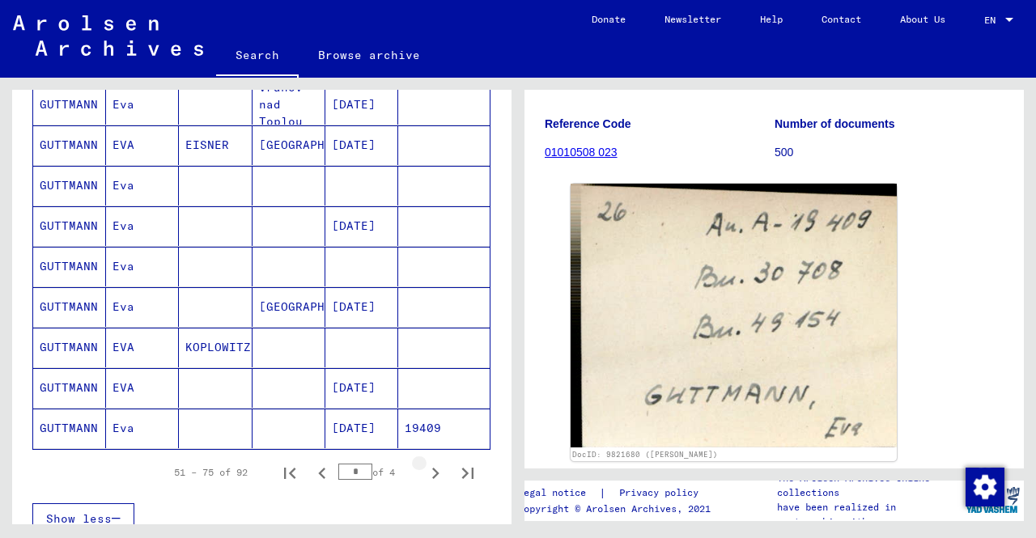
click at [424, 462] on icon "Next page" at bounding box center [435, 473] width 23 height 23
type input "*"
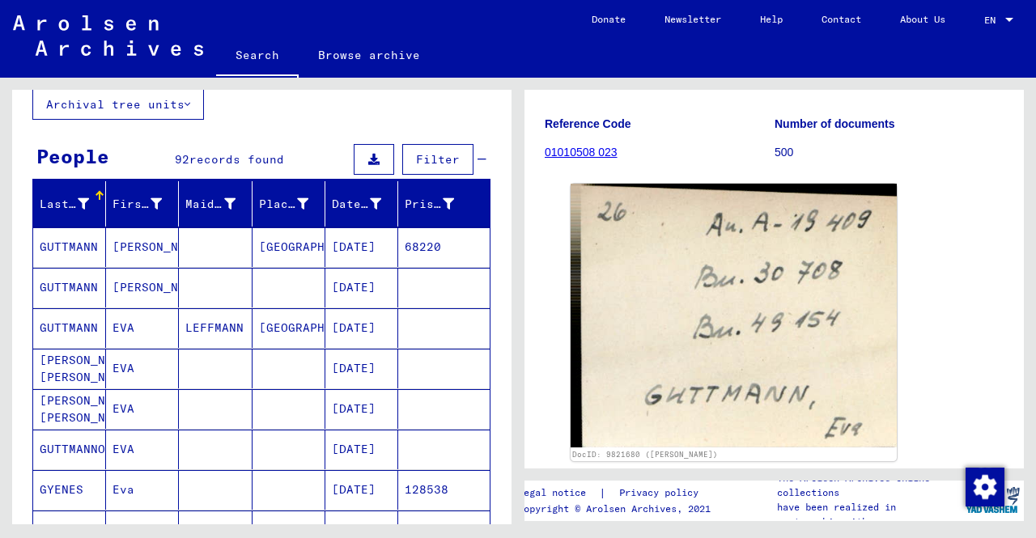
scroll to position [81, 0]
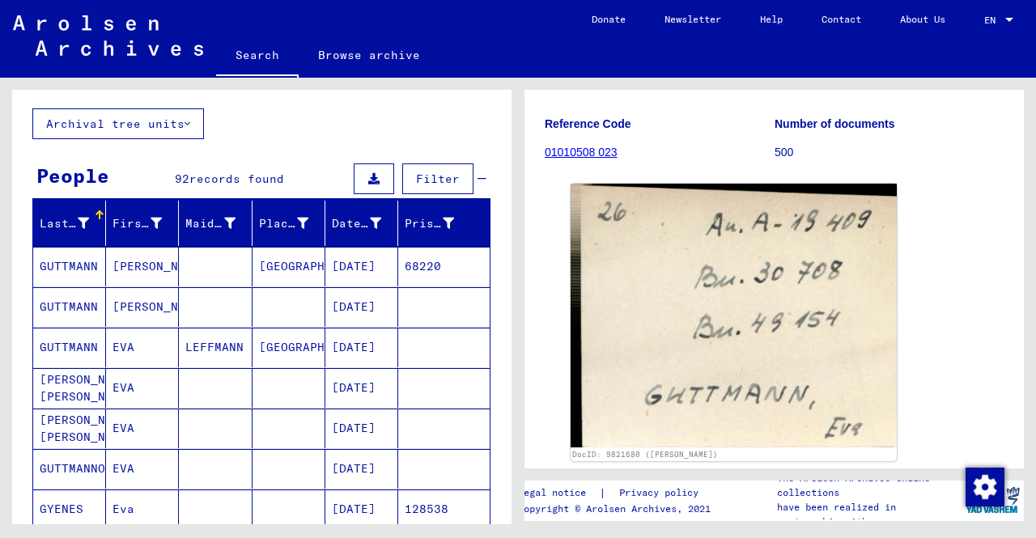
drag, startPoint x: 317, startPoint y: 393, endPoint x: 314, endPoint y: 402, distance: 9.2
click at [314, 402] on mat-row "[PERSON_NAME] [PERSON_NAME] [DATE]" at bounding box center [261, 388] width 457 height 40
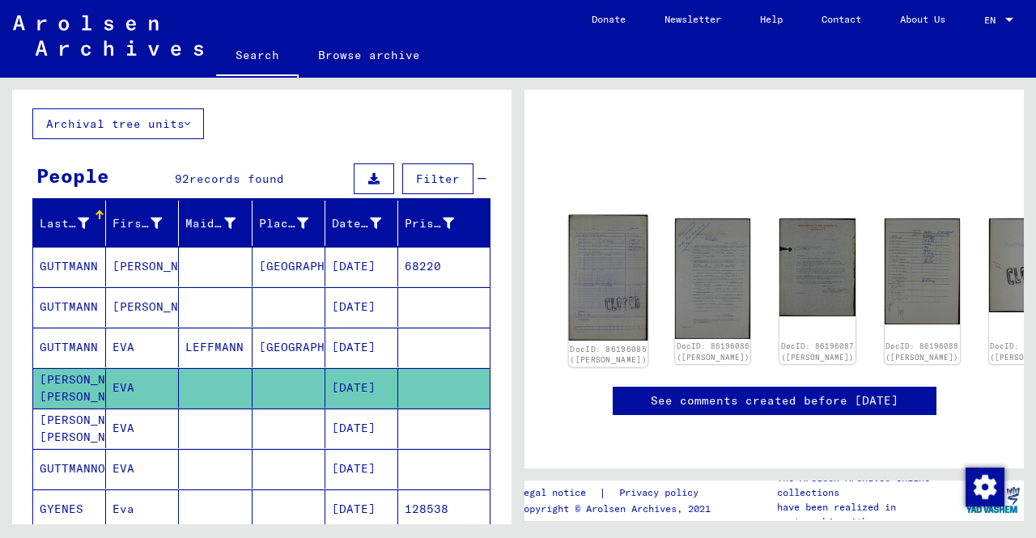
click at [588, 215] on img at bounding box center [608, 278] width 79 height 126
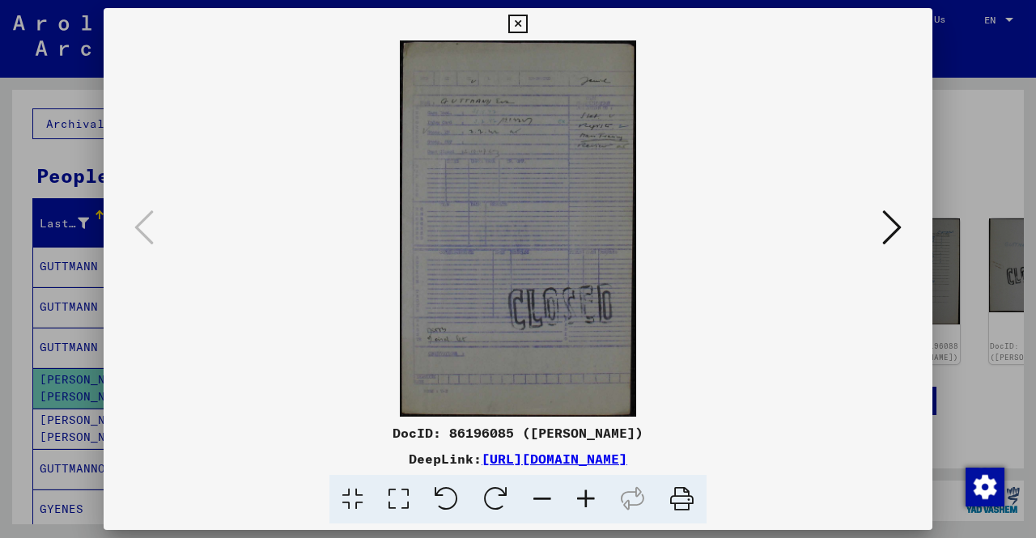
click at [899, 237] on icon at bounding box center [892, 227] width 19 height 39
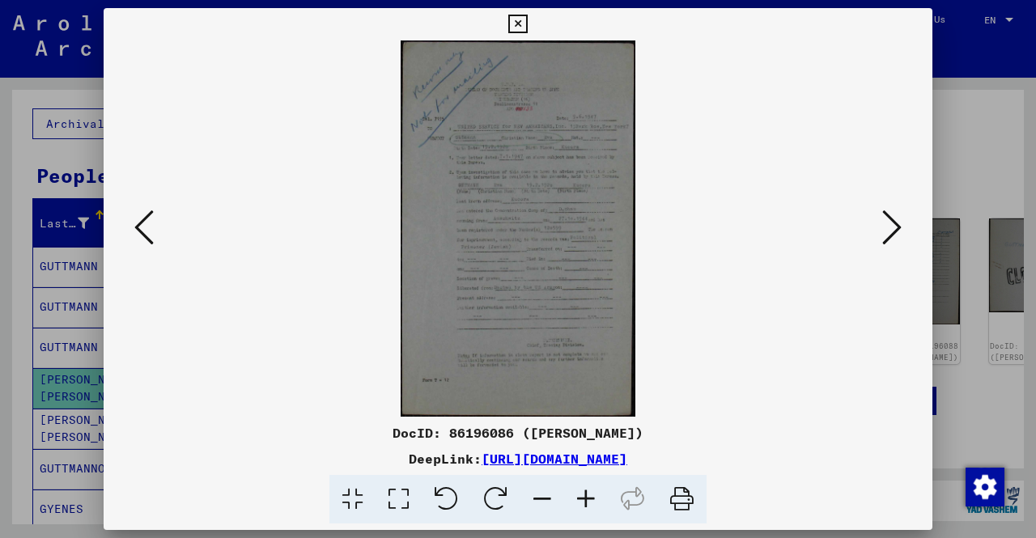
drag, startPoint x: 899, startPoint y: 237, endPoint x: 872, endPoint y: 243, distance: 27.3
click at [872, 243] on div at bounding box center [518, 228] width 829 height 376
click at [585, 491] on icon at bounding box center [586, 499] width 44 height 49
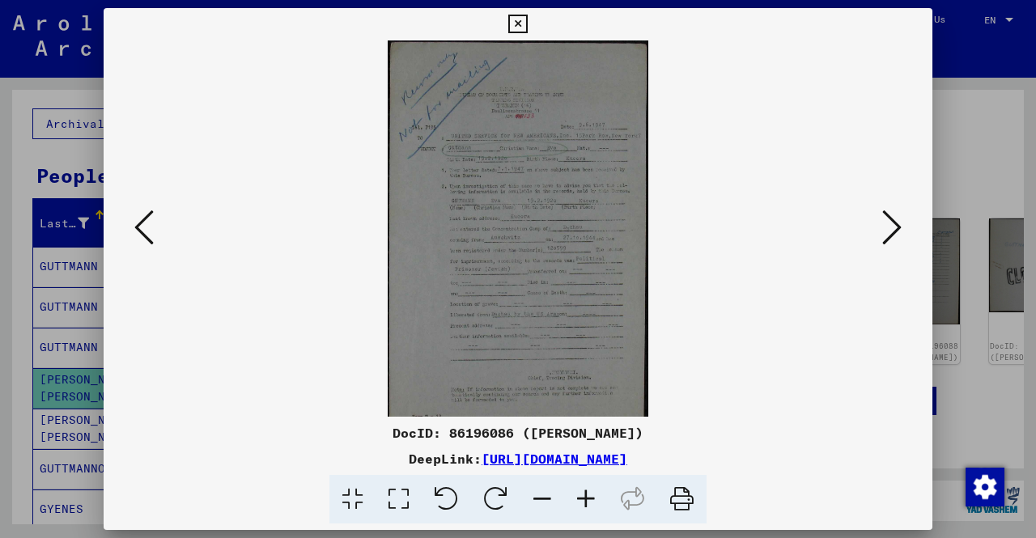
click at [585, 491] on icon at bounding box center [586, 499] width 44 height 49
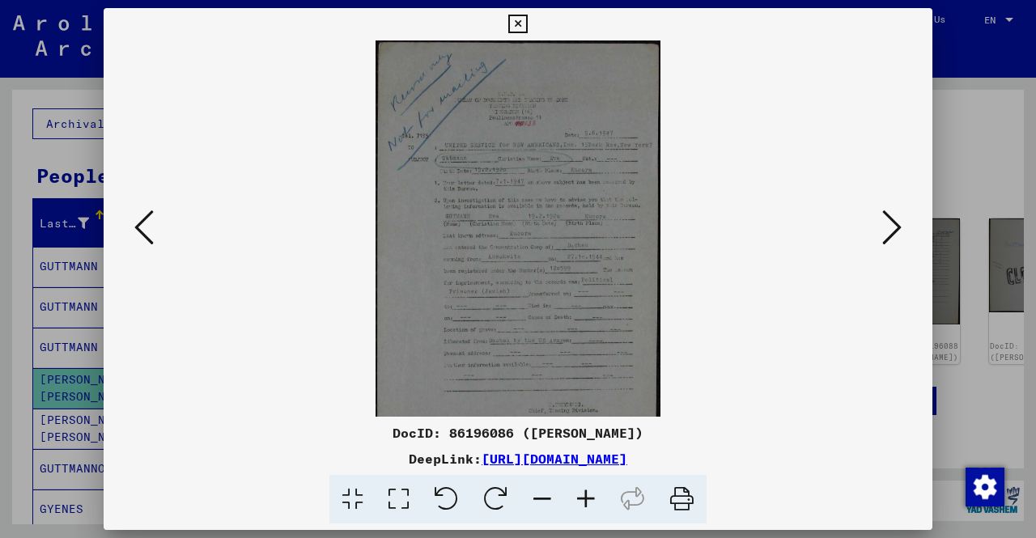
click at [585, 491] on icon at bounding box center [586, 499] width 44 height 49
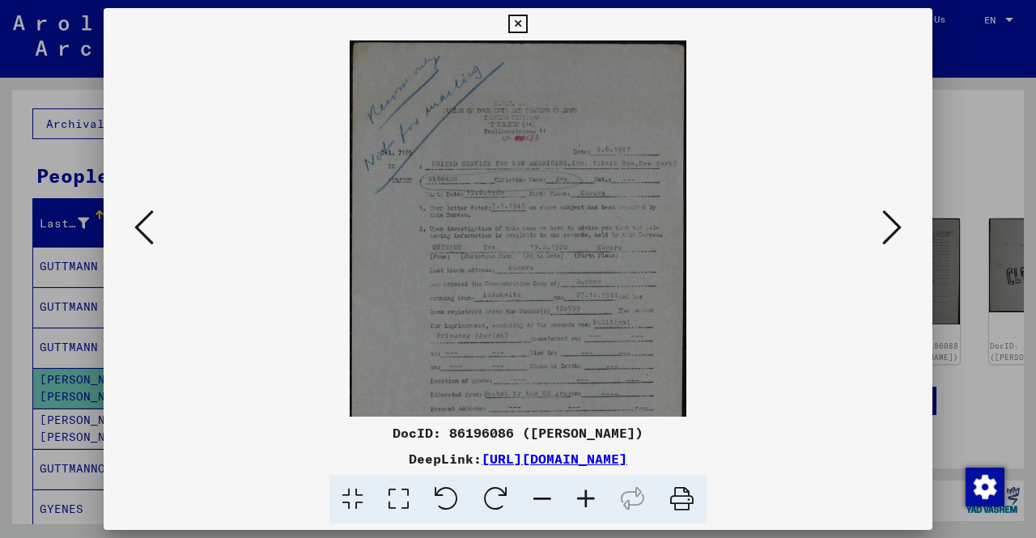
click at [585, 491] on icon at bounding box center [586, 499] width 44 height 49
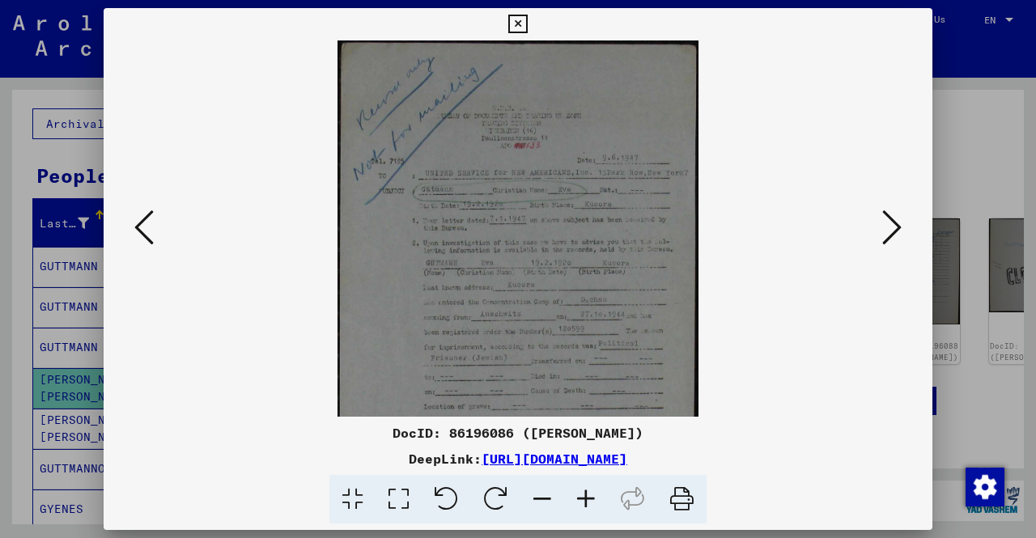
click at [585, 491] on icon at bounding box center [586, 499] width 44 height 49
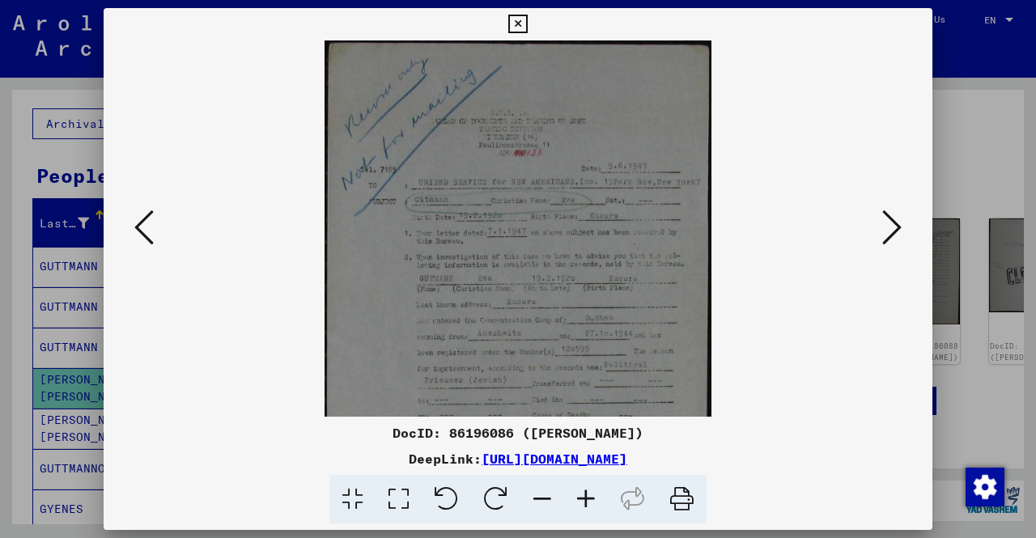
click at [585, 491] on icon at bounding box center [586, 499] width 44 height 49
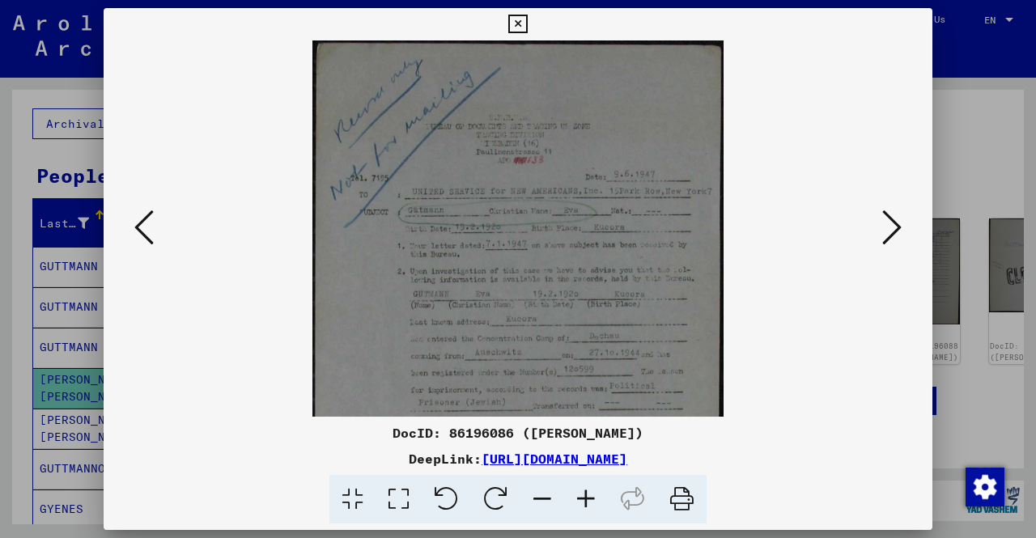
click at [585, 491] on icon at bounding box center [586, 499] width 44 height 49
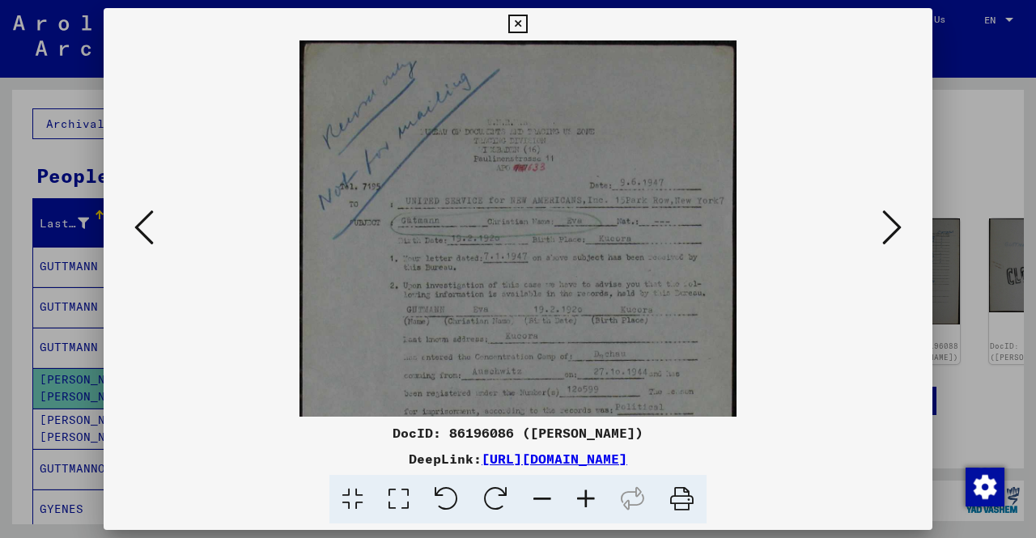
click at [0, 242] on div at bounding box center [518, 269] width 1036 height 538
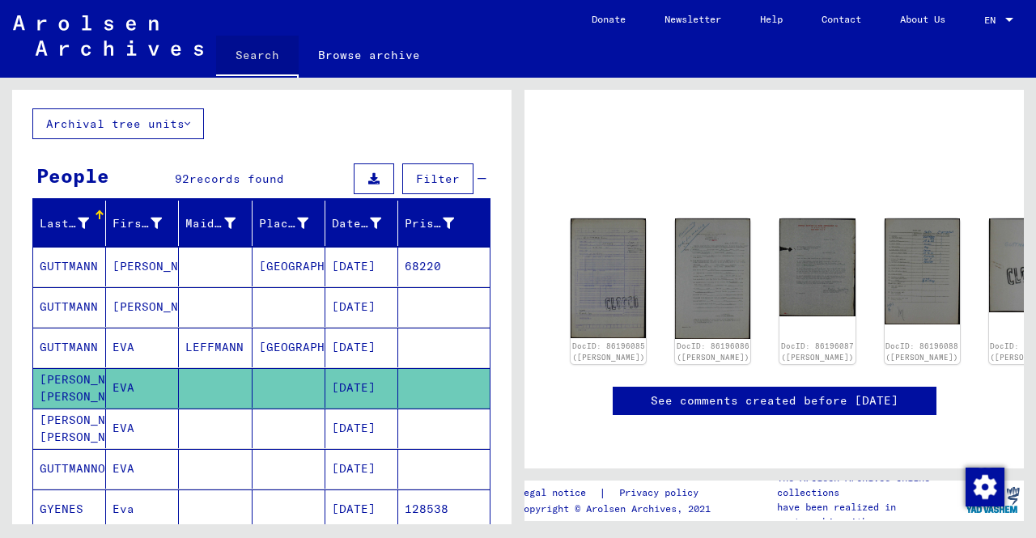
click at [279, 61] on link "Search" at bounding box center [257, 57] width 83 height 42
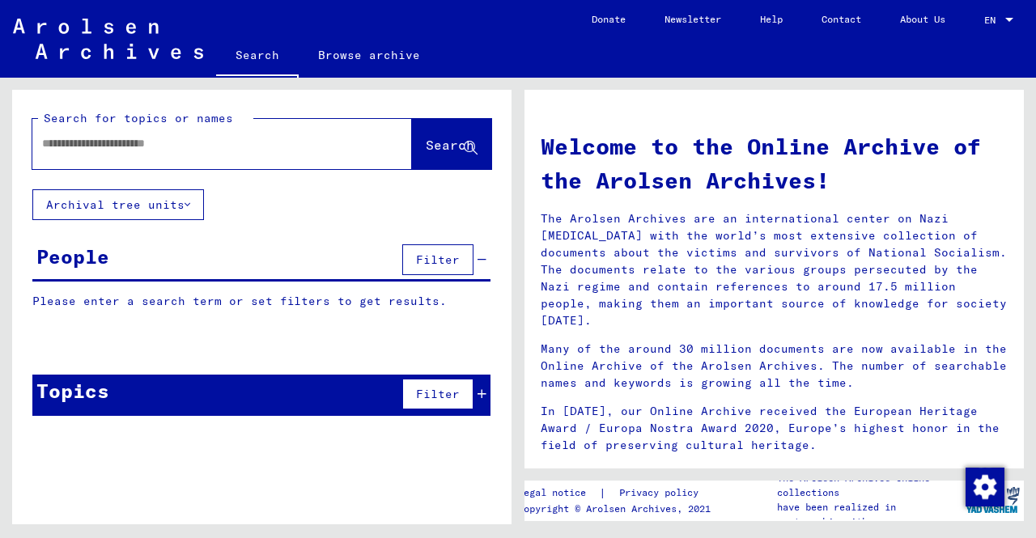
click at [249, 158] on div at bounding box center [197, 143] width 331 height 36
click at [251, 135] on input "text" at bounding box center [202, 143] width 321 height 17
type input "**********"
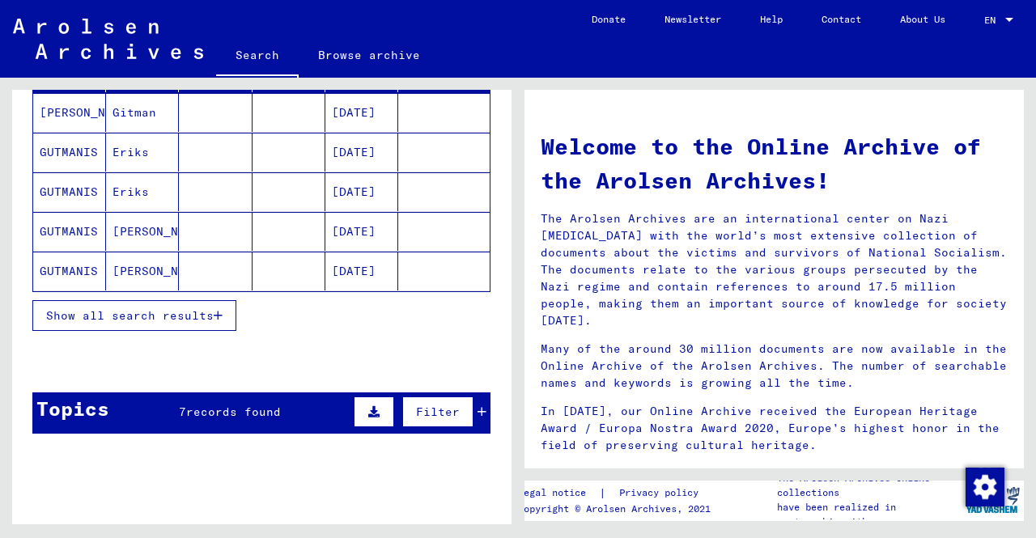
scroll to position [243, 0]
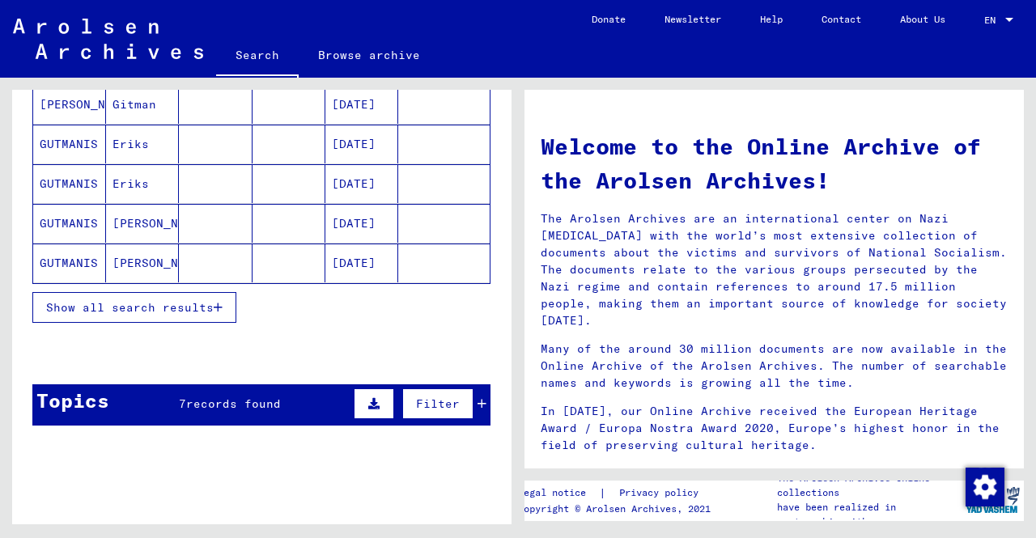
click at [215, 303] on icon "button" at bounding box center [218, 307] width 9 height 11
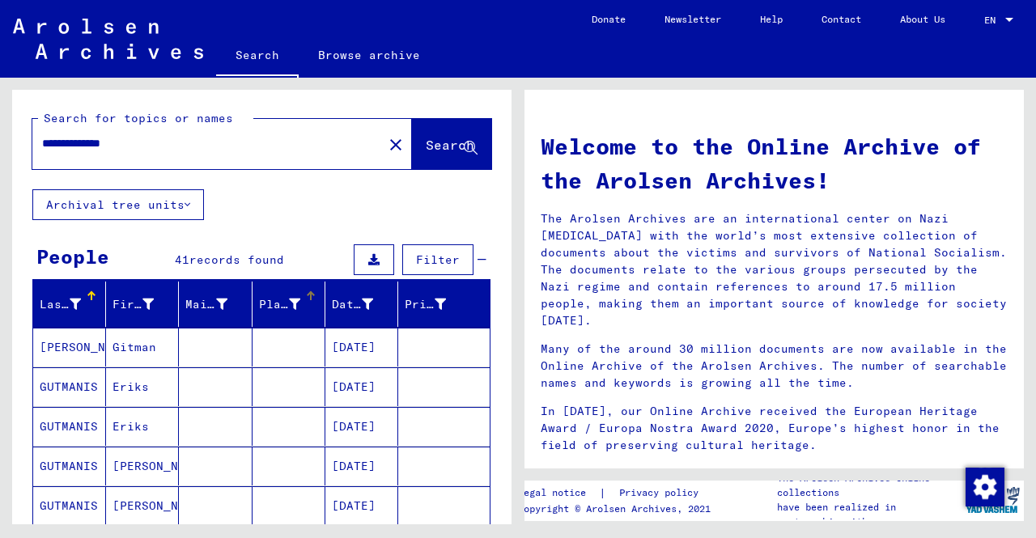
scroll to position [486, 0]
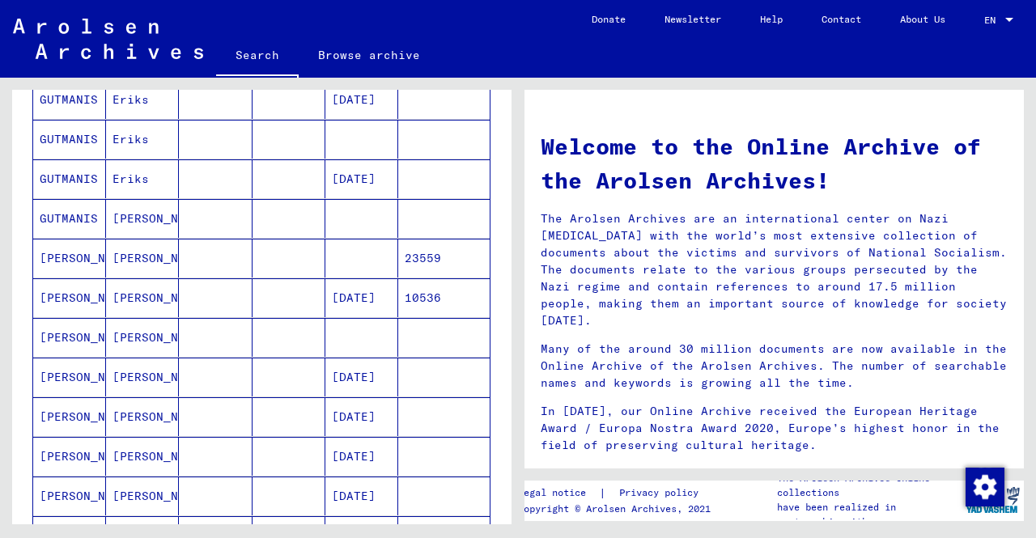
click at [287, 429] on mat-cell at bounding box center [289, 417] width 73 height 39
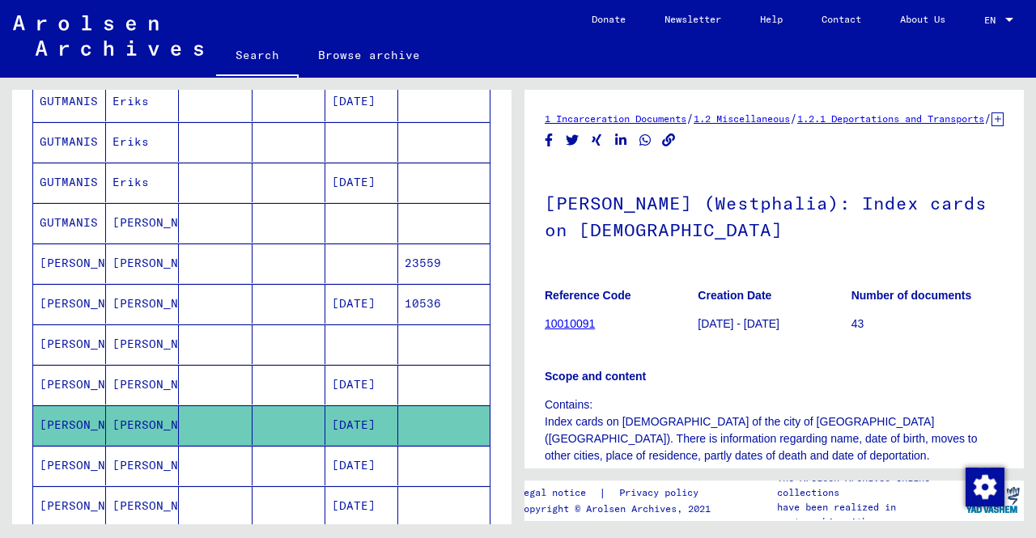
click at [288, 448] on mat-cell at bounding box center [289, 466] width 73 height 40
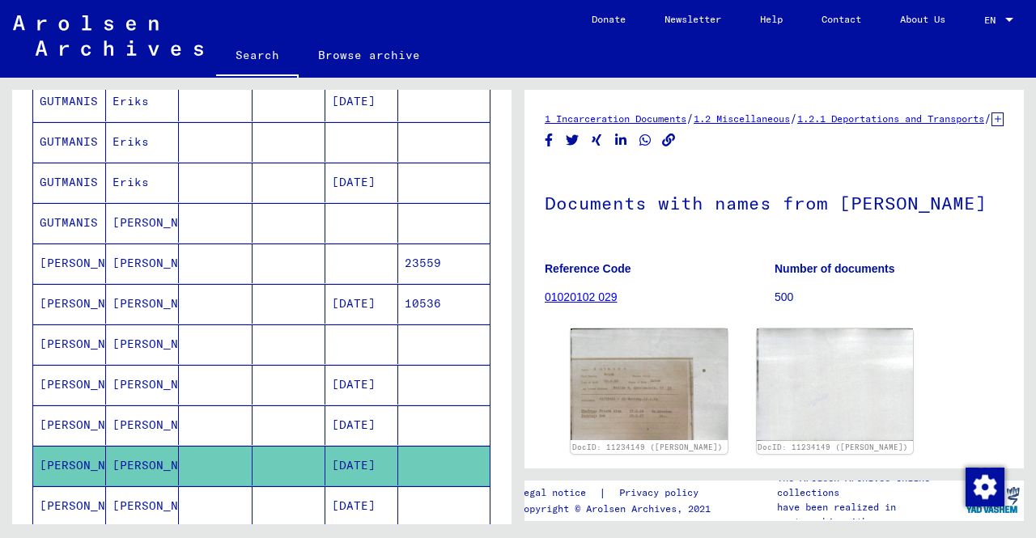
click at [253, 253] on mat-cell at bounding box center [289, 264] width 73 height 40
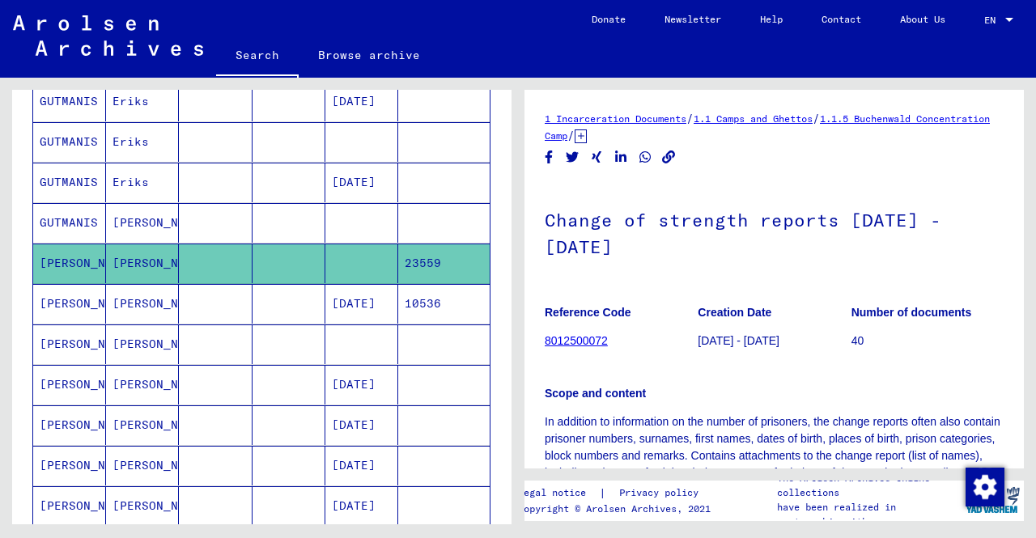
scroll to position [405, 0]
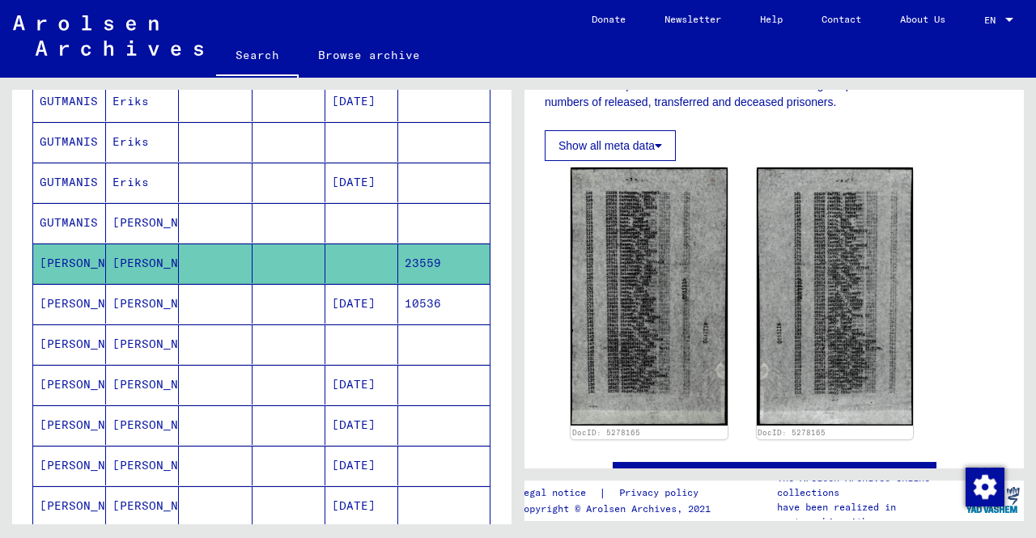
click at [201, 327] on mat-cell at bounding box center [215, 345] width 73 height 40
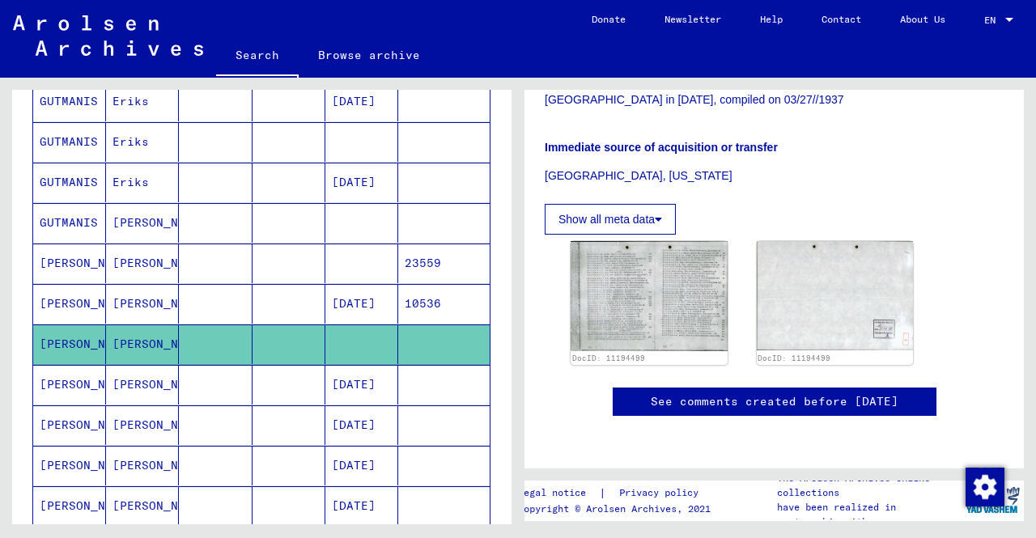
scroll to position [405, 0]
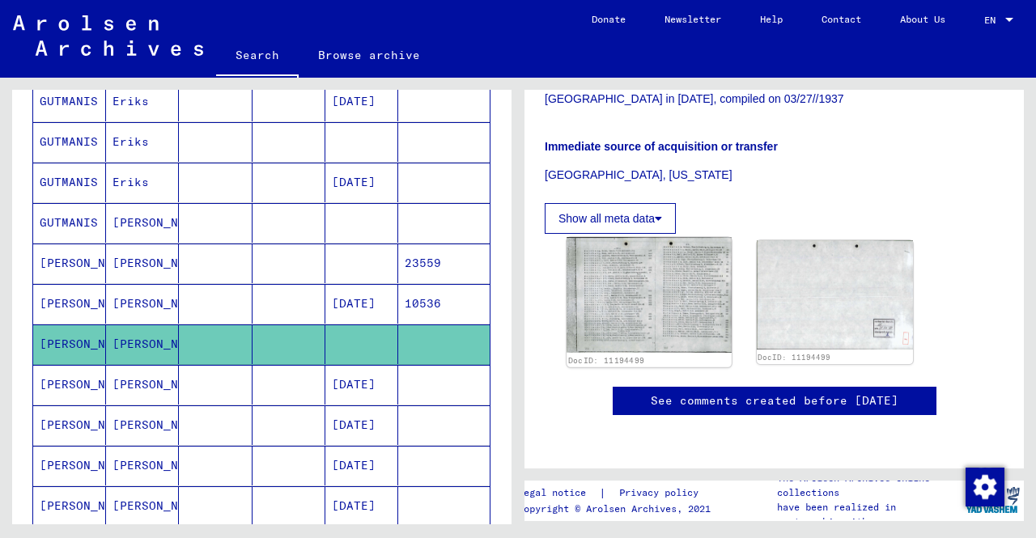
click at [684, 237] on img at bounding box center [649, 295] width 164 height 116
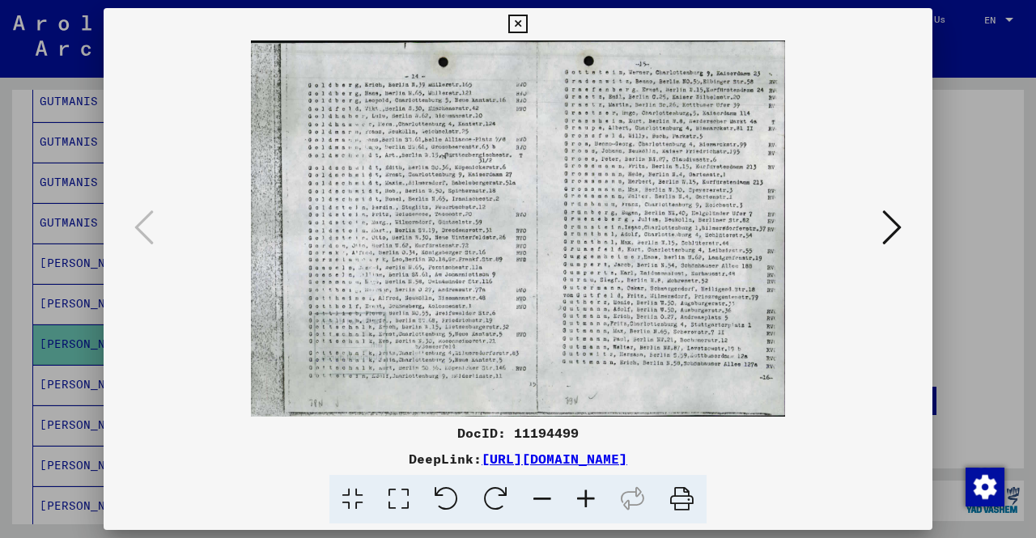
click at [596, 494] on icon at bounding box center [586, 499] width 44 height 49
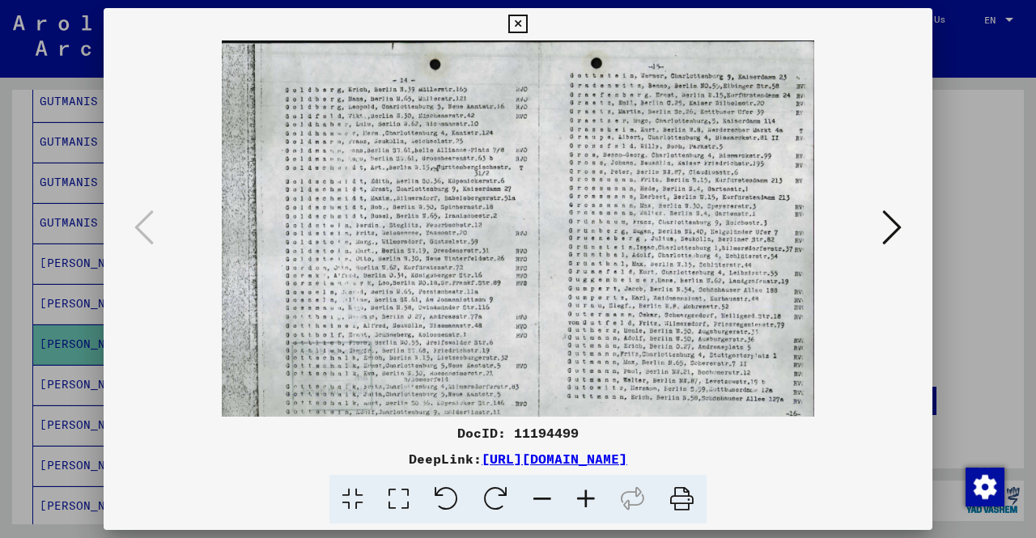
click at [596, 494] on icon at bounding box center [586, 499] width 44 height 49
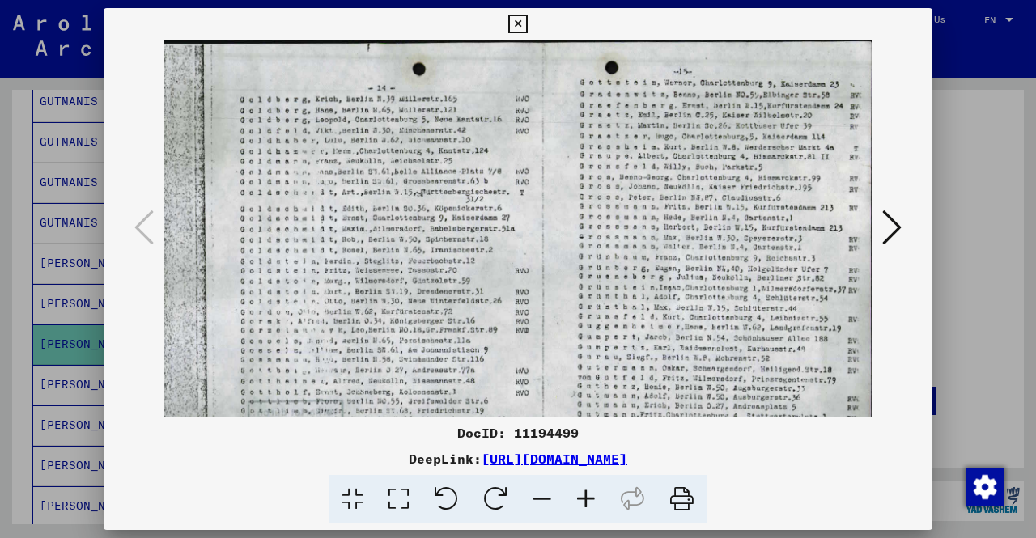
click at [596, 494] on icon at bounding box center [586, 499] width 44 height 49
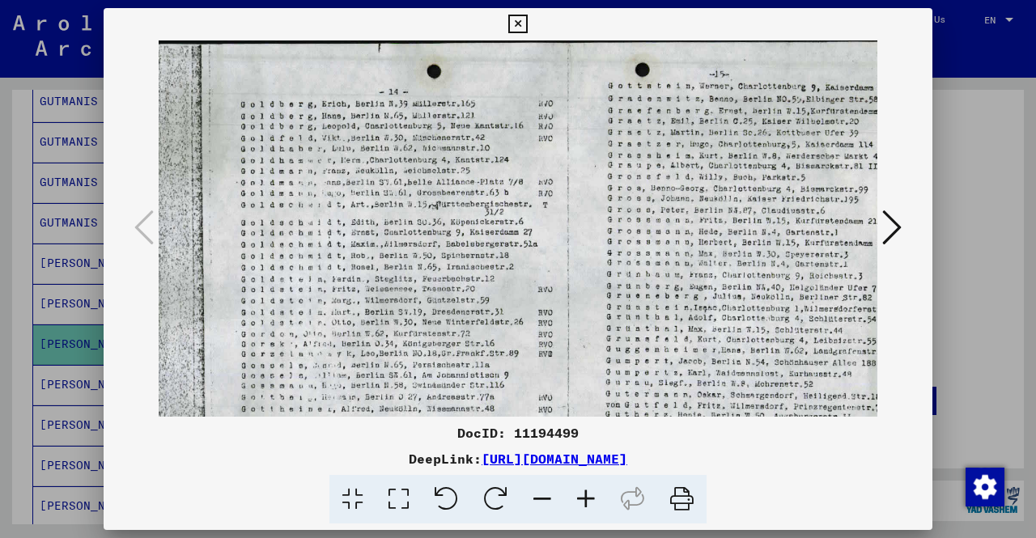
click at [596, 494] on icon at bounding box center [586, 499] width 44 height 49
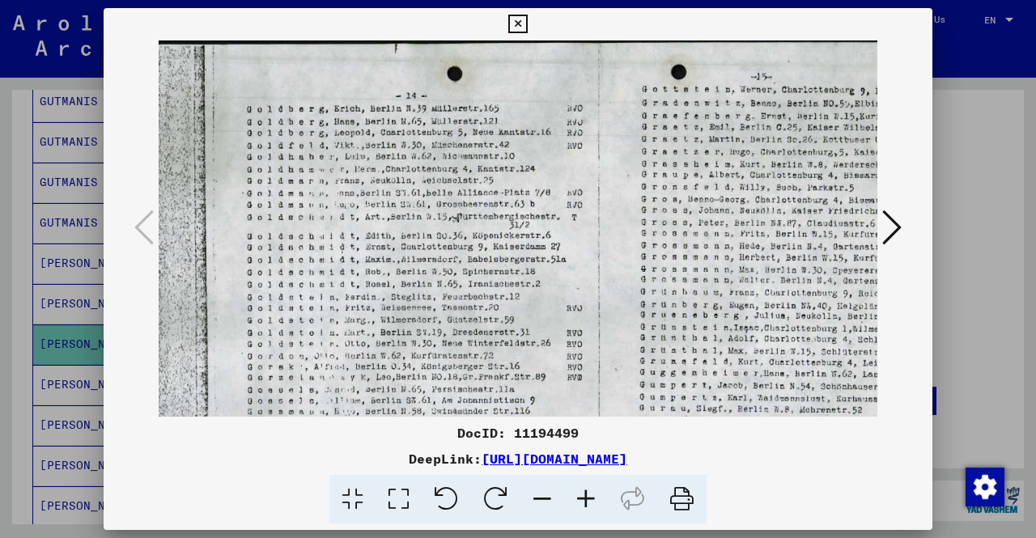
click at [596, 494] on icon at bounding box center [586, 499] width 44 height 49
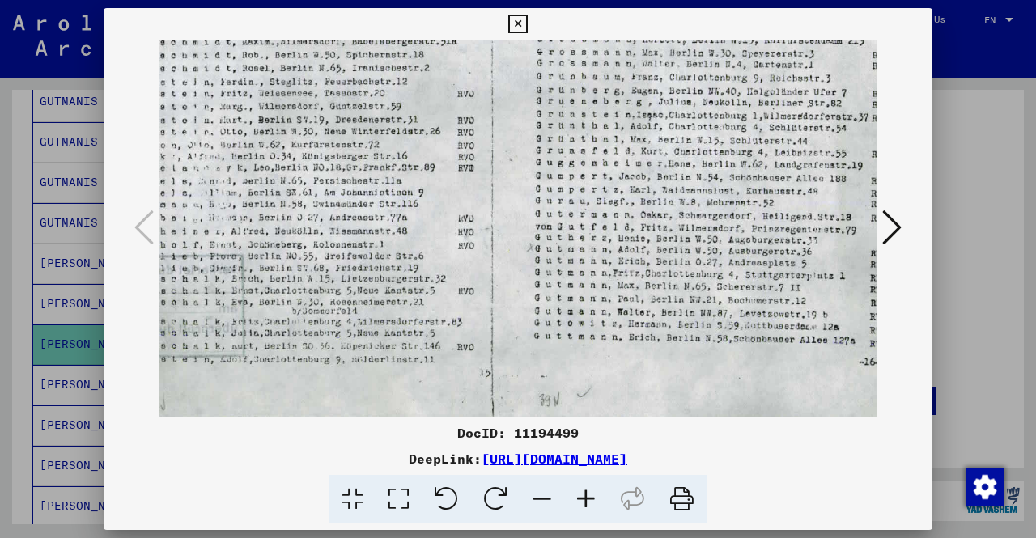
scroll to position [243, 160]
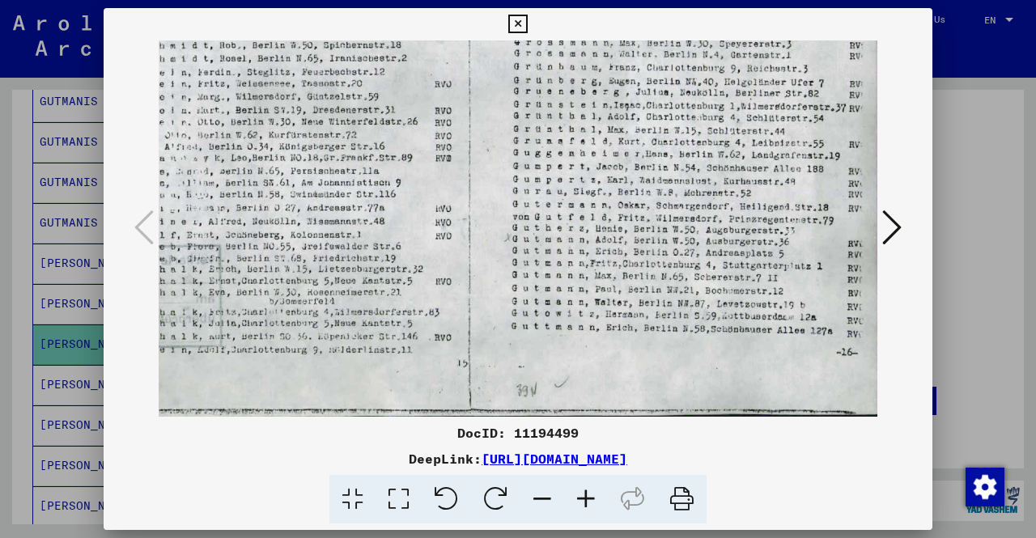
drag, startPoint x: 625, startPoint y: 352, endPoint x: 445, endPoint y: 77, distance: 328.8
click at [445, 77] on img at bounding box center [438, 107] width 880 height 619
click at [0, 220] on div at bounding box center [518, 269] width 1036 height 538
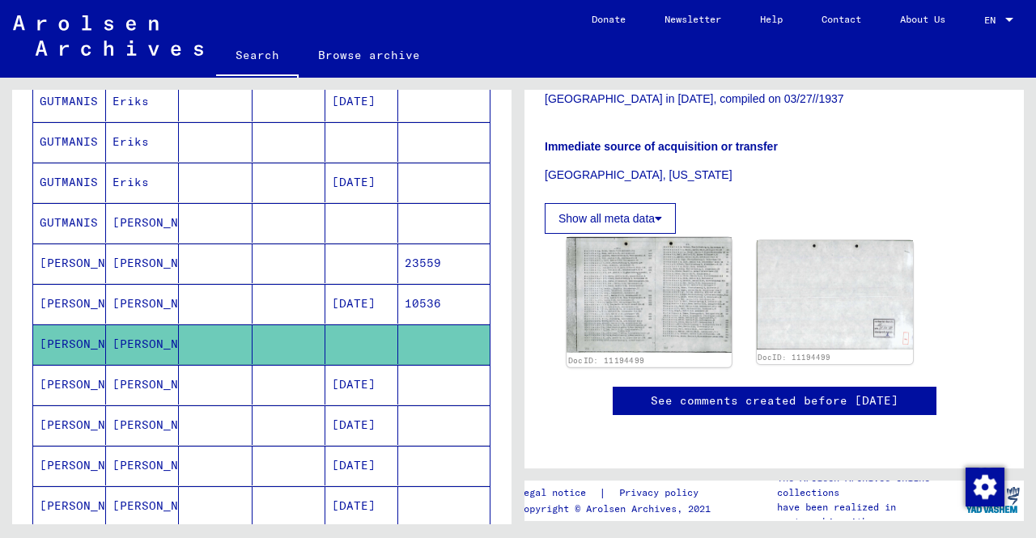
click at [621, 243] on img at bounding box center [649, 295] width 164 height 116
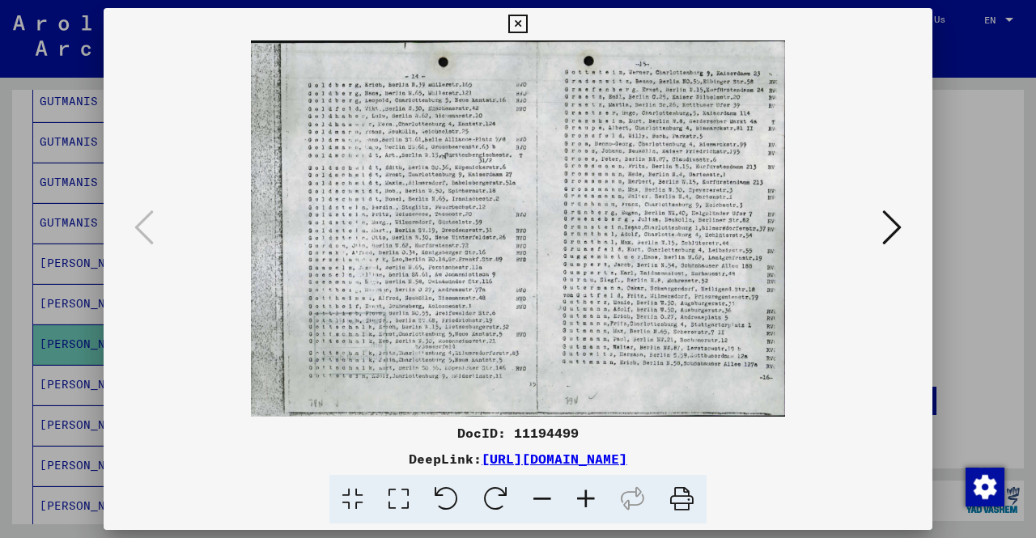
click at [593, 504] on icon at bounding box center [586, 499] width 44 height 49
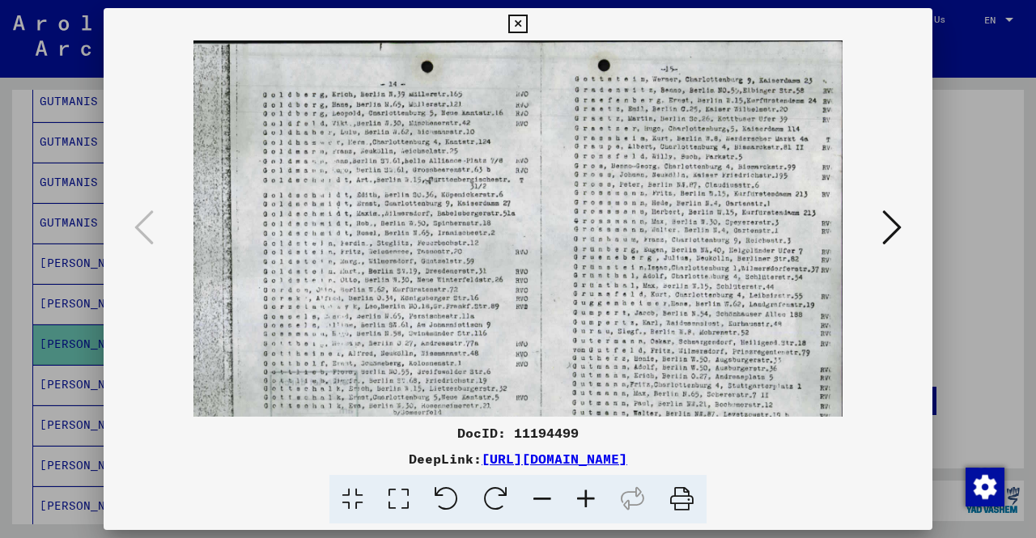
click at [593, 504] on icon at bounding box center [586, 499] width 44 height 49
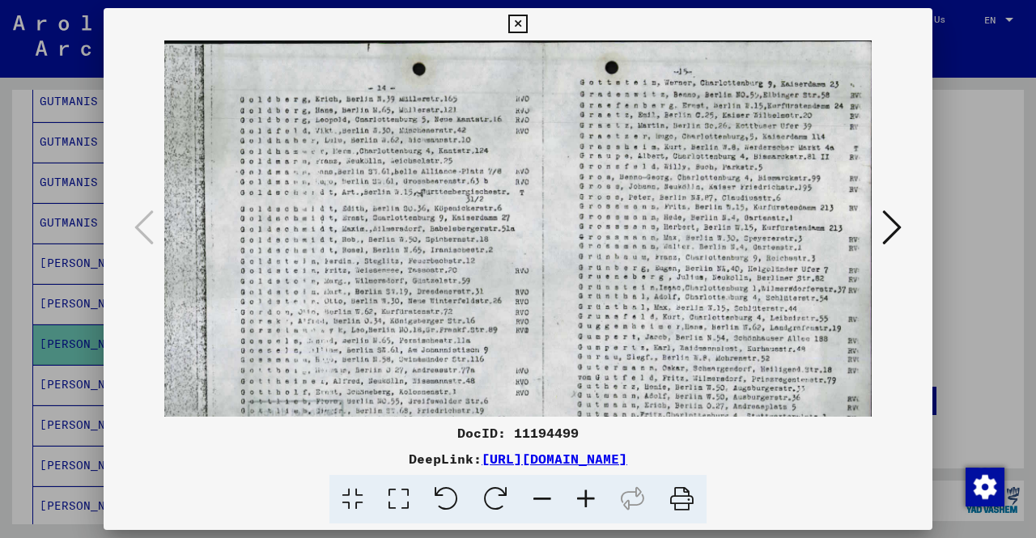
click at [593, 504] on icon at bounding box center [586, 499] width 44 height 49
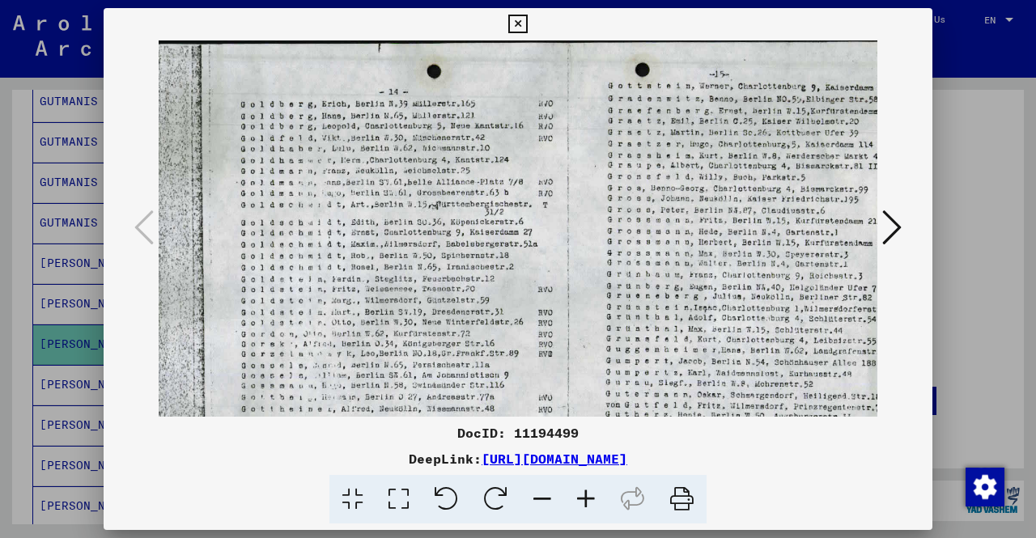
click at [593, 504] on icon at bounding box center [586, 499] width 44 height 49
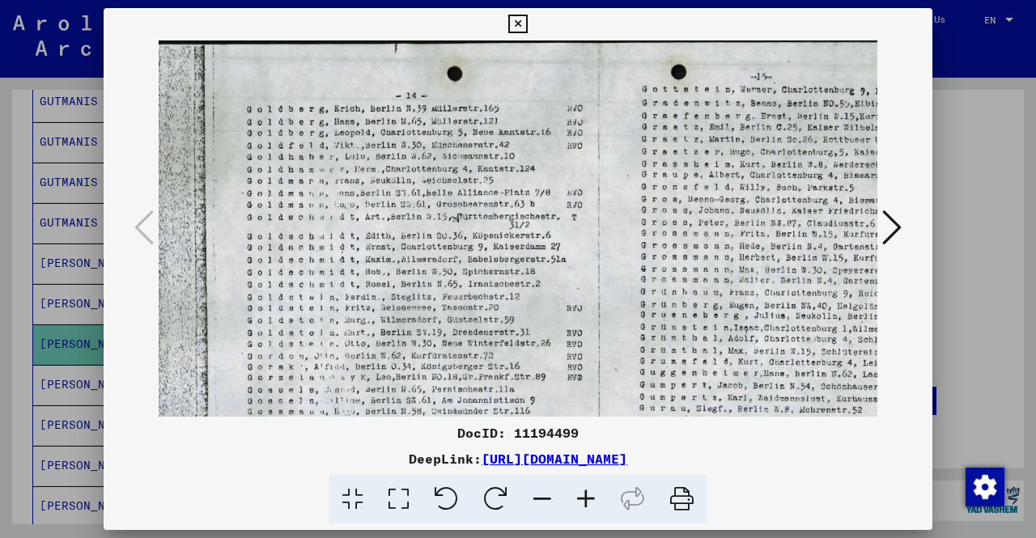
click at [593, 504] on icon at bounding box center [586, 499] width 44 height 49
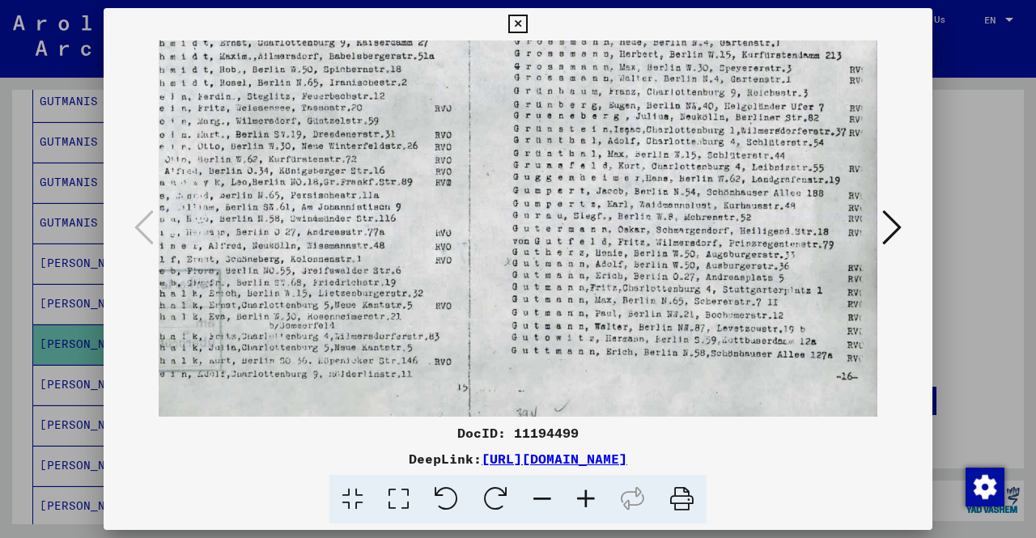
scroll to position [220, 160]
drag, startPoint x: 673, startPoint y: 354, endPoint x: 317, endPoint y: 138, distance: 416.0
click at [317, 138] on img at bounding box center [438, 129] width 880 height 619
click at [22, 249] on div at bounding box center [518, 269] width 1036 height 538
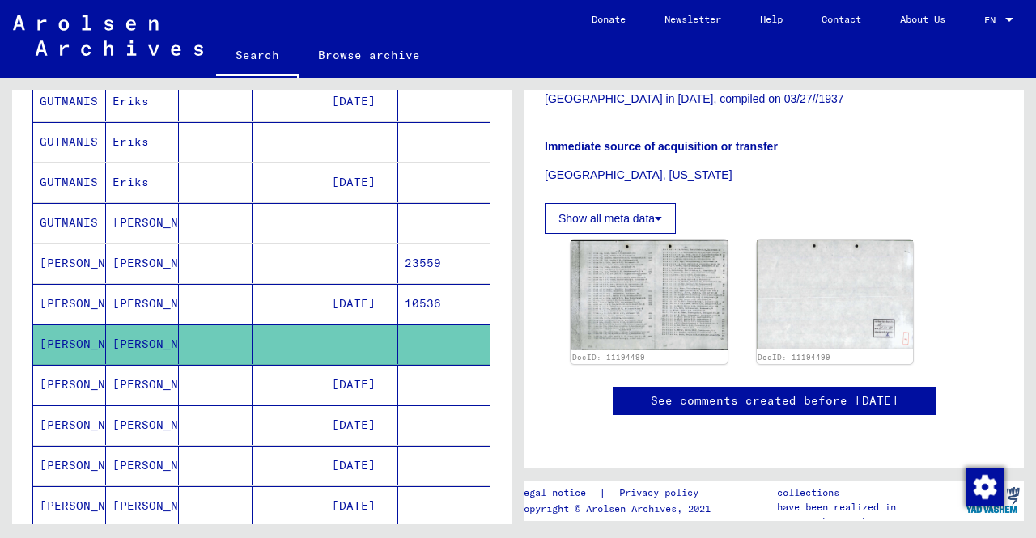
click at [113, 257] on mat-cell "[PERSON_NAME]" at bounding box center [142, 264] width 73 height 40
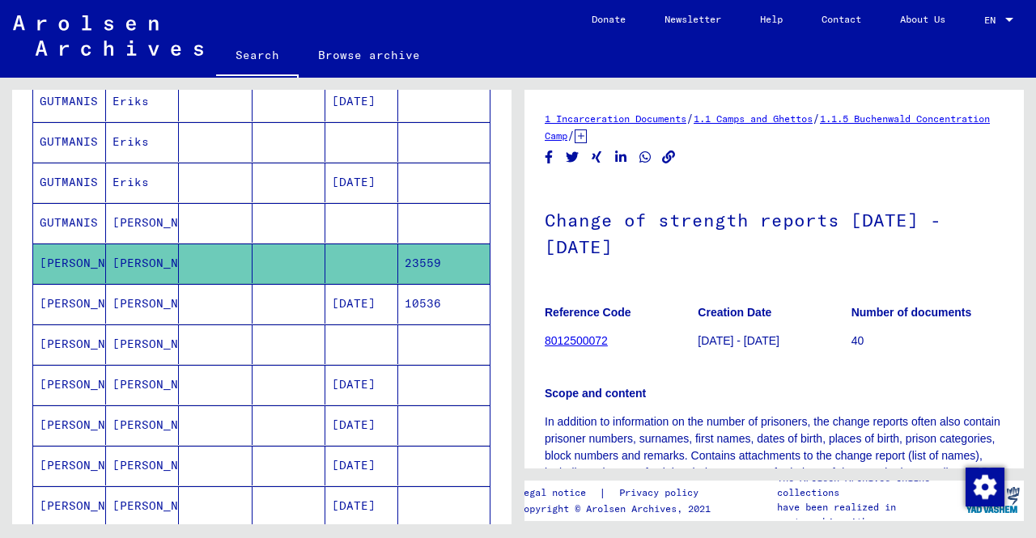
scroll to position [81, 0]
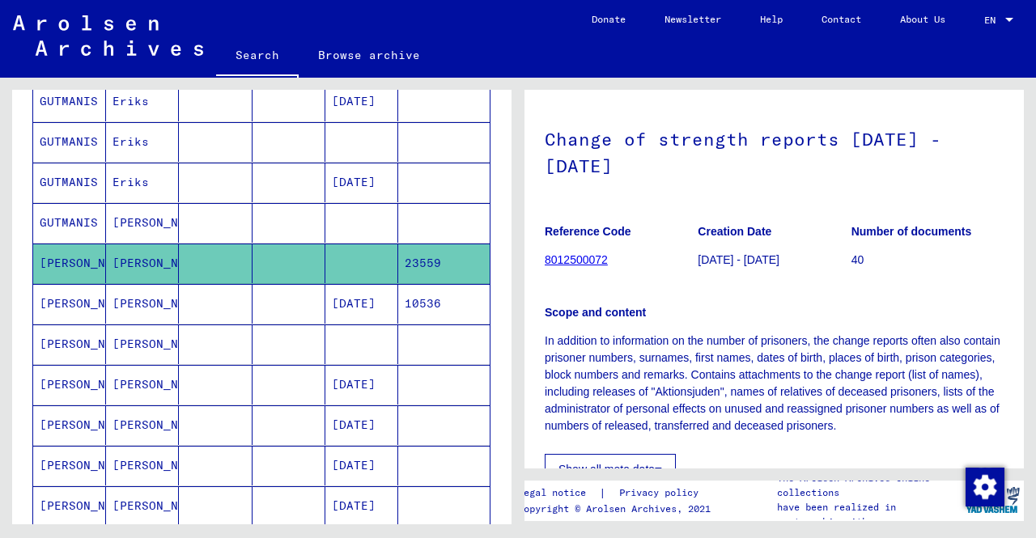
click at [656, 299] on div "Scope and content In addition to information on the number of prisoners, the ch…" at bounding box center [774, 360] width 459 height 150
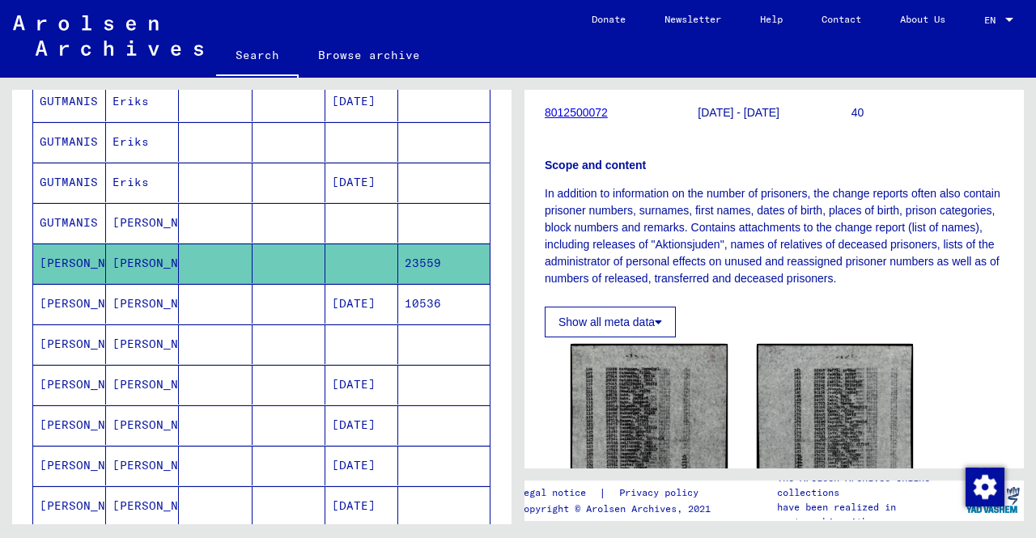
scroll to position [243, 0]
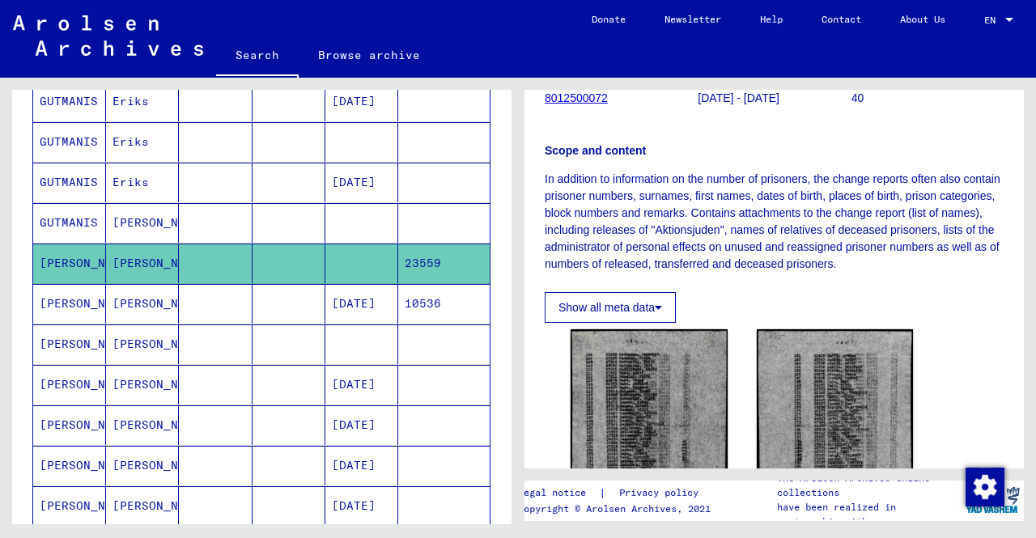
click at [734, 252] on p "In addition to information on the number of prisoners, the change reports often…" at bounding box center [774, 222] width 459 height 102
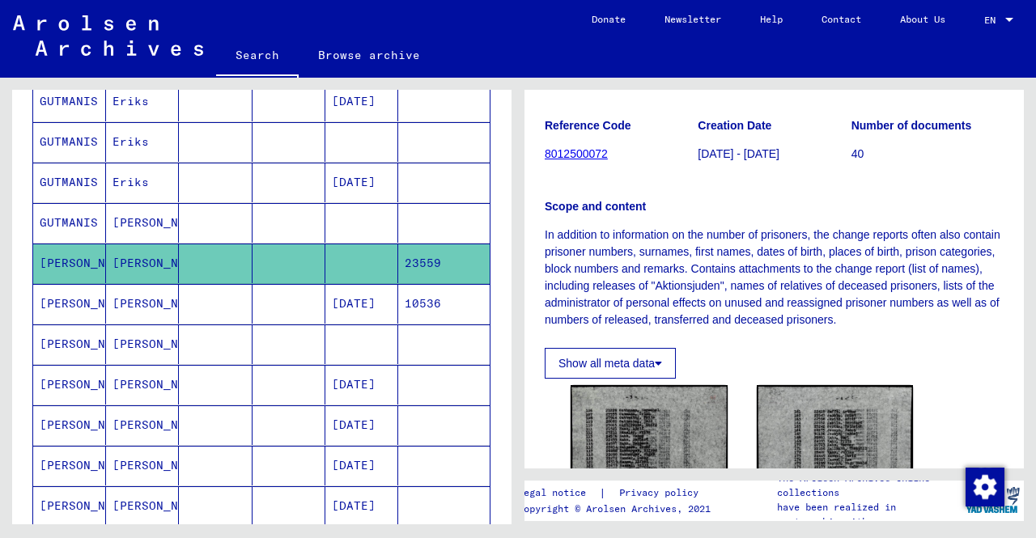
scroll to position [162, 0]
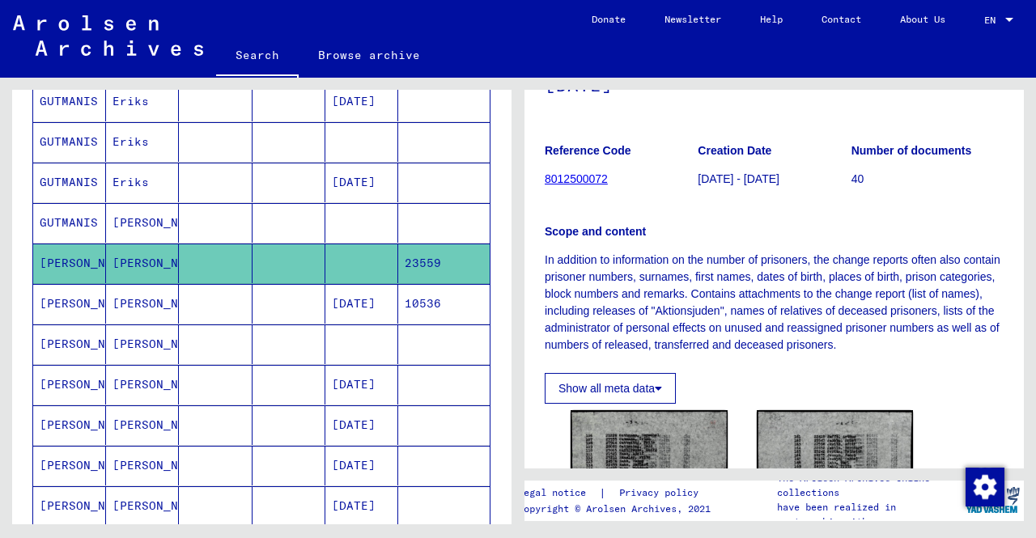
click at [567, 181] on link "8012500072" at bounding box center [576, 178] width 63 height 13
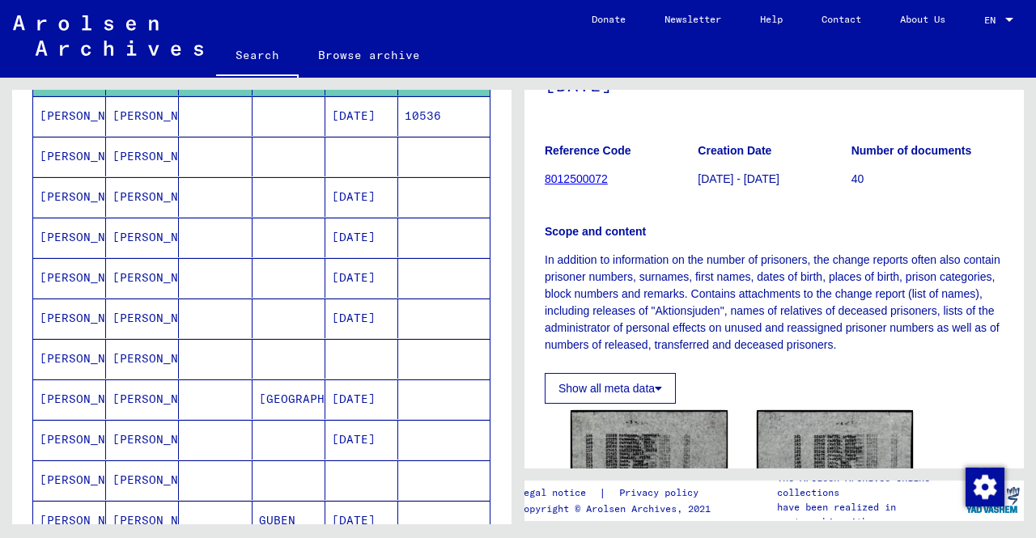
scroll to position [651, 0]
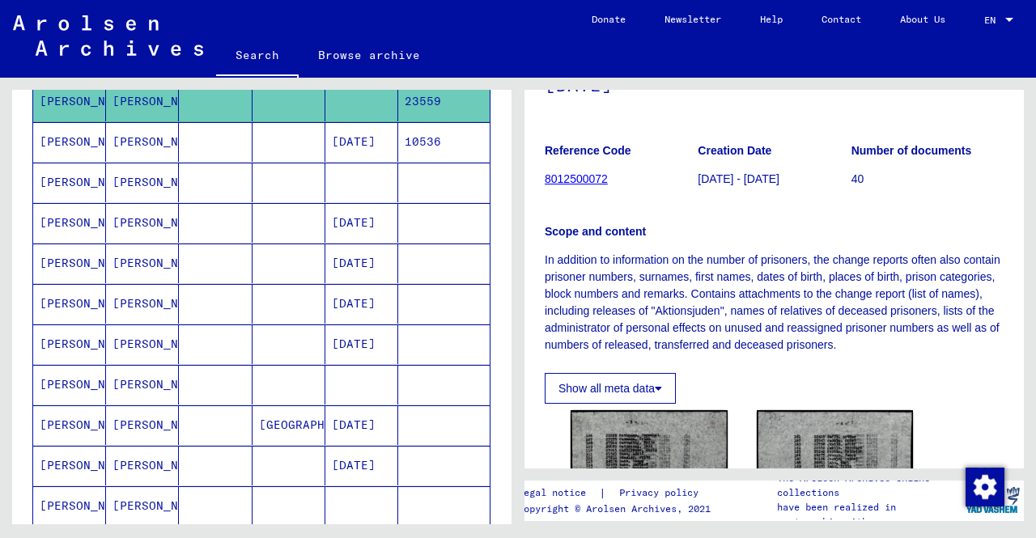
click at [398, 287] on mat-cell at bounding box center [443, 304] width 91 height 40
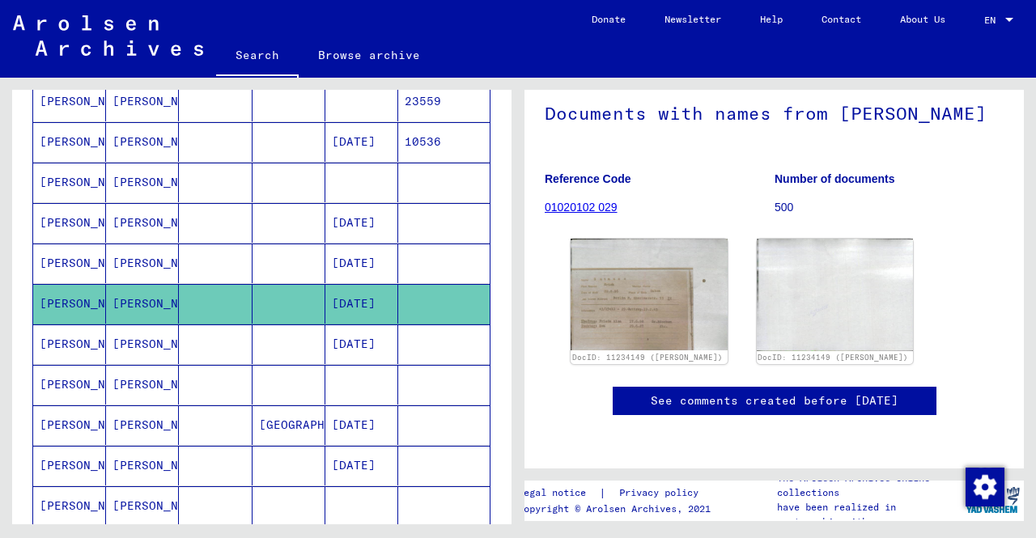
scroll to position [162, 0]
click at [602, 201] on link "01020102 029" at bounding box center [581, 207] width 73 height 13
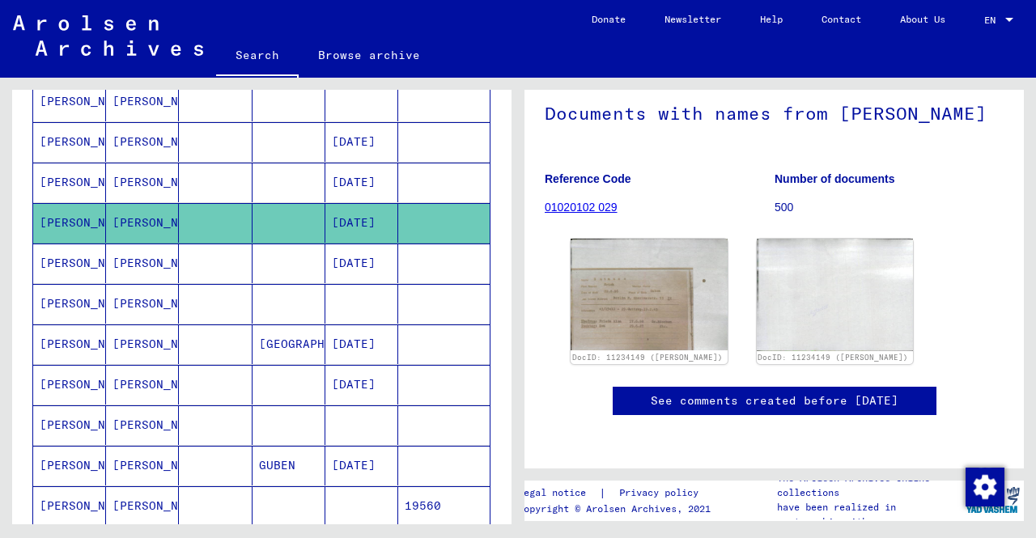
click at [356, 284] on mat-cell at bounding box center [361, 304] width 73 height 40
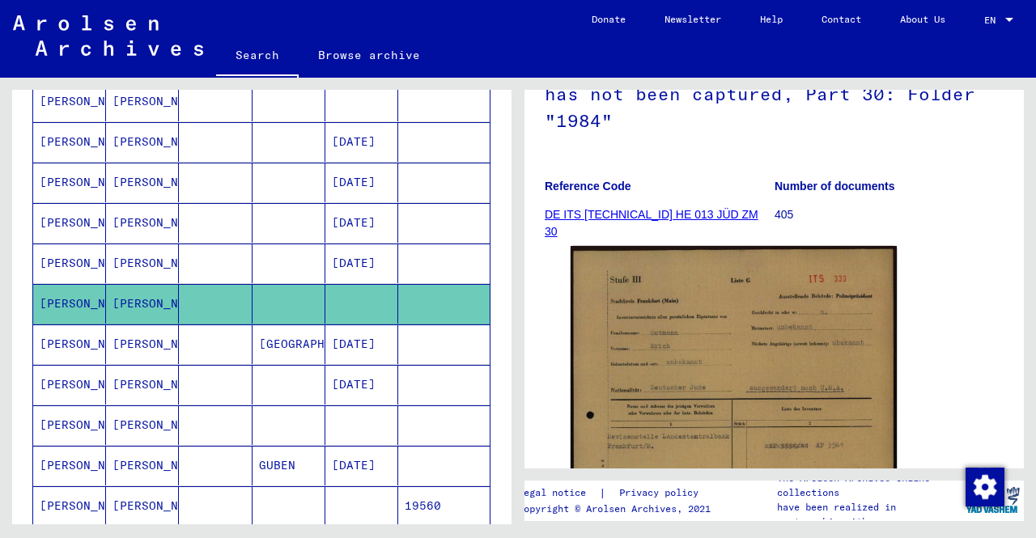
scroll to position [324, 0]
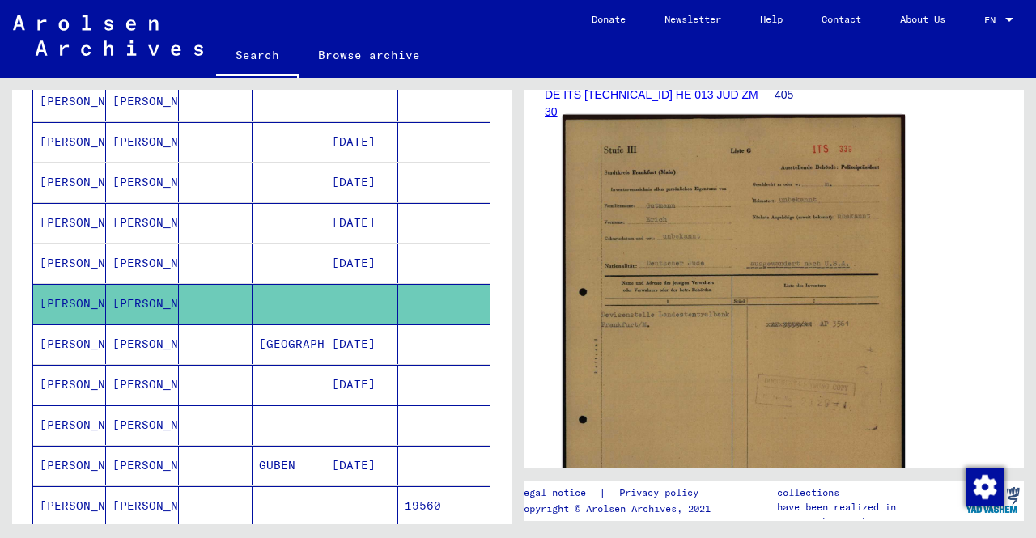
click at [799, 344] on img at bounding box center [734, 354] width 342 height 478
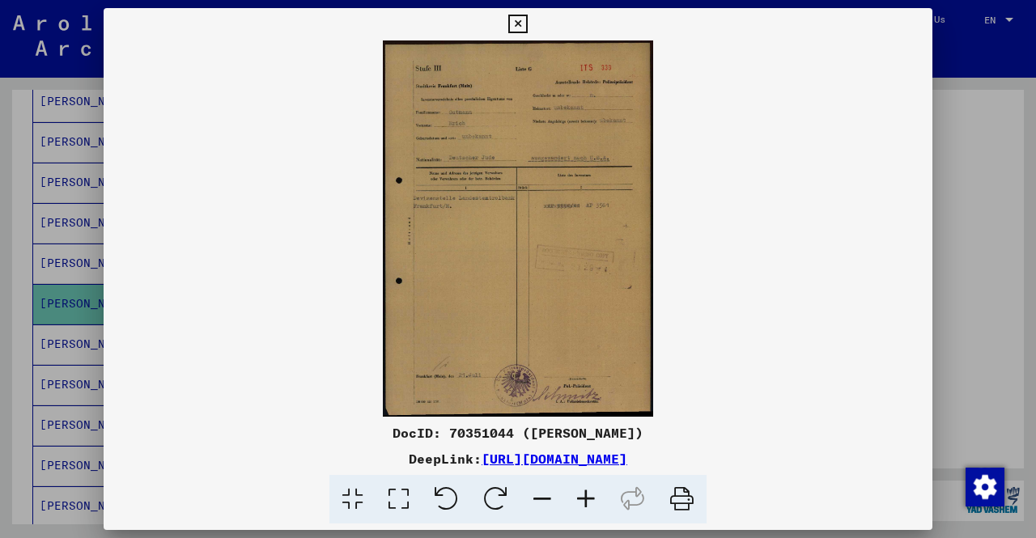
click at [576, 505] on icon at bounding box center [586, 499] width 44 height 49
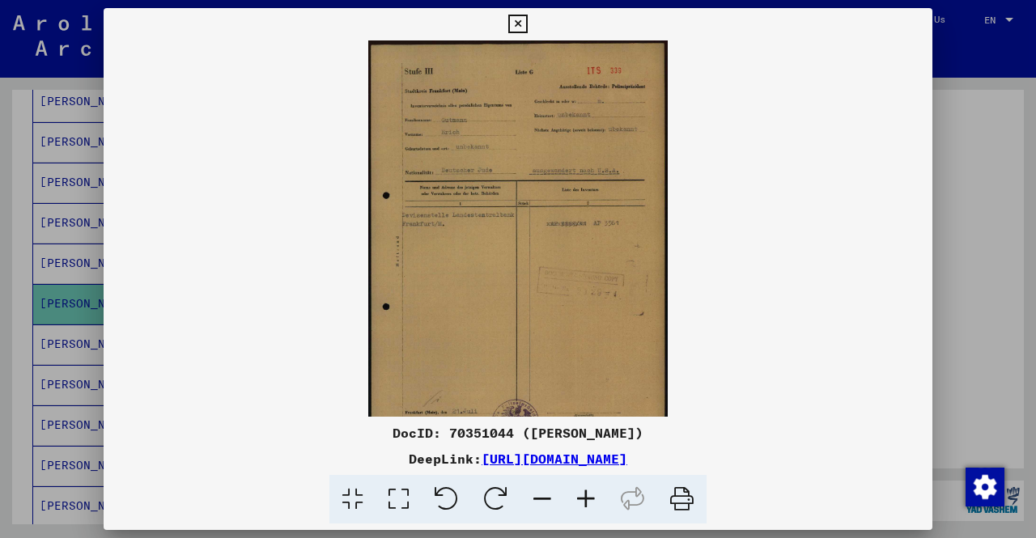
click at [576, 505] on icon at bounding box center [586, 499] width 44 height 49
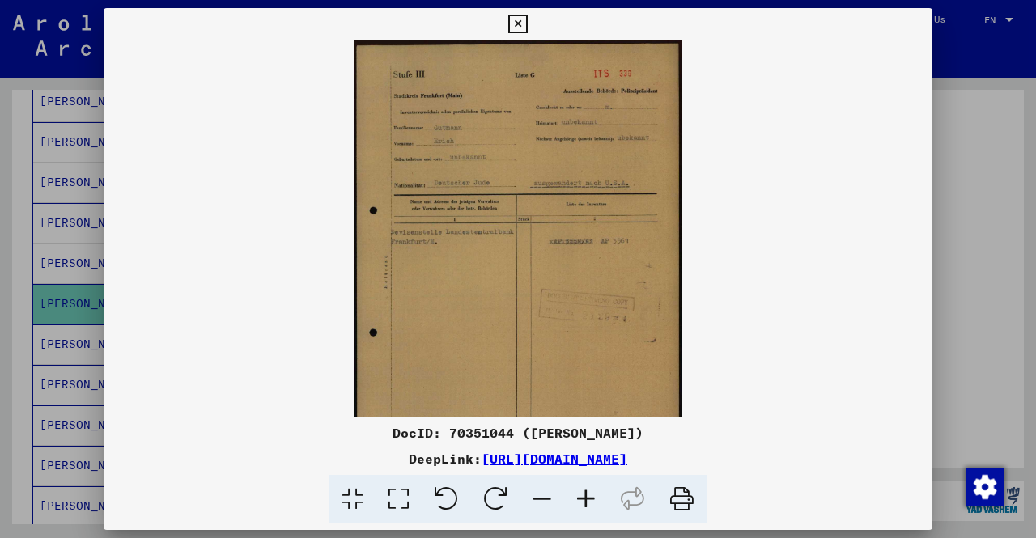
click at [576, 505] on icon at bounding box center [586, 499] width 44 height 49
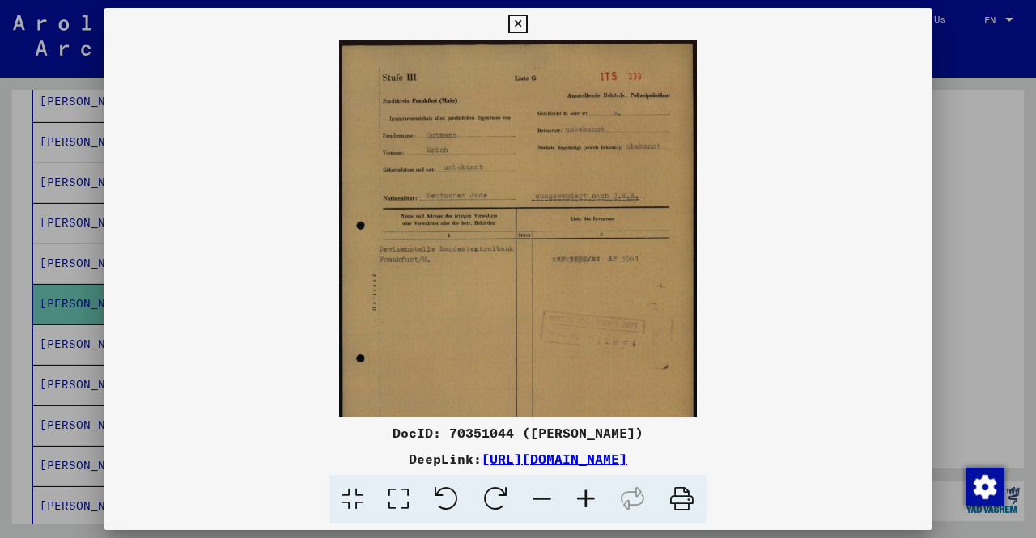
click at [576, 505] on icon at bounding box center [586, 499] width 44 height 49
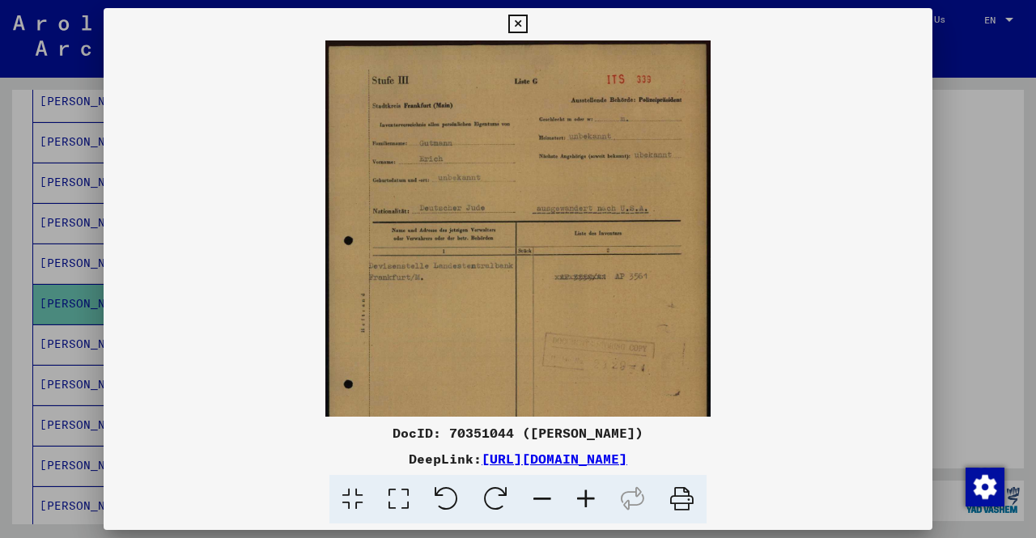
click at [576, 505] on icon at bounding box center [586, 499] width 44 height 49
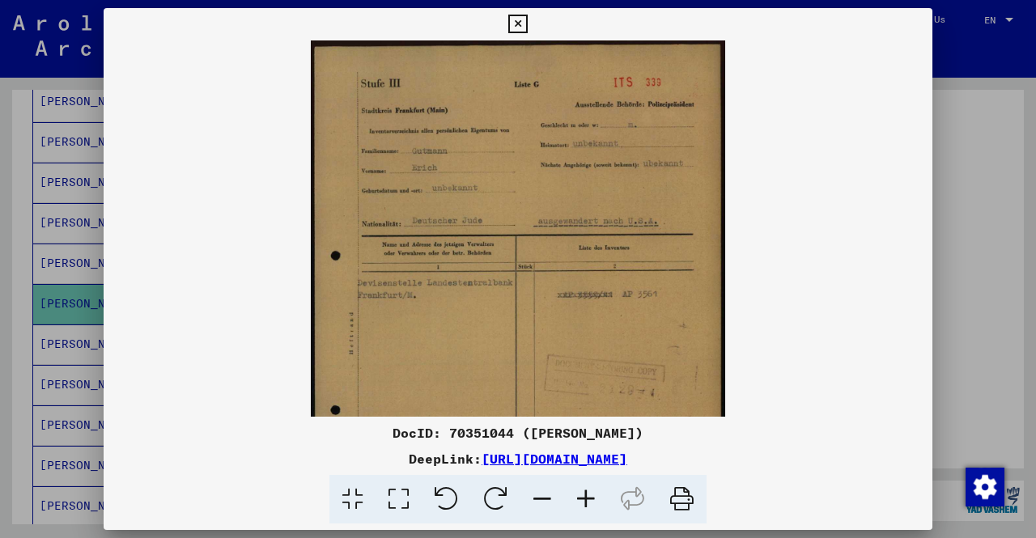
click at [576, 505] on icon at bounding box center [586, 499] width 44 height 49
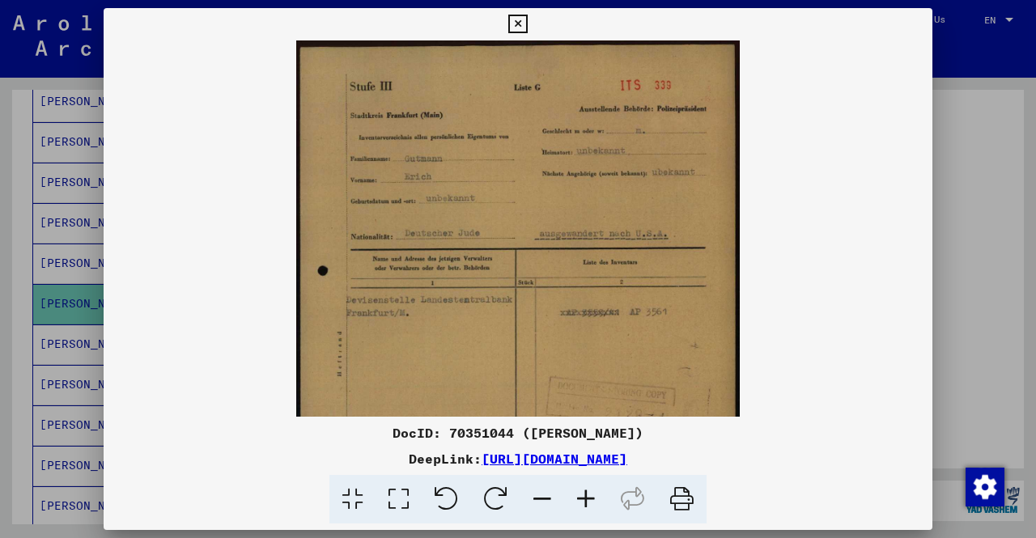
click at [576, 505] on icon at bounding box center [586, 499] width 44 height 49
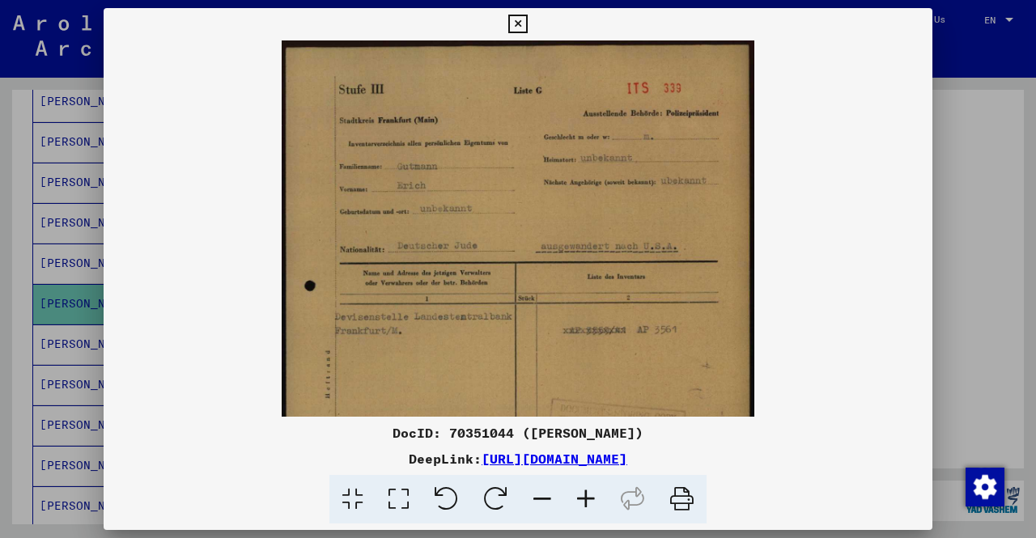
click at [576, 505] on icon at bounding box center [586, 499] width 44 height 49
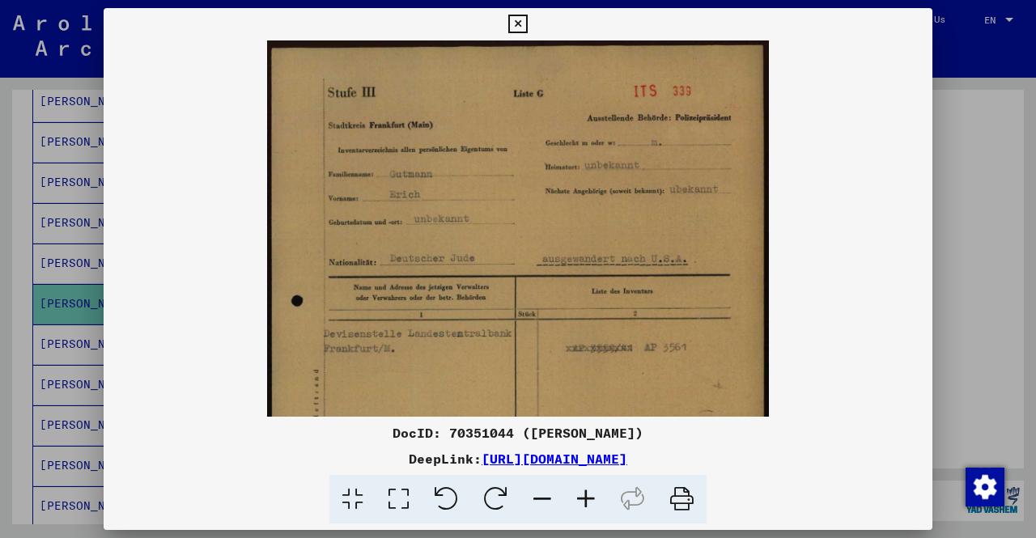
click at [576, 505] on icon at bounding box center [586, 499] width 44 height 49
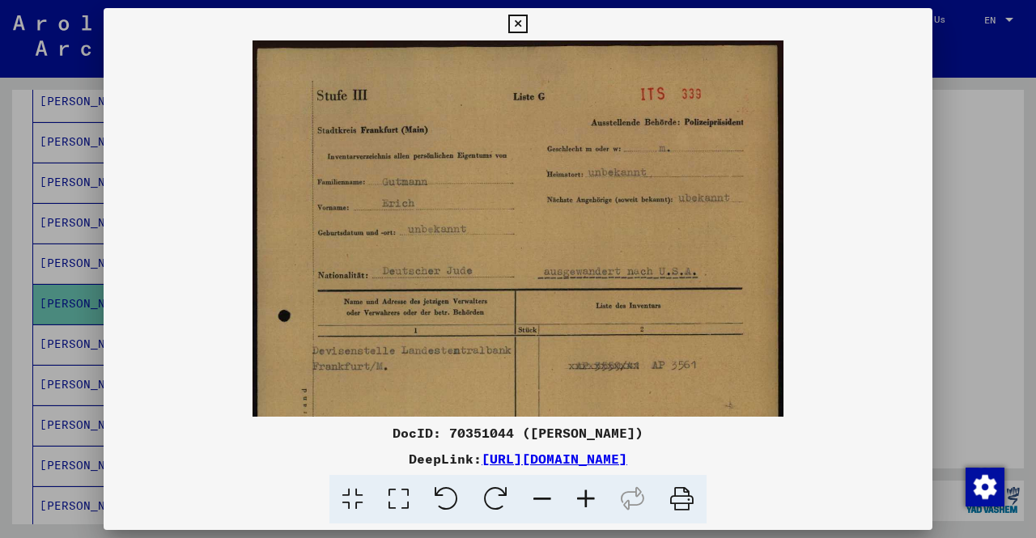
click at [576, 505] on icon at bounding box center [586, 499] width 44 height 49
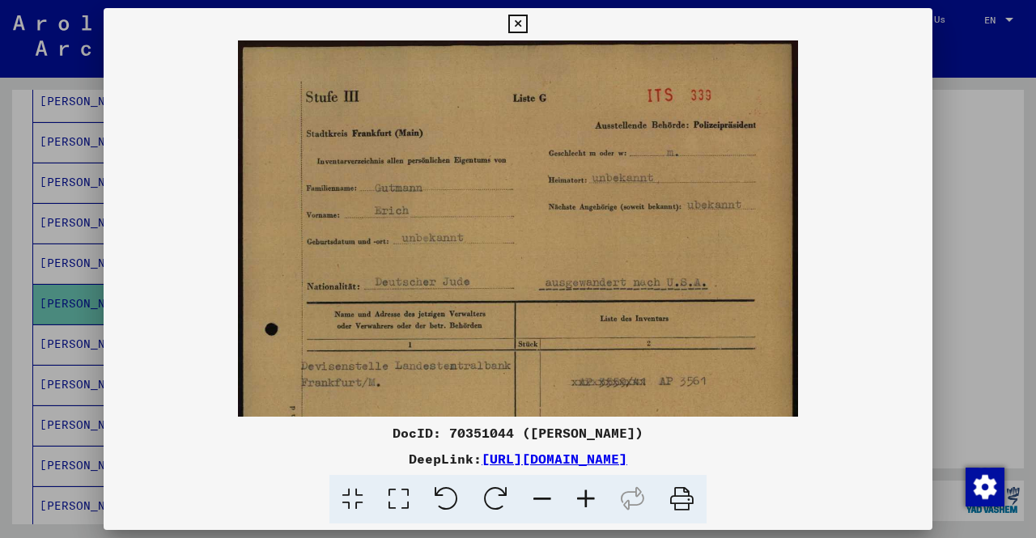
scroll to position [0, 0]
drag, startPoint x: 538, startPoint y: 389, endPoint x: 395, endPoint y: 431, distance: 148.6
click at [395, 431] on div "DocID: 70351044 ([PERSON_NAME]) DeepLink: [URL][DOMAIN_NAME]" at bounding box center [518, 266] width 829 height 517
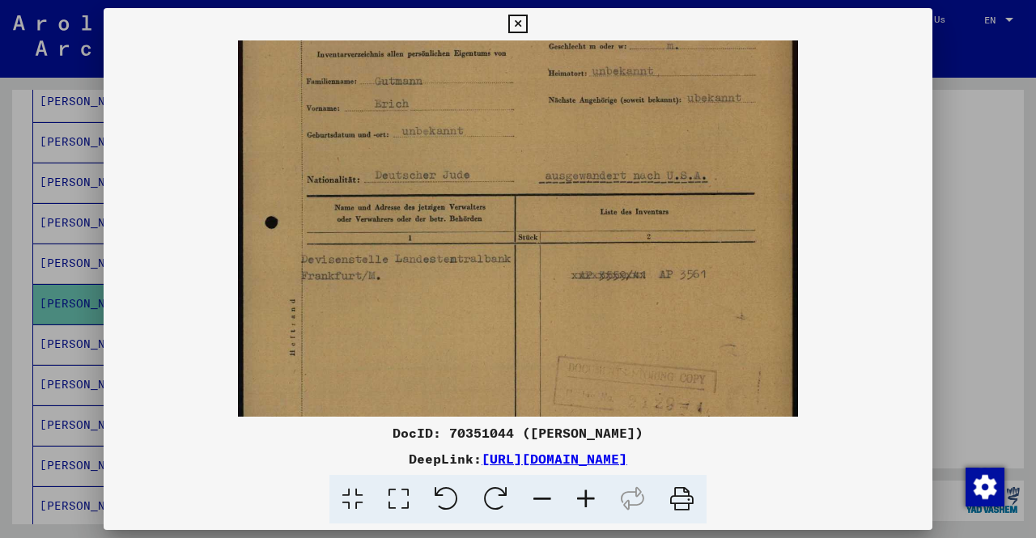
scroll to position [112, 0]
drag, startPoint x: 654, startPoint y: 287, endPoint x: 623, endPoint y: 179, distance: 112.0
click at [623, 179] on img at bounding box center [518, 319] width 560 height 781
click at [0, 276] on div at bounding box center [518, 269] width 1036 height 538
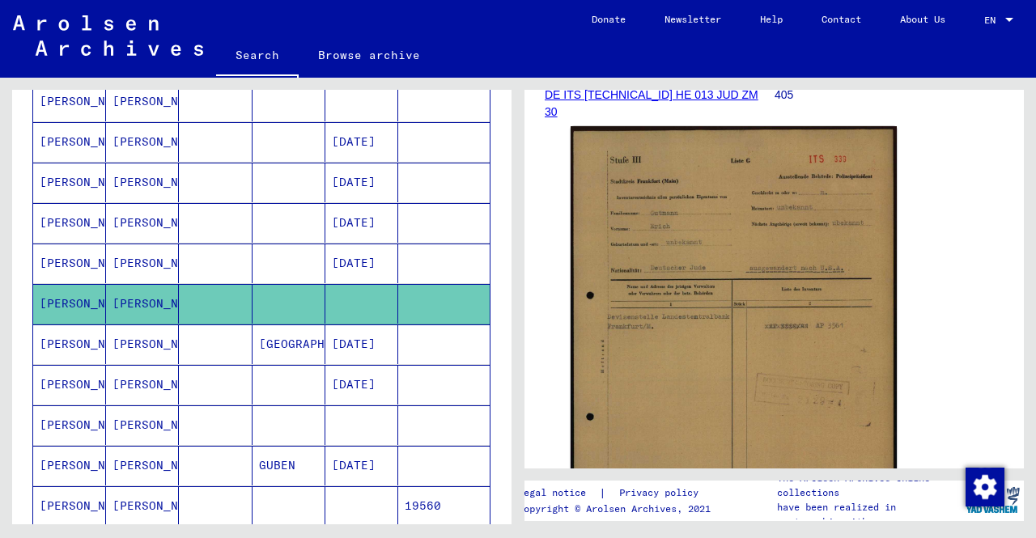
click at [274, 410] on mat-cell at bounding box center [289, 426] width 73 height 40
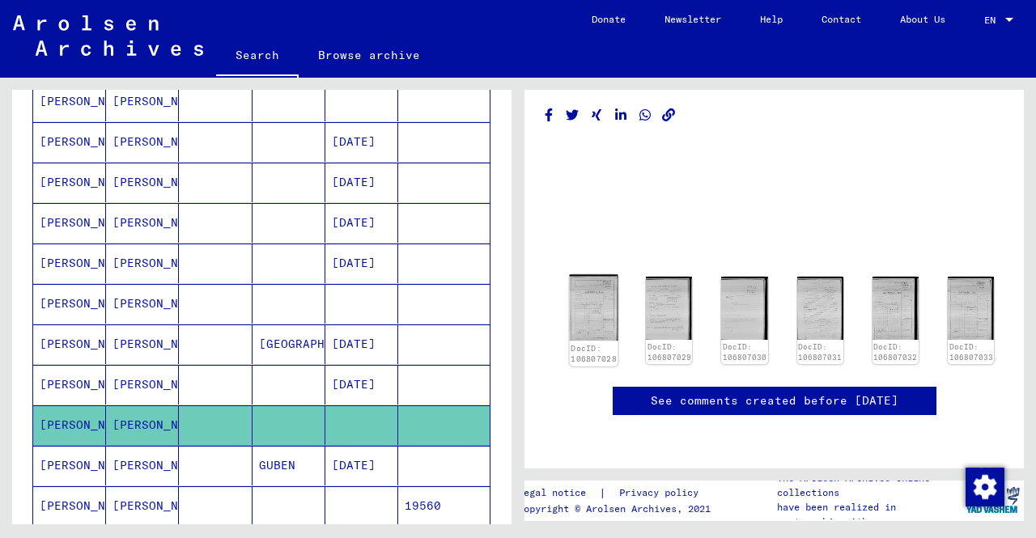
click at [599, 275] on img at bounding box center [594, 308] width 49 height 66
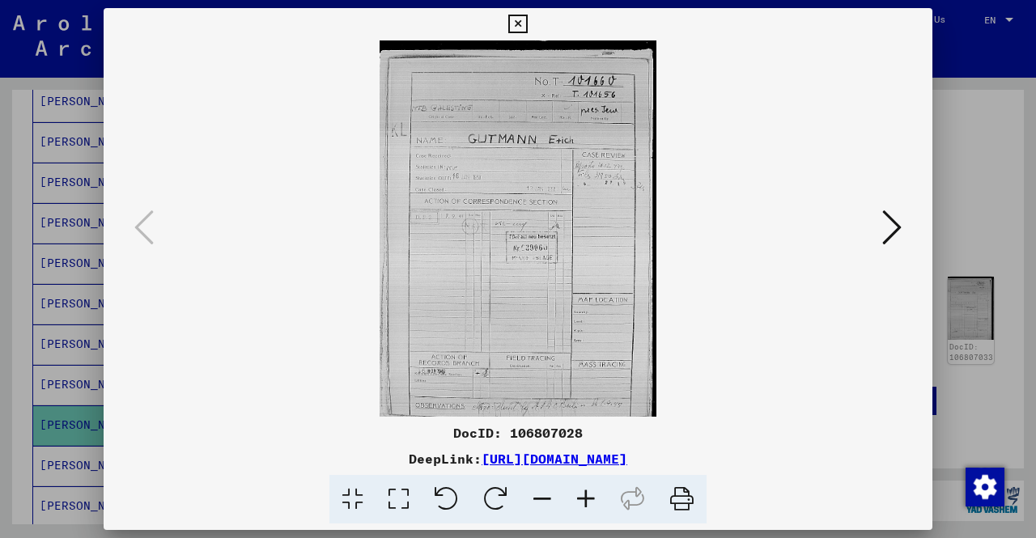
click at [0, 441] on div at bounding box center [518, 269] width 1036 height 538
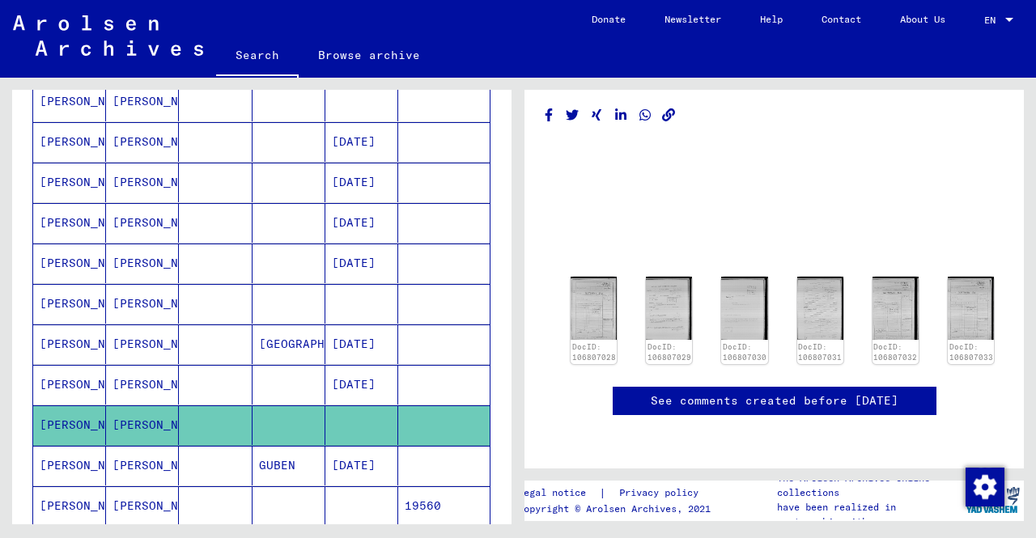
click at [142, 466] on mat-cell "[PERSON_NAME]" at bounding box center [142, 466] width 73 height 40
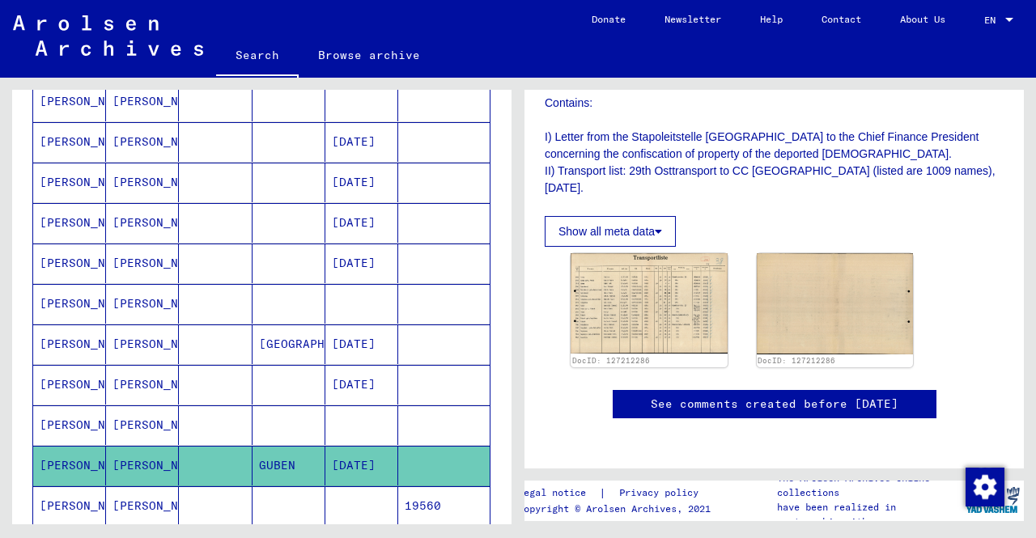
scroll to position [324, 0]
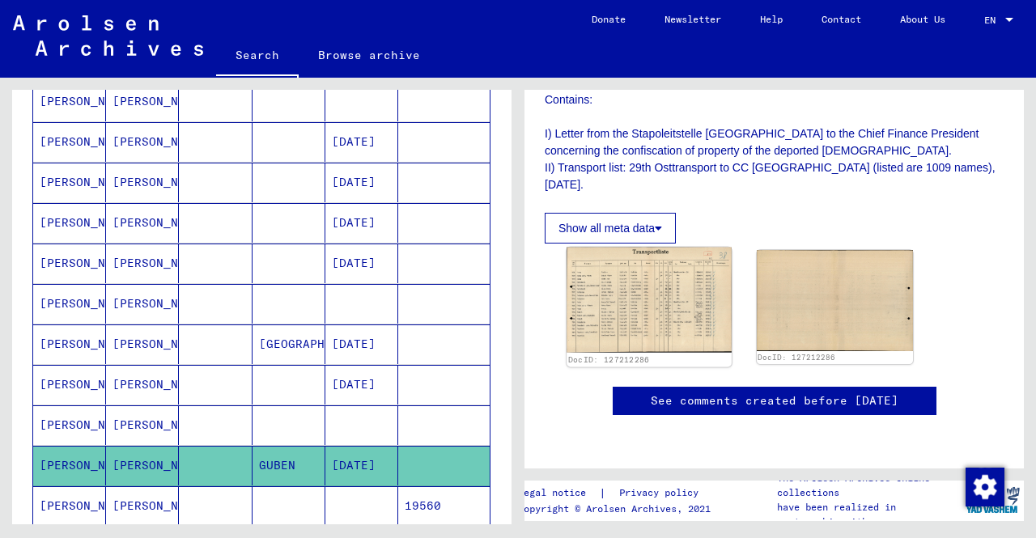
click at [676, 262] on img at bounding box center [649, 300] width 164 height 105
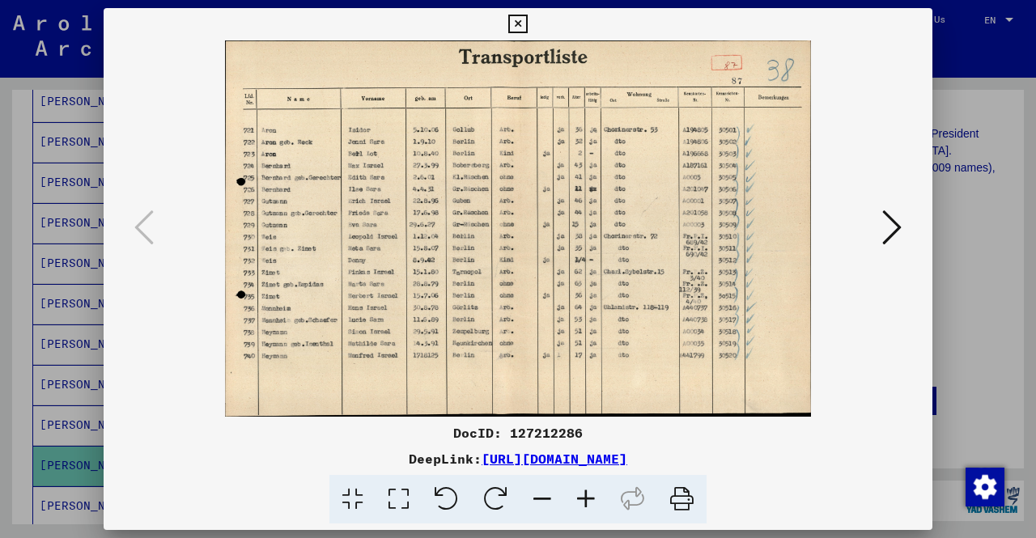
click at [878, 208] on button at bounding box center [892, 229] width 29 height 46
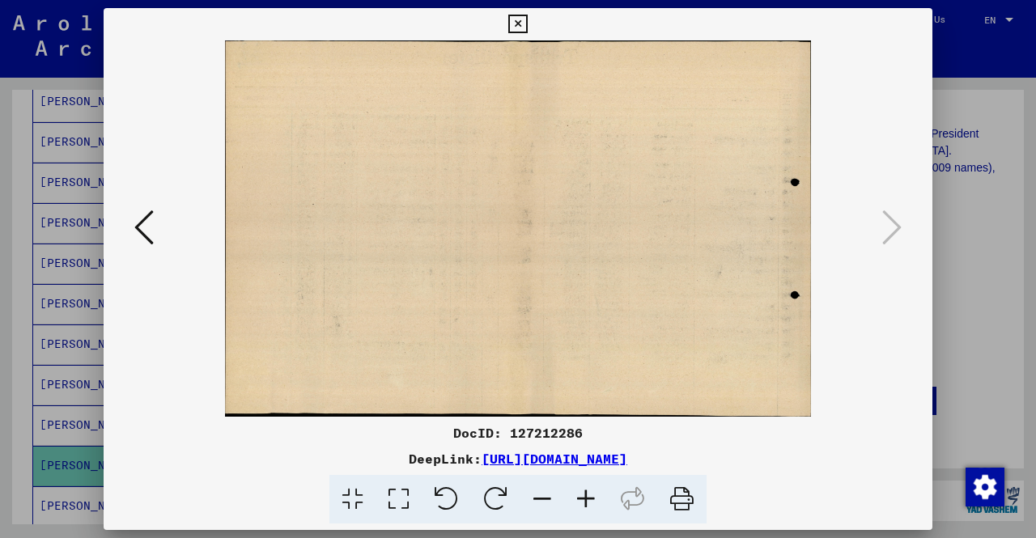
click at [168, 213] on img at bounding box center [518, 228] width 719 height 376
click at [138, 219] on icon at bounding box center [143, 227] width 19 height 39
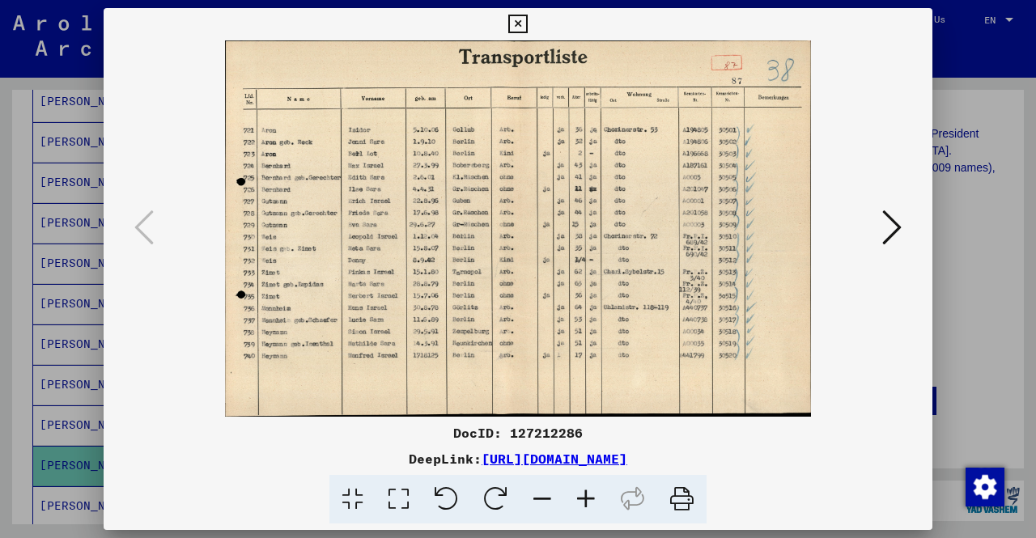
click at [578, 498] on icon at bounding box center [586, 499] width 44 height 49
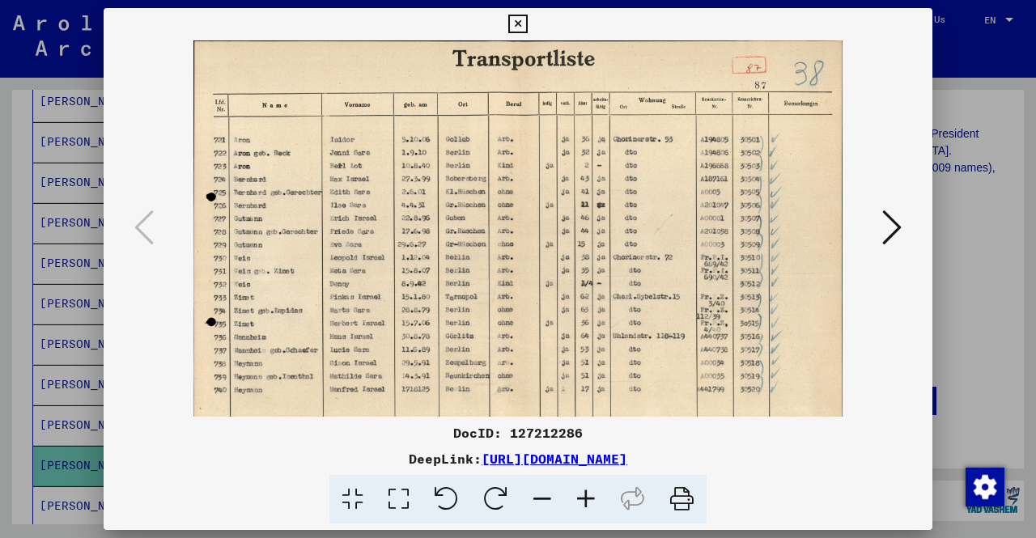
click at [578, 498] on icon at bounding box center [586, 499] width 44 height 49
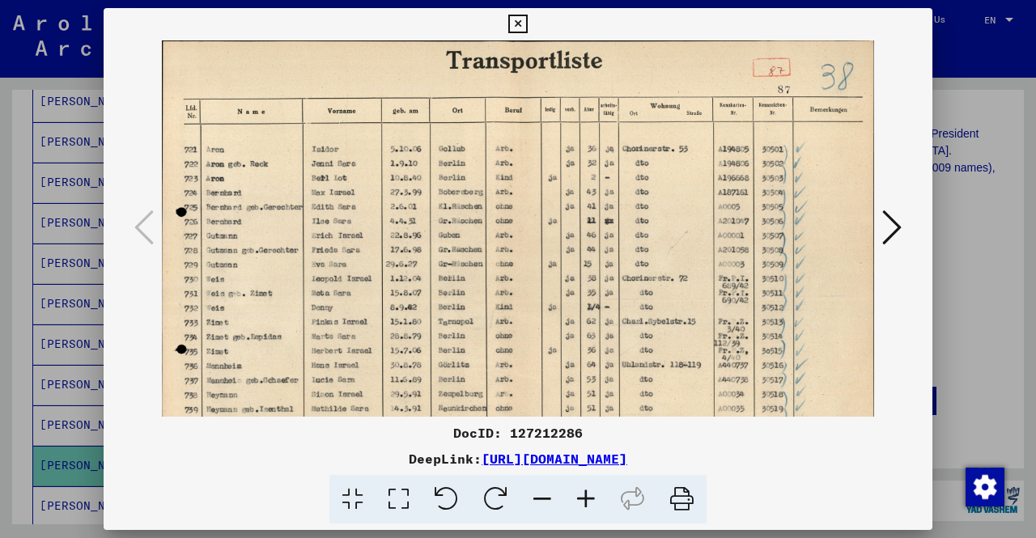
click at [578, 498] on icon at bounding box center [586, 499] width 44 height 49
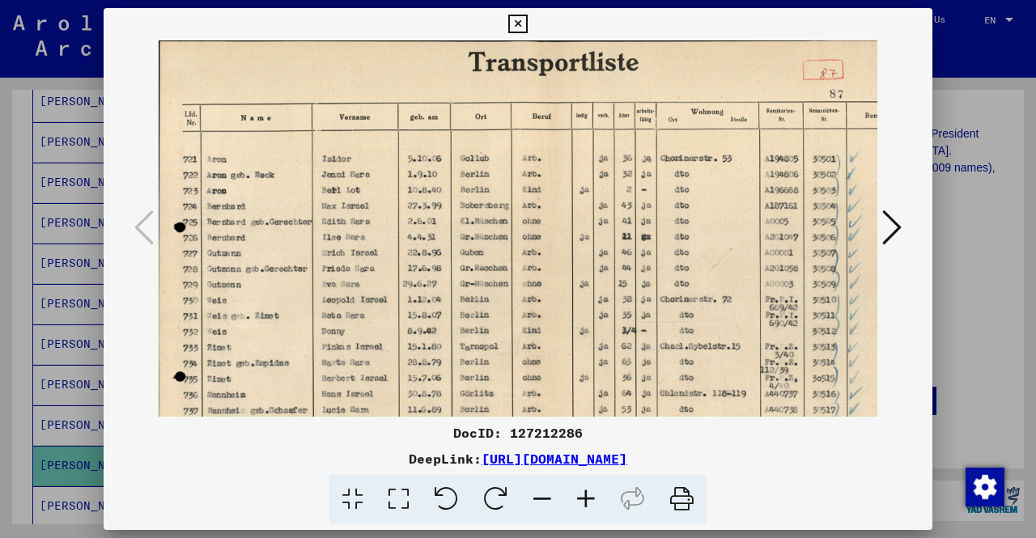
click at [578, 498] on icon at bounding box center [586, 499] width 44 height 49
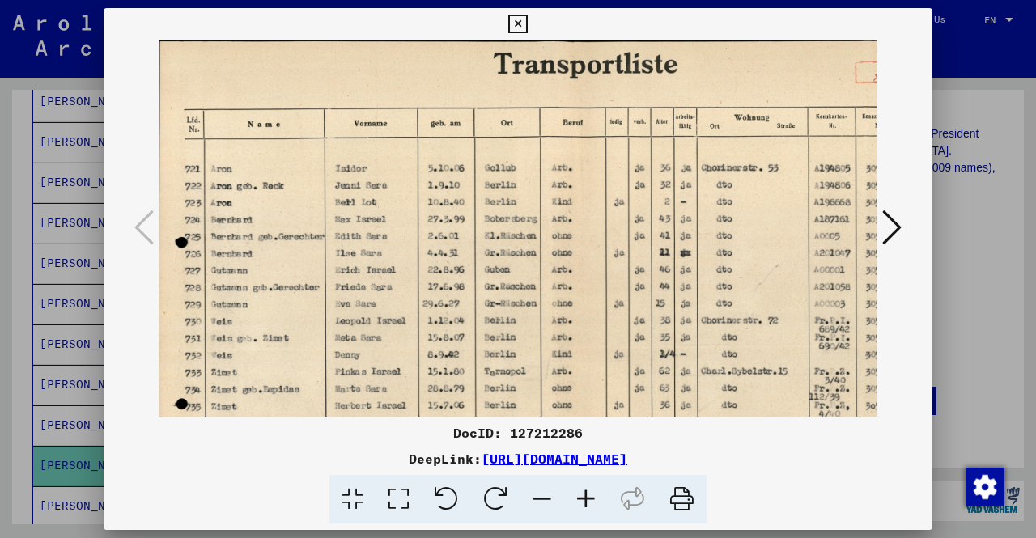
click at [578, 498] on icon at bounding box center [586, 499] width 44 height 49
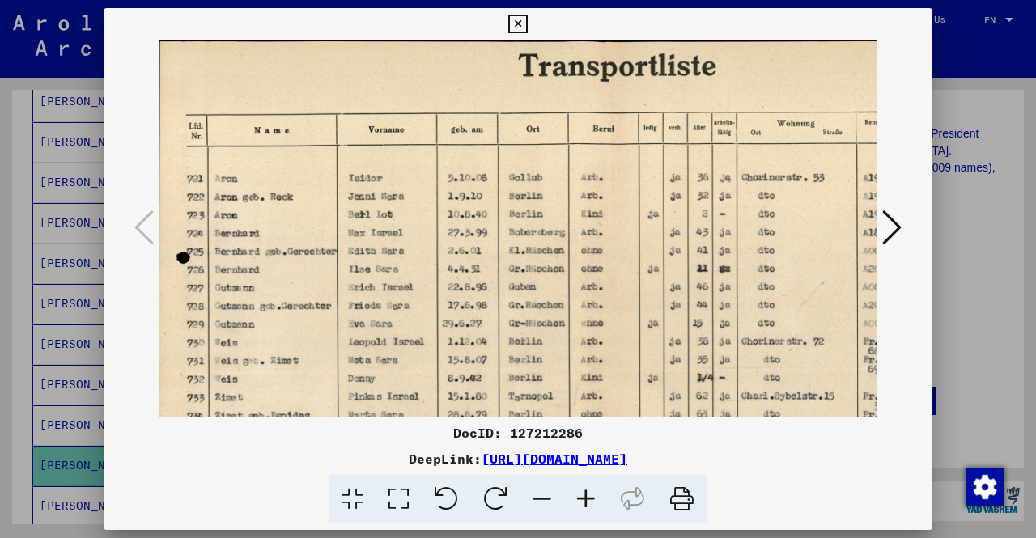
click at [578, 498] on icon at bounding box center [586, 499] width 44 height 49
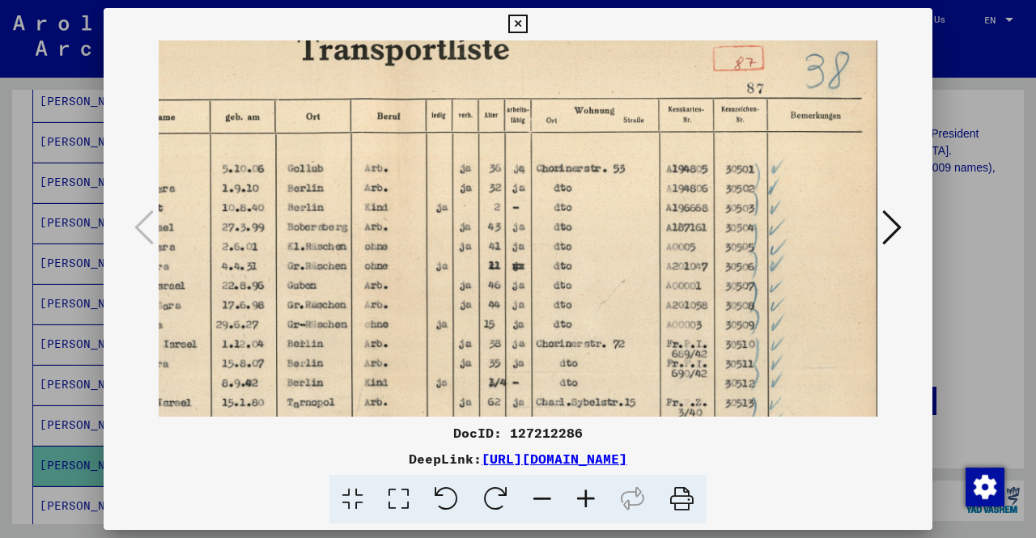
scroll to position [18, 246]
drag, startPoint x: 696, startPoint y: 355, endPoint x: 119, endPoint y: 343, distance: 577.4
click at [120, 343] on div at bounding box center [518, 228] width 829 height 376
click at [595, 495] on icon at bounding box center [586, 499] width 44 height 49
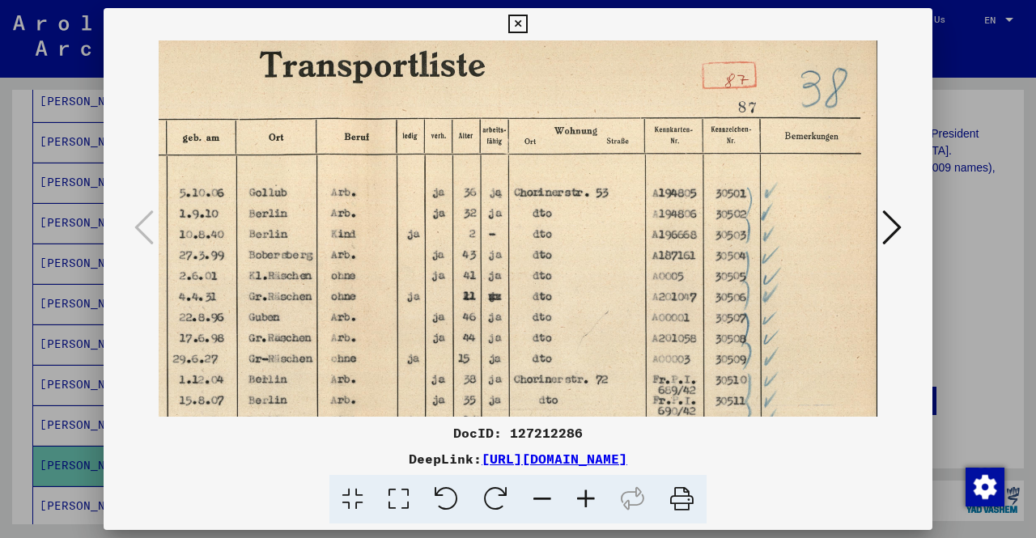
scroll to position [0, 309]
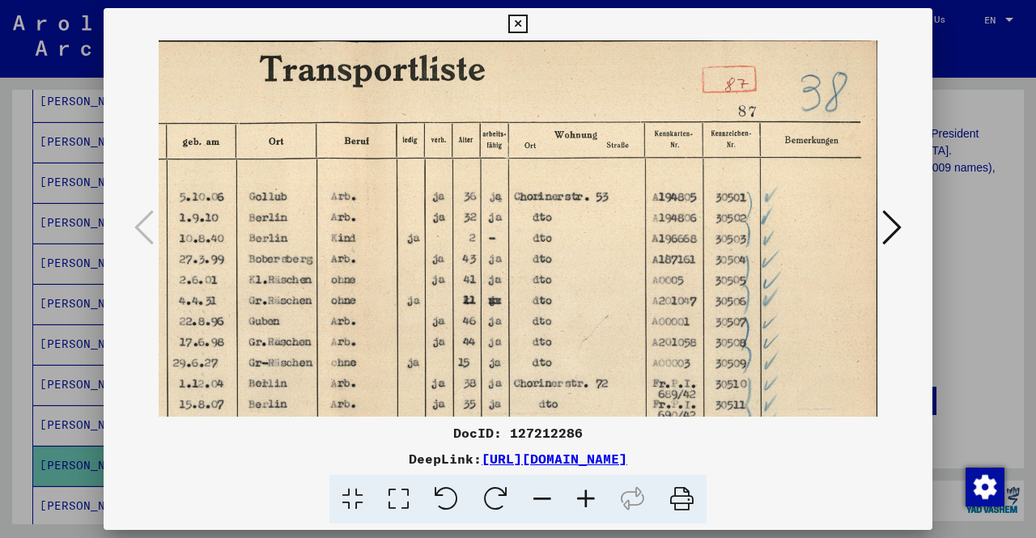
drag, startPoint x: 609, startPoint y: 348, endPoint x: 460, endPoint y: 371, distance: 150.7
click at [460, 371] on img at bounding box center [363, 370] width 1028 height 660
click at [0, 134] on div at bounding box center [518, 269] width 1036 height 538
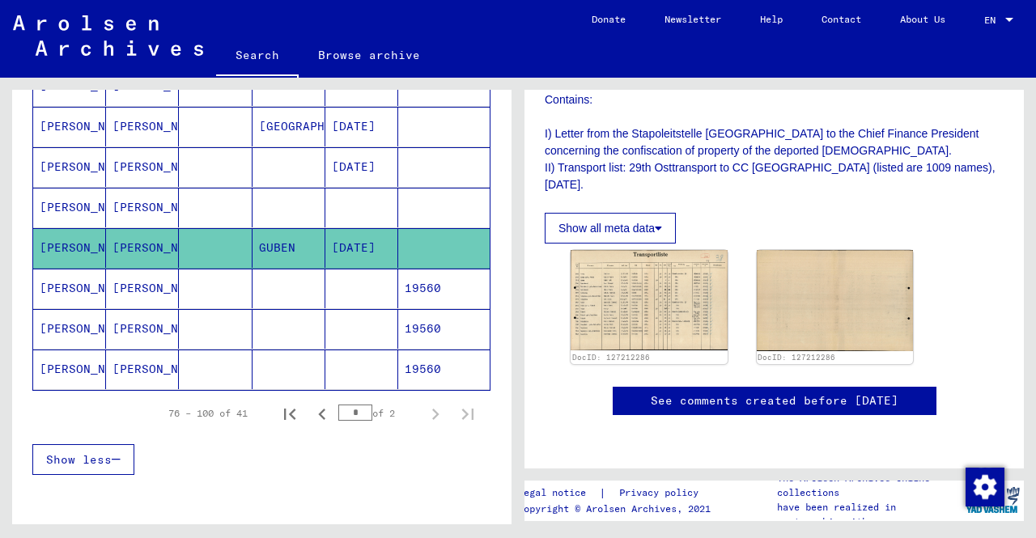
scroll to position [975, 0]
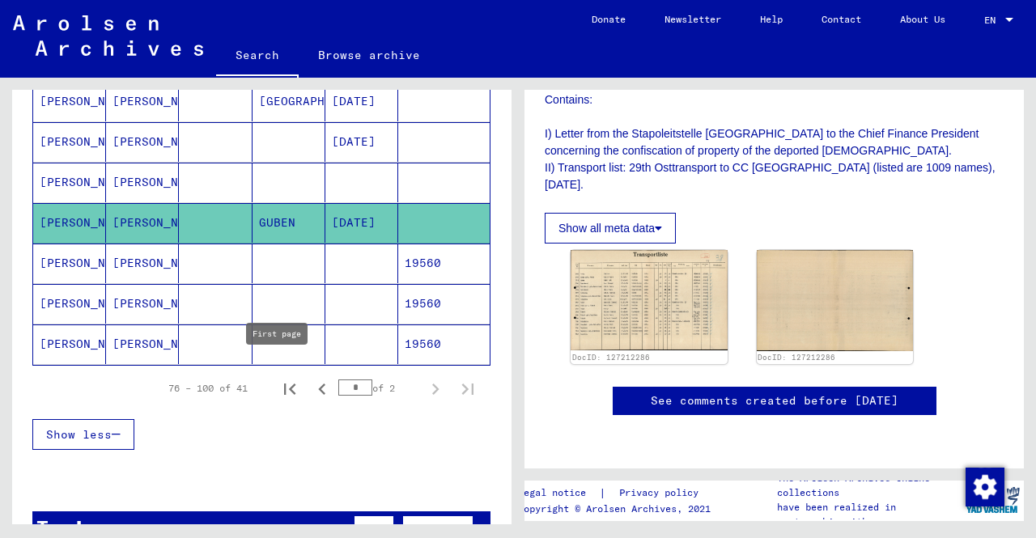
click at [279, 378] on icon "First page" at bounding box center [290, 389] width 23 height 23
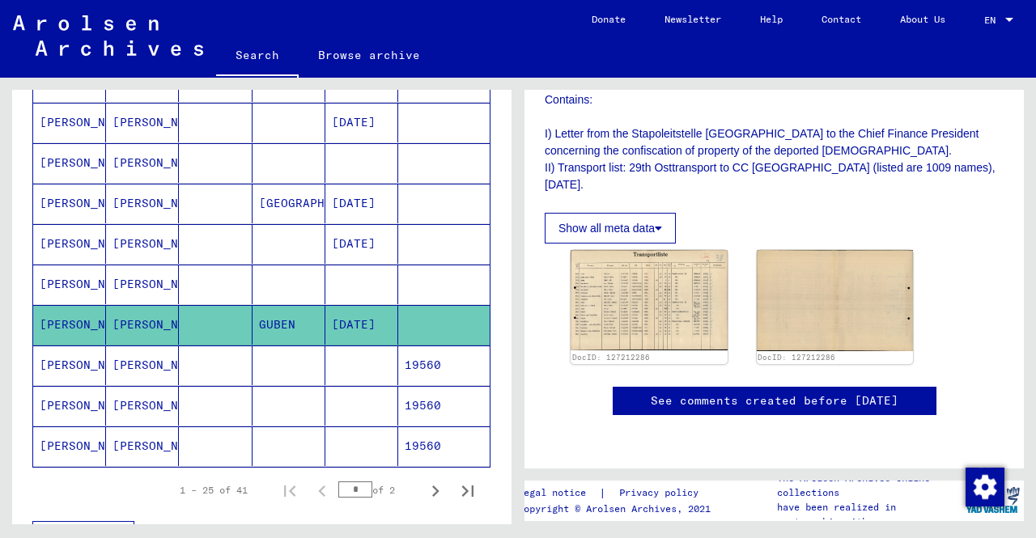
scroll to position [1134, 0]
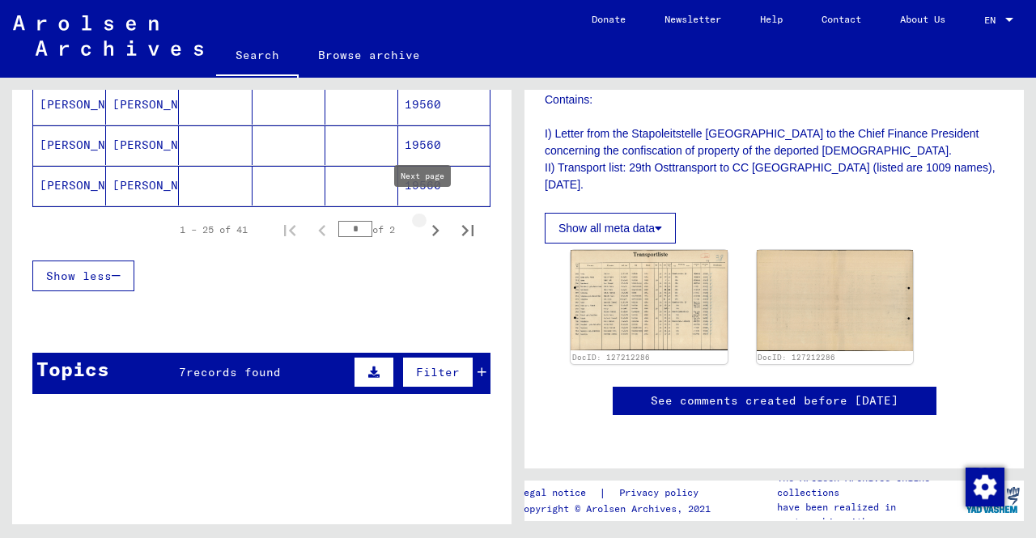
click at [431, 224] on icon "Next page" at bounding box center [435, 230] width 23 height 23
type input "*"
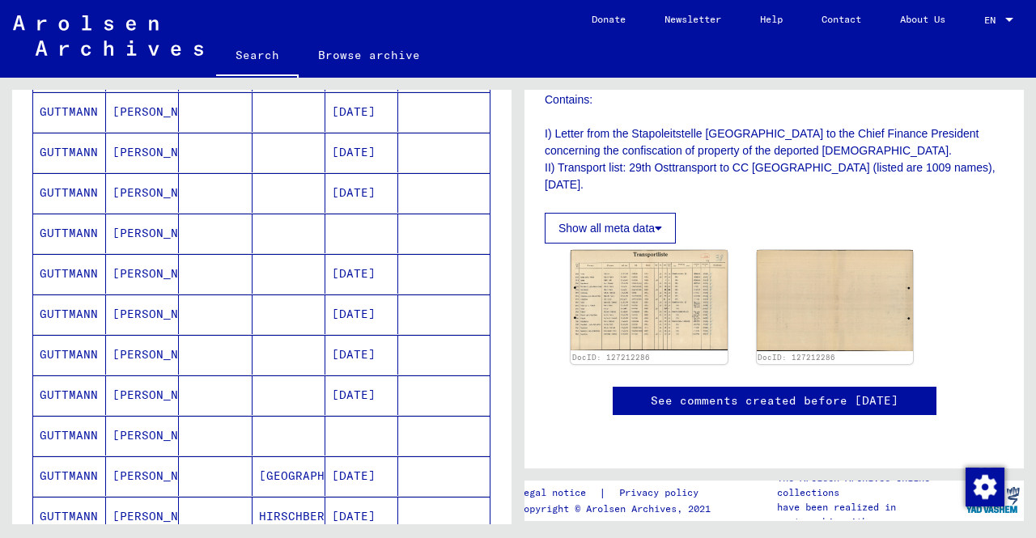
scroll to position [332, 0]
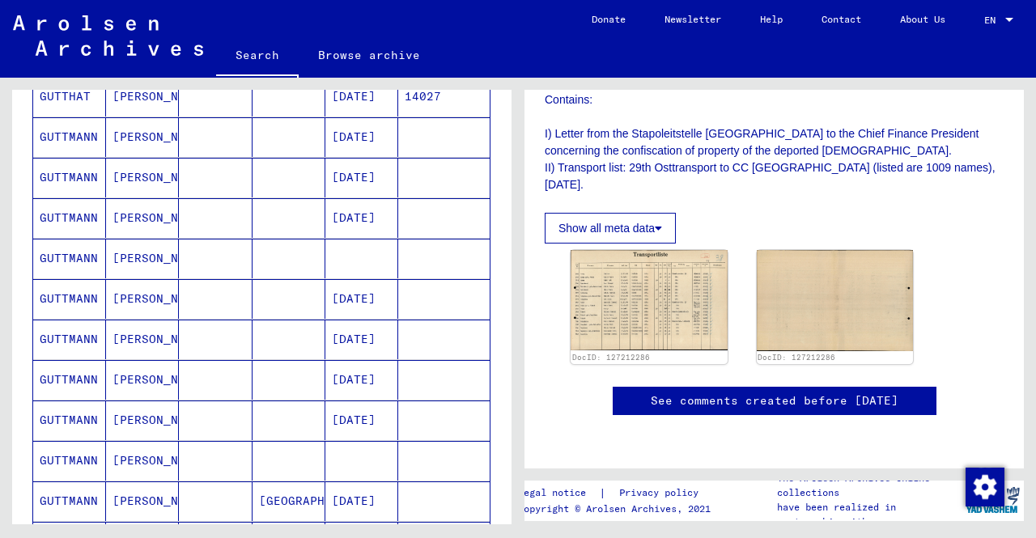
click at [355, 460] on mat-cell at bounding box center [361, 461] width 73 height 40
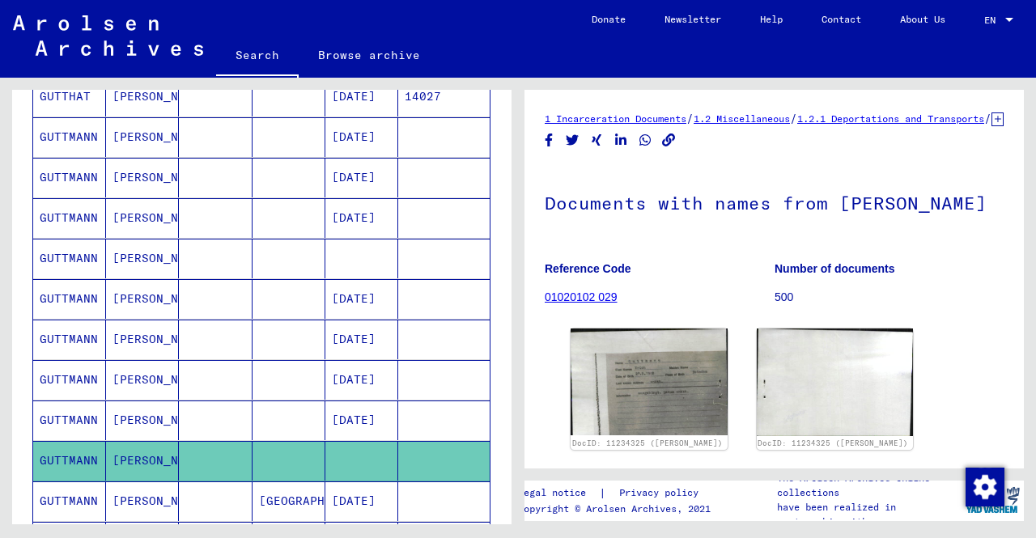
click at [356, 261] on mat-cell at bounding box center [361, 259] width 73 height 40
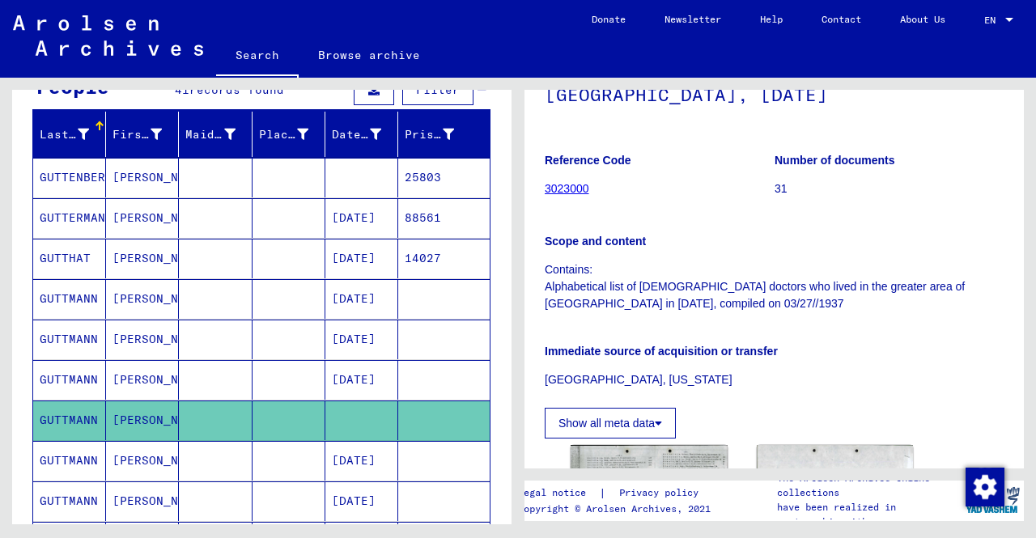
scroll to position [89, 0]
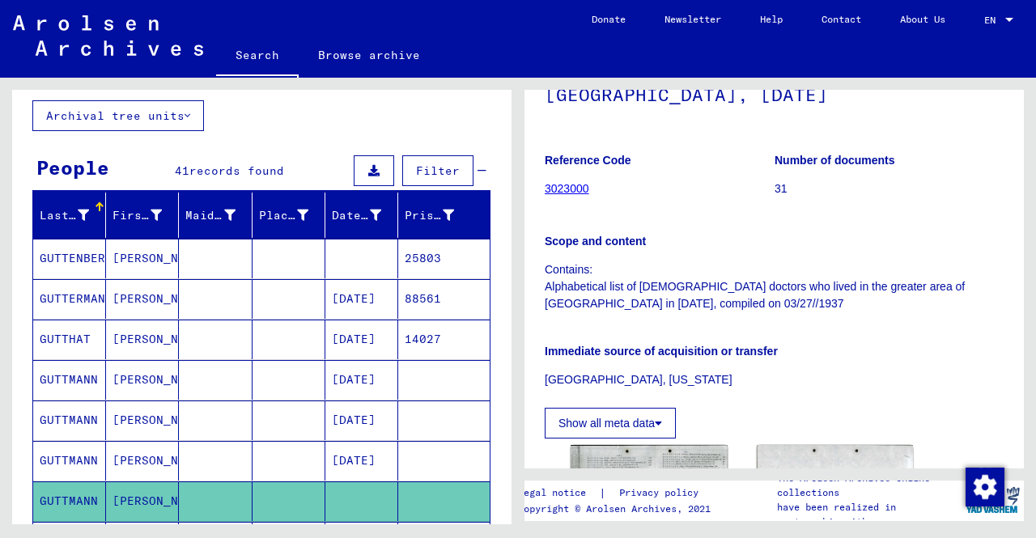
click at [325, 257] on mat-cell at bounding box center [361, 259] width 73 height 40
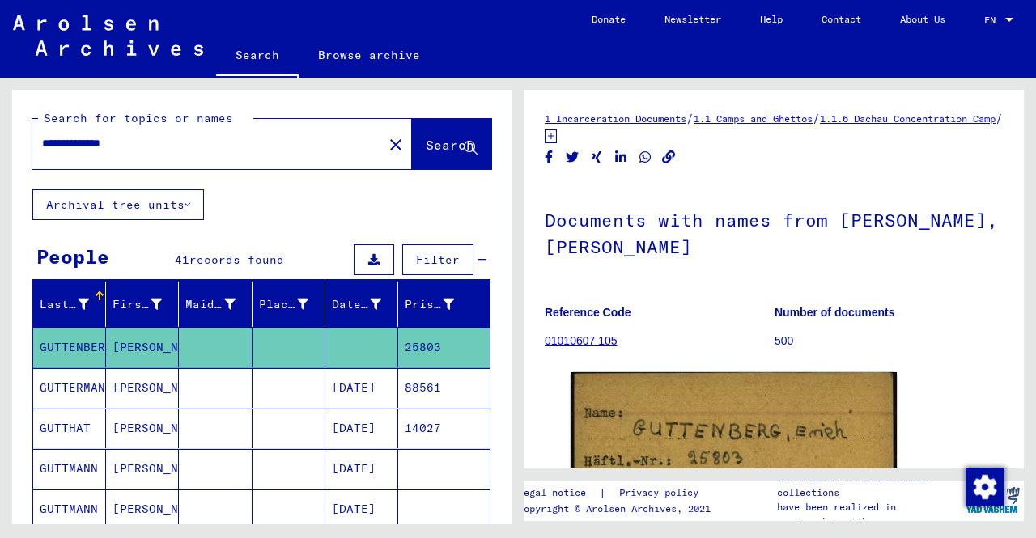
click at [204, 158] on div "**********" at bounding box center [202, 143] width 341 height 36
drag, startPoint x: 230, startPoint y: 155, endPoint x: 154, endPoint y: 136, distance: 78.4
click at [154, 136] on div "**********" at bounding box center [202, 143] width 341 height 36
click at [144, 135] on div "**********" at bounding box center [202, 143] width 341 height 36
drag, startPoint x: 146, startPoint y: 148, endPoint x: 2, endPoint y: 154, distance: 143.4
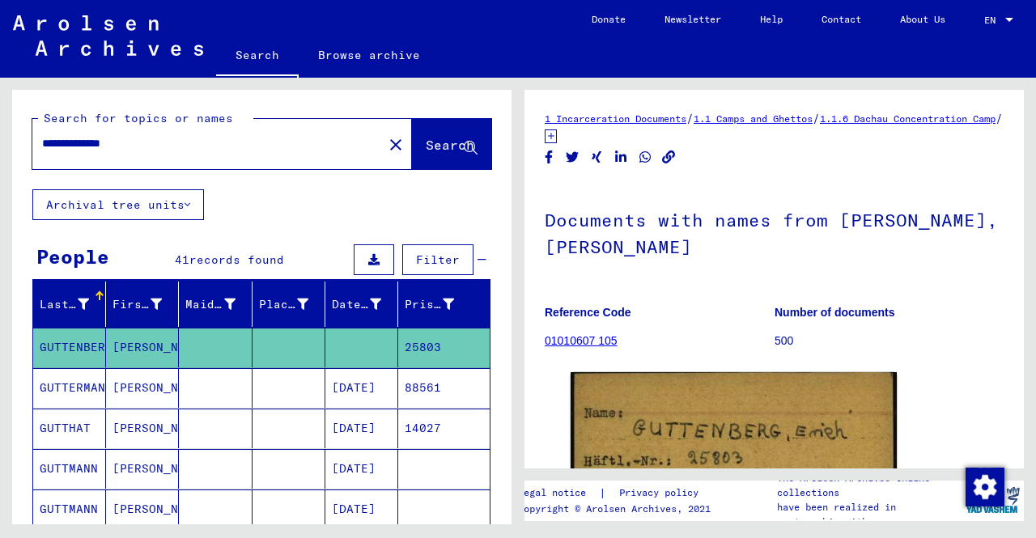
click at [2, 154] on div "**********" at bounding box center [259, 301] width 518 height 447
type input "**********"
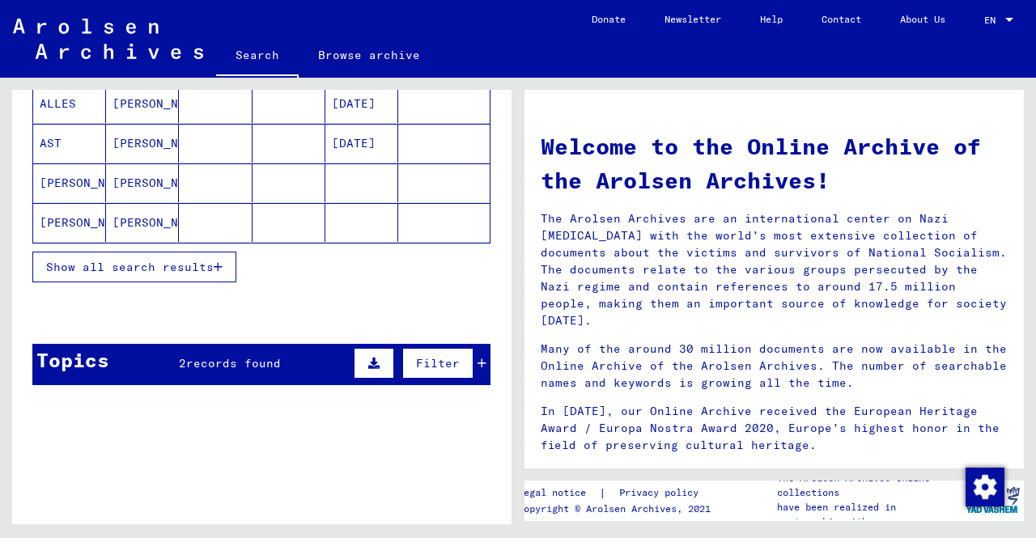
scroll to position [270, 0]
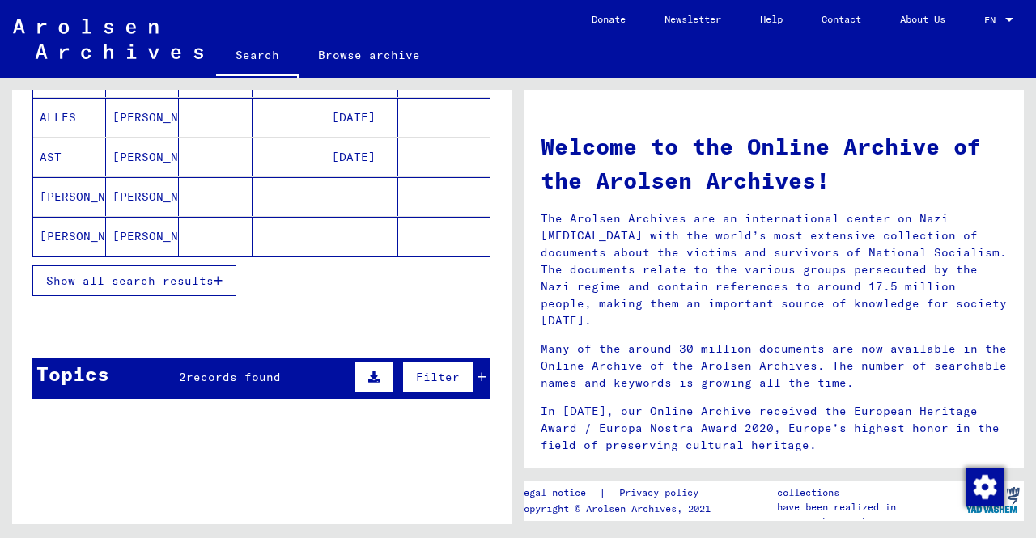
click at [177, 292] on div "Show all search results" at bounding box center [261, 280] width 458 height 47
click at [179, 283] on span "Show all search results" at bounding box center [130, 281] width 168 height 15
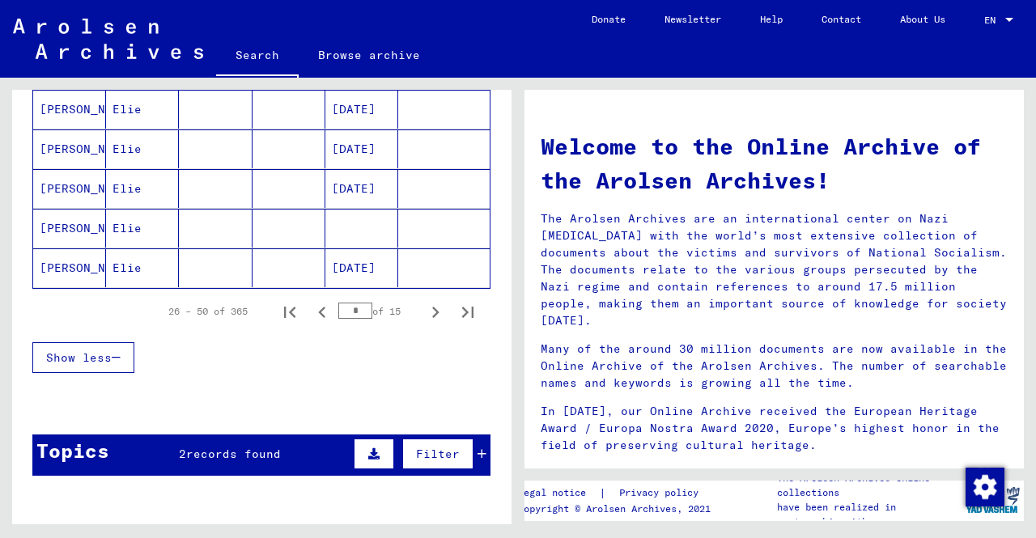
scroll to position [1022, 0]
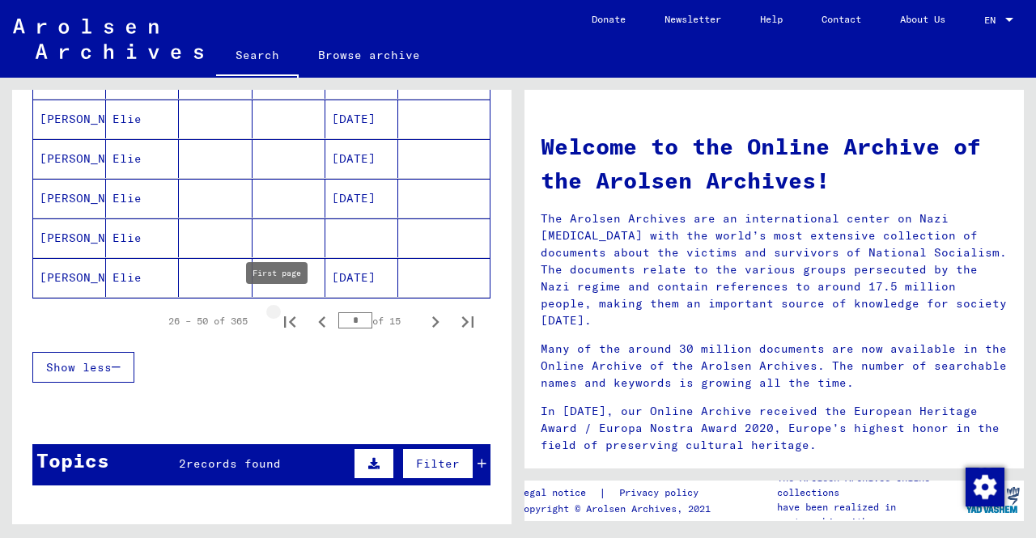
click at [279, 317] on icon "First page" at bounding box center [290, 322] width 23 height 23
click at [426, 315] on icon "Next page" at bounding box center [435, 322] width 23 height 23
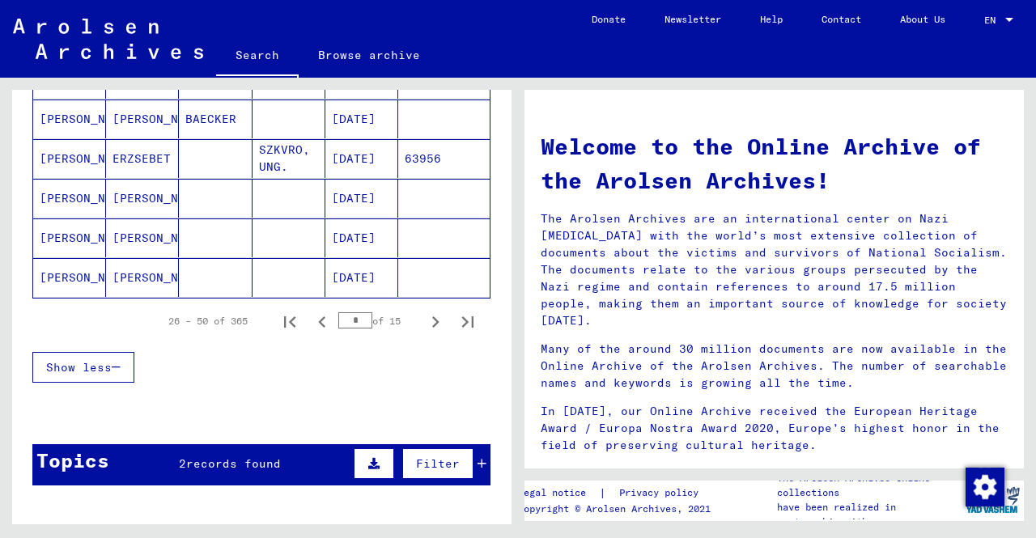
click at [426, 315] on icon "Next page" at bounding box center [435, 322] width 23 height 23
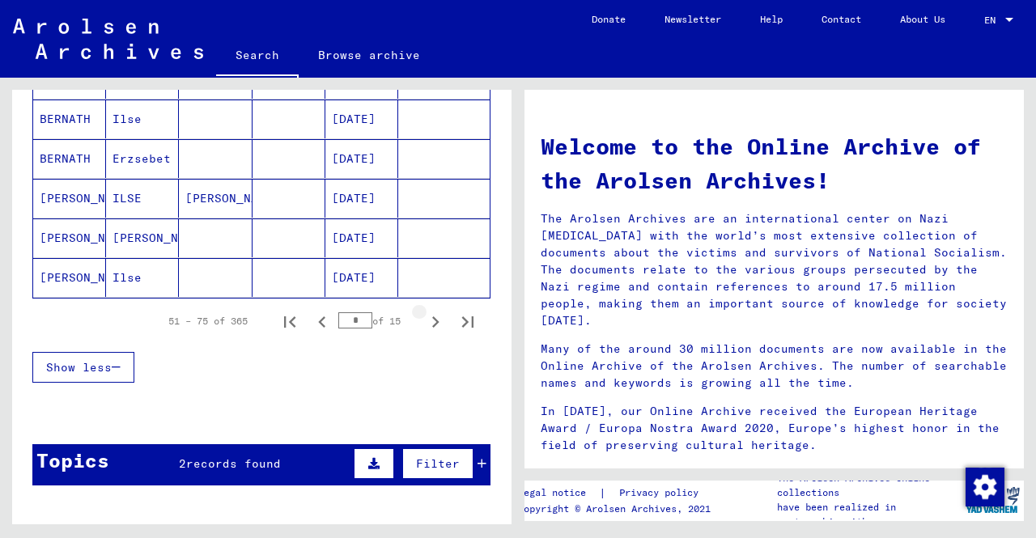
click at [426, 315] on icon "Next page" at bounding box center [435, 322] width 23 height 23
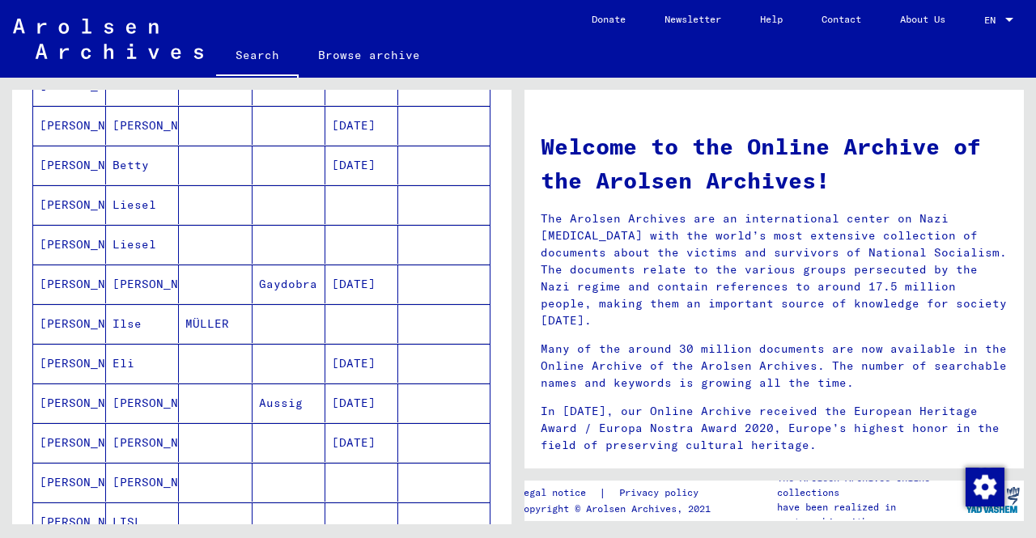
scroll to position [860, 0]
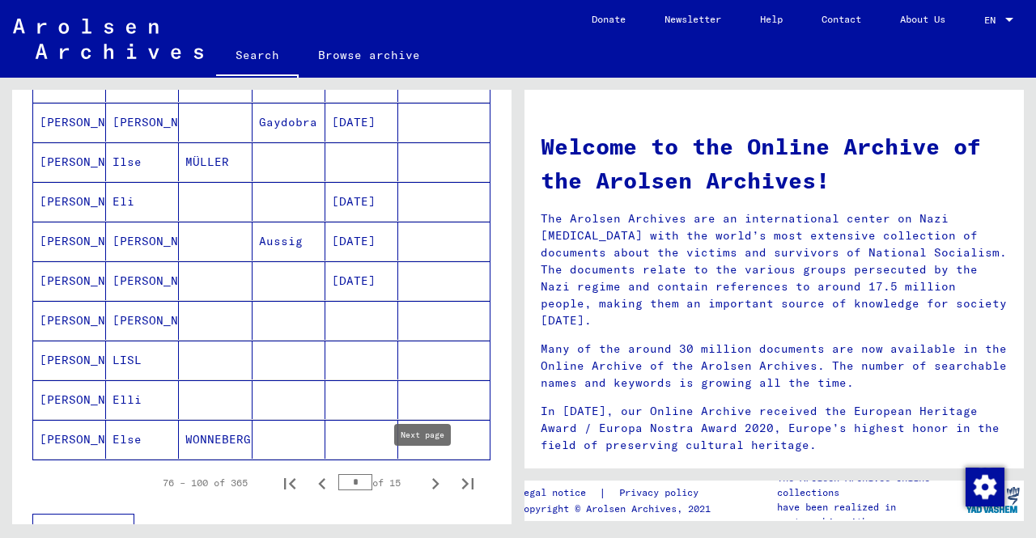
click at [424, 479] on icon "Next page" at bounding box center [435, 484] width 23 height 23
type input "*"
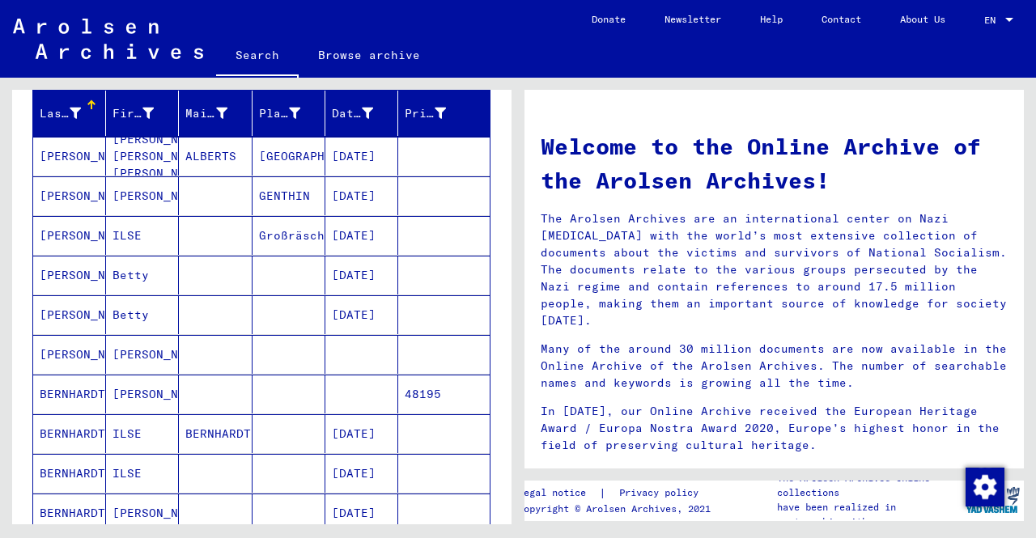
scroll to position [212, 0]
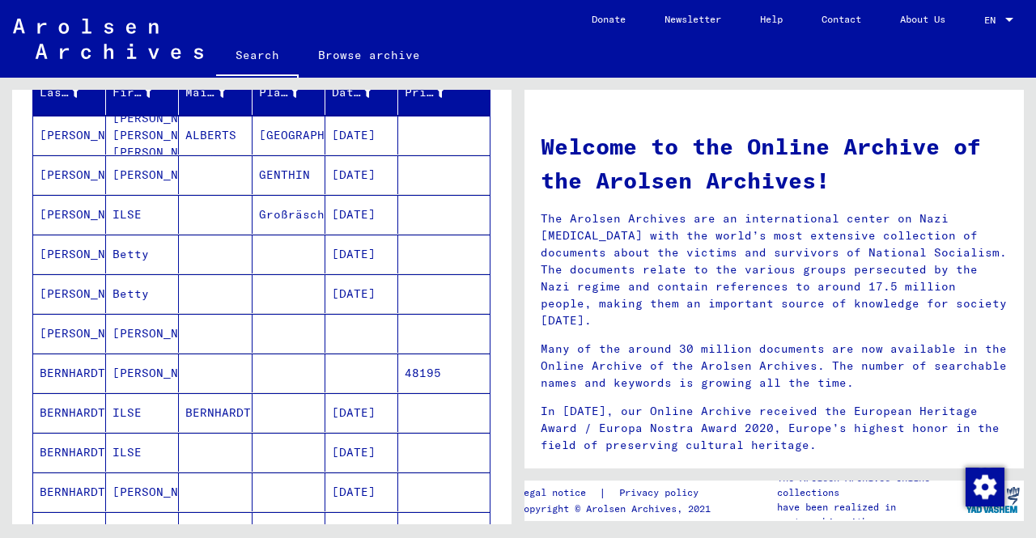
click at [132, 440] on mat-cell "ILSE" at bounding box center [142, 452] width 73 height 39
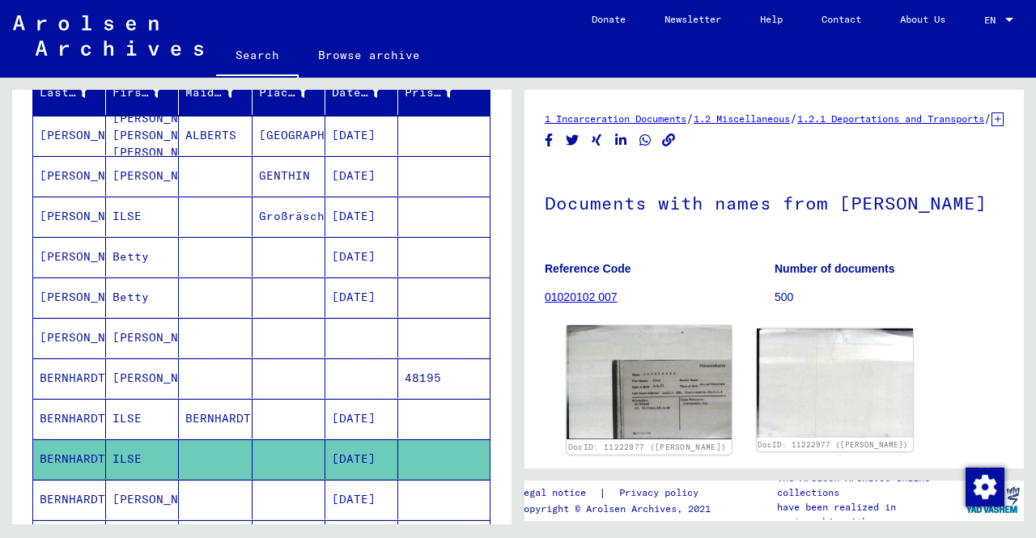
click at [670, 402] on img at bounding box center [649, 382] width 164 height 114
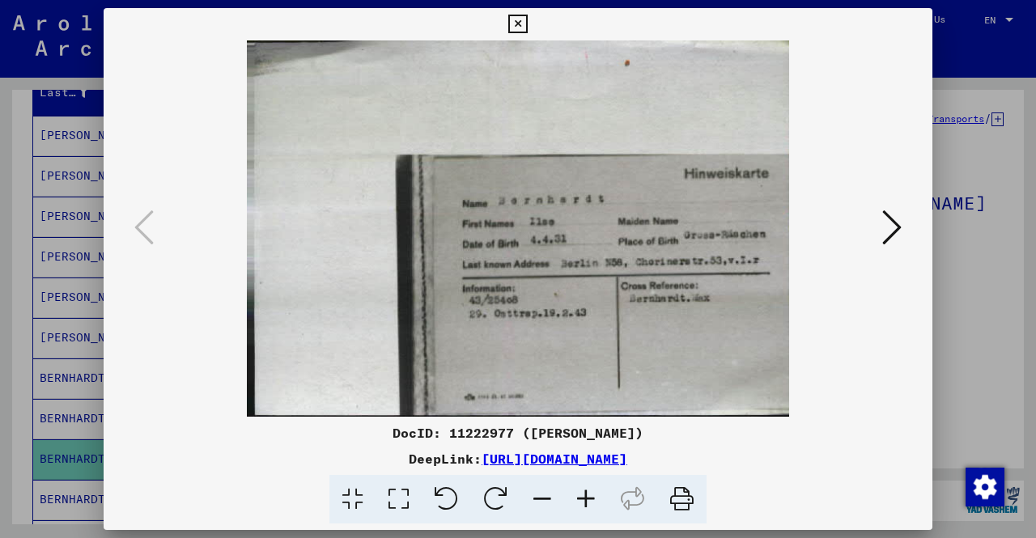
click at [0, 243] on div at bounding box center [518, 269] width 1036 height 538
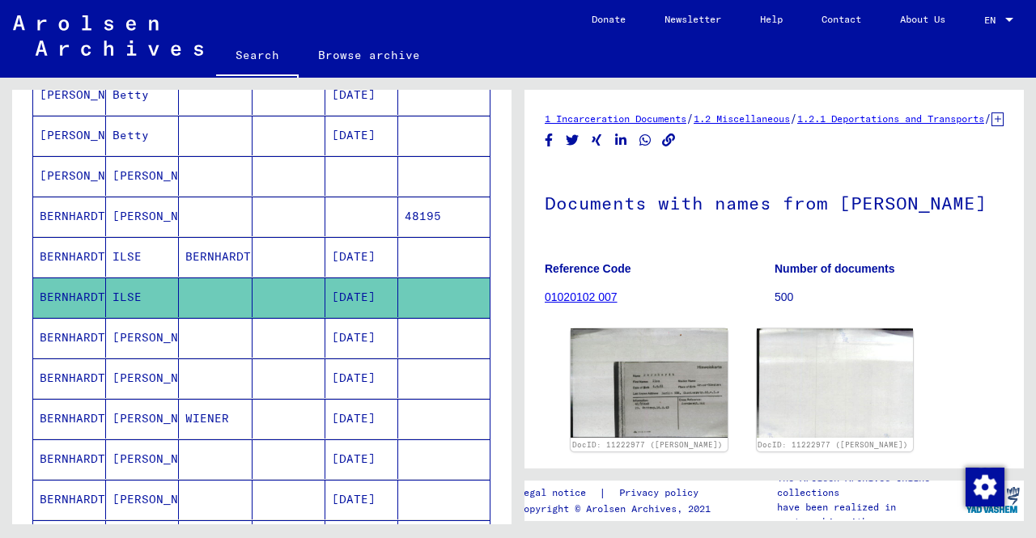
scroll to position [455, 0]
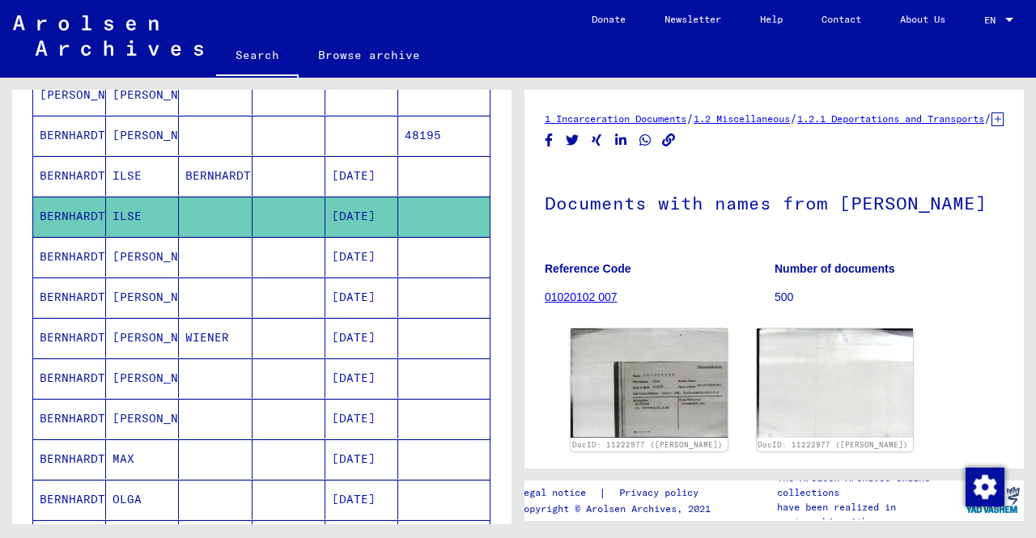
click at [238, 441] on mat-cell at bounding box center [215, 460] width 73 height 40
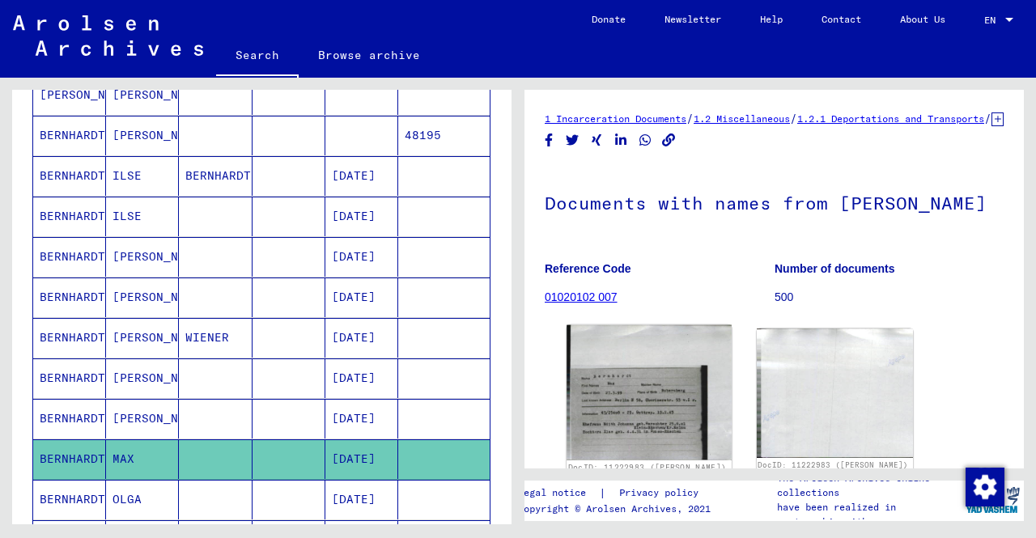
click at [609, 453] on img at bounding box center [649, 392] width 164 height 135
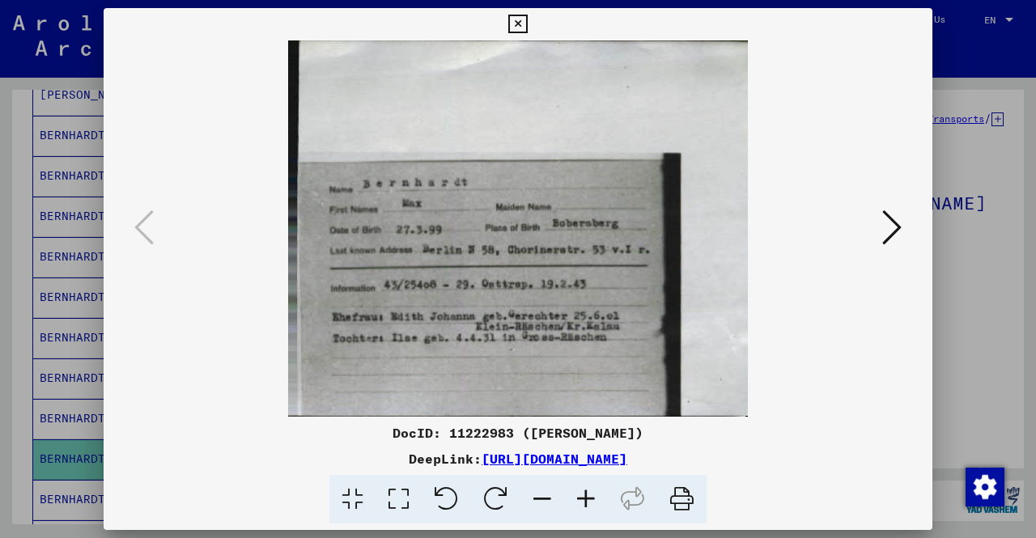
click at [575, 385] on img at bounding box center [518, 228] width 719 height 376
click at [568, 380] on img at bounding box center [518, 228] width 719 height 376
click at [0, 240] on div at bounding box center [518, 269] width 1036 height 538
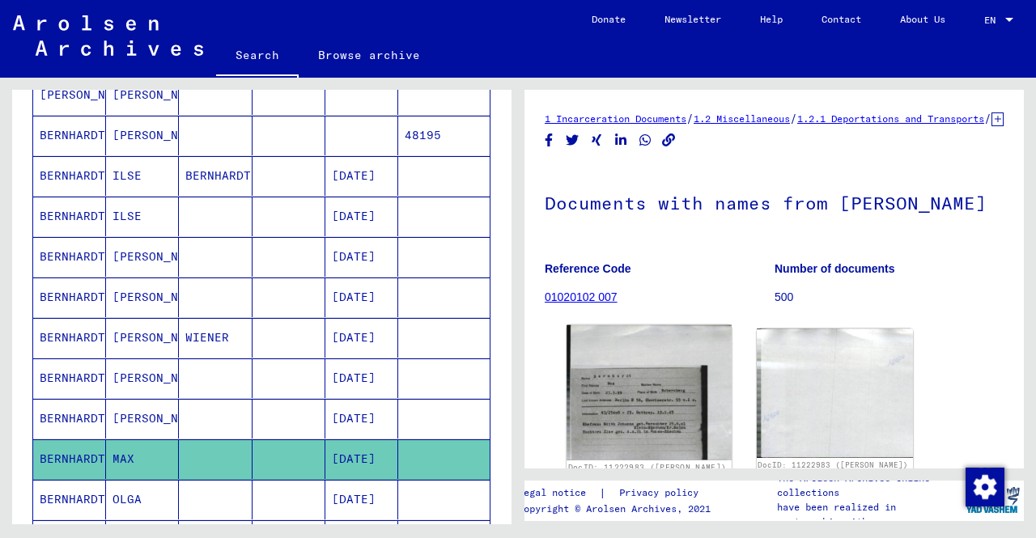
click at [617, 445] on img at bounding box center [649, 392] width 164 height 135
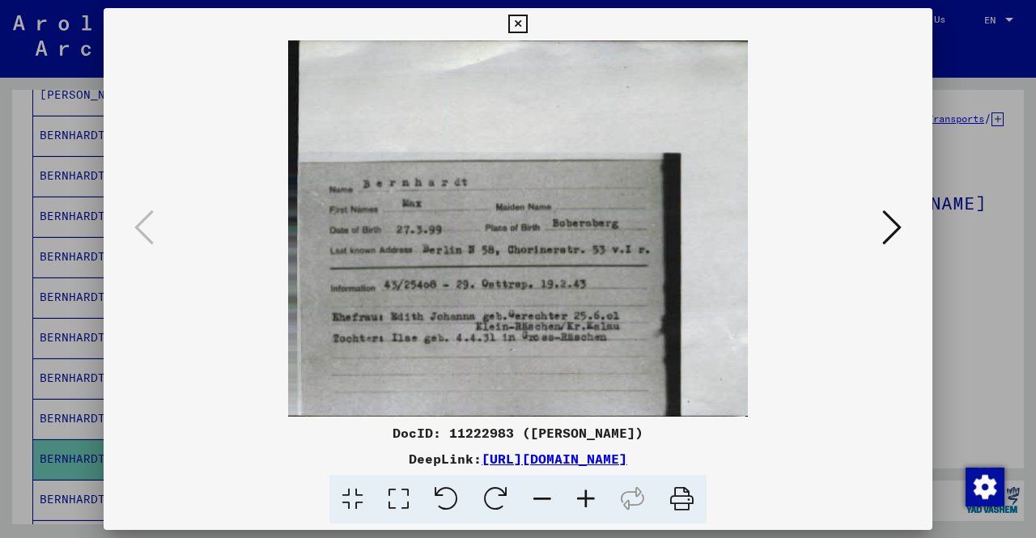
click at [0, 420] on div at bounding box center [518, 269] width 1036 height 538
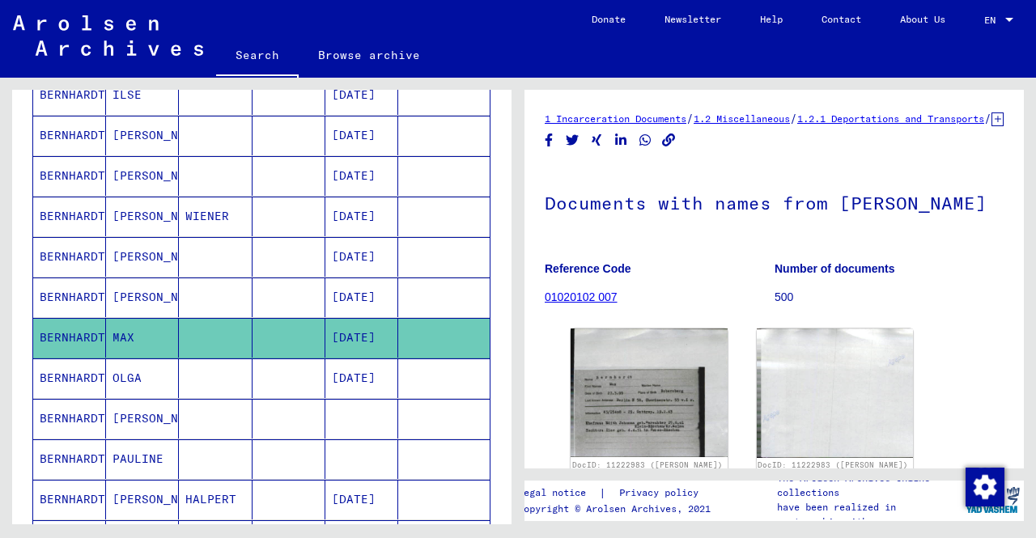
scroll to position [860, 0]
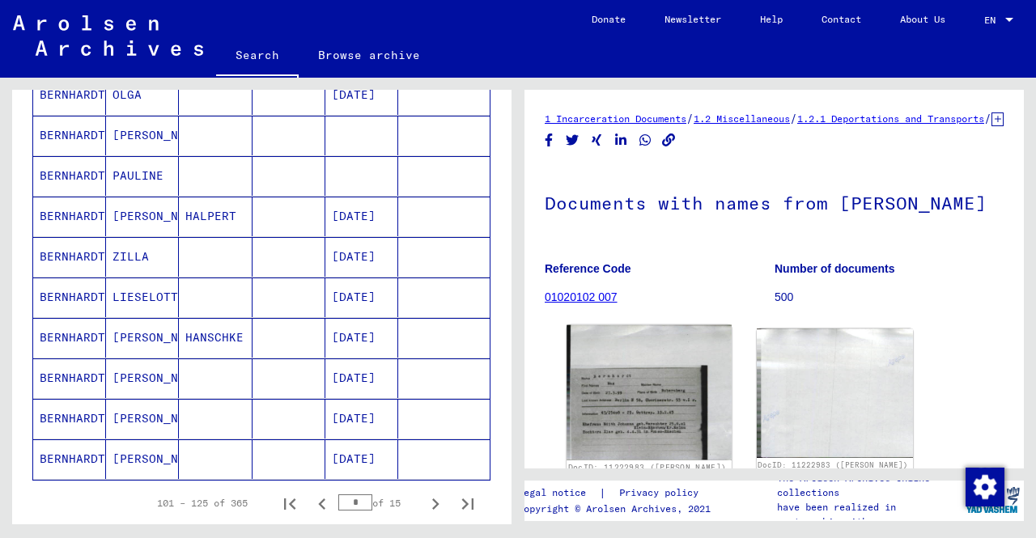
click at [607, 449] on img at bounding box center [649, 392] width 164 height 135
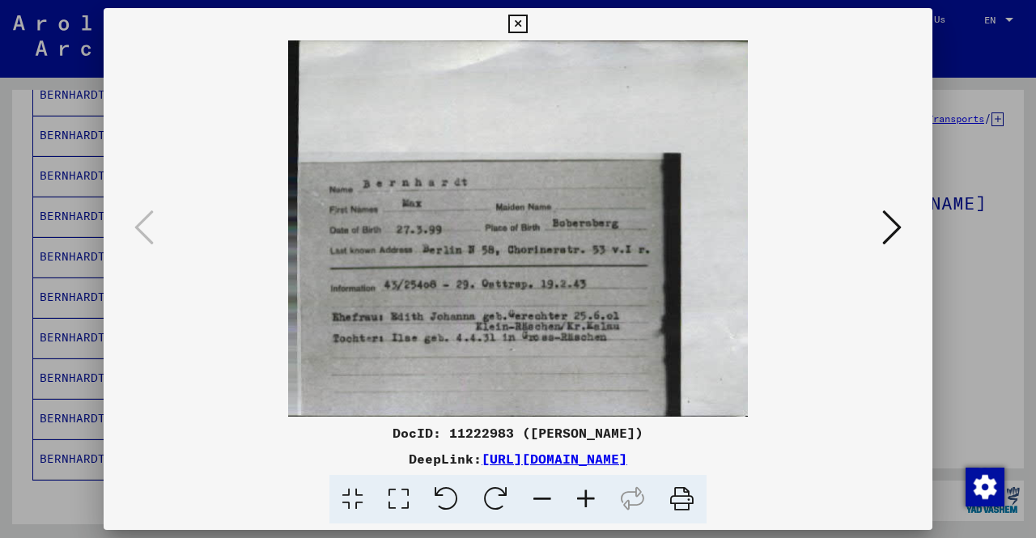
click at [999, 223] on div at bounding box center [518, 269] width 1036 height 538
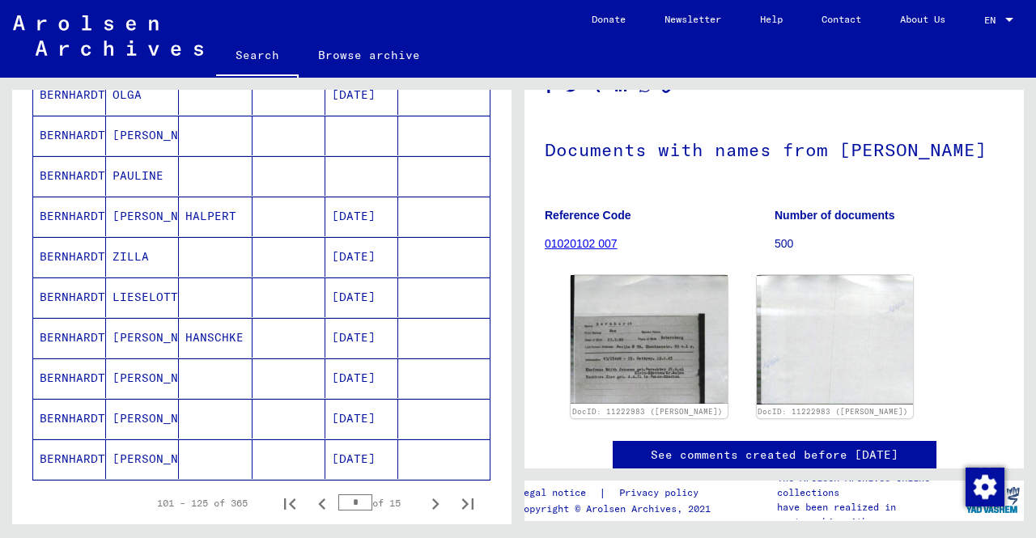
scroll to position [0, 0]
